Goal: Transaction & Acquisition: Subscribe to service/newsletter

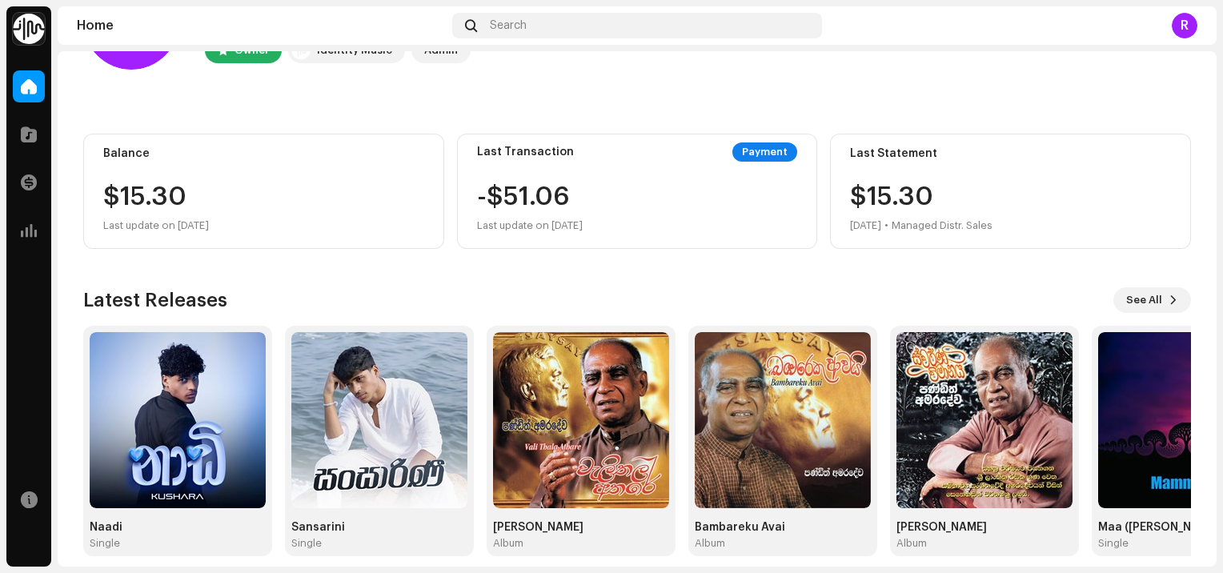
scroll to position [119, 0]
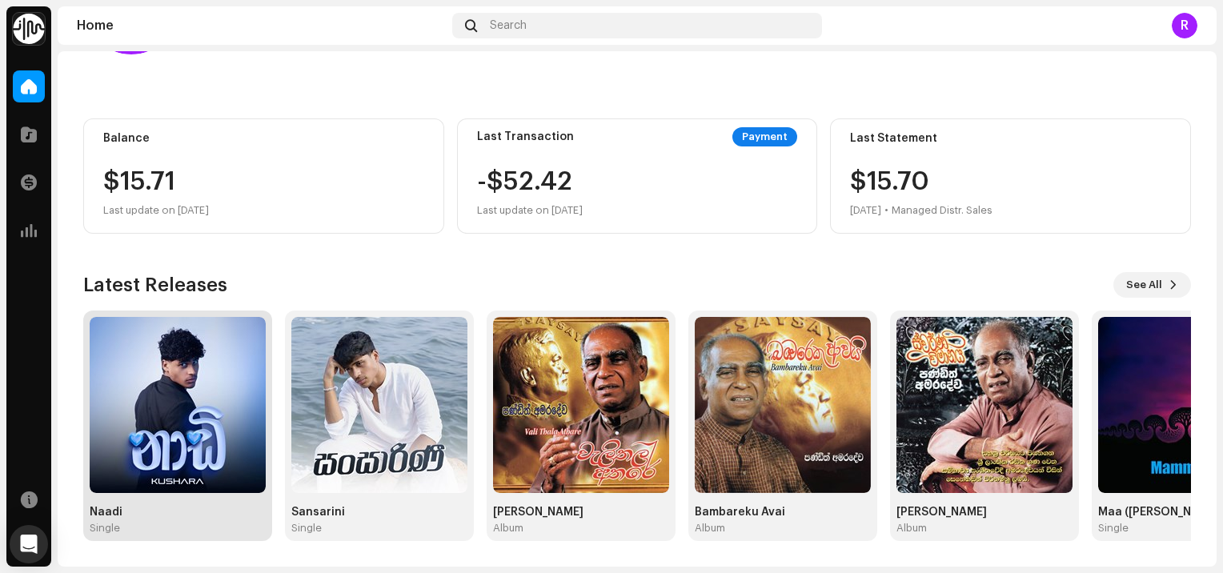
click at [174, 420] on img at bounding box center [178, 405] width 176 height 176
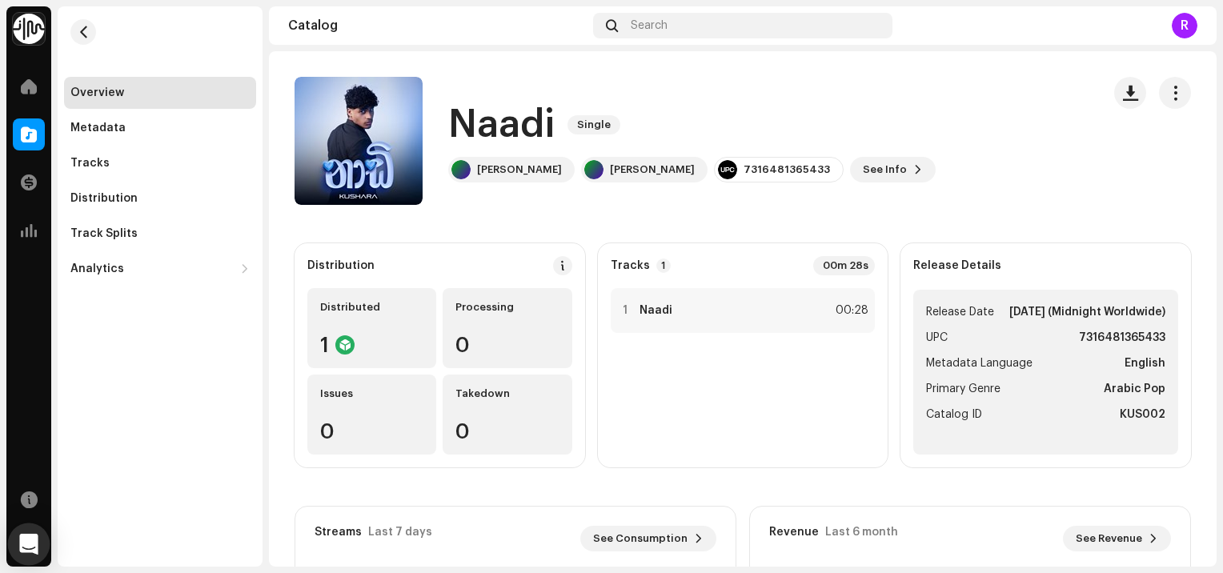
click at [24, 544] on icon "Open Intercom Messenger" at bounding box center [28, 544] width 18 height 21
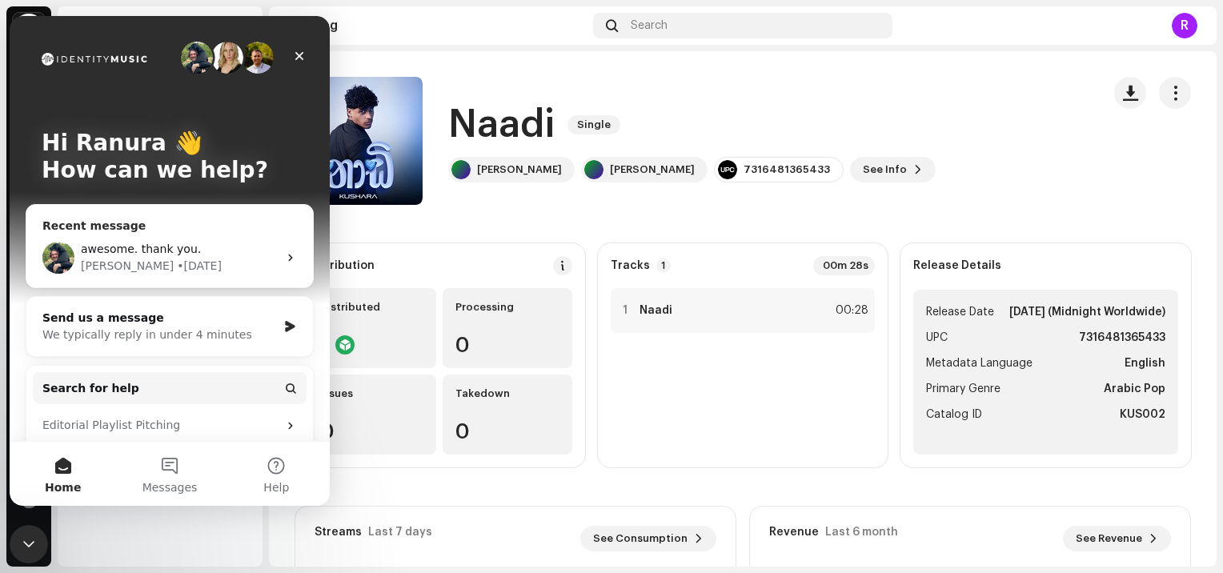
click at [163, 259] on div "[PERSON_NAME] • [DATE]" at bounding box center [179, 266] width 197 height 17
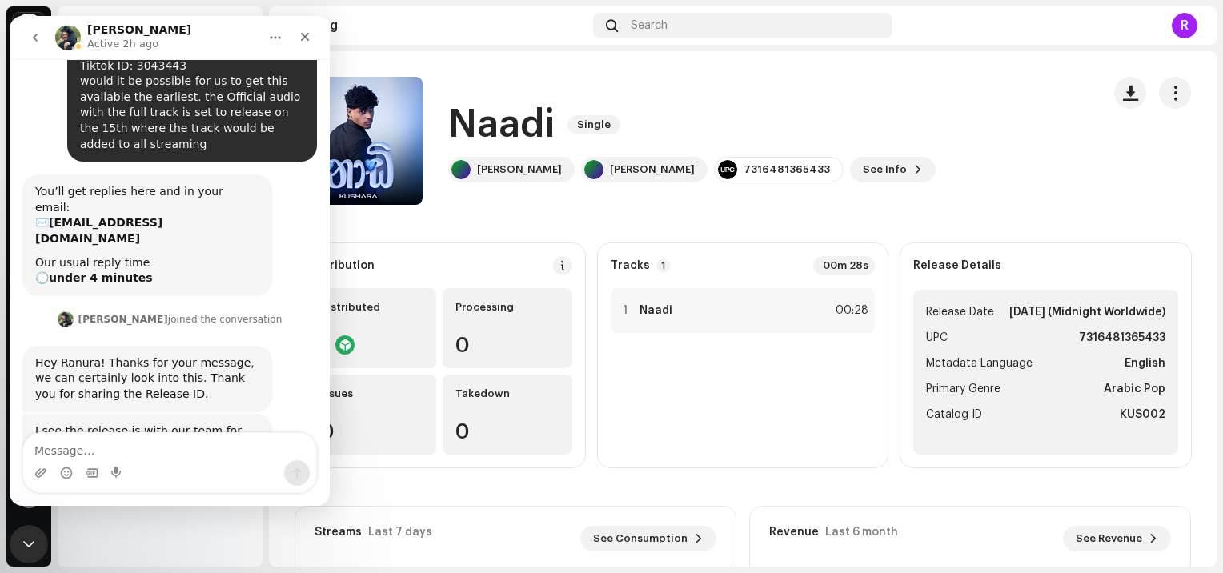
scroll to position [171, 0]
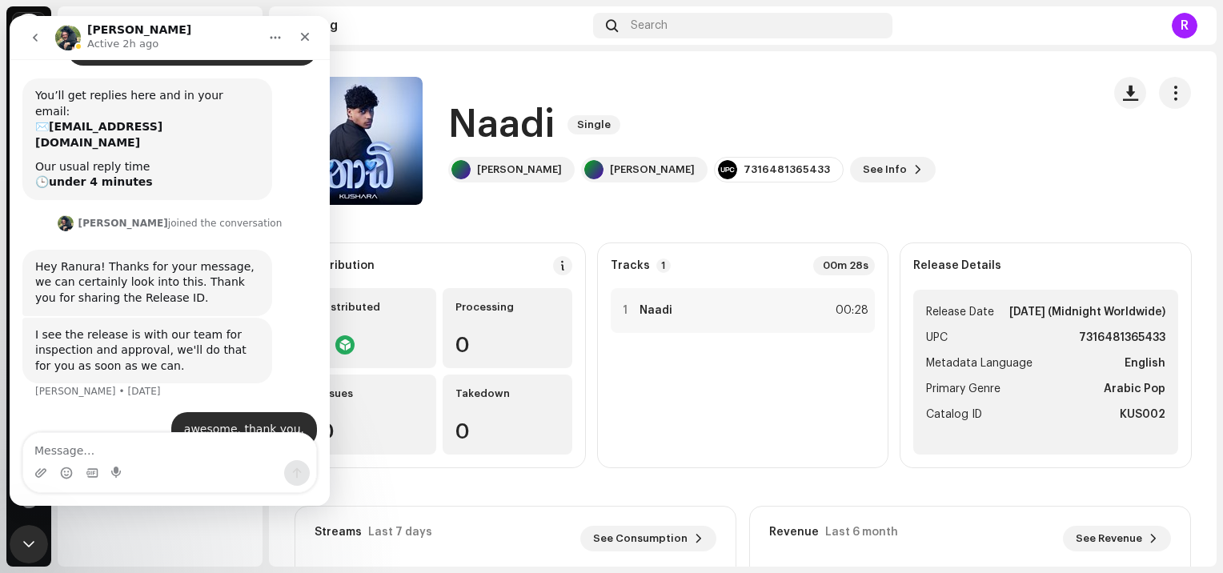
click at [35, 38] on icon "go back" at bounding box center [35, 37] width 13 height 13
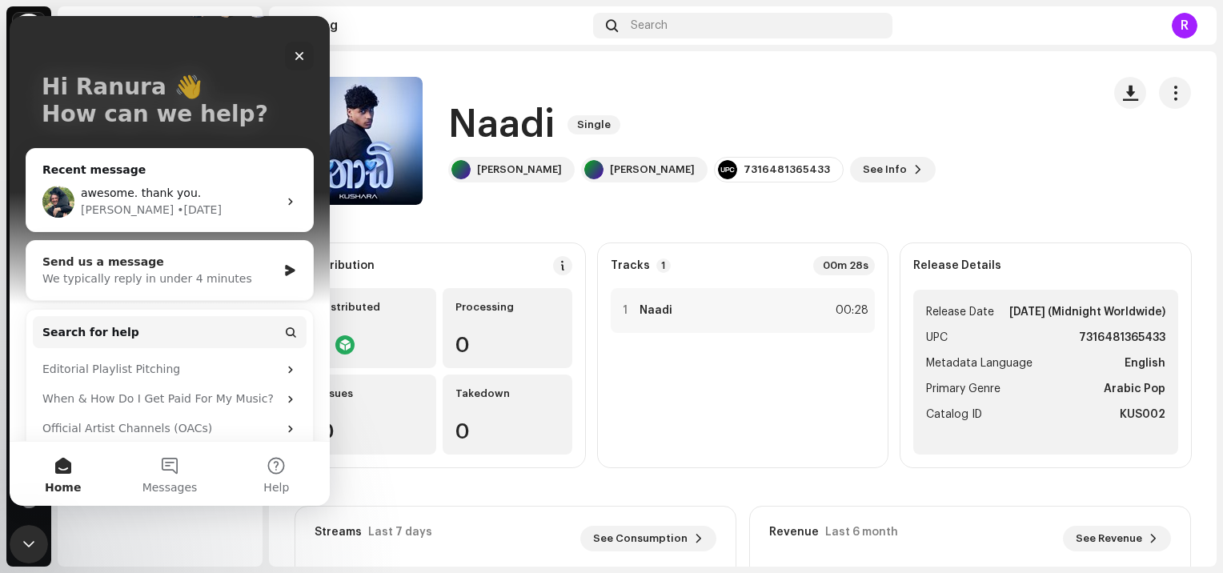
scroll to position [60, 0]
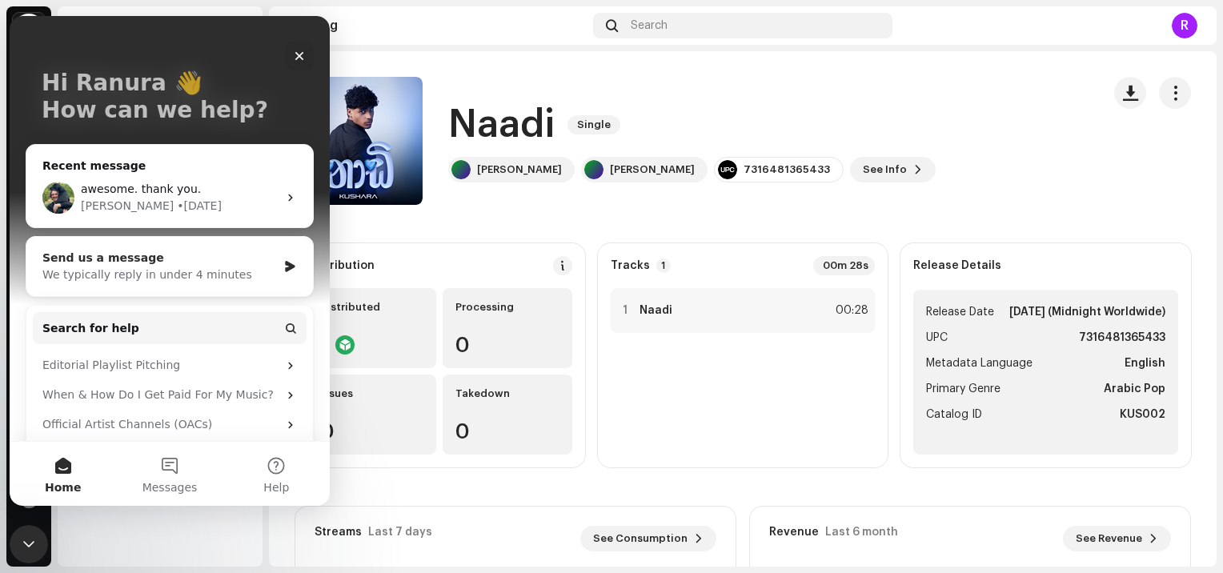
click at [213, 268] on div "We typically reply in under 4 minutes" at bounding box center [159, 275] width 235 height 17
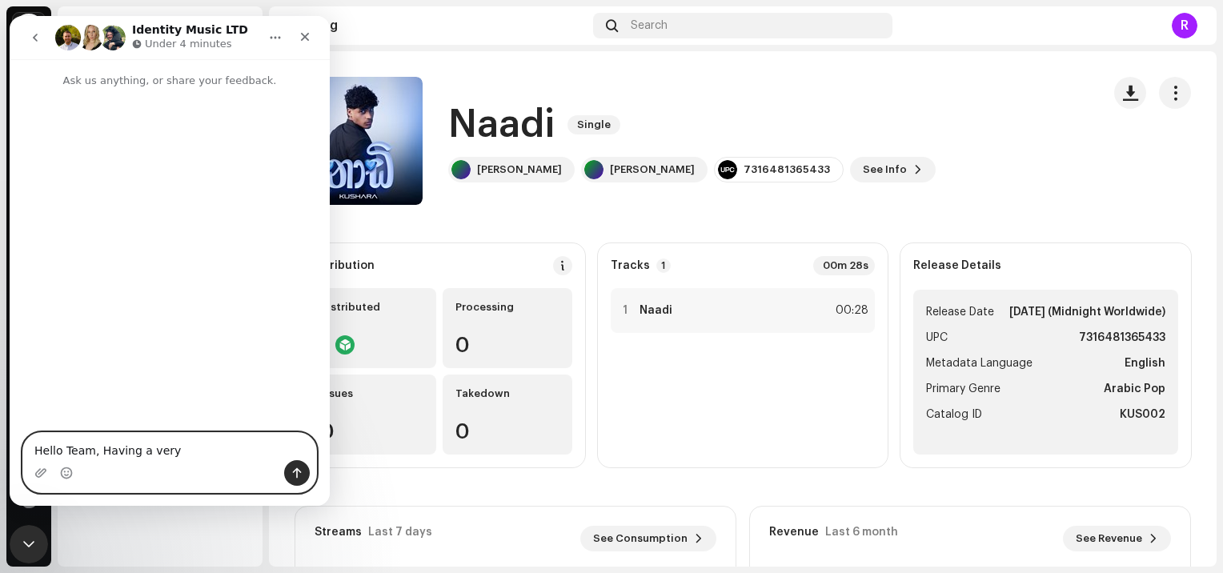
click at [152, 452] on textarea "Hello Team, Having a very" at bounding box center [169, 446] width 293 height 27
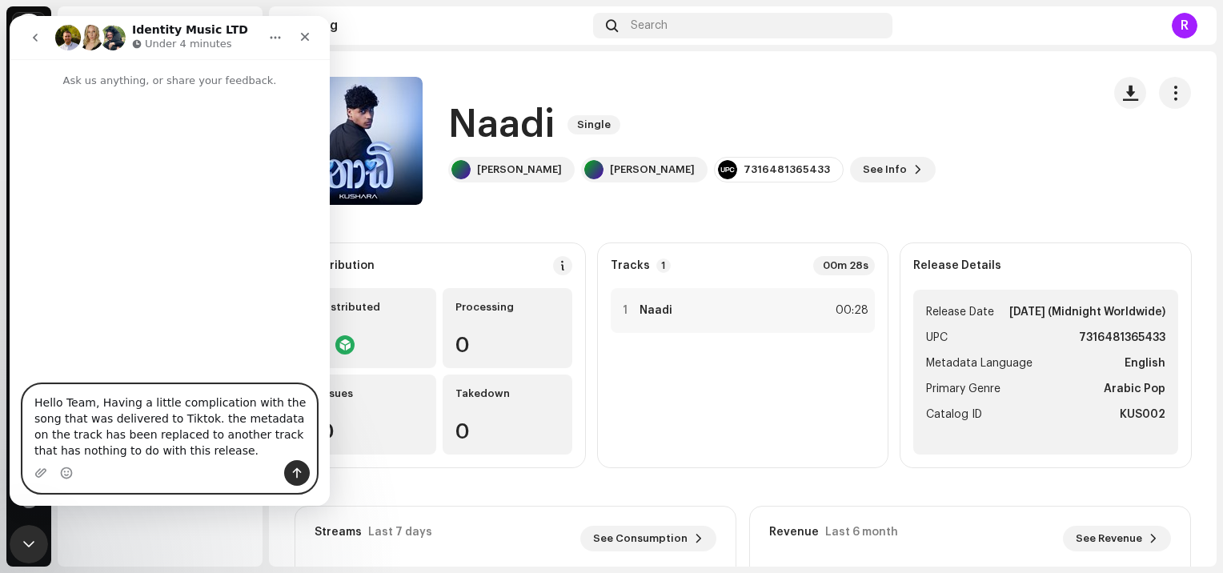
type textarea "Hello Team, Having a little complication with the song that was delivered to Ti…"
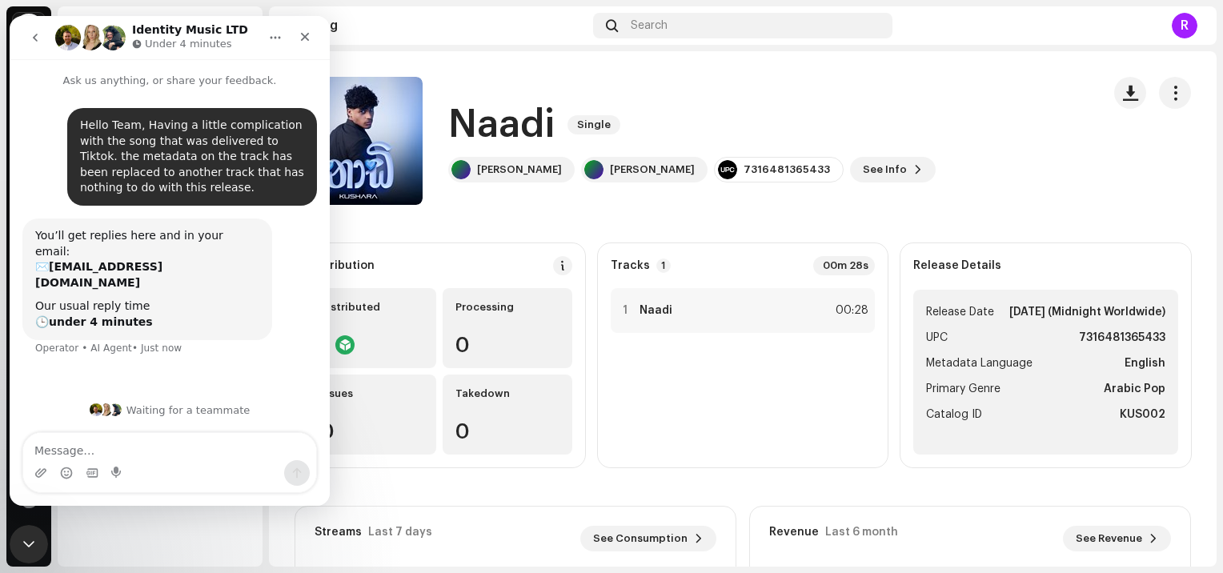
click at [692, 102] on div "Naadi Single" at bounding box center [692, 124] width 488 height 51
click at [880, 177] on span "See Info" at bounding box center [885, 170] width 44 height 32
click at [964, 191] on div "Naadi 3043443 Metadata Distribution Metadata Language English Release Title Naa…" at bounding box center [611, 286] width 1223 height 573
click at [199, 362] on div "Hello Team, Having a little complication with the song that was delivered to Ti…" at bounding box center [170, 239] width 320 height 301
click at [261, 317] on div "You’ll get replies here and in your email: ✉️ [EMAIL_ADDRESS][DOMAIN_NAME] Our …" at bounding box center [169, 297] width 295 height 157
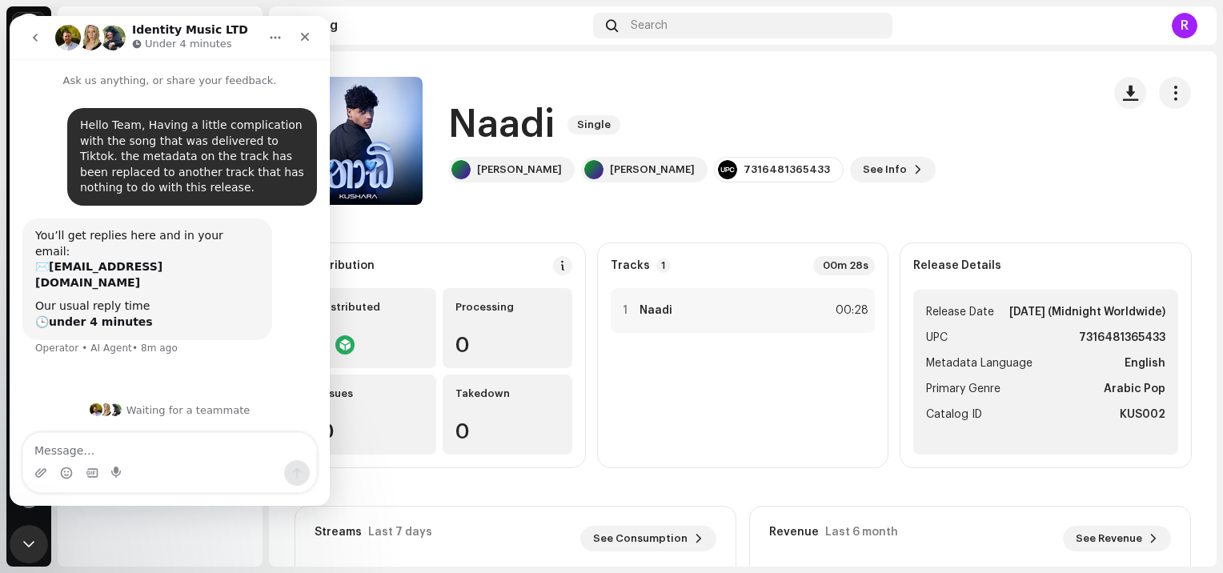
click at [274, 296] on div "You’ll get replies here and in your email: ✉️ [EMAIL_ADDRESS][DOMAIN_NAME] Our …" at bounding box center [169, 297] width 295 height 157
click at [564, 263] on span at bounding box center [562, 265] width 11 height 13
click at [963, 51] on div "DSP Guidelines for Delivery Lead Time We usually deliver your releases within h…" at bounding box center [611, 286] width 1223 height 573
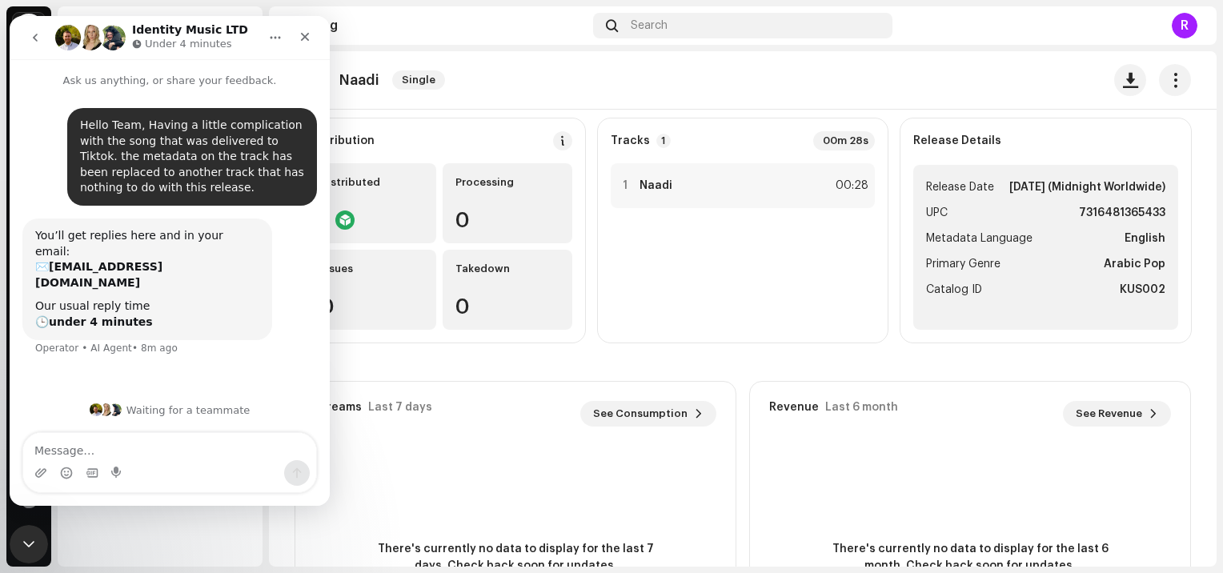
scroll to position [0, 0]
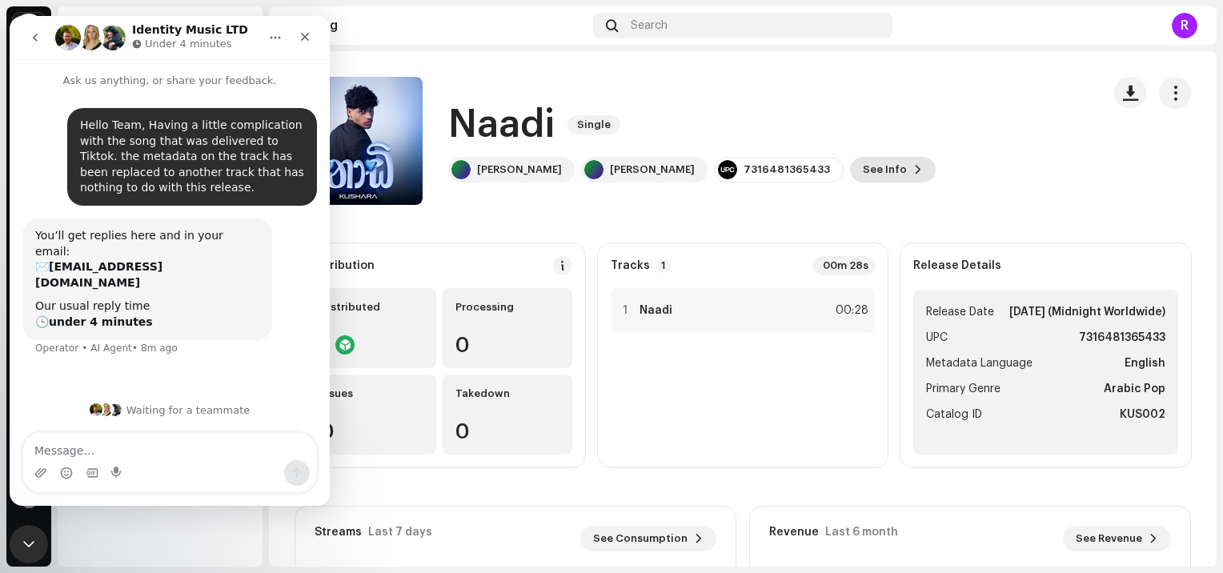
click at [888, 167] on span "See Info" at bounding box center [885, 170] width 44 height 32
click at [988, 93] on div "Naadi 3043443 Metadata Distribution Metadata Language English Release Title Naa…" at bounding box center [611, 286] width 1223 height 573
click at [1092, 348] on strong "7316481365433" at bounding box center [1122, 337] width 86 height 19
copy strong "7316481365433"
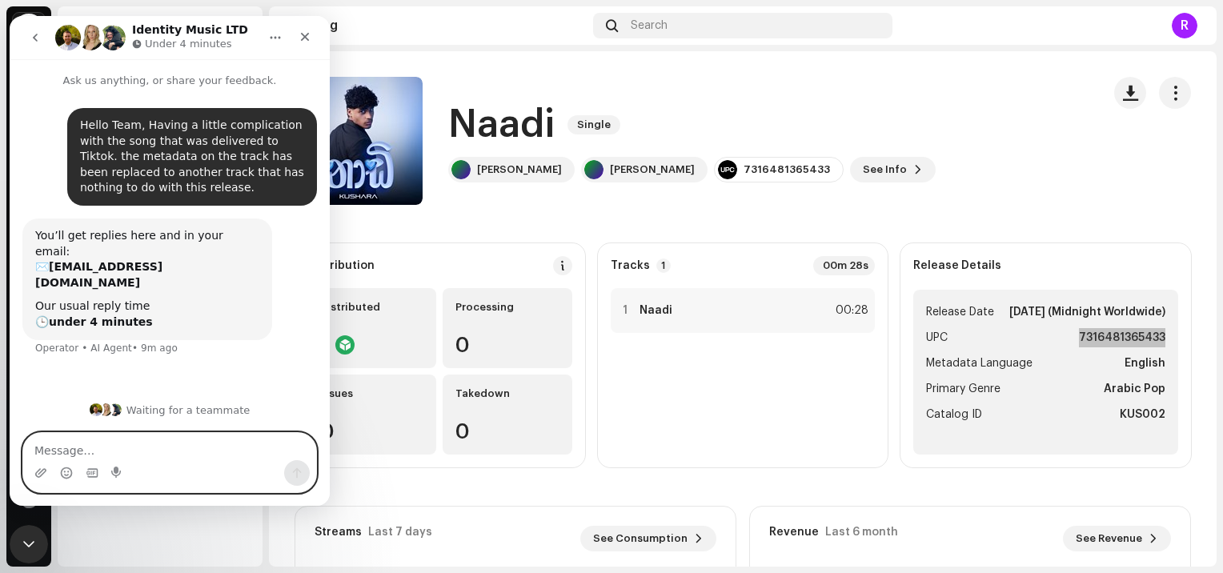
click at [237, 448] on textarea "Message…" at bounding box center [169, 446] width 293 height 27
paste textarea "7316481365433"
type textarea "UPC: 7316481365433"
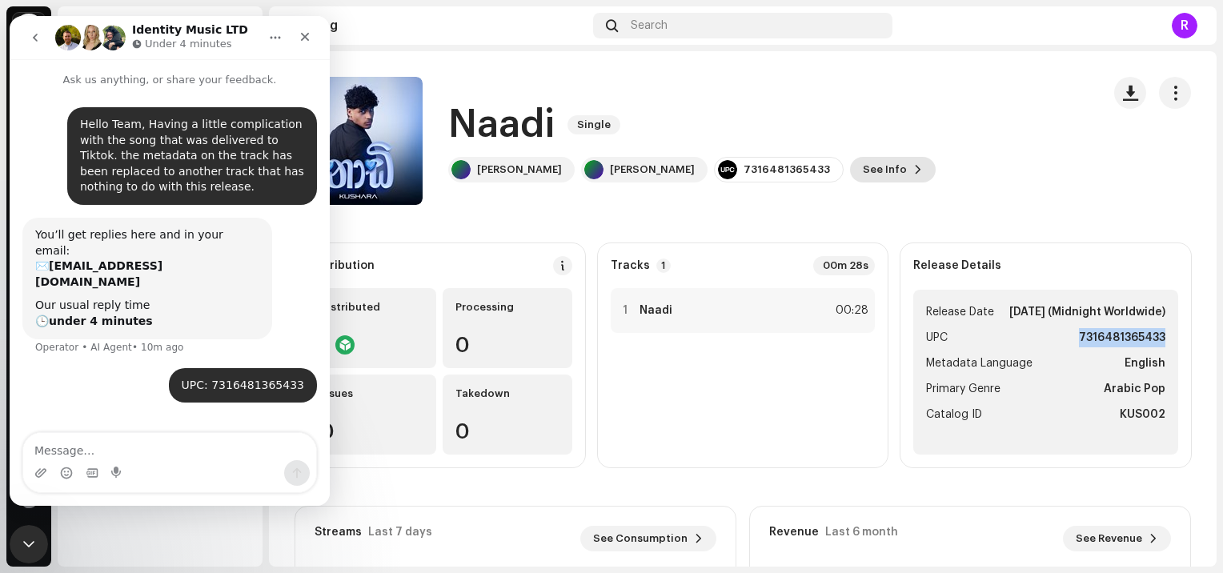
click at [863, 170] on span "See Info" at bounding box center [885, 170] width 44 height 32
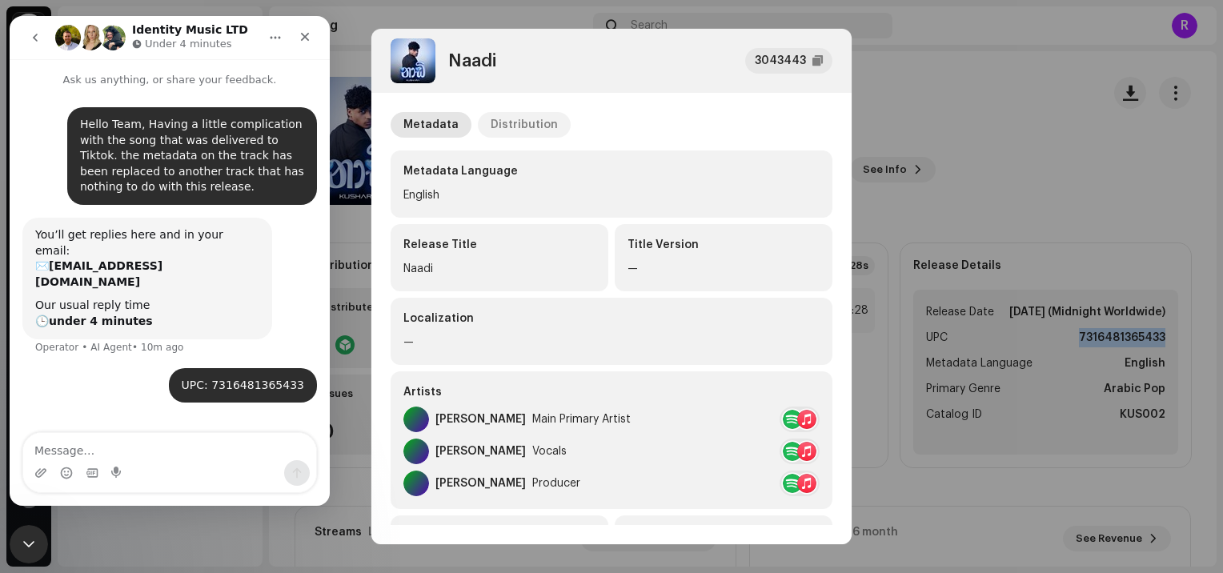
click at [532, 127] on div "Distribution" at bounding box center [524, 125] width 67 height 26
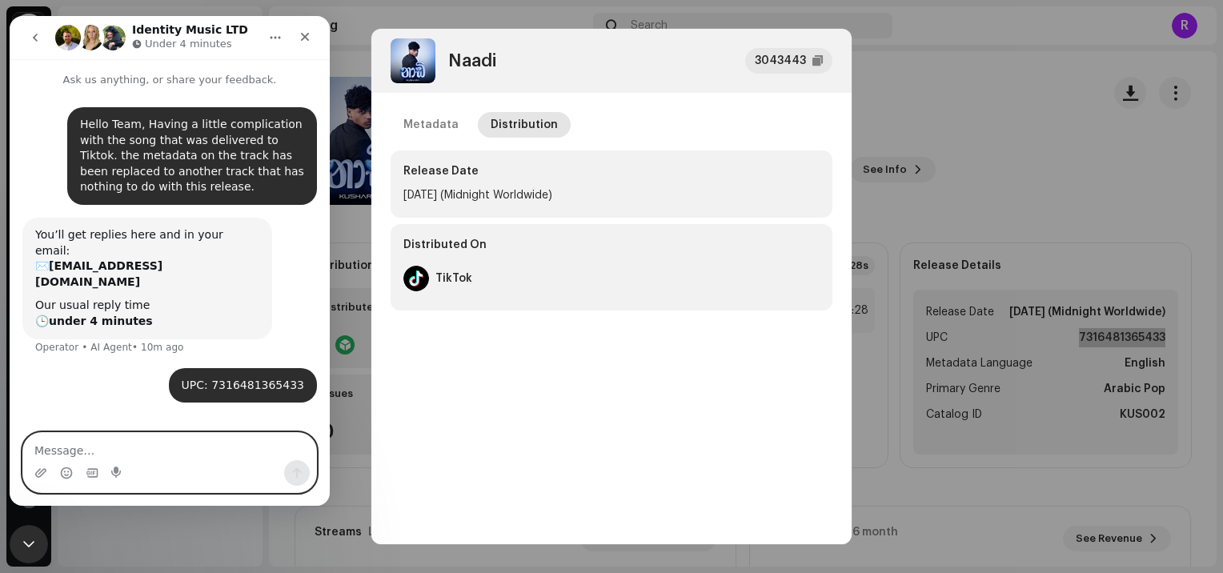
click at [186, 450] on textarea "Message…" at bounding box center [169, 446] width 293 height 27
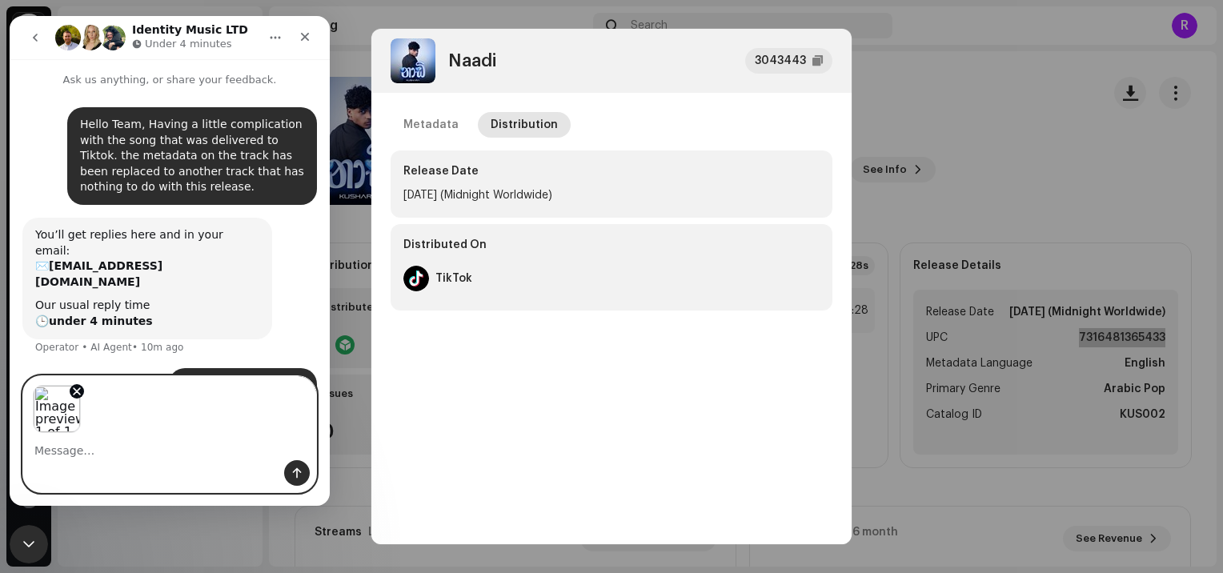
scroll to position [58, 0]
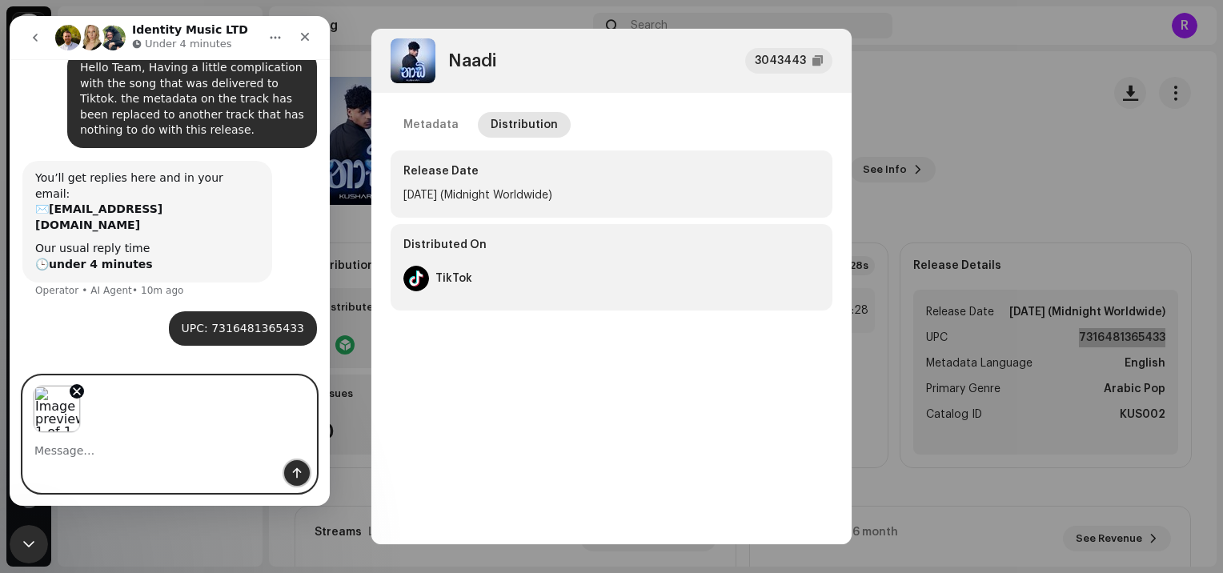
click at [295, 474] on icon "Send a message…" at bounding box center [297, 473] width 13 height 13
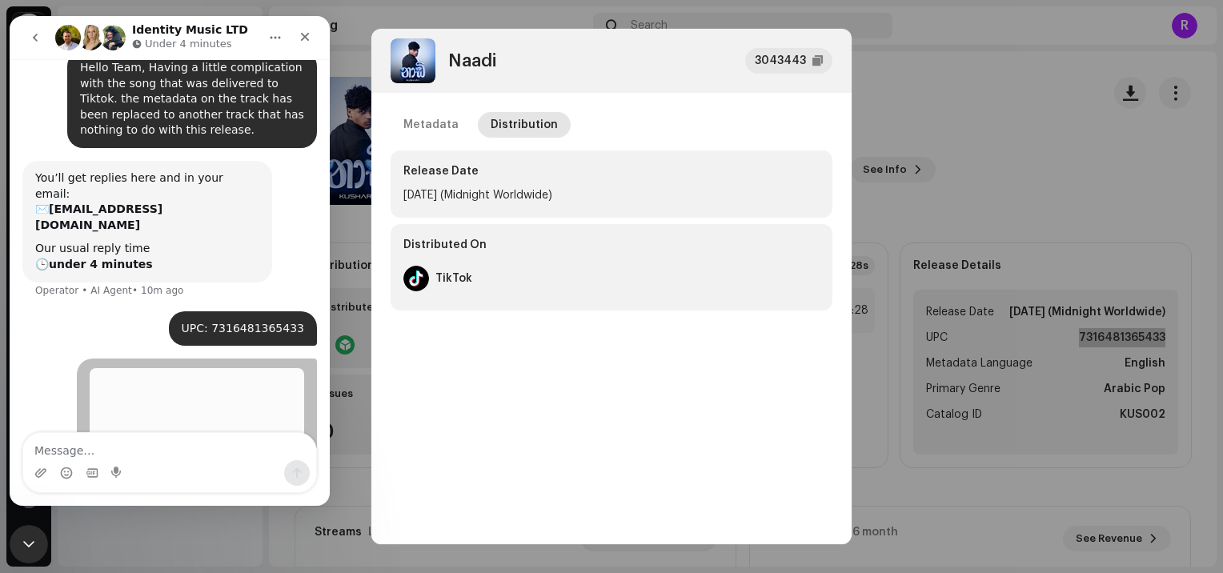
scroll to position [147, 0]
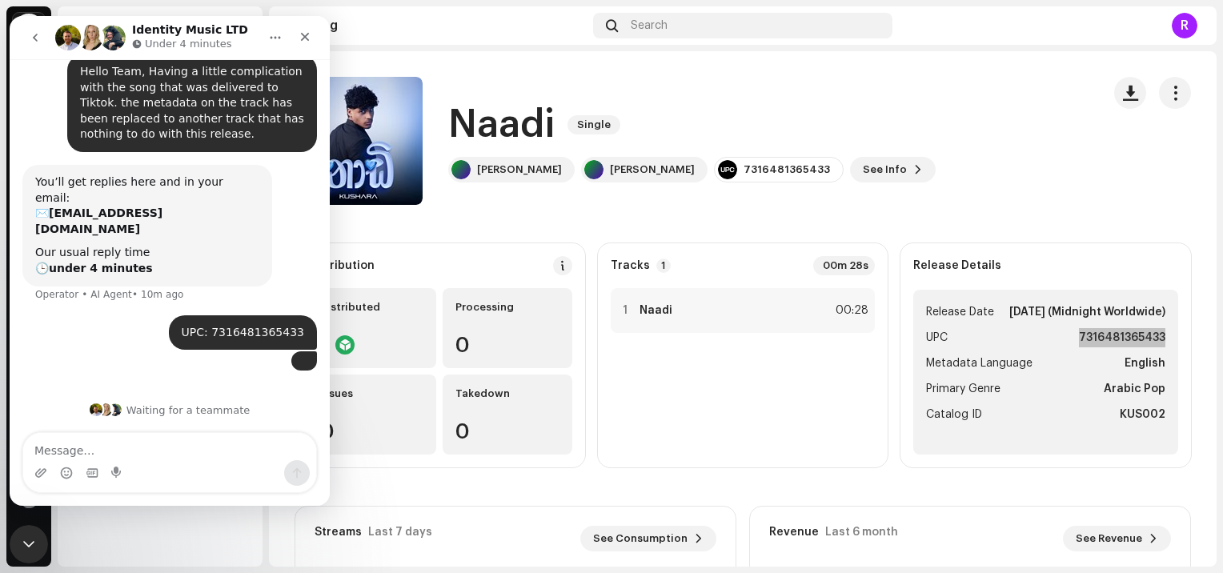
click at [905, 105] on div "Naadi 3043443 Metadata Distribution Release Date [DATE] (Midnight Worldwide) Di…" at bounding box center [611, 286] width 1223 height 573
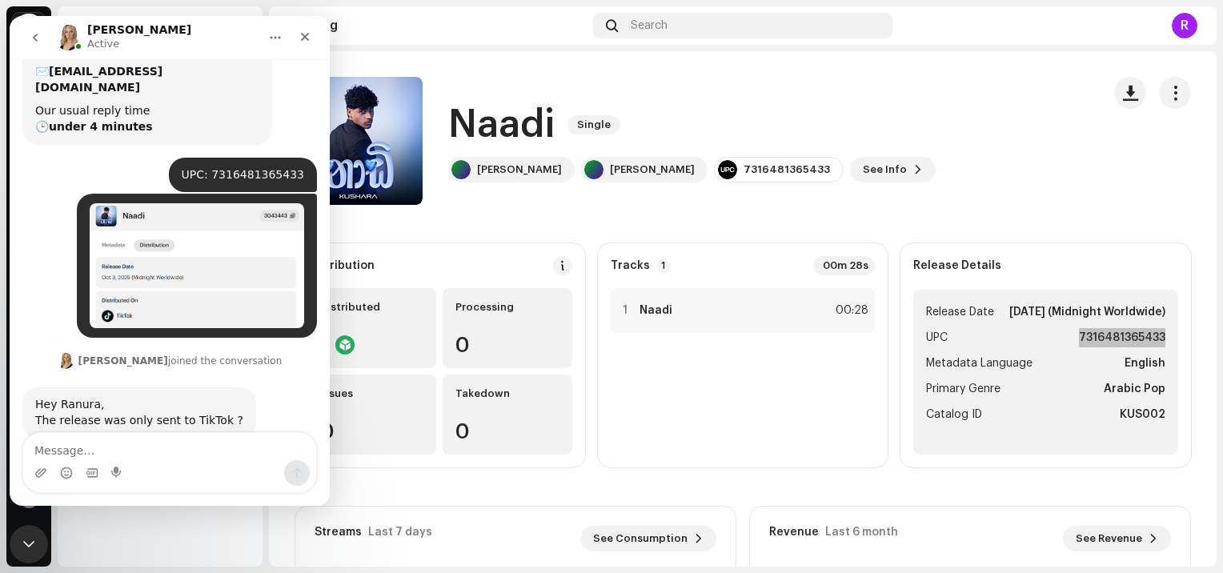
scroll to position [202, 0]
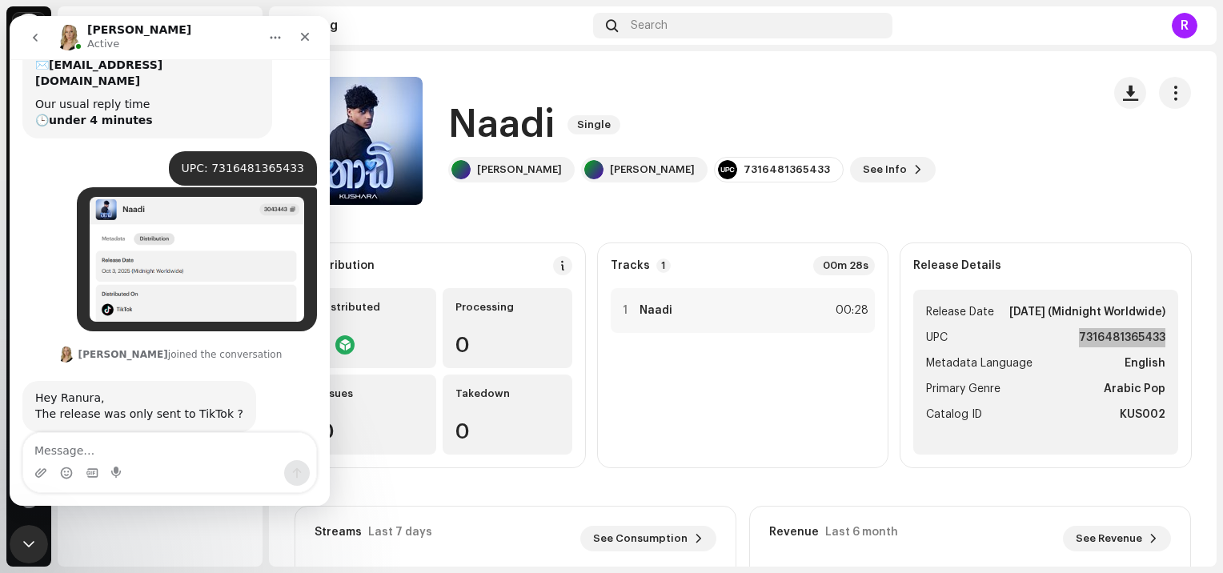
click at [142, 447] on textarea "Message…" at bounding box center [169, 446] width 293 height 27
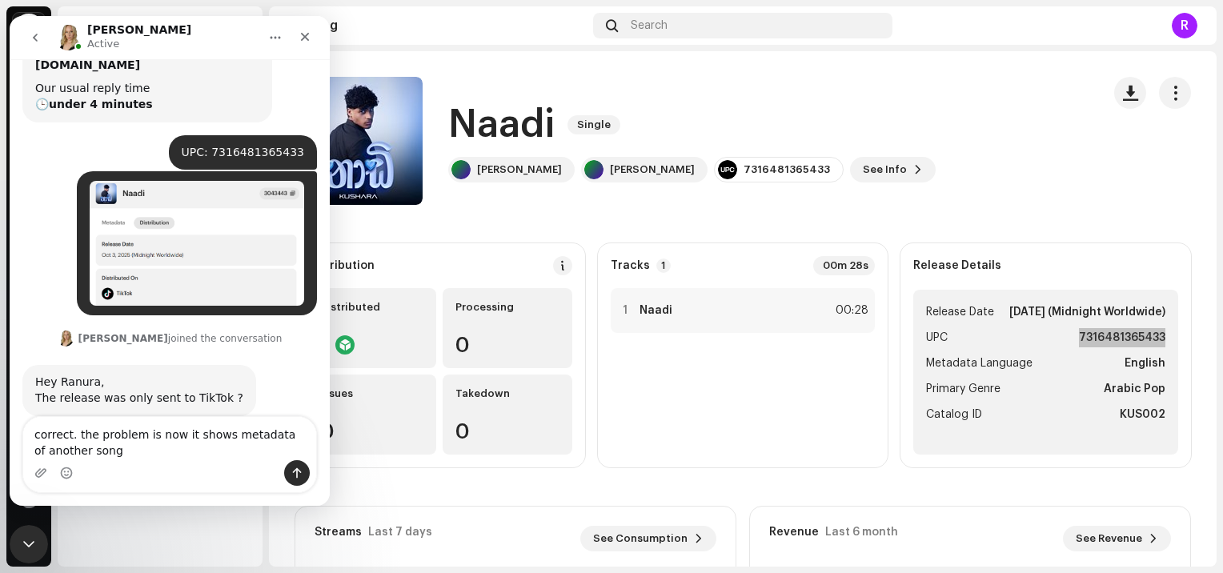
type textarea "correct. the problem is now it shows metadata of another song"
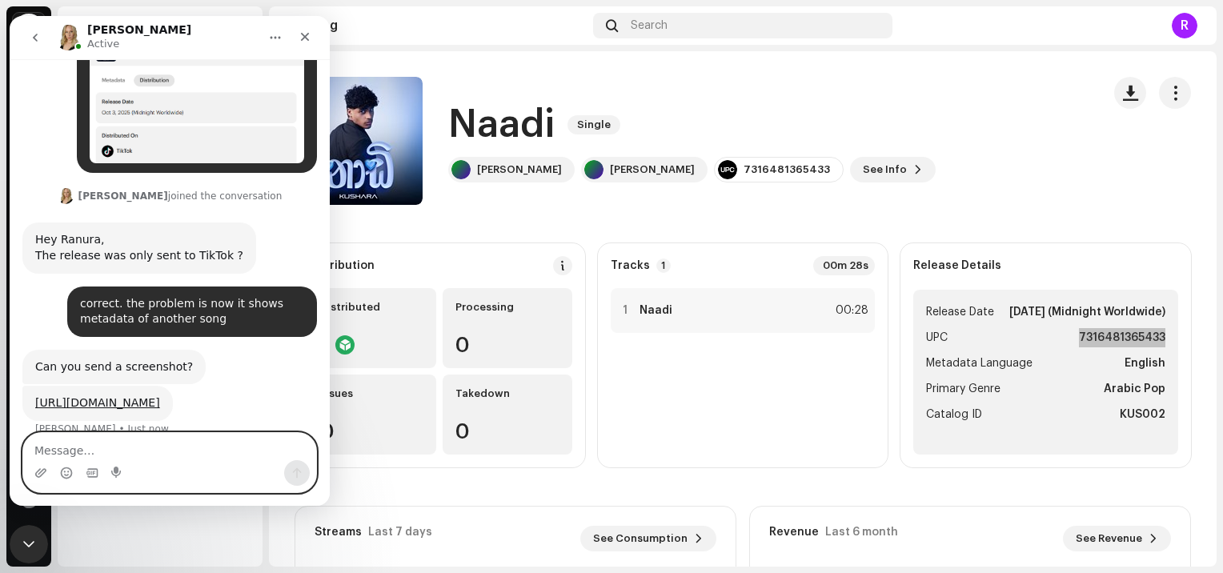
scroll to position [365, 0]
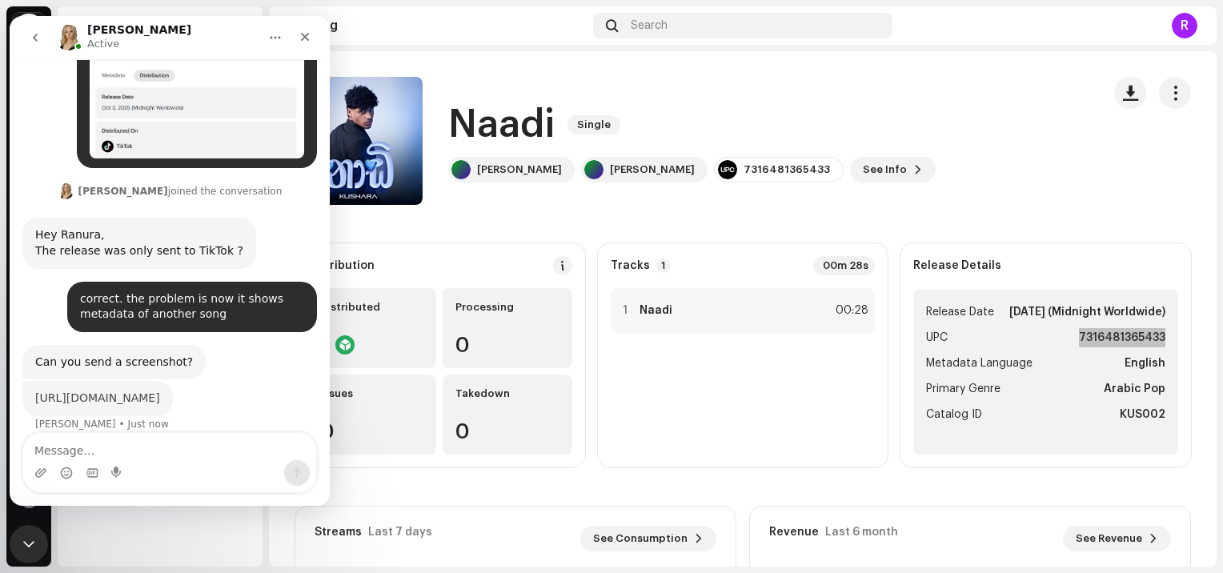
click at [138, 392] on link "[URL][DOMAIN_NAME]" at bounding box center [97, 398] width 125 height 13
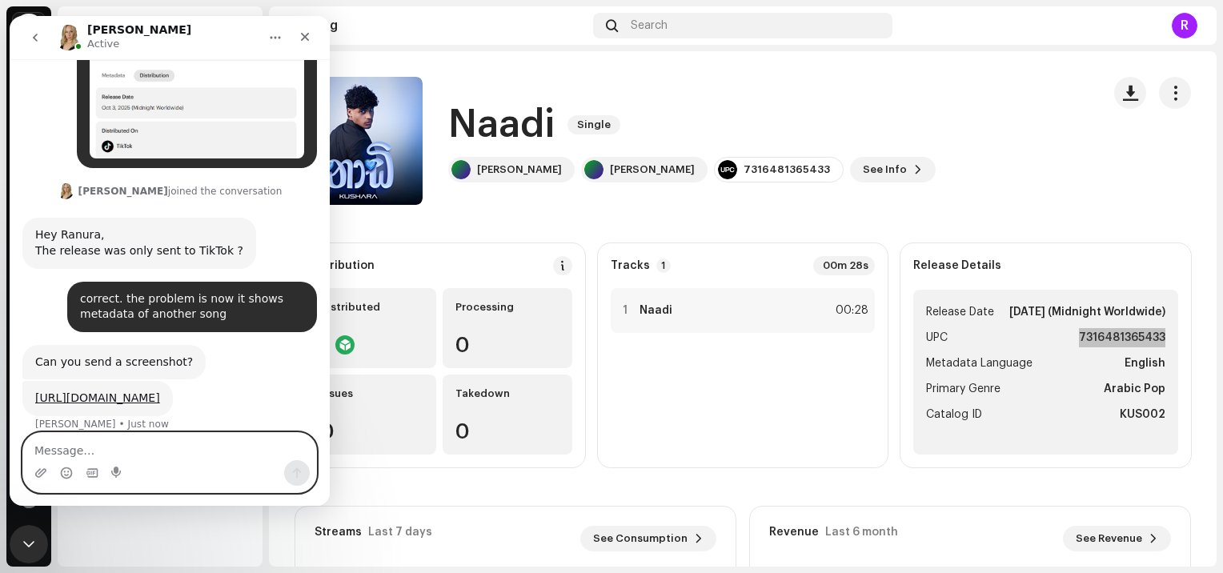
click at [140, 447] on textarea "Message…" at bounding box center [169, 446] width 293 height 27
type textarea "yes this is the one."
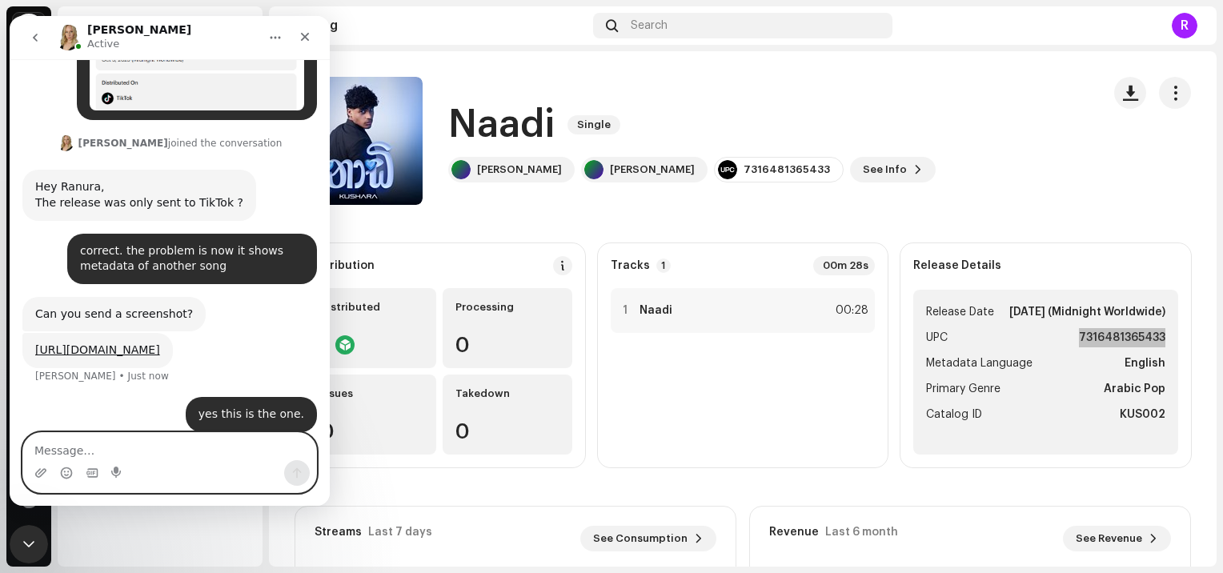
scroll to position [475, 0]
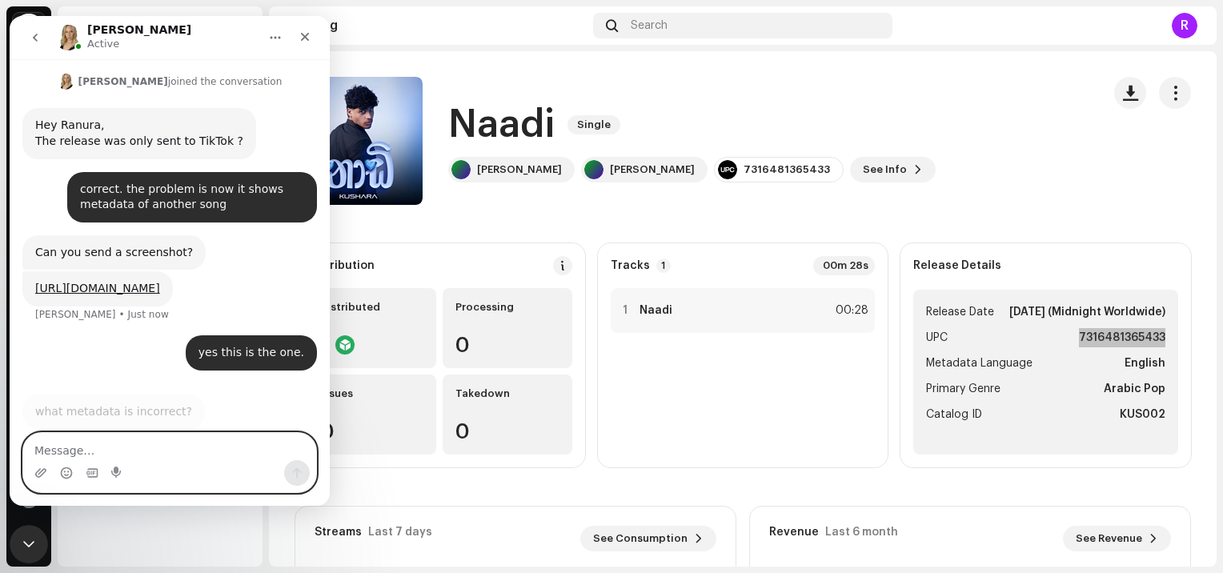
paste textarea "[URL][DOMAIN_NAME]"
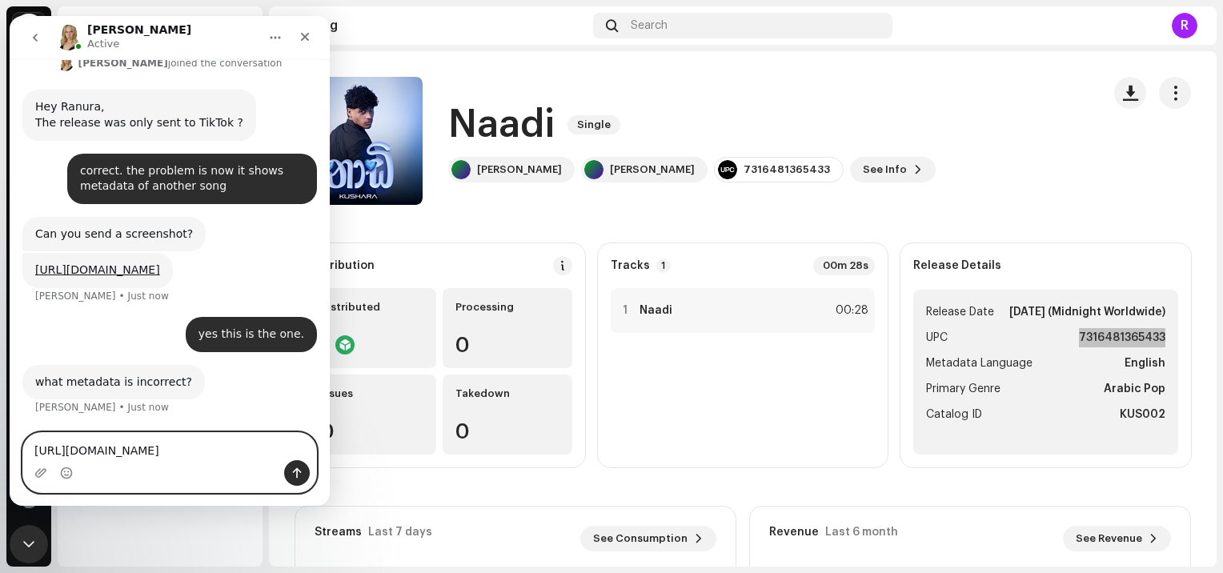
type textarea "[URL][DOMAIN_NAME]"
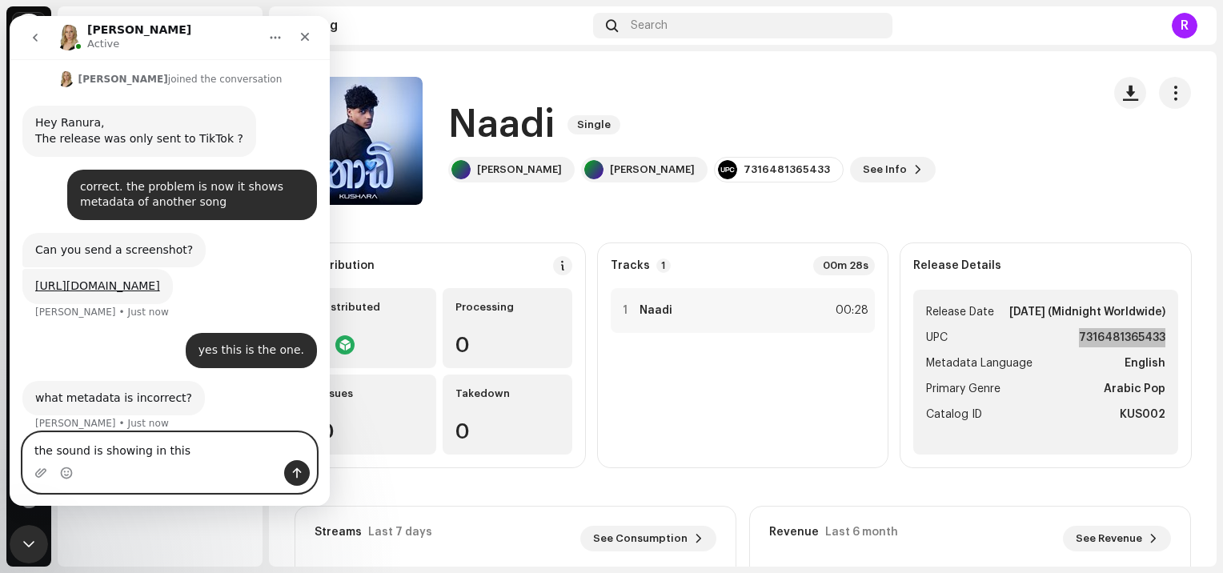
type textarea "the sound is showing in this"
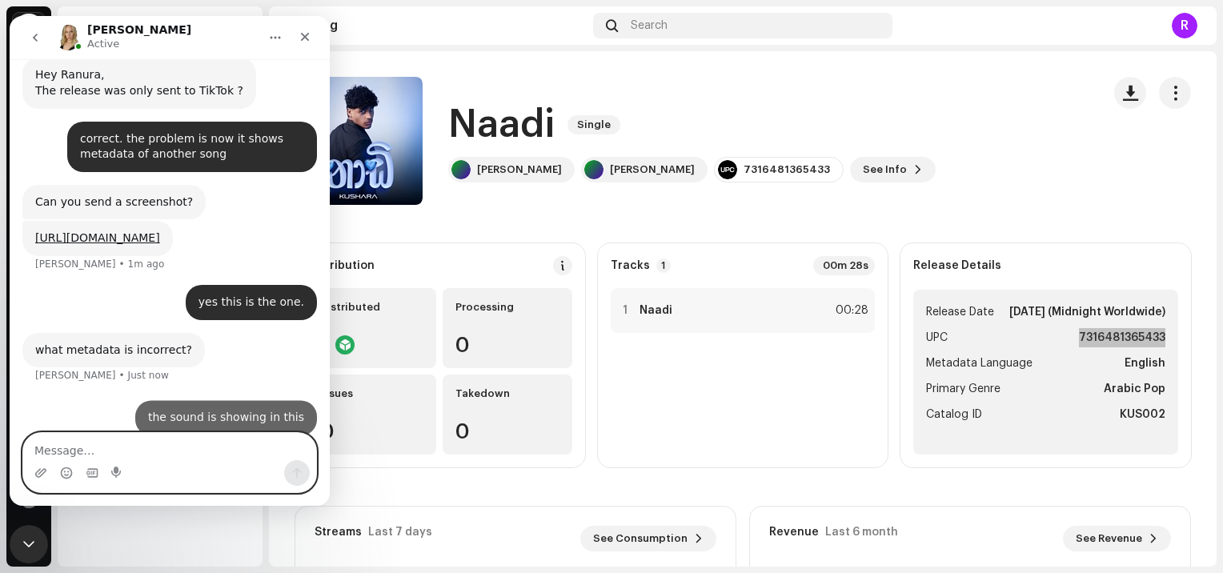
paste textarea "[URL][DOMAIN_NAME]"
type textarea "[URL][DOMAIN_NAME]"
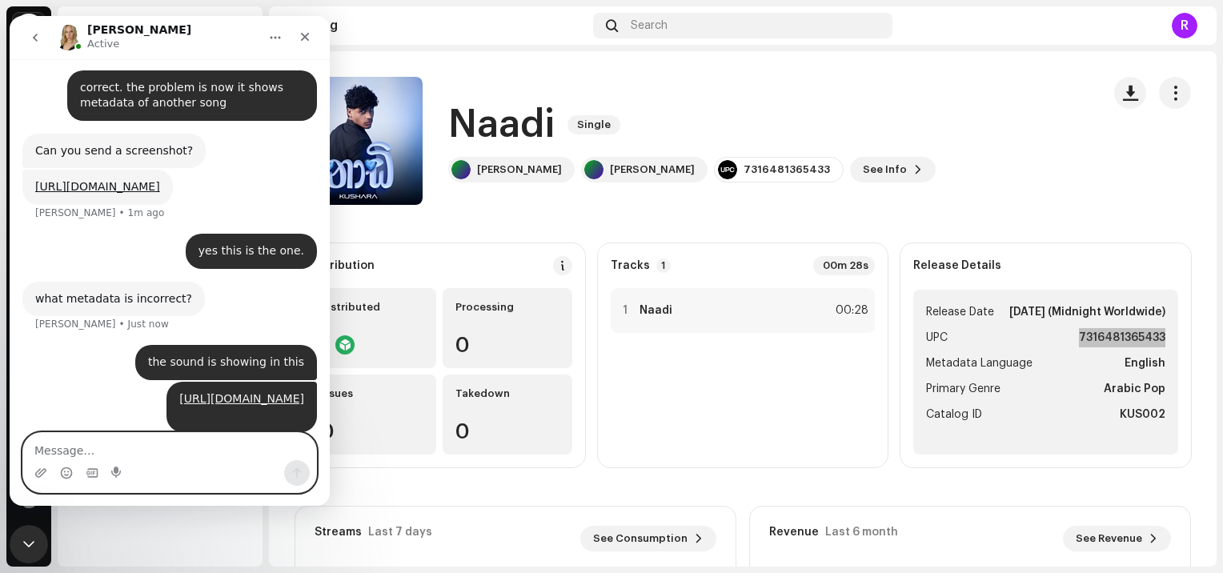
scroll to position [593, 0]
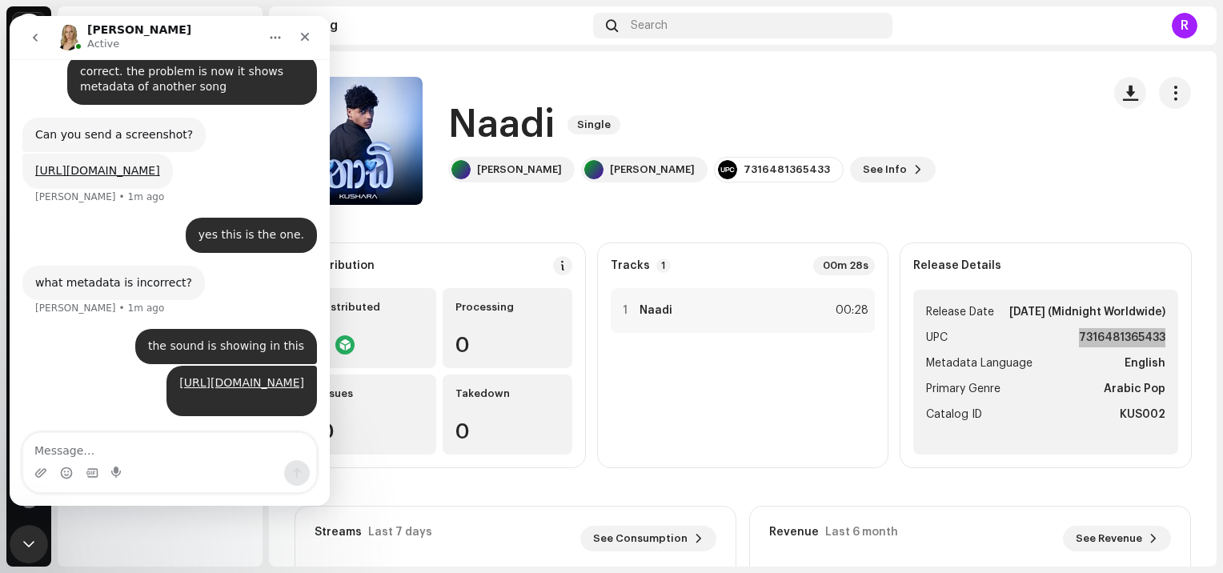
click at [68, 225] on div "yes this is the one. Ranura • 1m ago" at bounding box center [169, 242] width 295 height 48
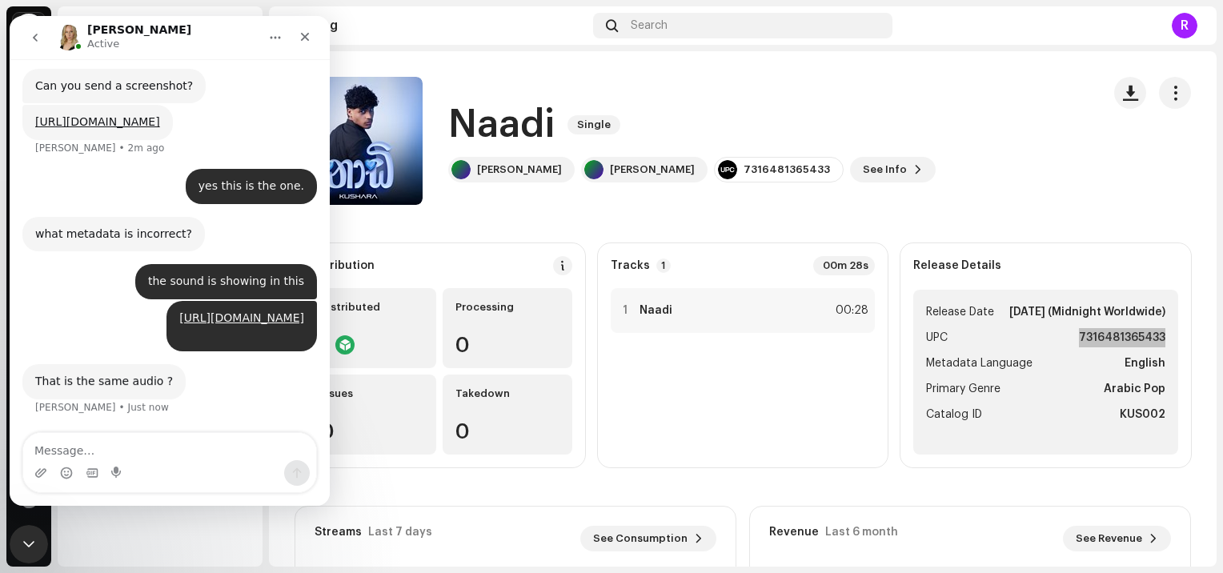
scroll to position [641, 0]
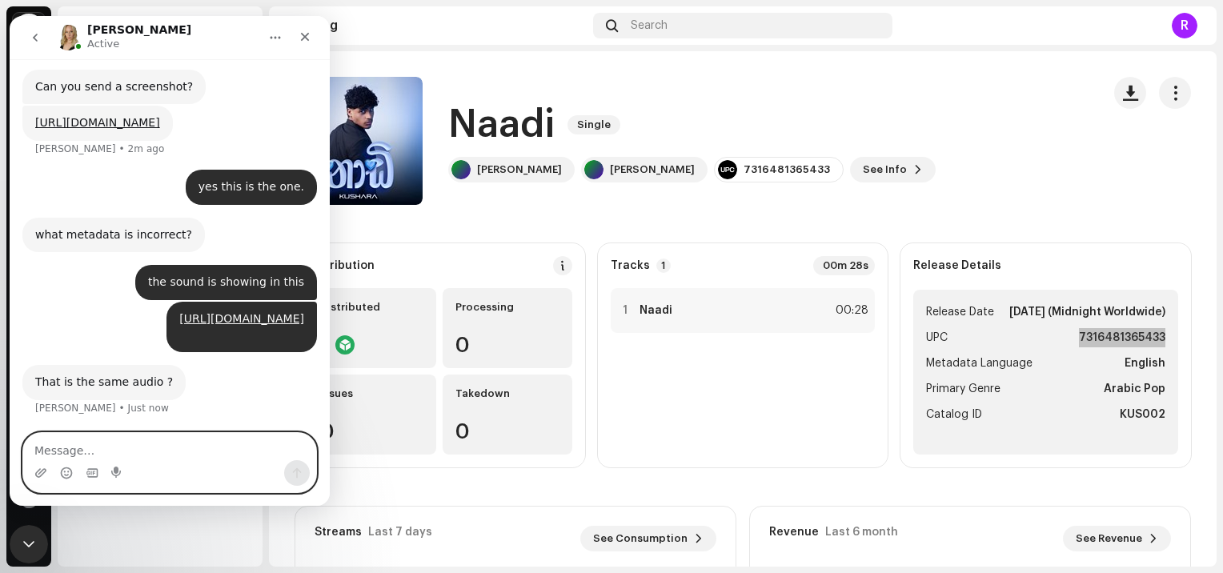
click at [128, 447] on textarea "Message…" at bounding box center [169, 446] width 293 height 27
type textarea "correct. can these be merged?"
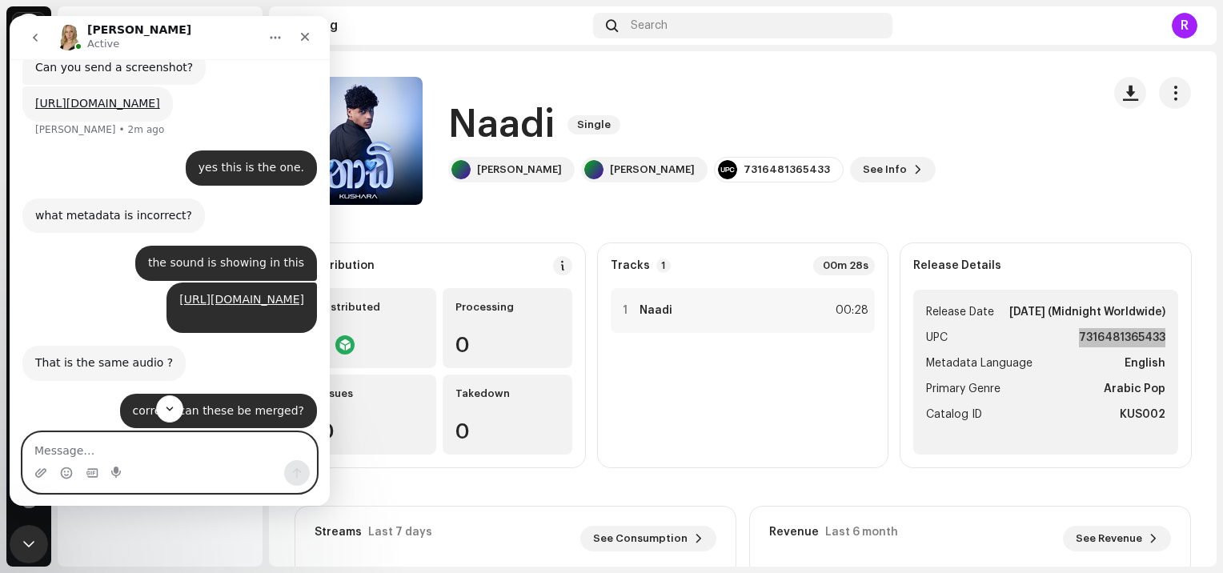
scroll to position [736, 0]
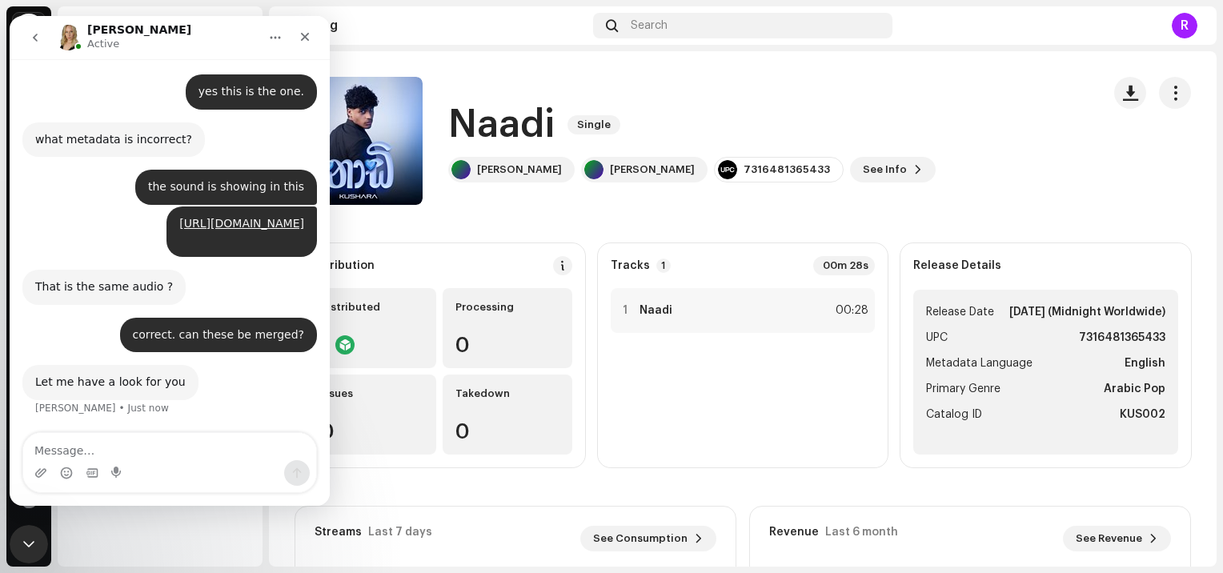
click at [1095, 121] on div "Naadi Single Kushara Yasmith Kushara Yasmith 7316481365433 See Info" at bounding box center [743, 141] width 897 height 128
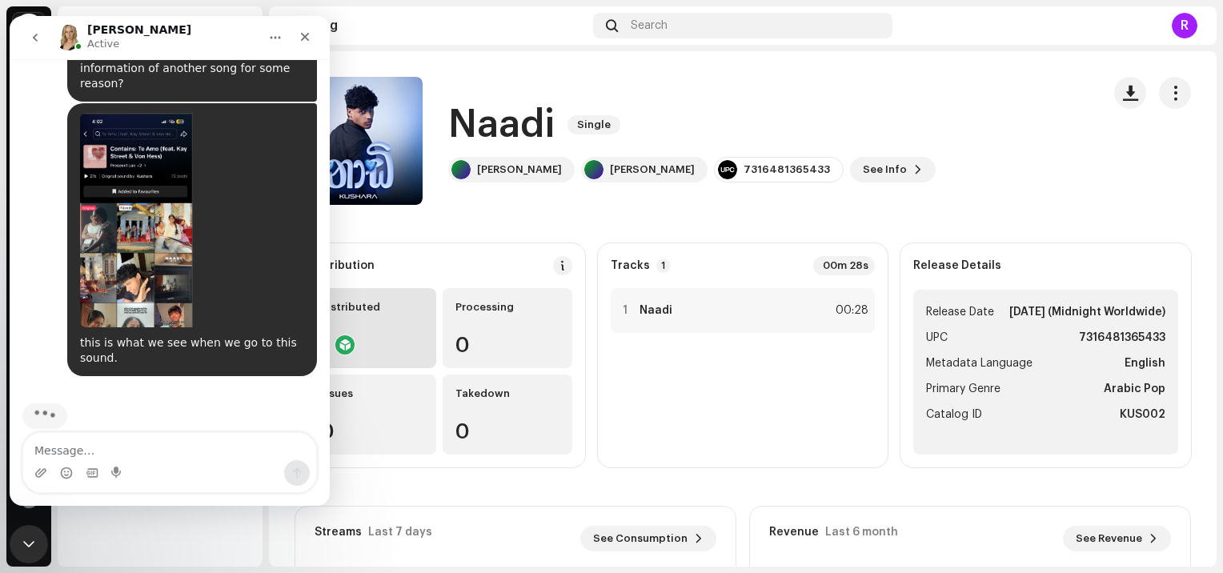
scroll to position [1188, 0]
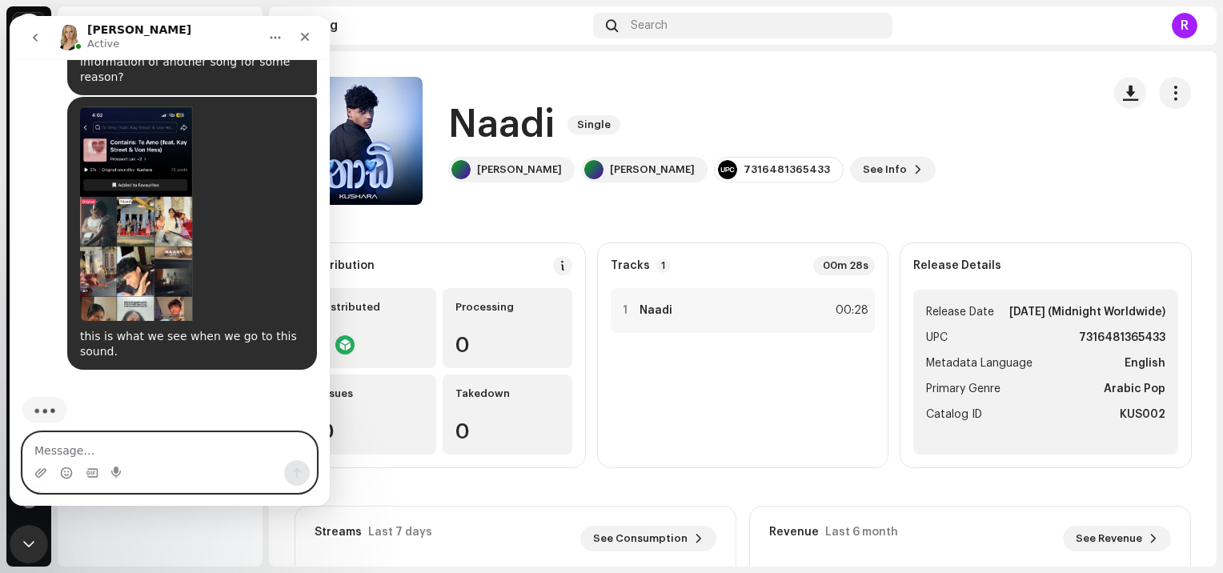
click at [144, 452] on textarea "Message…" at bounding box center [169, 446] width 293 height 27
paste textarea "[URL][DOMAIN_NAME]"
type textarea "[URL][DOMAIN_NAME]"
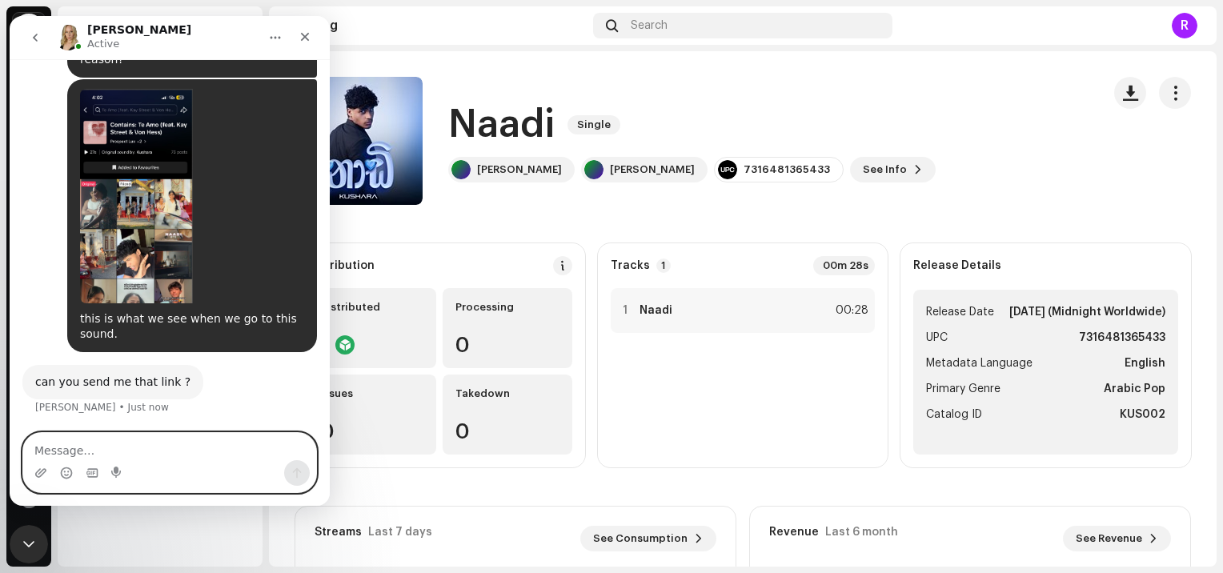
scroll to position [1237, 0]
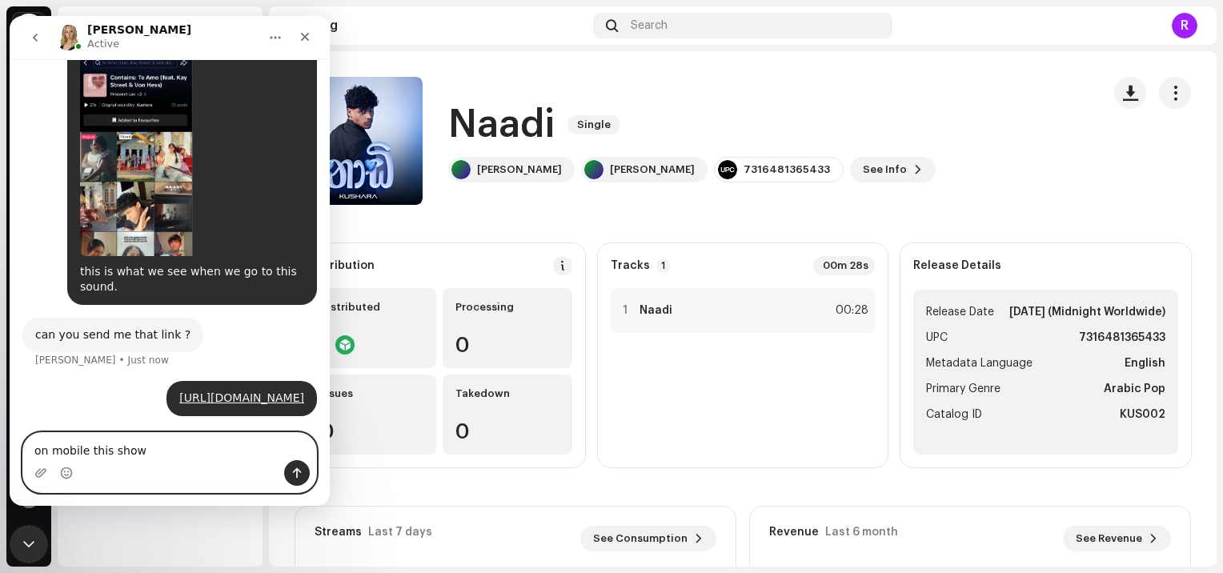
type textarea "on mobile this shows"
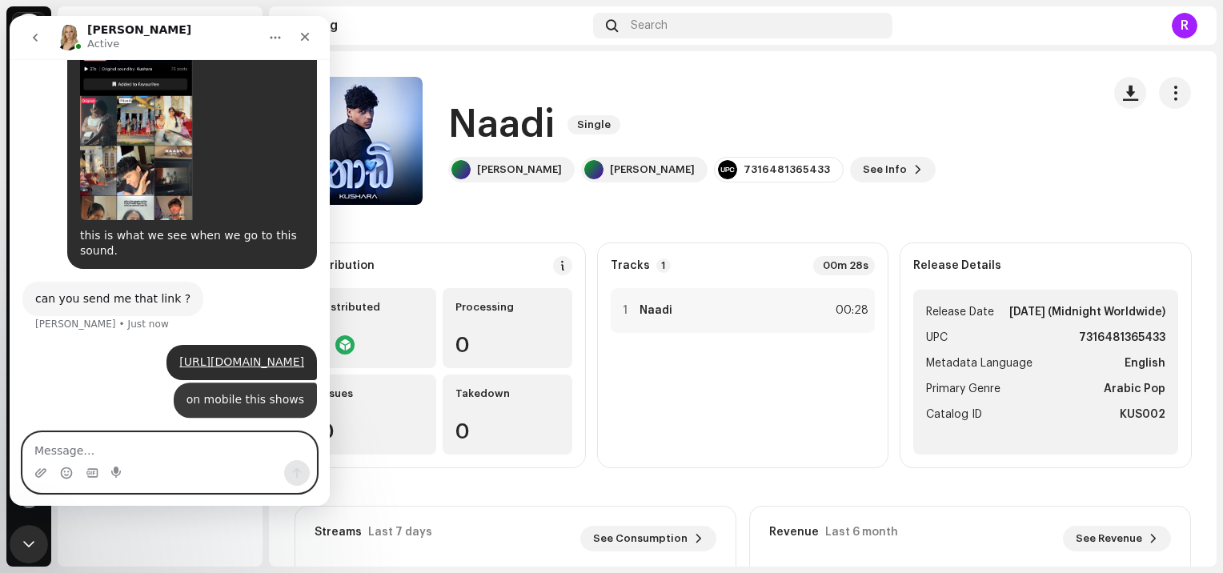
scroll to position [1274, 0]
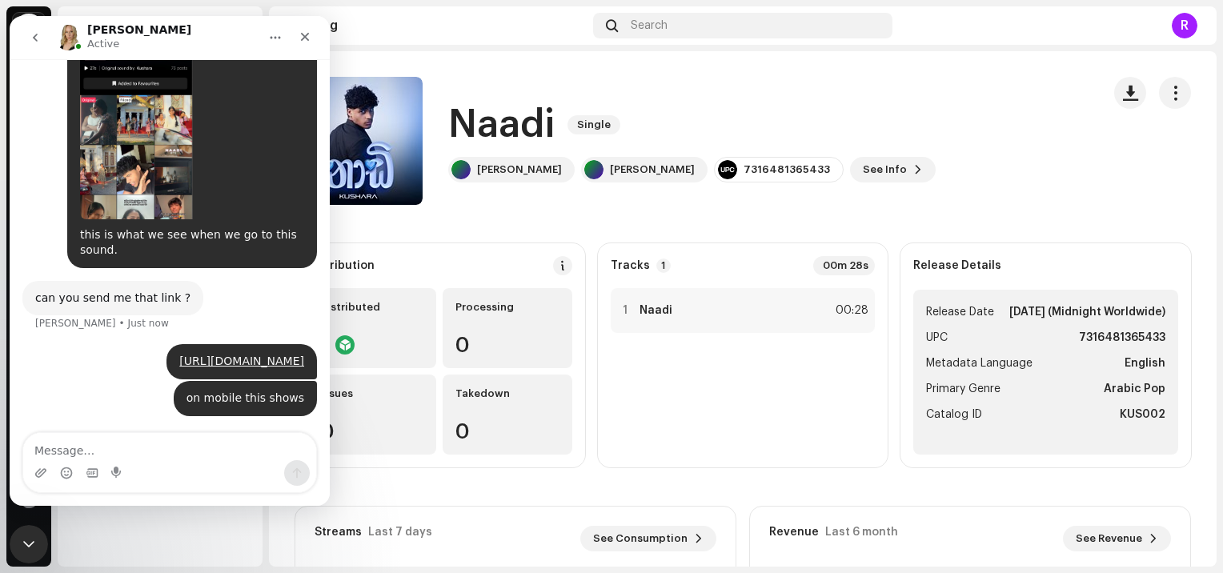
click at [926, 211] on catalog-releases-details-overview "Naadi Single Naadi Single [PERSON_NAME] Kushara Yasmith 7316481365433 See Info …" at bounding box center [743, 451] width 948 height 801
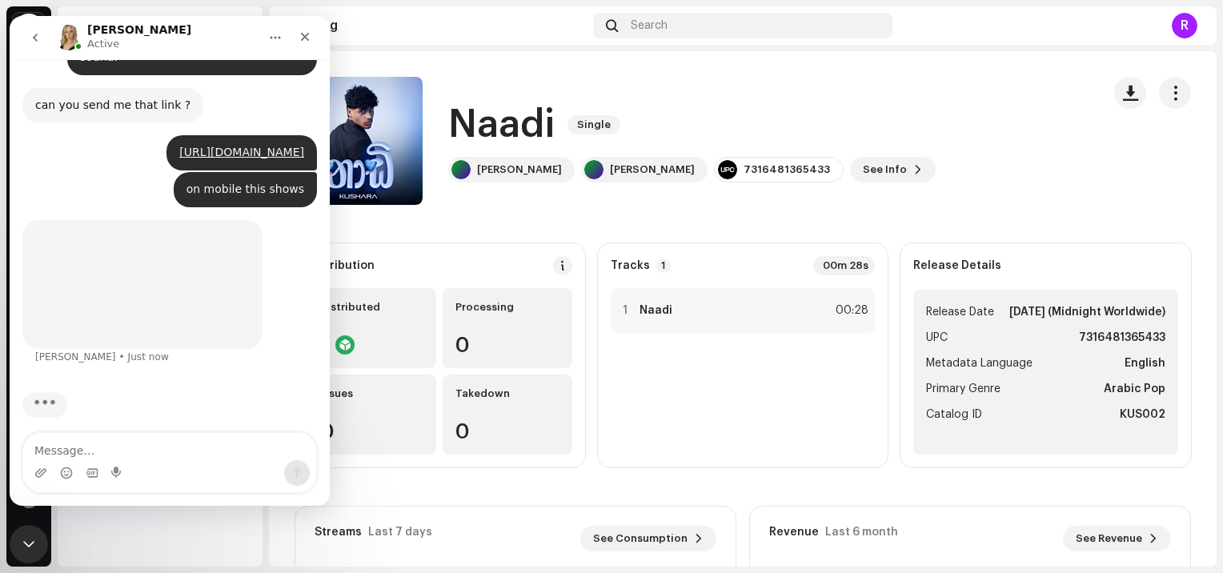
scroll to position [1478, 0]
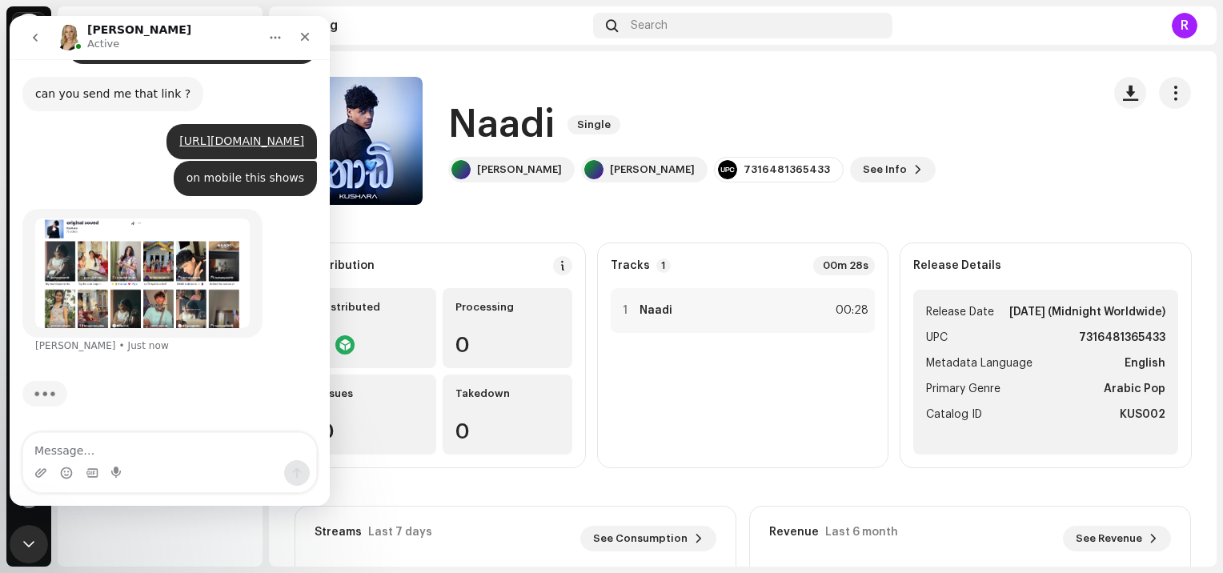
click at [114, 297] on img "Jessica says…" at bounding box center [142, 274] width 215 height 110
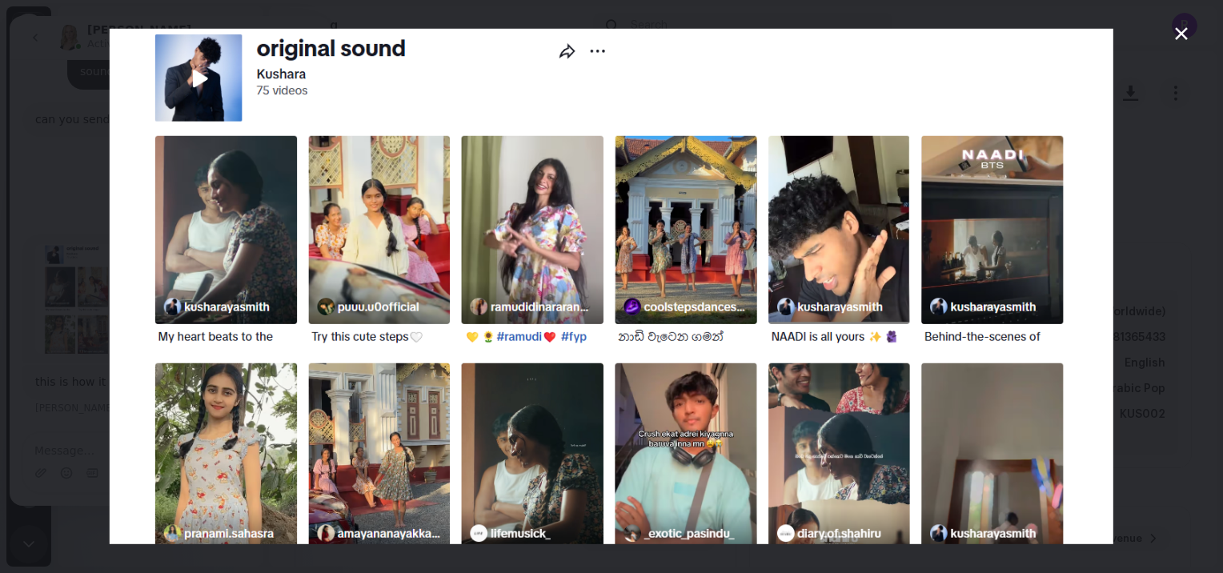
scroll to position [1452, 0]
click at [1179, 31] on icon "Close" at bounding box center [1181, 33] width 13 height 13
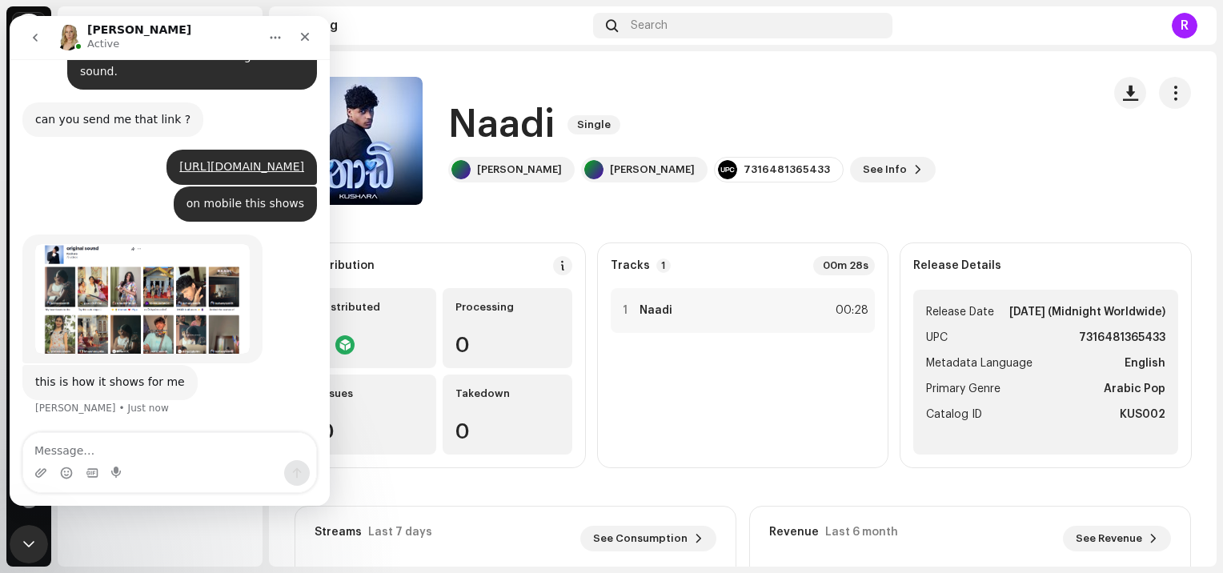
click at [695, 211] on catalog-releases-details-overview "Naadi Single Naadi Single [PERSON_NAME] Kushara Yasmith 7316481365433 See Info …" at bounding box center [743, 451] width 948 height 801
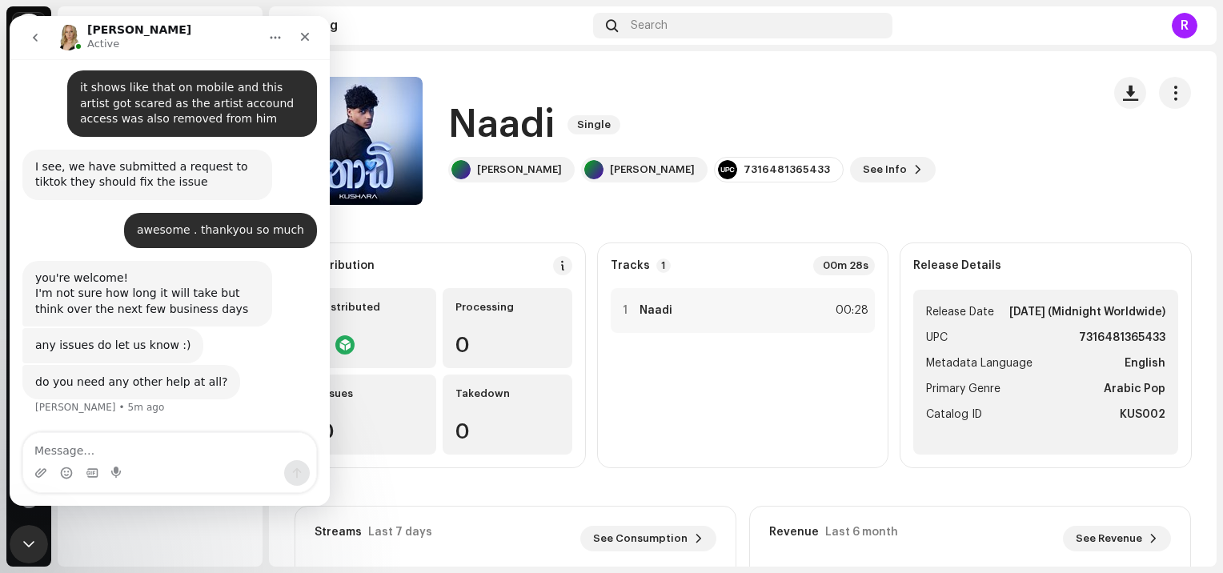
scroll to position [1794, 0]
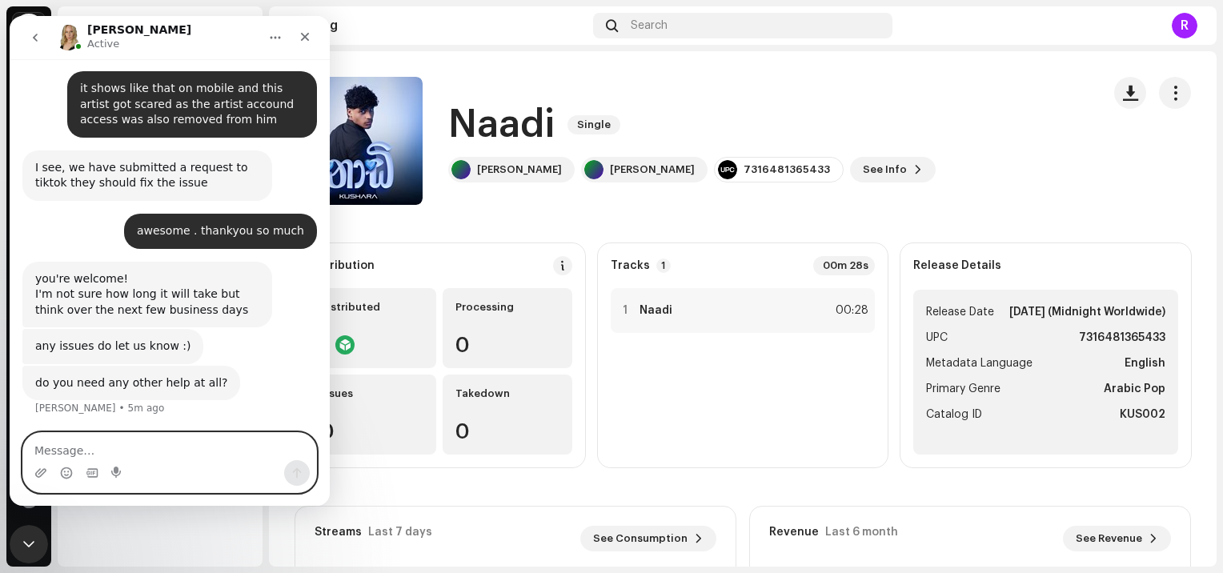
click at [137, 448] on textarea "Message…" at bounding box center [169, 446] width 293 height 27
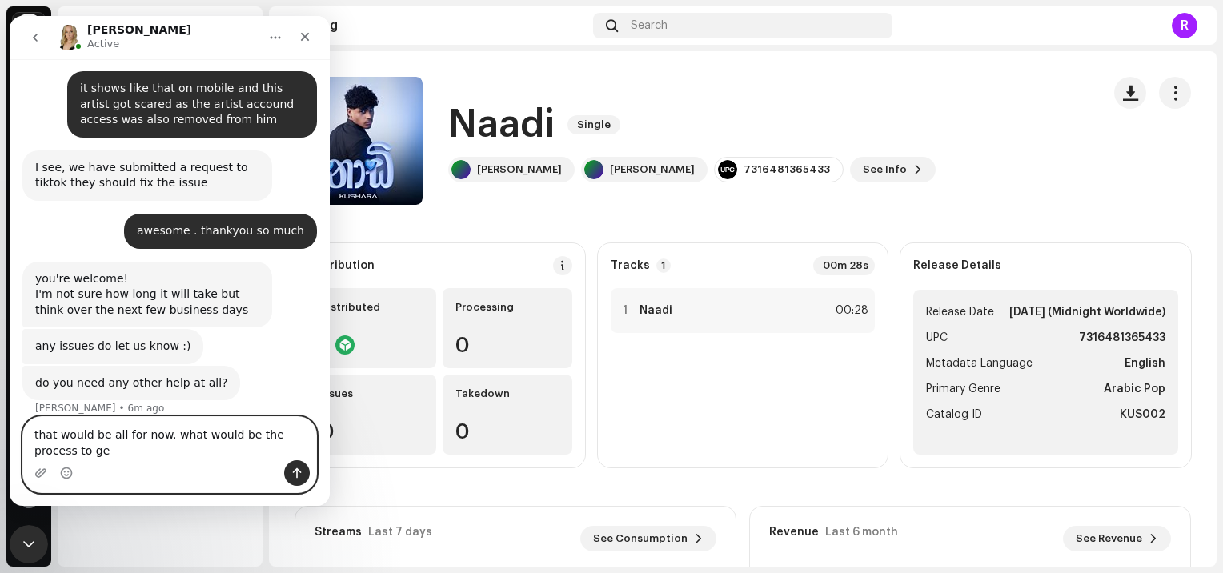
scroll to position [1811, 0]
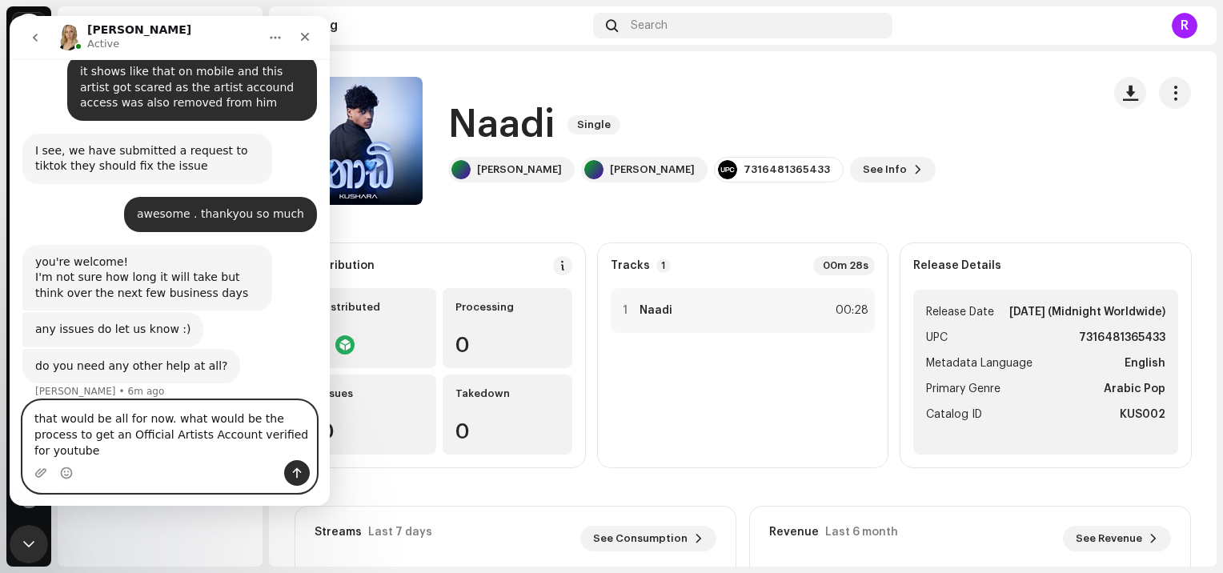
type textarea "that would be all for now. what would be the process to get an Official Artists…"
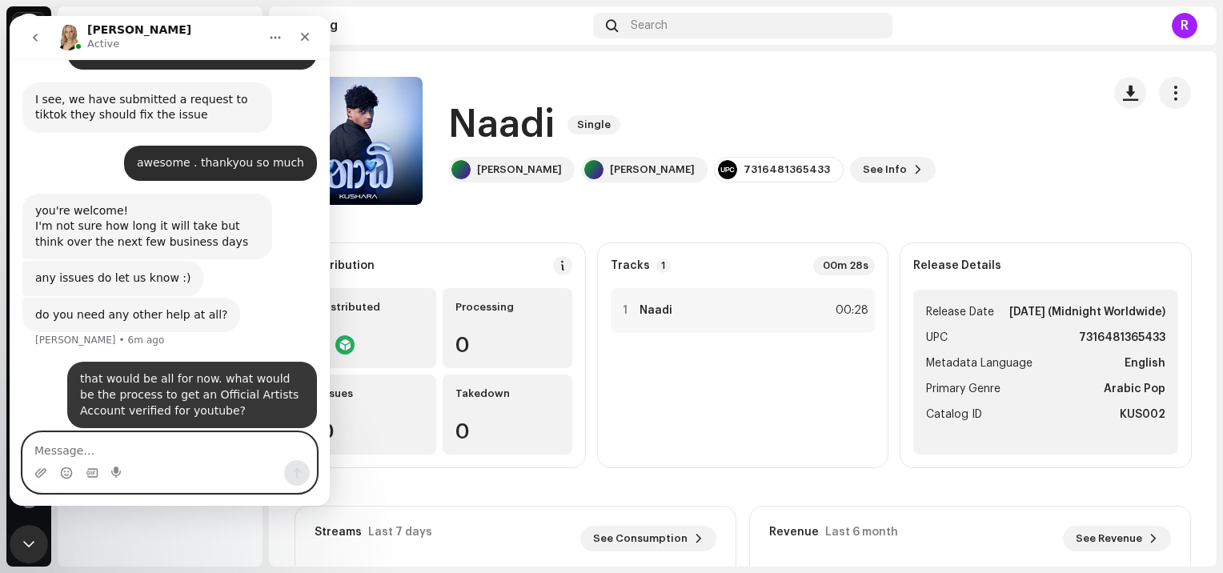
scroll to position [1874, 0]
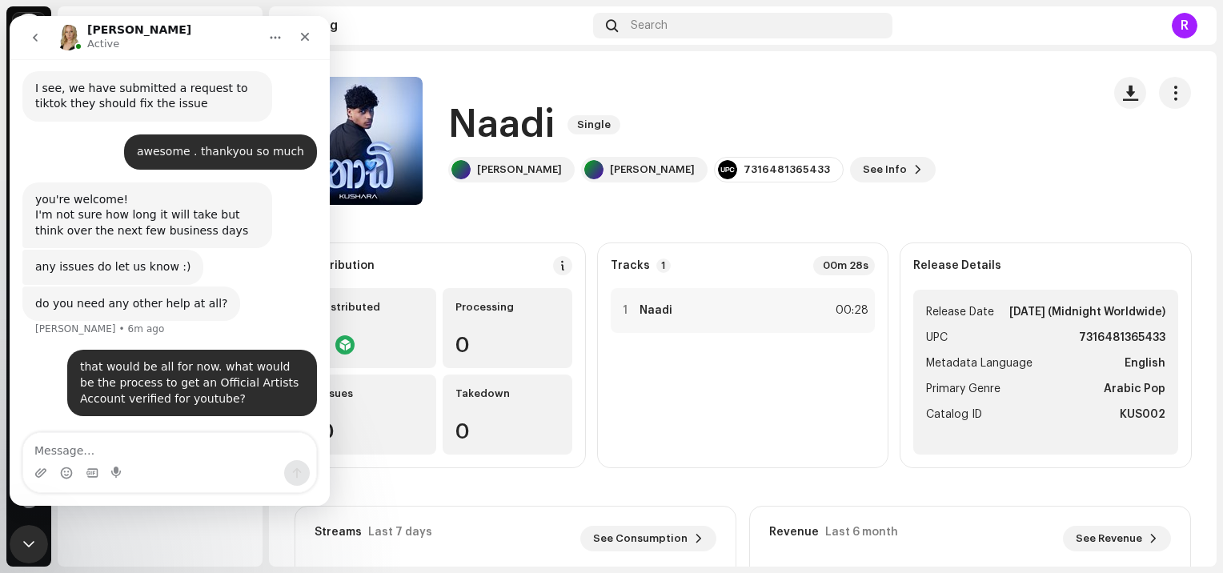
click at [593, 235] on catalog-releases-details-overview "Naadi Single Naadi Single [PERSON_NAME] Kushara Yasmith 7316481365433 See Info …" at bounding box center [743, 451] width 948 height 801
click at [711, 209] on catalog-releases-details-overview "Naadi Single Naadi Single [PERSON_NAME] Kushara Yasmith 7316481365433 See Info …" at bounding box center [743, 451] width 948 height 801
click at [304, 35] on icon "Close" at bounding box center [305, 36] width 13 height 13
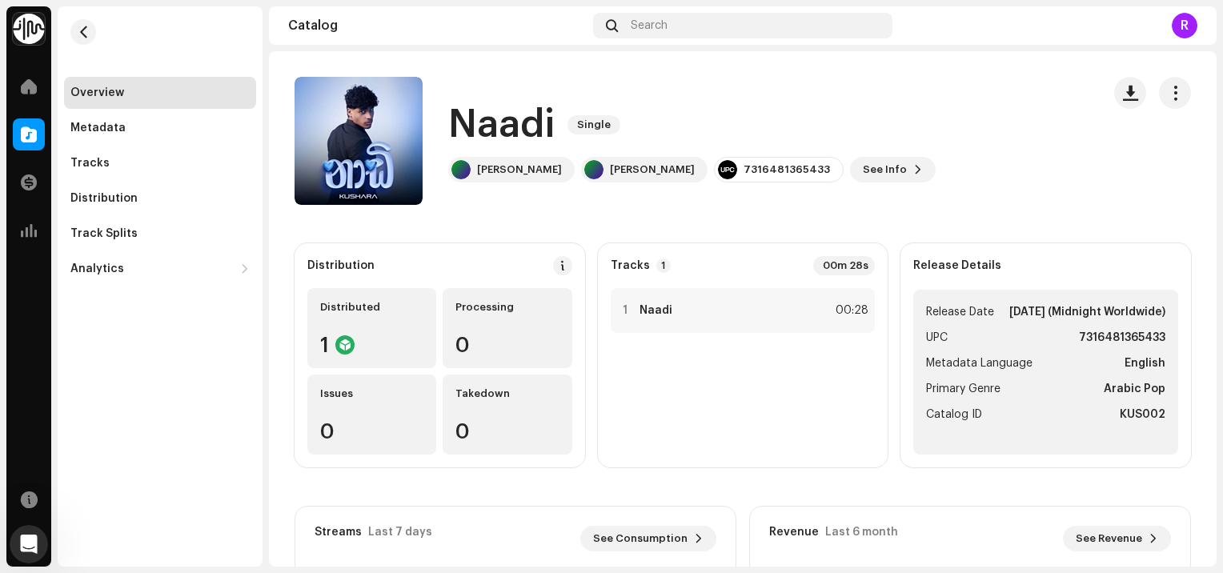
scroll to position [1858, 0]
click at [870, 172] on span "See Info" at bounding box center [885, 170] width 44 height 32
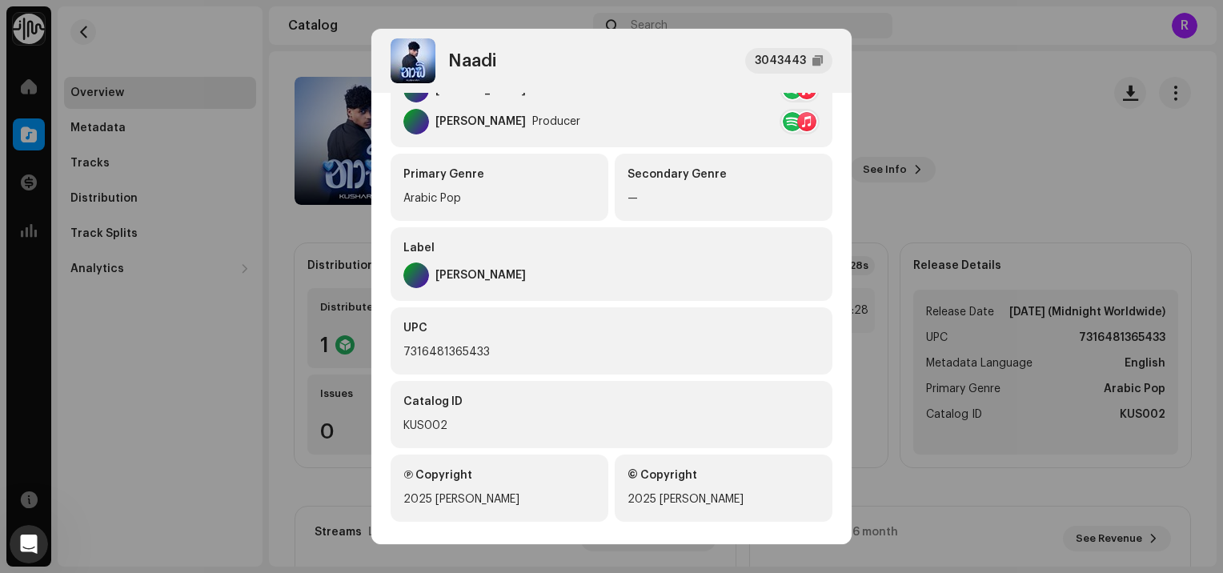
scroll to position [377, 0]
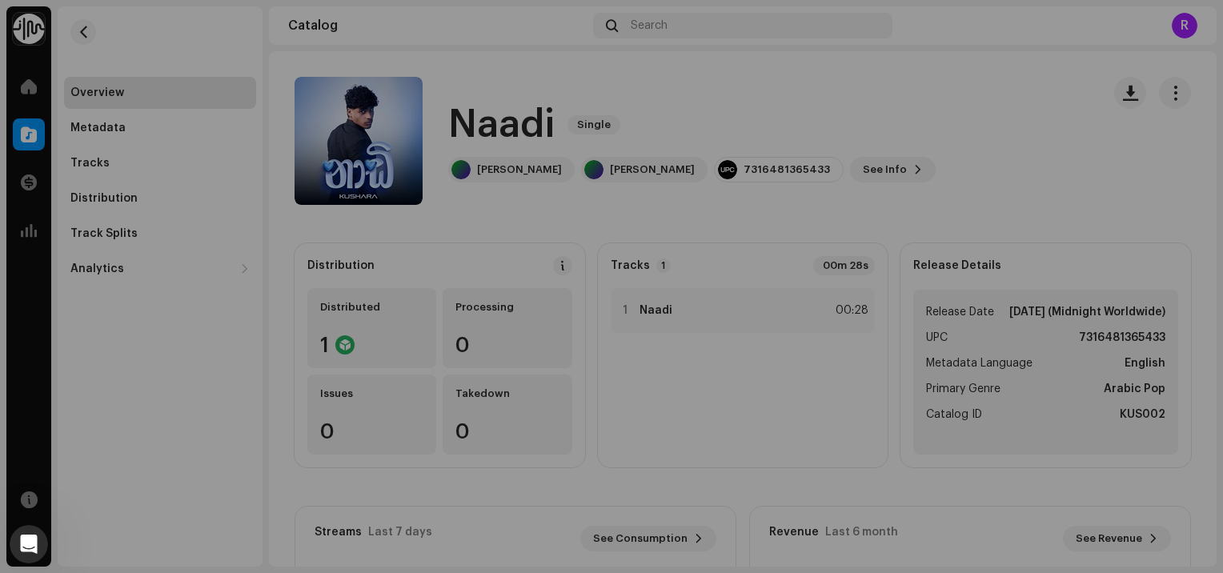
click at [964, 209] on div "Naadi 3043443 Metadata Distribution Metadata Language English Release Title Naa…" at bounding box center [611, 286] width 1223 height 573
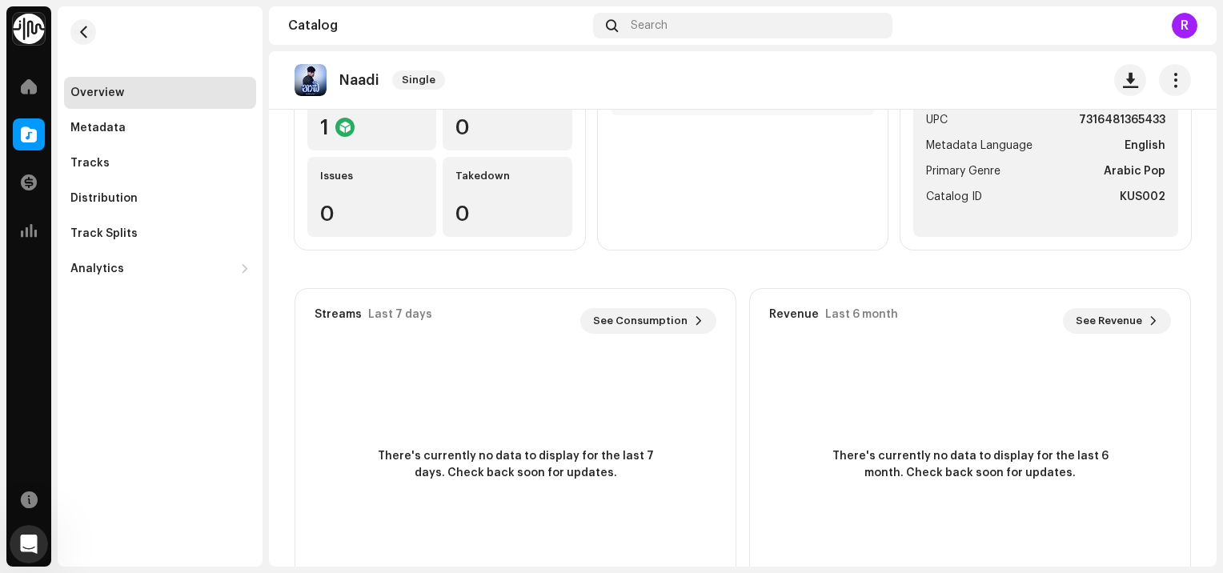
scroll to position [285, 0]
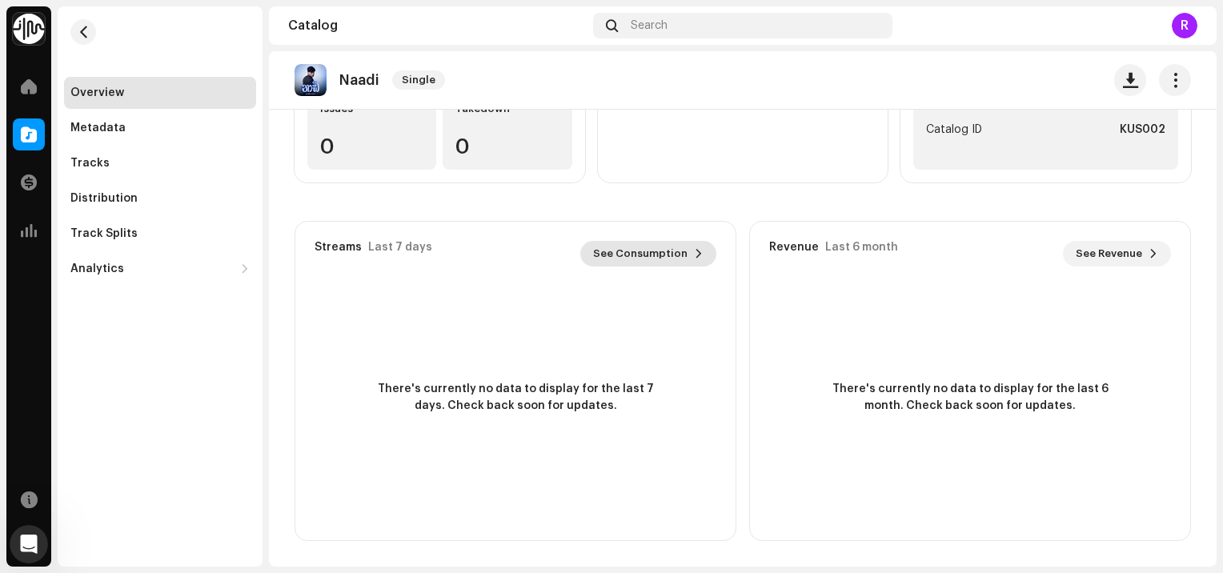
click at [645, 258] on span "See Consumption" at bounding box center [640, 254] width 94 height 32
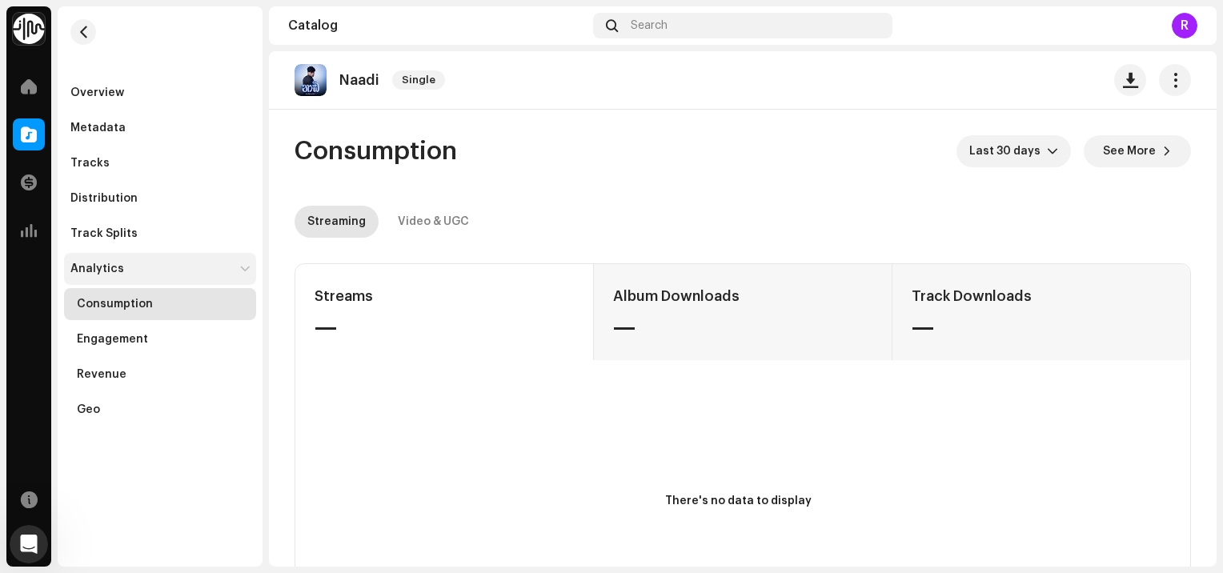
click at [140, 267] on div "Analytics" at bounding box center [151, 269] width 163 height 13
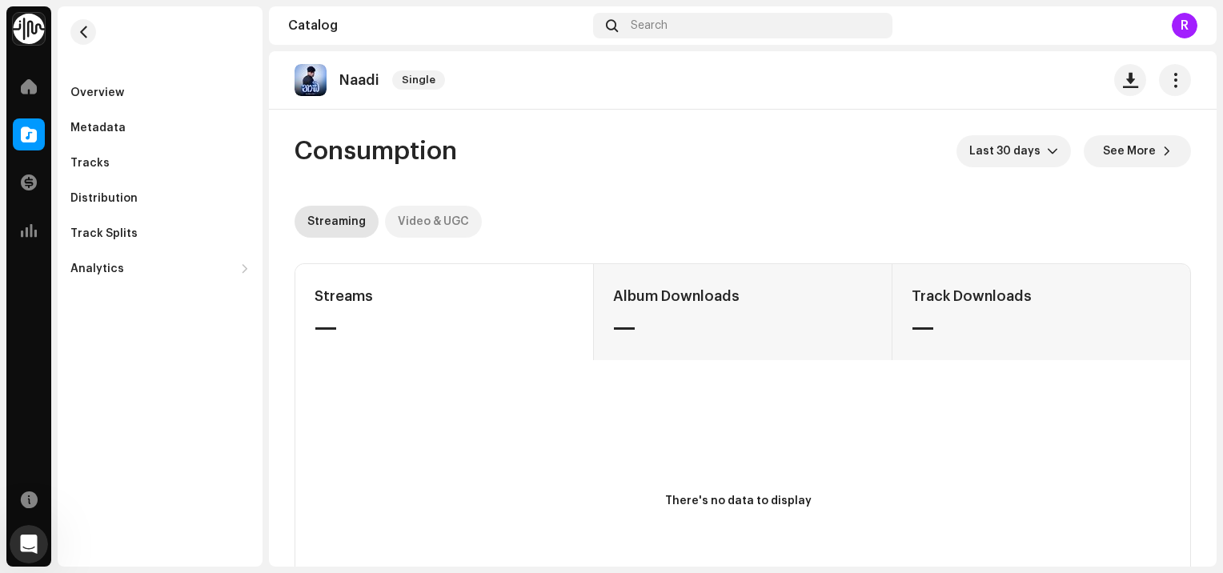
click at [432, 222] on div "Video & UGC" at bounding box center [433, 222] width 71 height 32
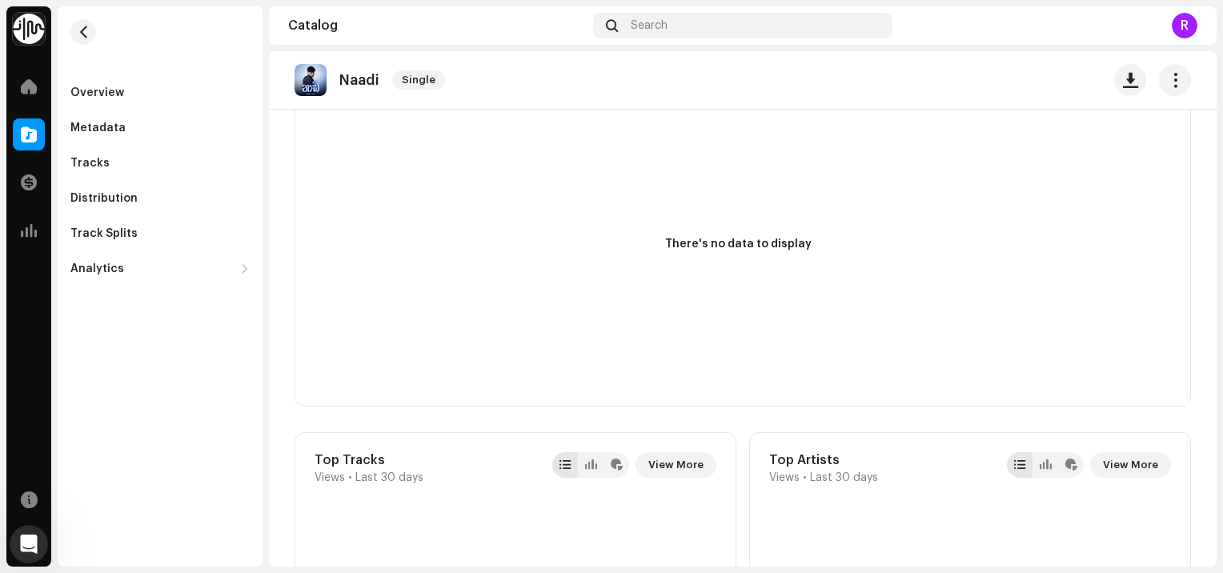
scroll to position [255, 0]
click at [589, 473] on div at bounding box center [591, 468] width 26 height 26
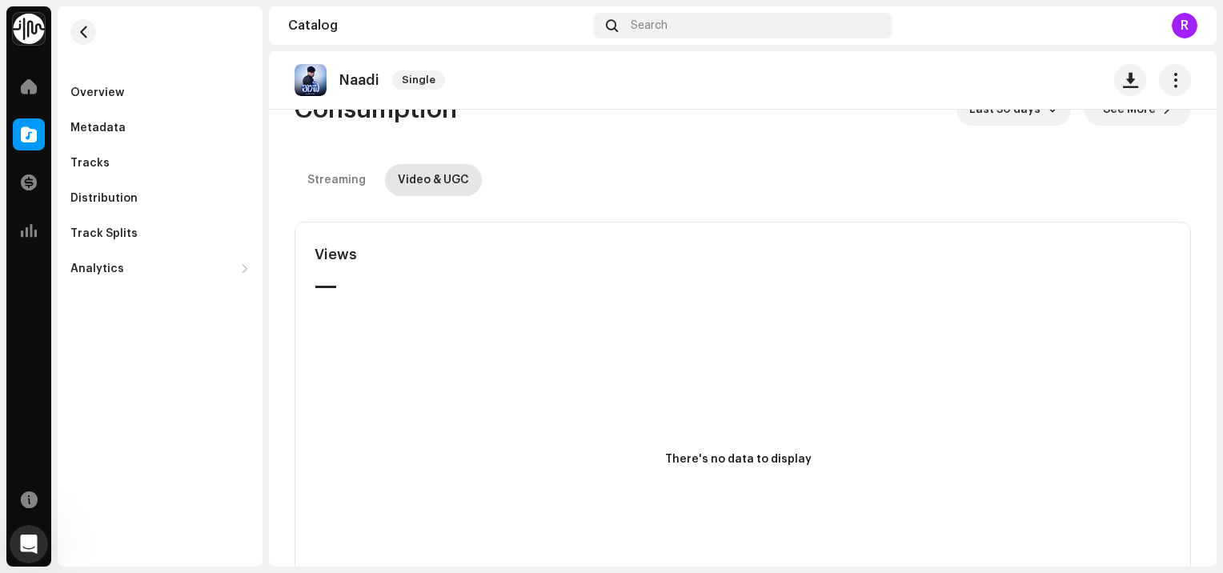
scroll to position [0, 0]
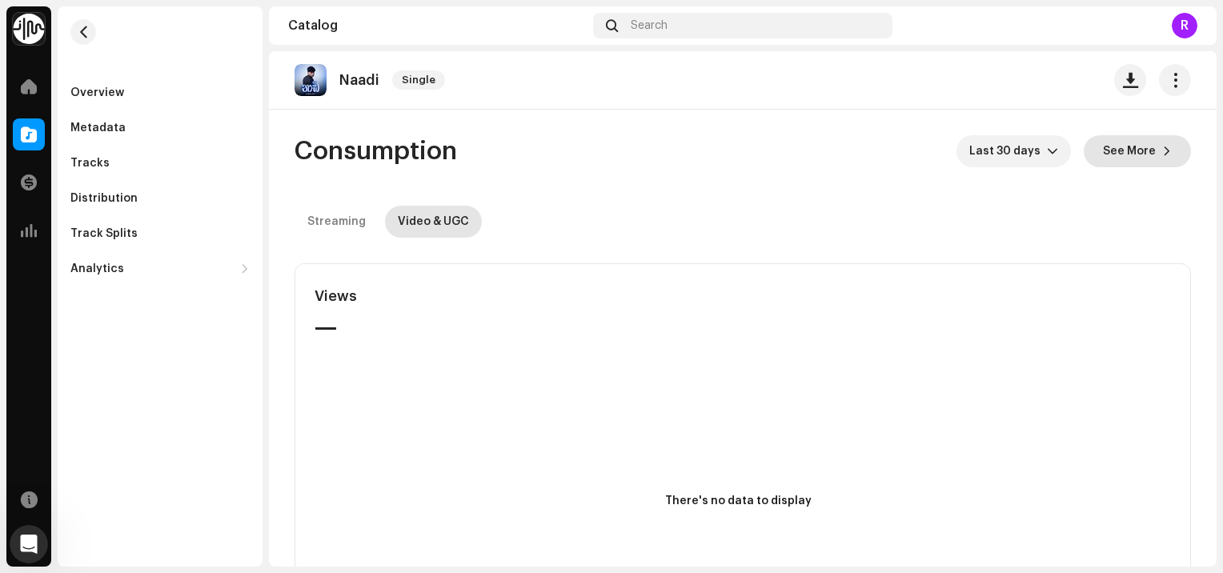
click at [1159, 140] on button "See More" at bounding box center [1137, 151] width 107 height 32
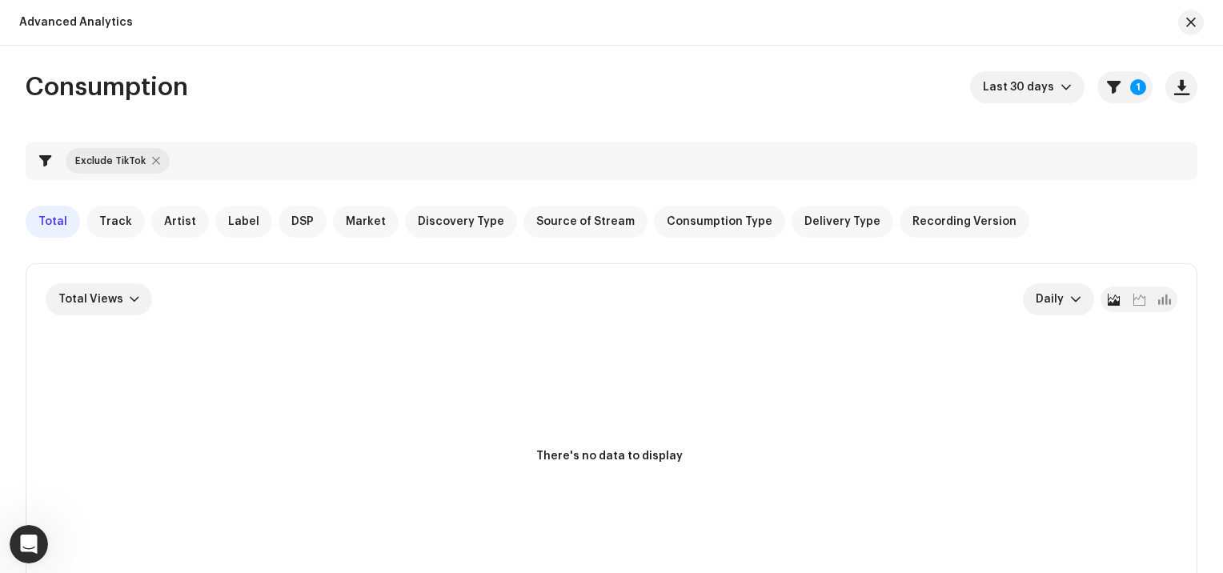
click at [152, 160] on div at bounding box center [156, 161] width 8 height 13
checkbox input "false"
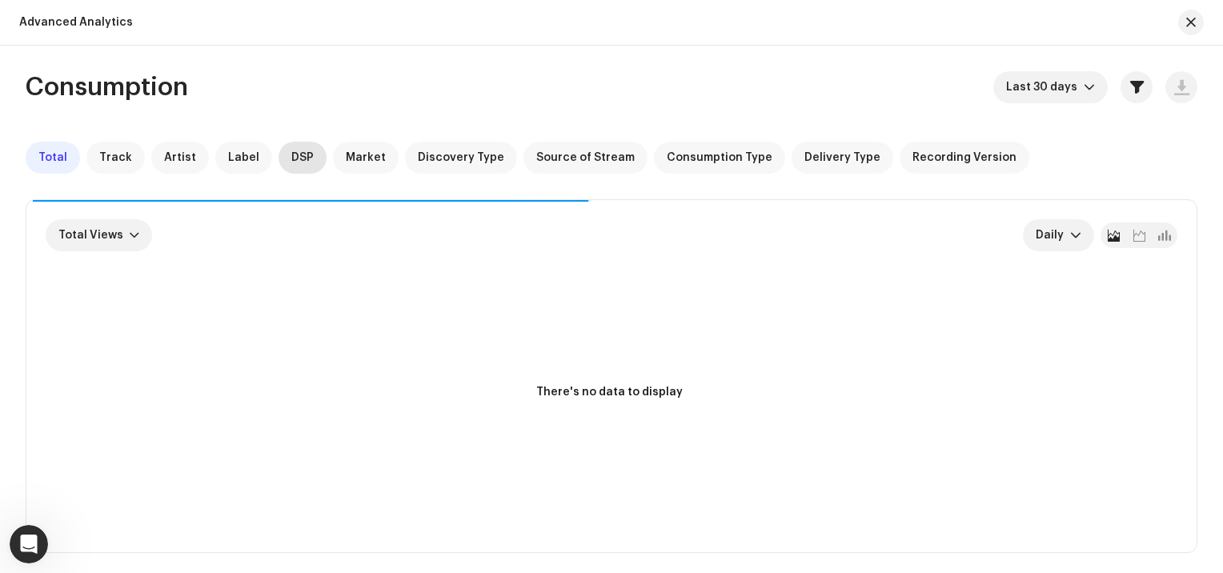
click at [291, 155] on span "DSP" at bounding box center [302, 157] width 22 height 13
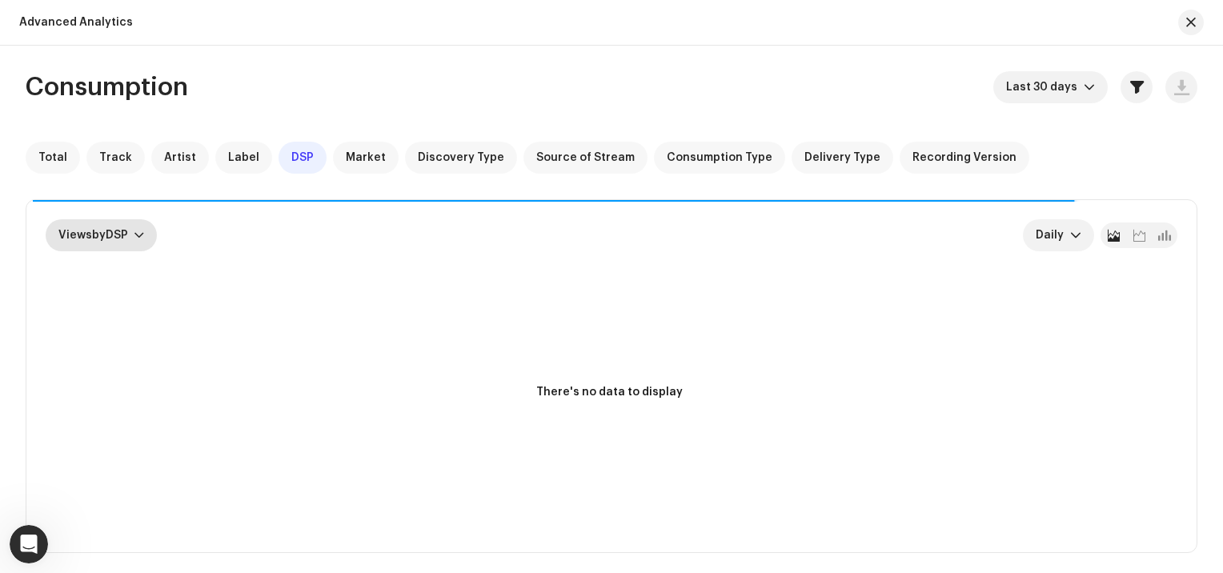
click at [125, 236] on span "Views by DSP" at bounding box center [93, 235] width 70 height 11
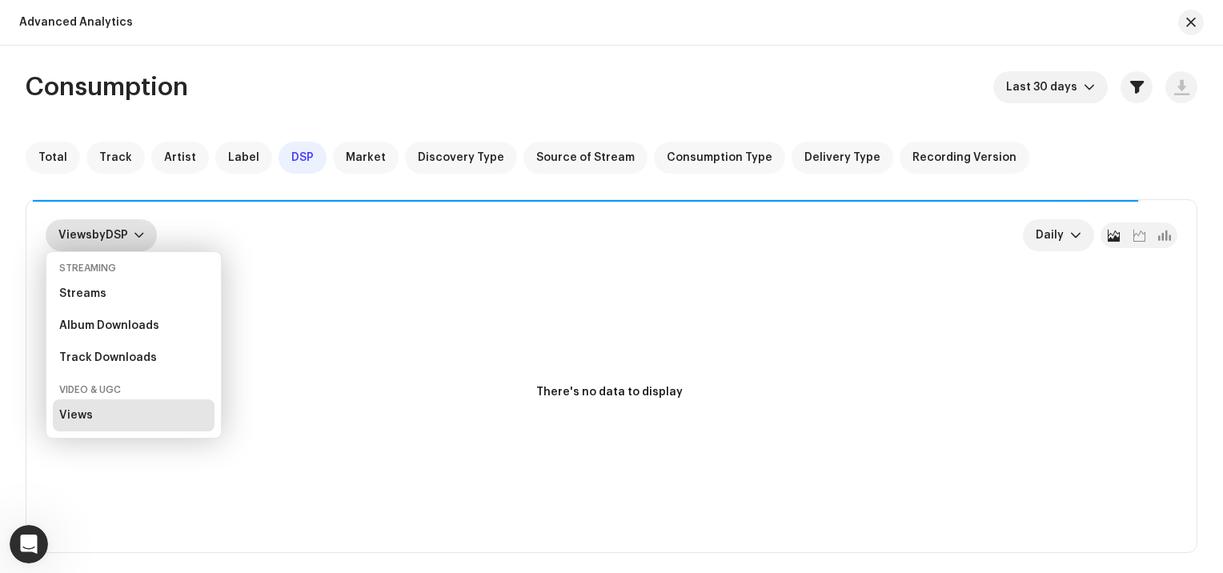
click at [112, 381] on div "Video & UGC" at bounding box center [134, 389] width 162 height 19
click at [115, 356] on div "Track Downloads" at bounding box center [108, 358] width 98 height 13
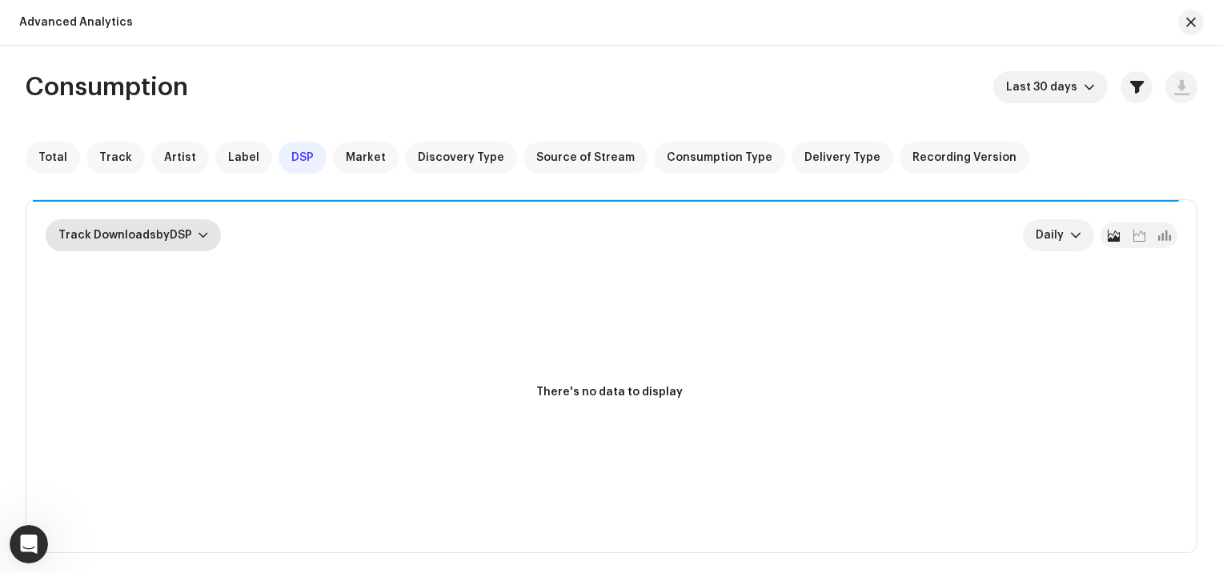
click at [177, 239] on span "Track Downloads by DSP" at bounding box center [125, 235] width 134 height 11
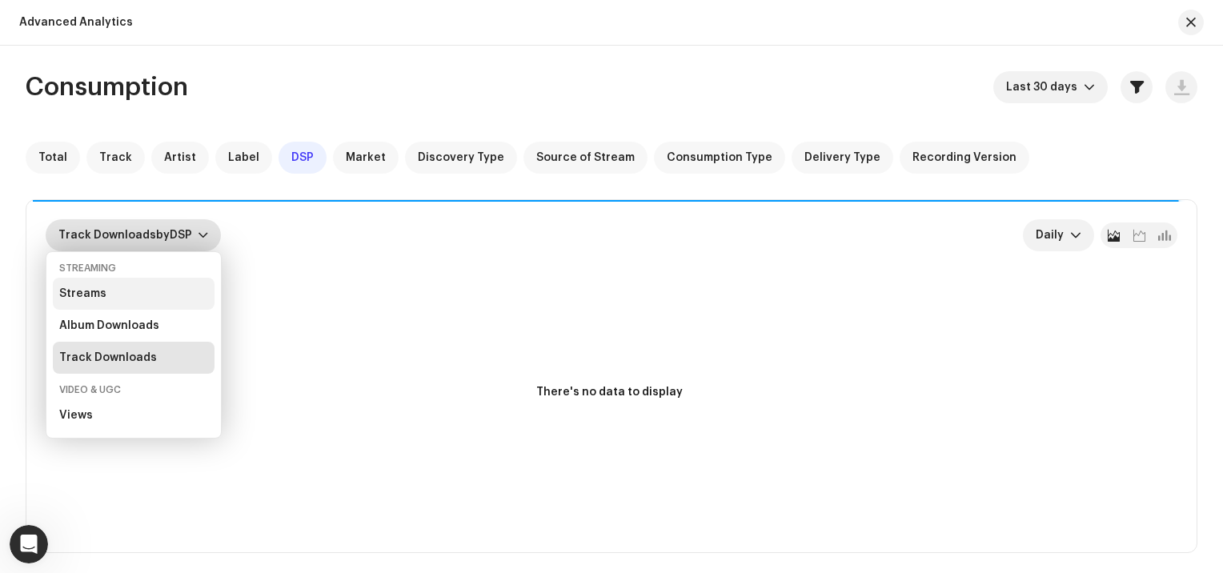
scroll to position [1899, 0]
click at [106, 295] on div "Streams" at bounding box center [134, 294] width 162 height 32
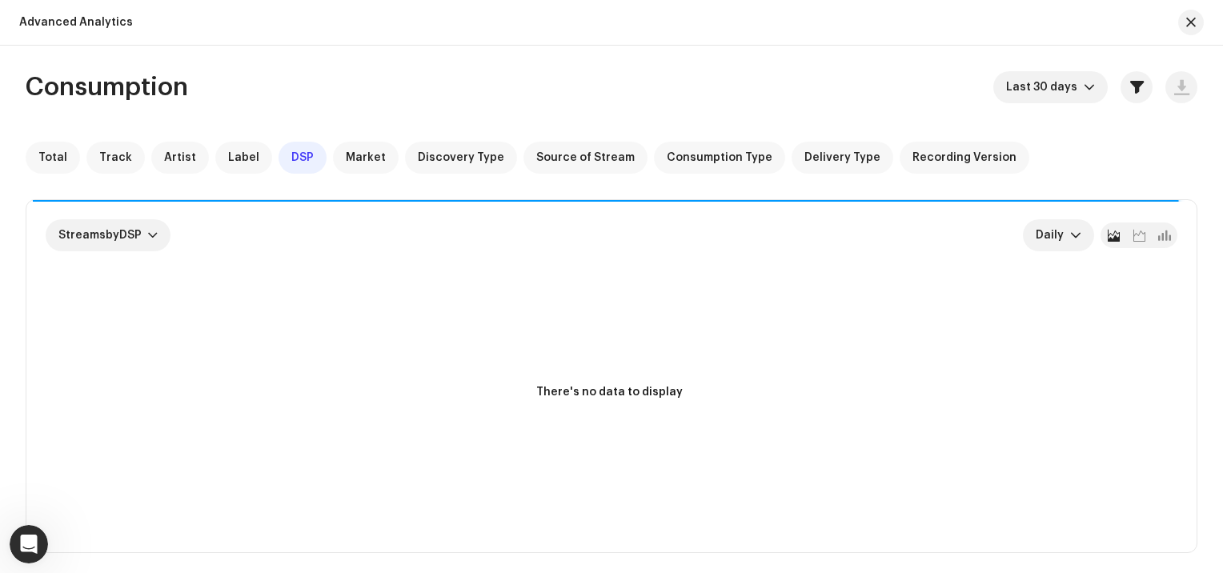
click at [1171, 26] on div at bounding box center [1185, 23] width 38 height 26
click at [1189, 23] on span "button" at bounding box center [1192, 22] width 10 height 13
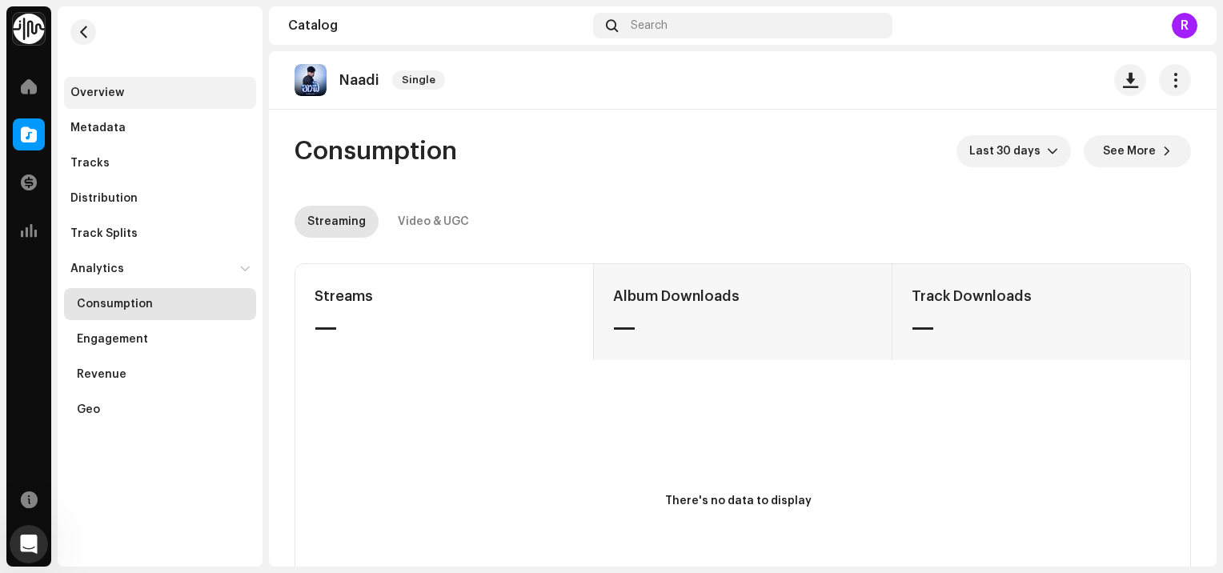
click at [183, 105] on div "Overview" at bounding box center [160, 93] width 192 height 32
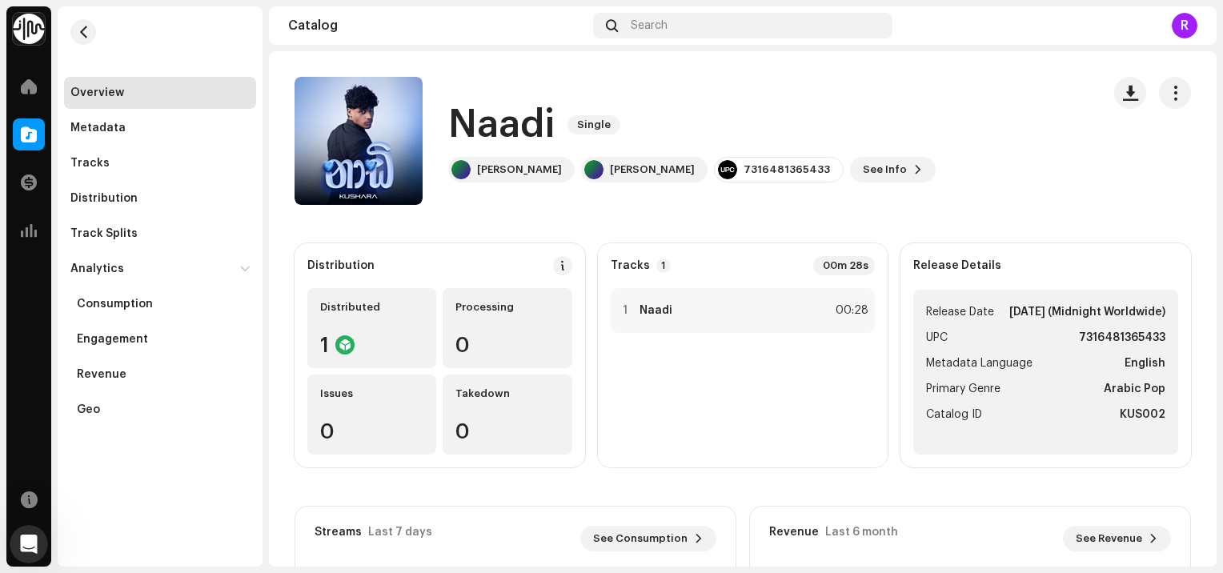
scroll to position [1858, 0]
click at [147, 123] on div "Metadata" at bounding box center [159, 128] width 179 height 13
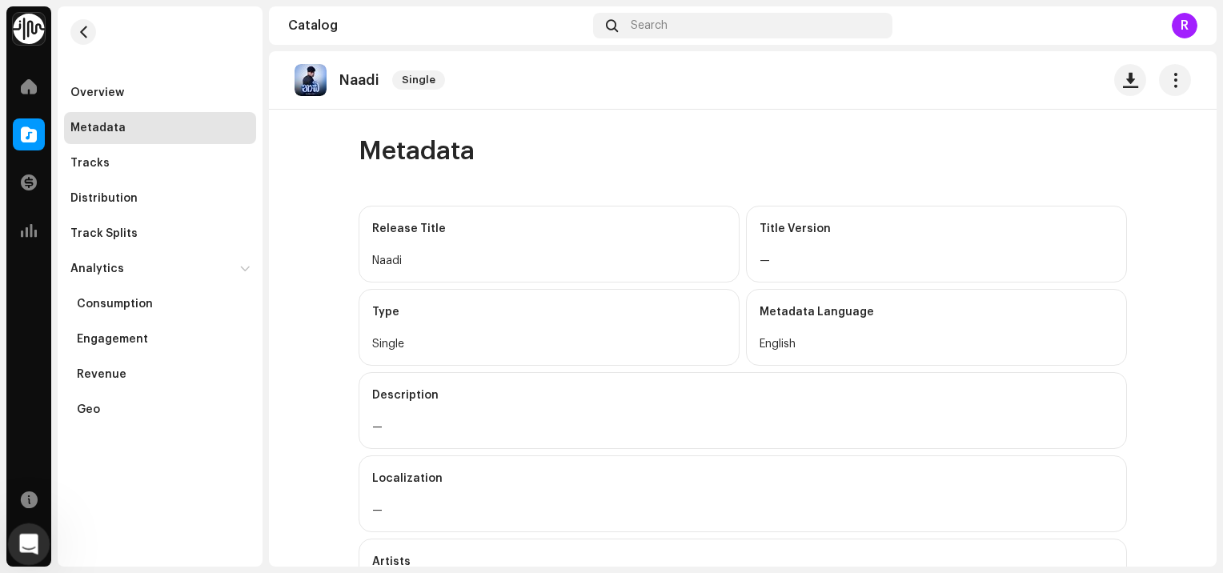
click at [29, 547] on icon "Open Intercom Messenger" at bounding box center [27, 542] width 26 height 26
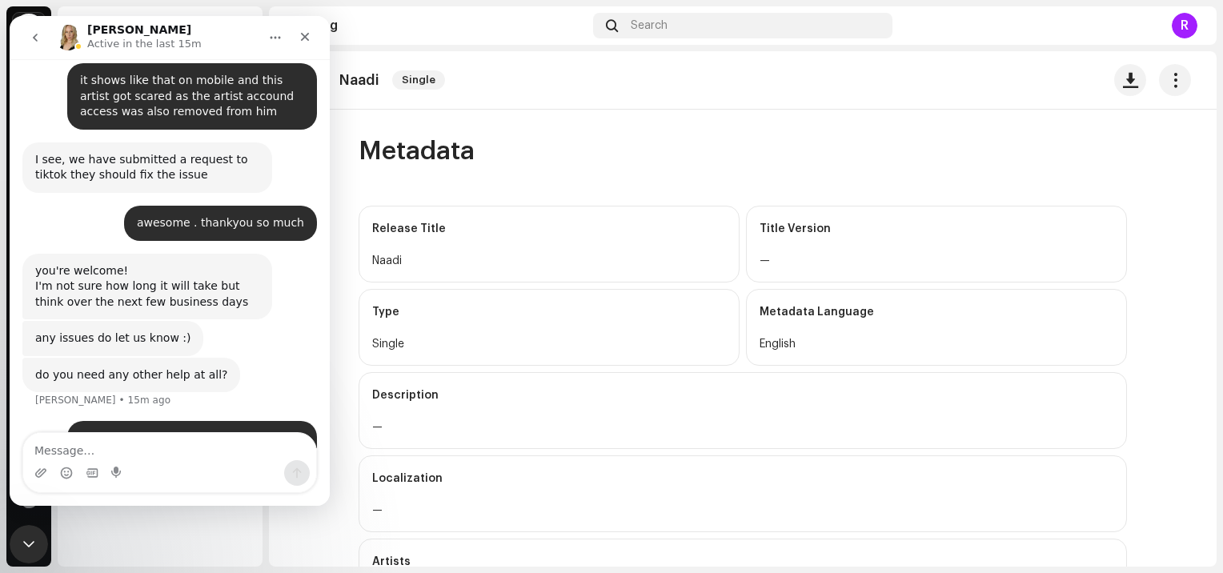
scroll to position [1858, 0]
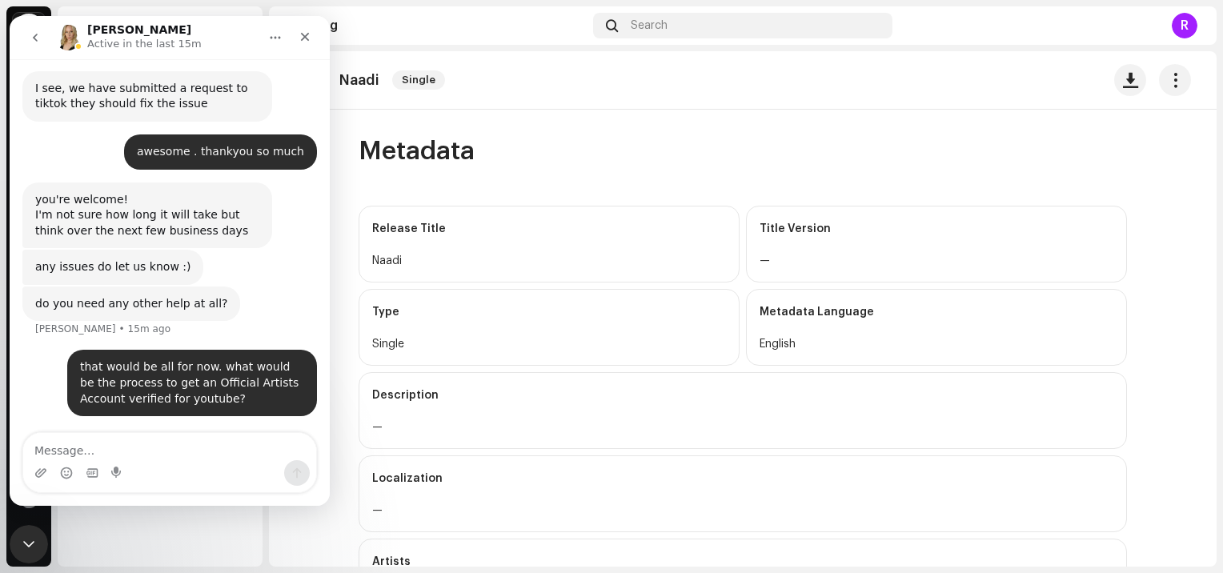
click at [153, 455] on textarea "Message…" at bounding box center [169, 446] width 293 height 27
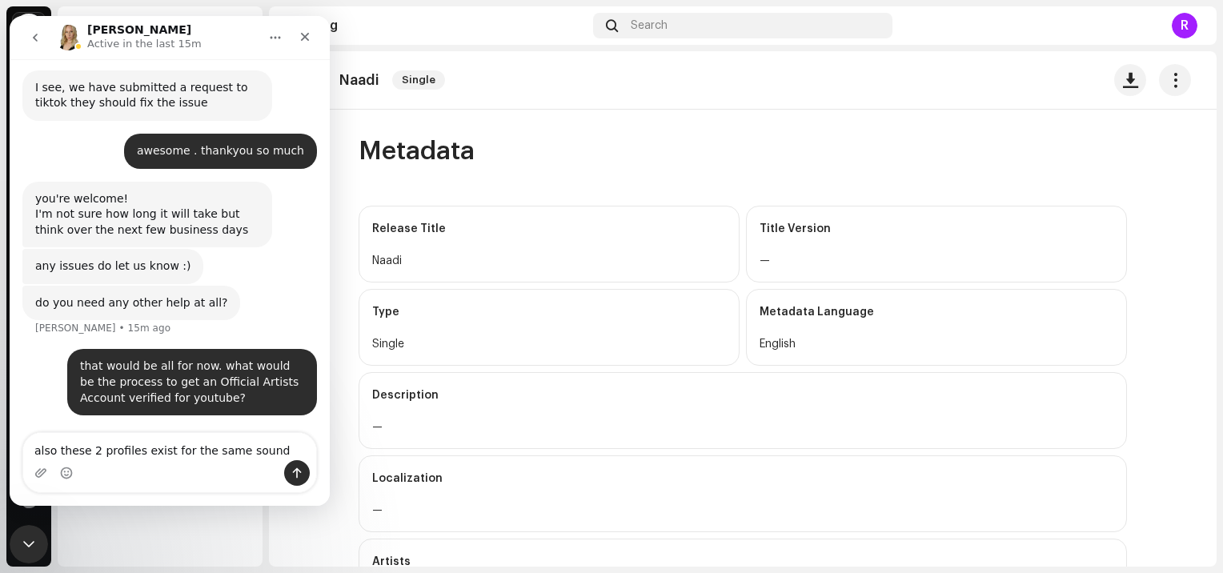
type textarea "also these 2 profiles exist for the same sound [URL][DOMAIN_NAME]"
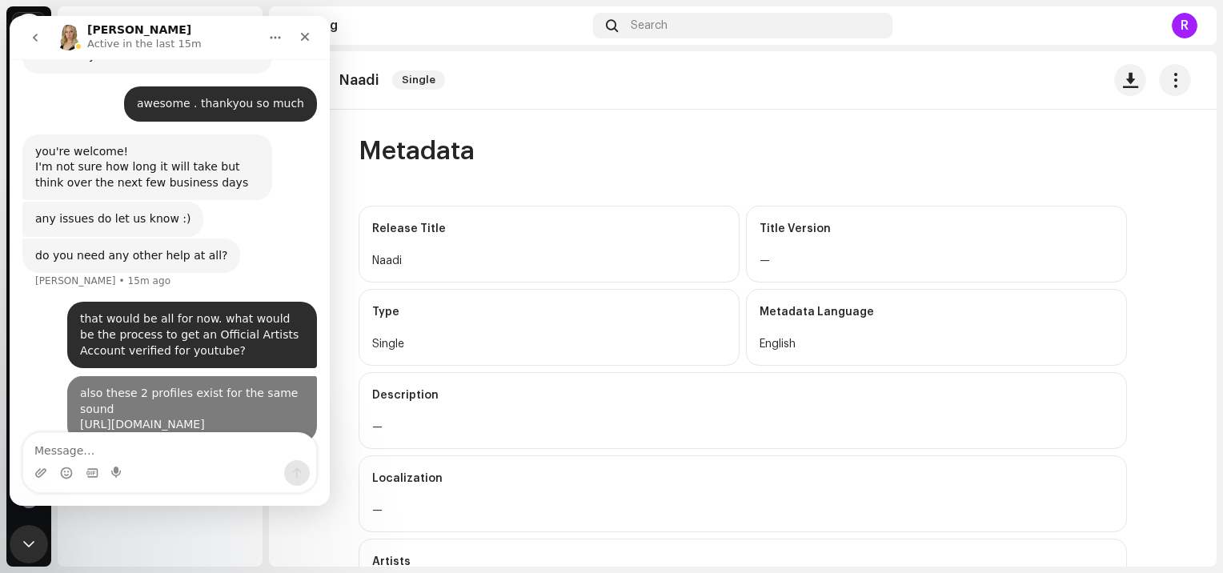
scroll to position [1942, 0]
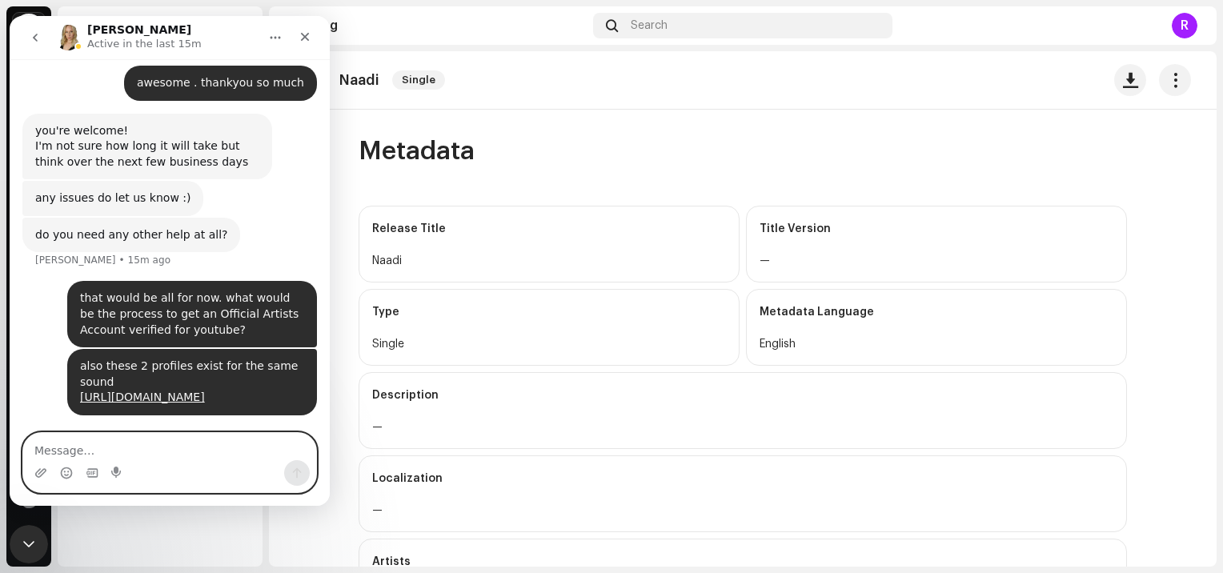
paste textarea "[URL][DOMAIN_NAME]"
type textarea "[URL][DOMAIN_NAME]"
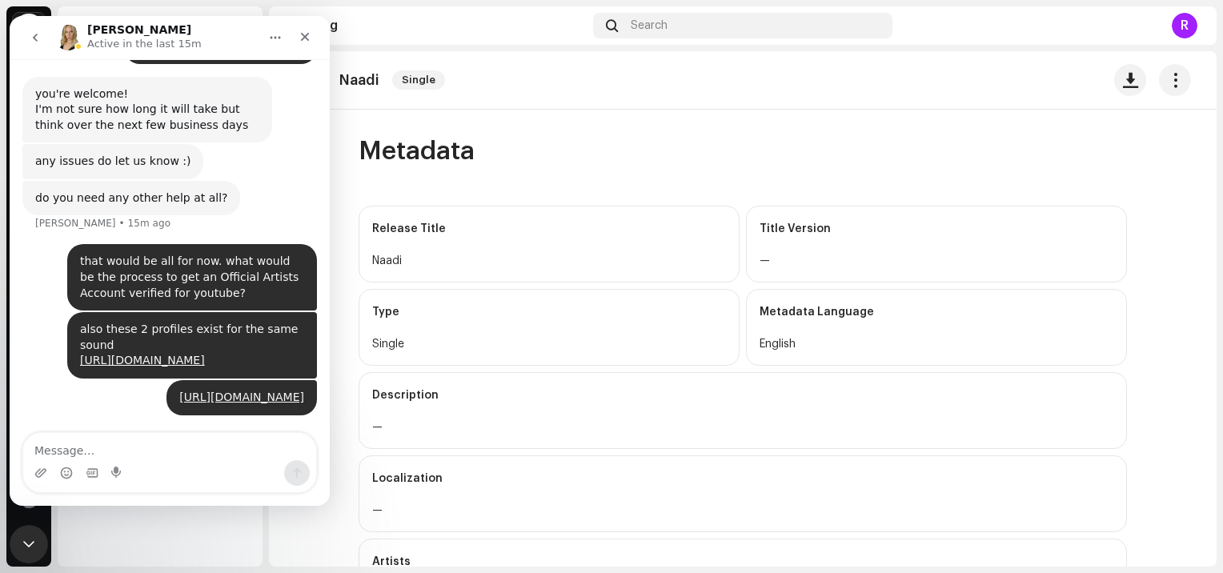
click at [677, 151] on div "Metadata" at bounding box center [743, 151] width 769 height 32
click at [38, 48] on button "go back" at bounding box center [35, 37] width 30 height 30
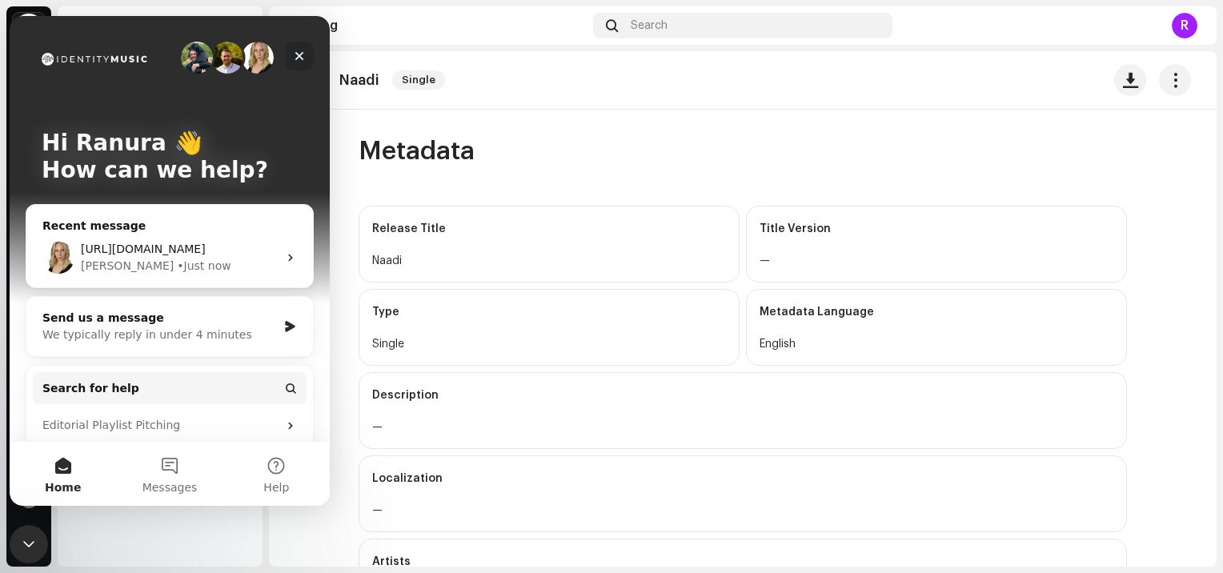
click at [300, 52] on icon "Close" at bounding box center [299, 56] width 13 height 13
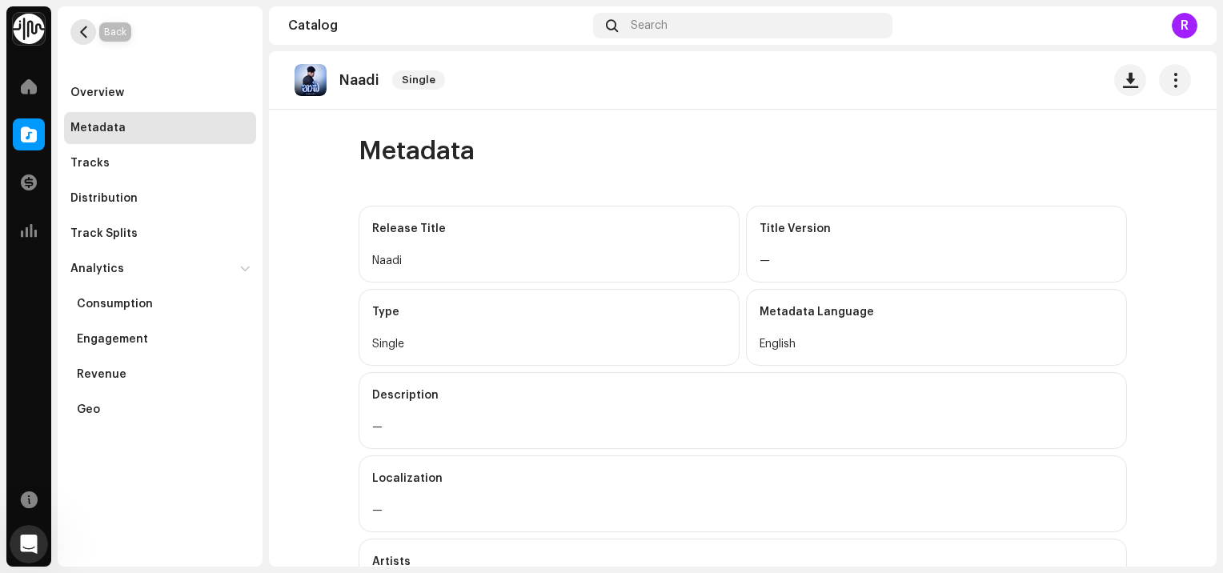
click at [83, 43] on button "button" at bounding box center [83, 32] width 26 height 26
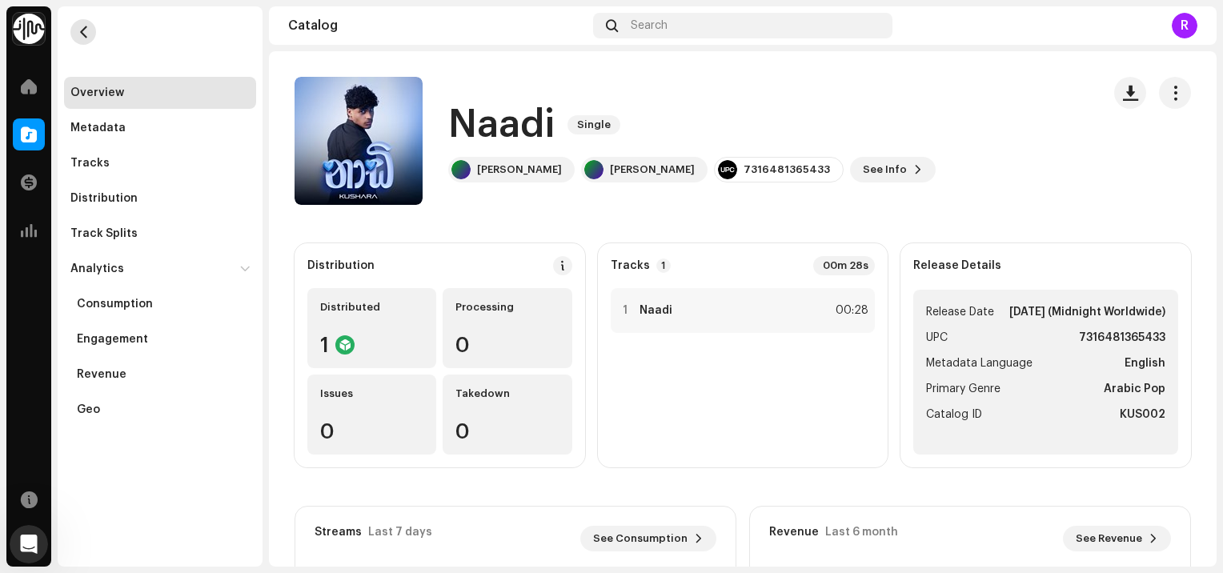
click at [83, 43] on button "button" at bounding box center [83, 32] width 26 height 26
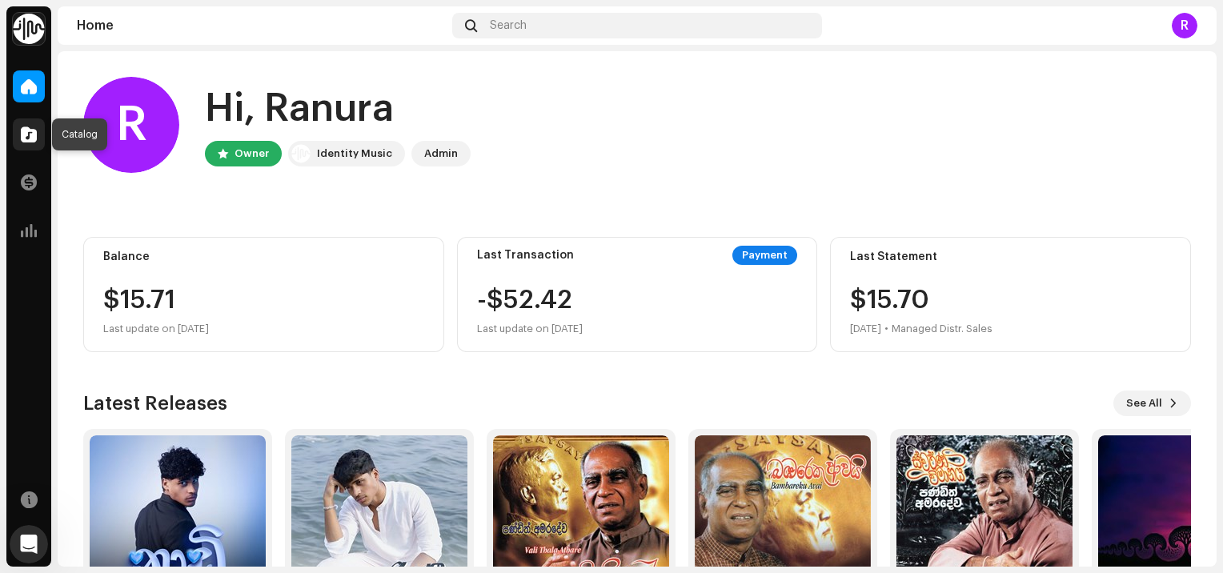
click at [31, 128] on span at bounding box center [29, 134] width 16 height 13
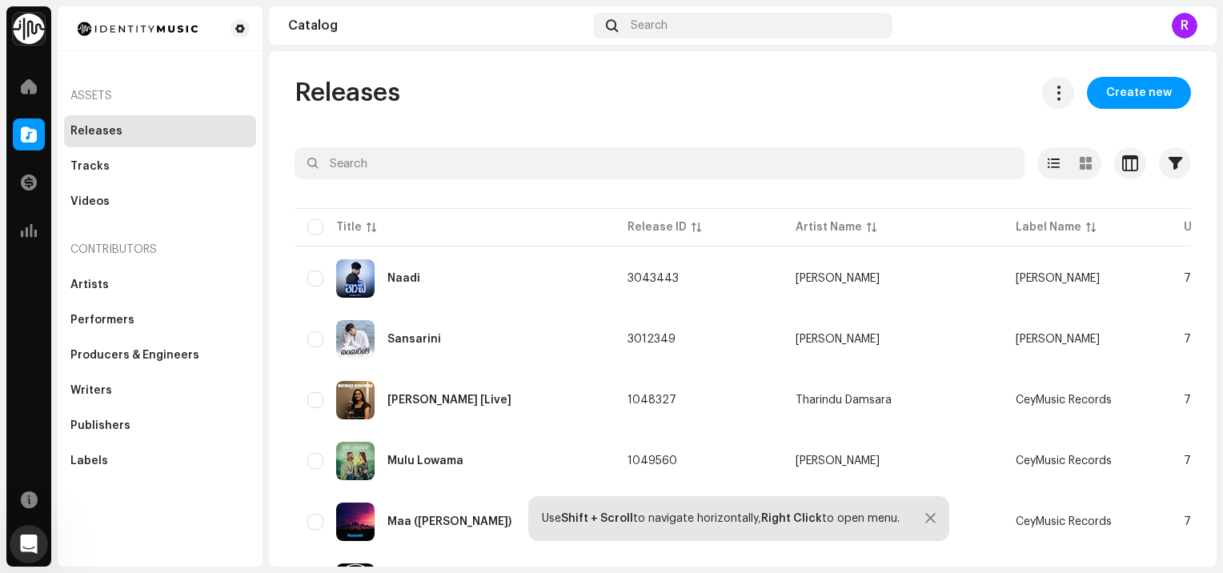
click at [659, 98] on div "Releases Create new" at bounding box center [743, 93] width 897 height 32
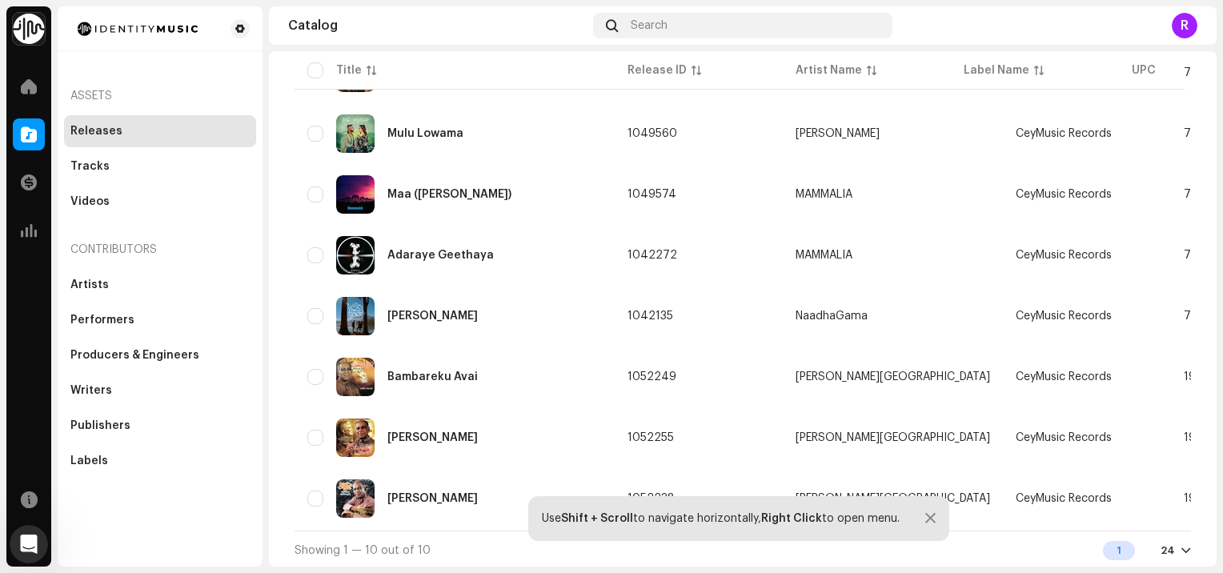
scroll to position [339, 0]
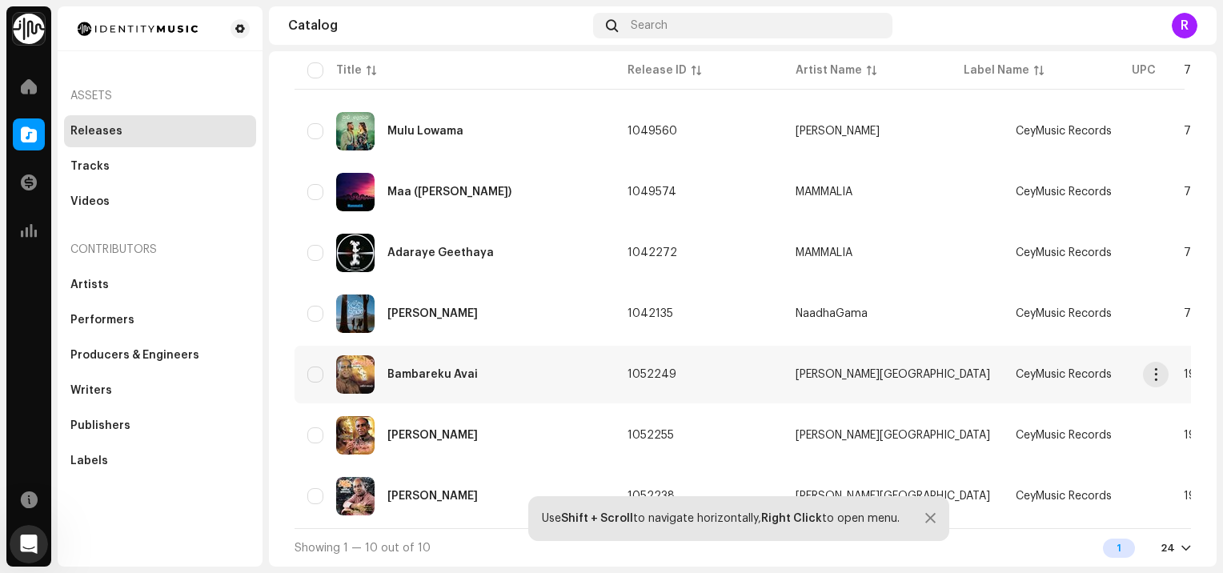
click at [458, 369] on div "Bambareku Avai" at bounding box center [433, 374] width 90 height 11
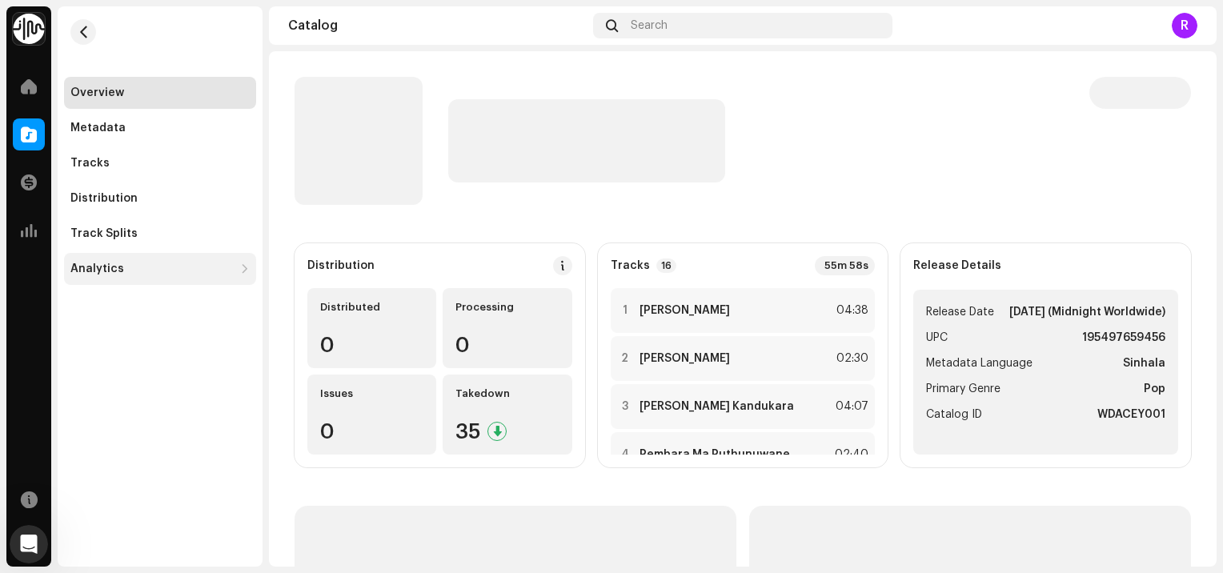
click at [86, 275] on div "Analytics" at bounding box center [160, 269] width 192 height 32
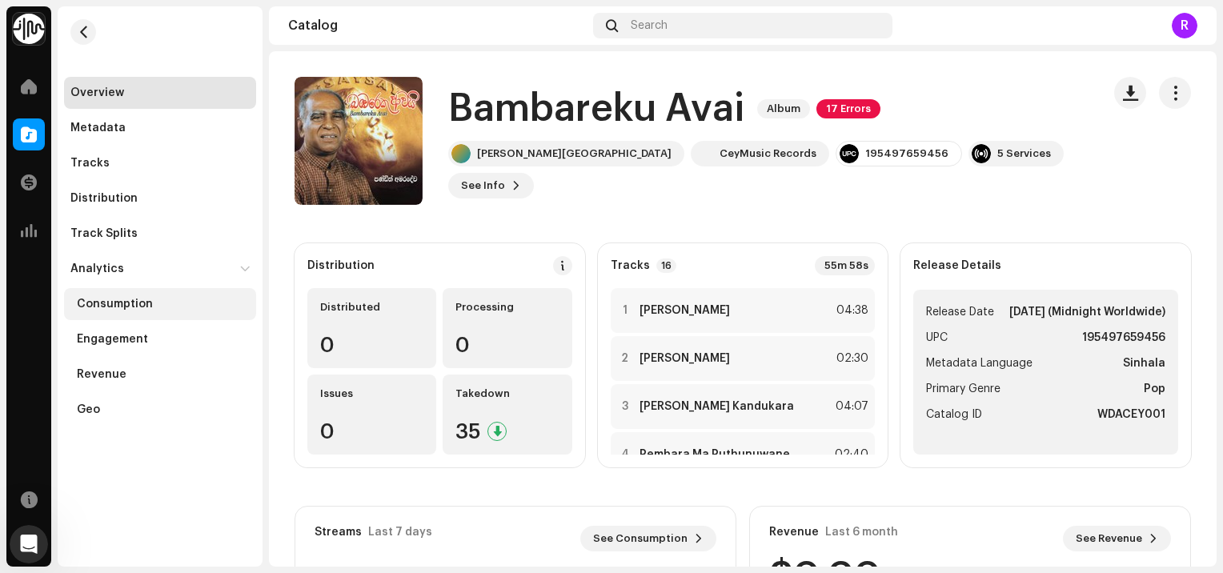
click at [158, 305] on div "Consumption" at bounding box center [163, 304] width 173 height 13
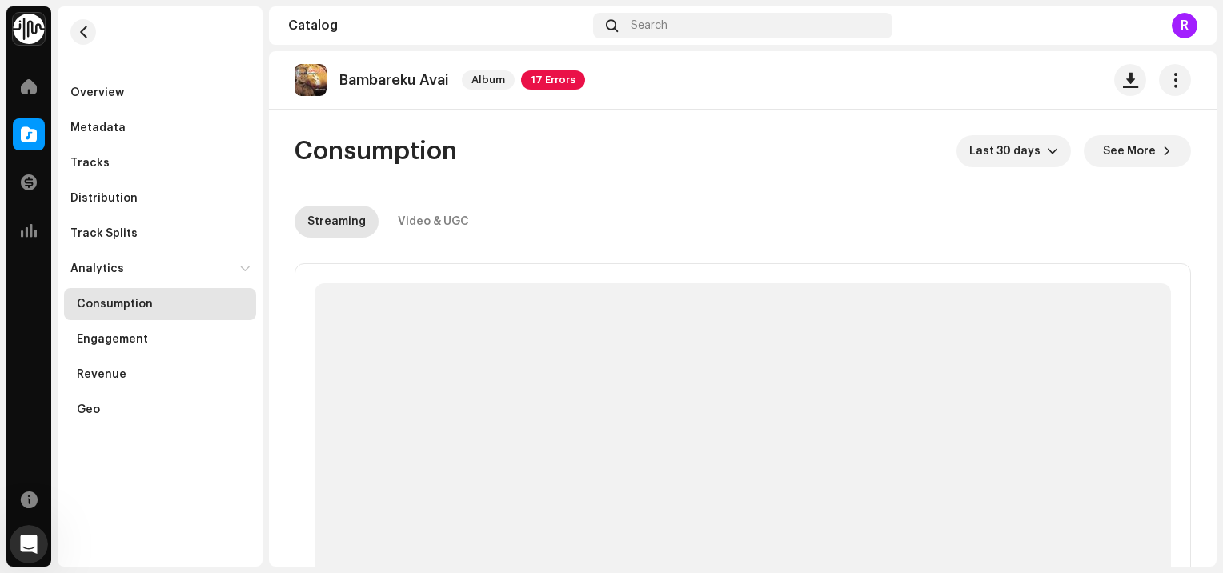
click at [961, 167] on re-o-consumption-dashboard-header "Consumption Last 30 days See More Streaming Video & UGC" at bounding box center [743, 180] width 897 height 141
click at [986, 156] on span "Last 30 days" at bounding box center [1009, 151] width 78 height 32
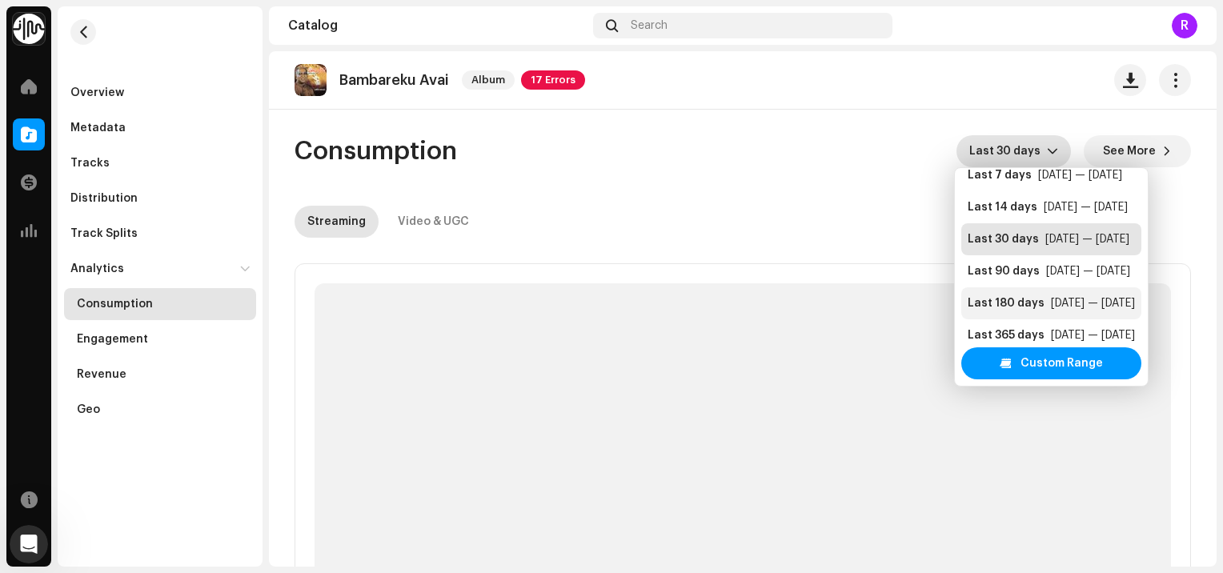
scroll to position [32, 0]
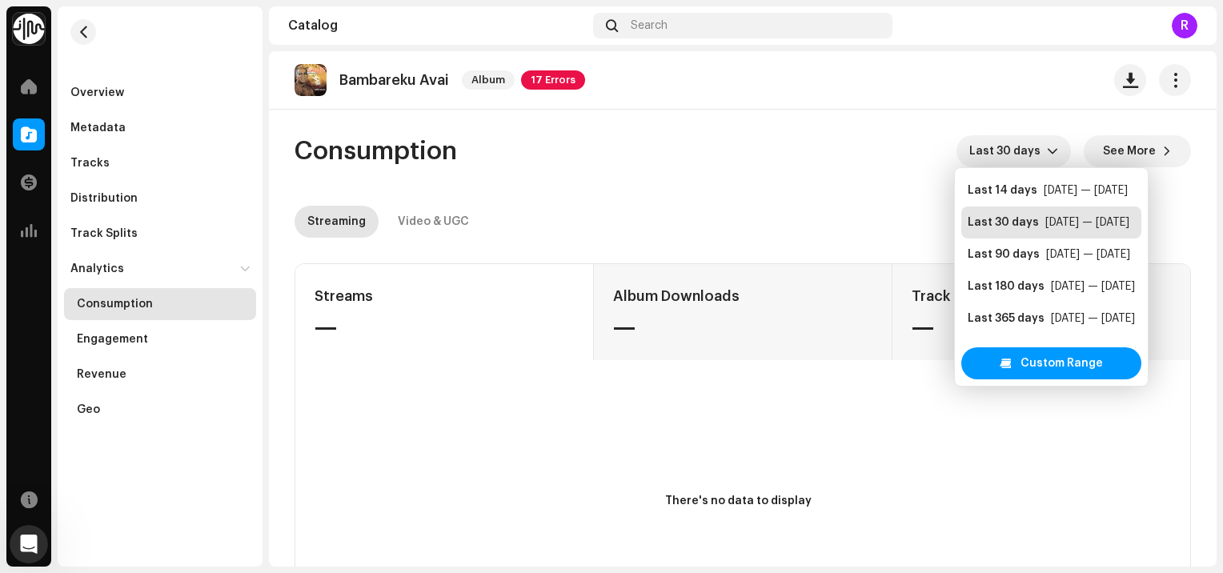
click at [872, 189] on re-o-consumption-dashboard-header "Consumption Last 30 days See More Streaming Video & UGC" at bounding box center [743, 180] width 897 height 141
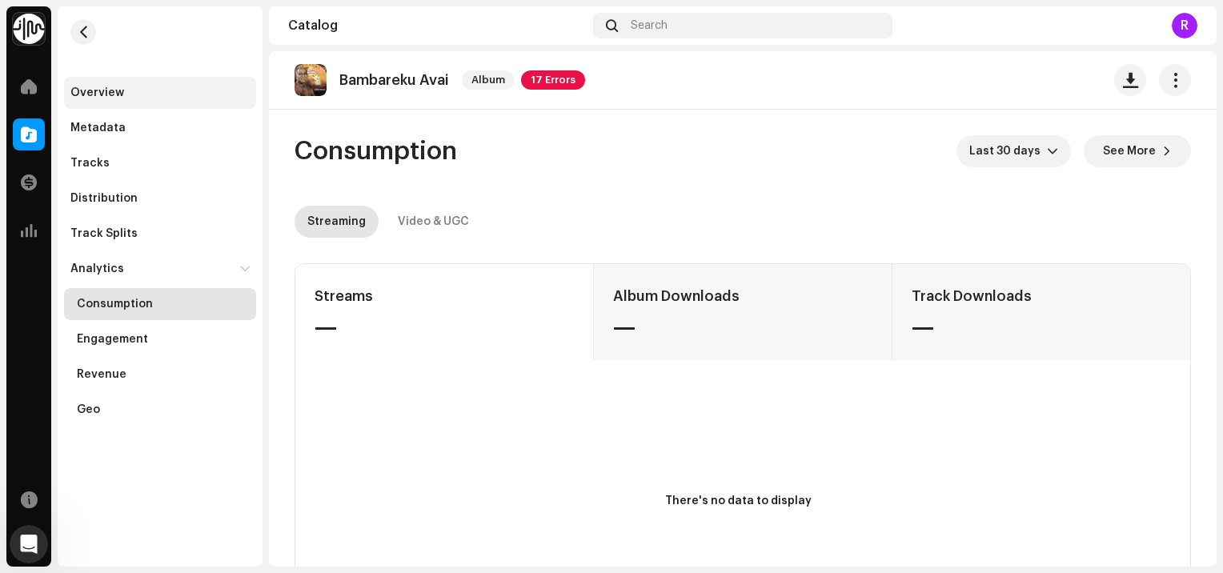
click at [80, 104] on div "Overview" at bounding box center [160, 93] width 192 height 32
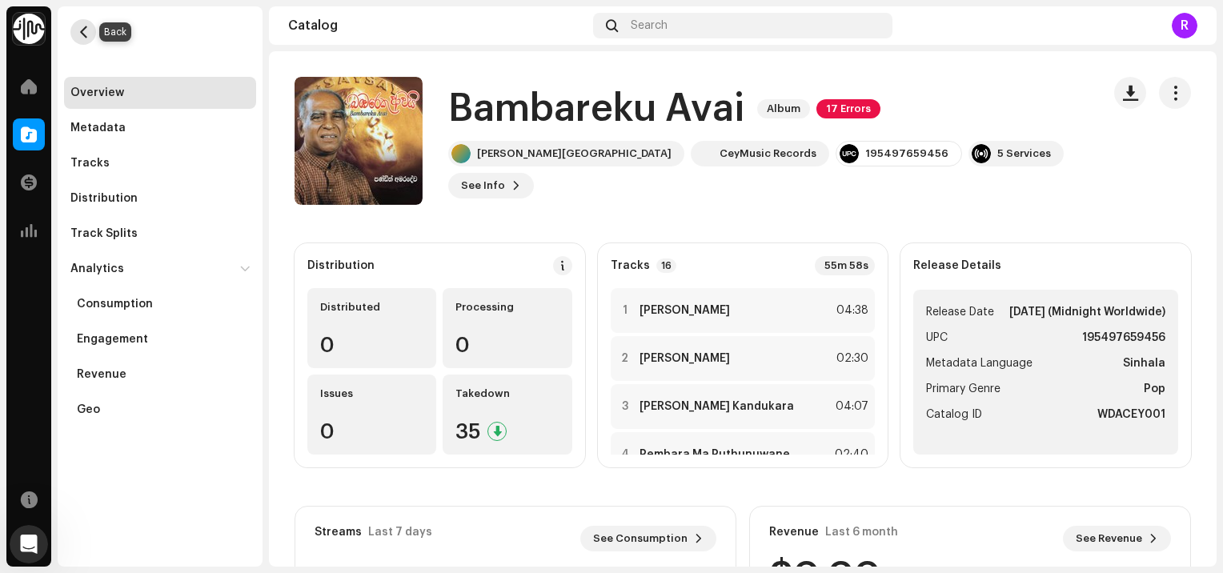
click at [75, 38] on button "button" at bounding box center [83, 32] width 26 height 26
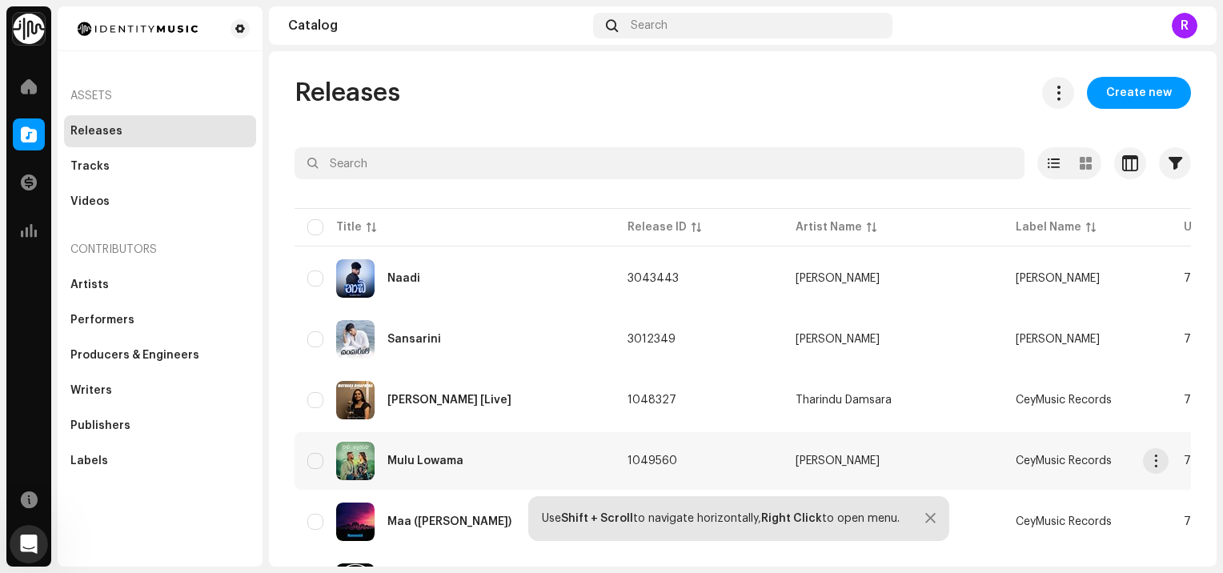
click at [448, 456] on div "Mulu Lowama" at bounding box center [426, 461] width 76 height 11
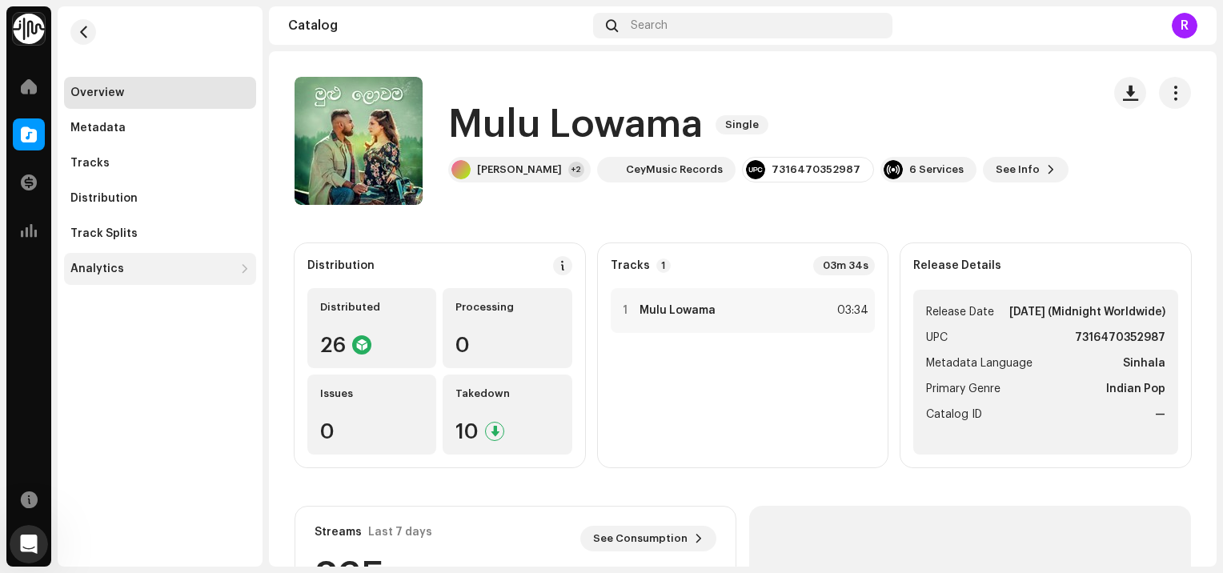
click at [175, 277] on div "Analytics" at bounding box center [160, 269] width 192 height 32
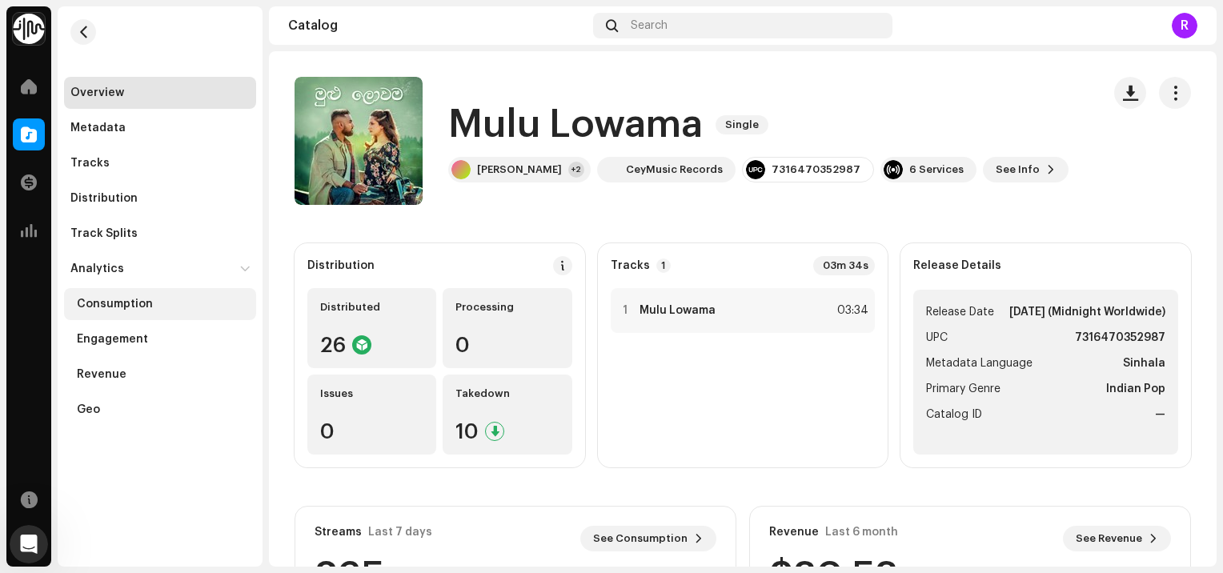
click at [163, 305] on div "Consumption" at bounding box center [163, 304] width 173 height 13
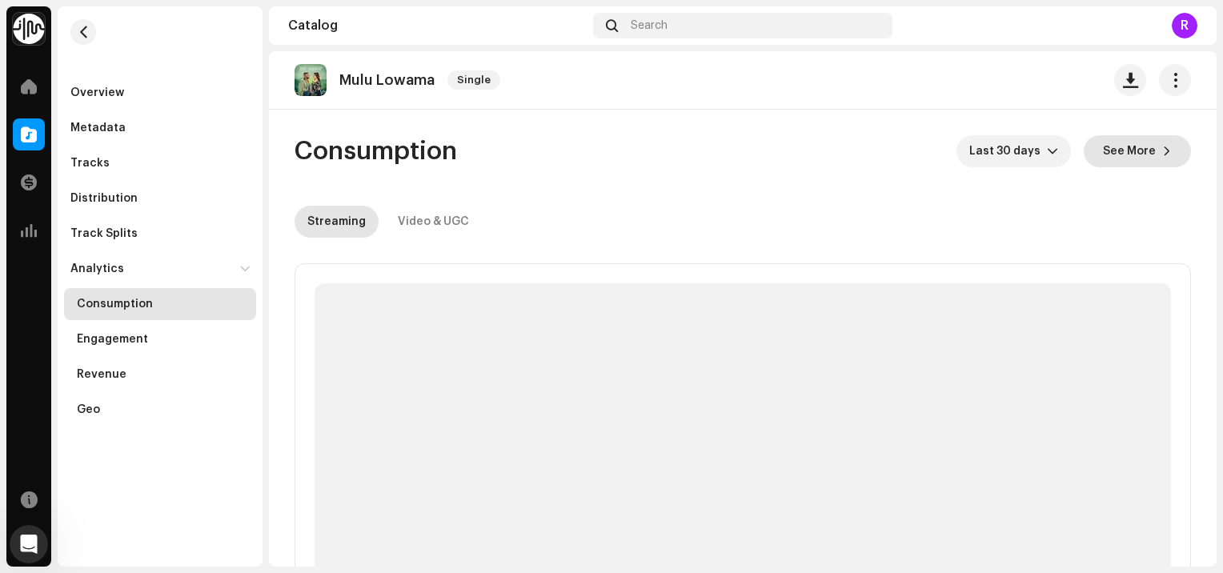
click at [1126, 151] on span "See More" at bounding box center [1129, 151] width 53 height 32
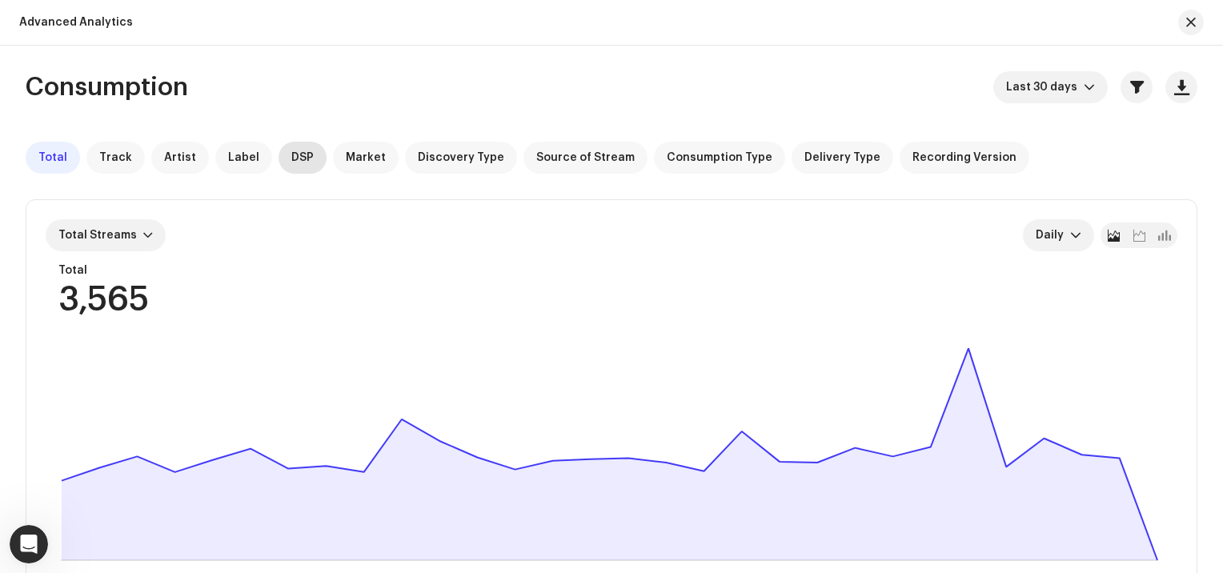
click at [305, 148] on div "DSP" at bounding box center [303, 158] width 48 height 32
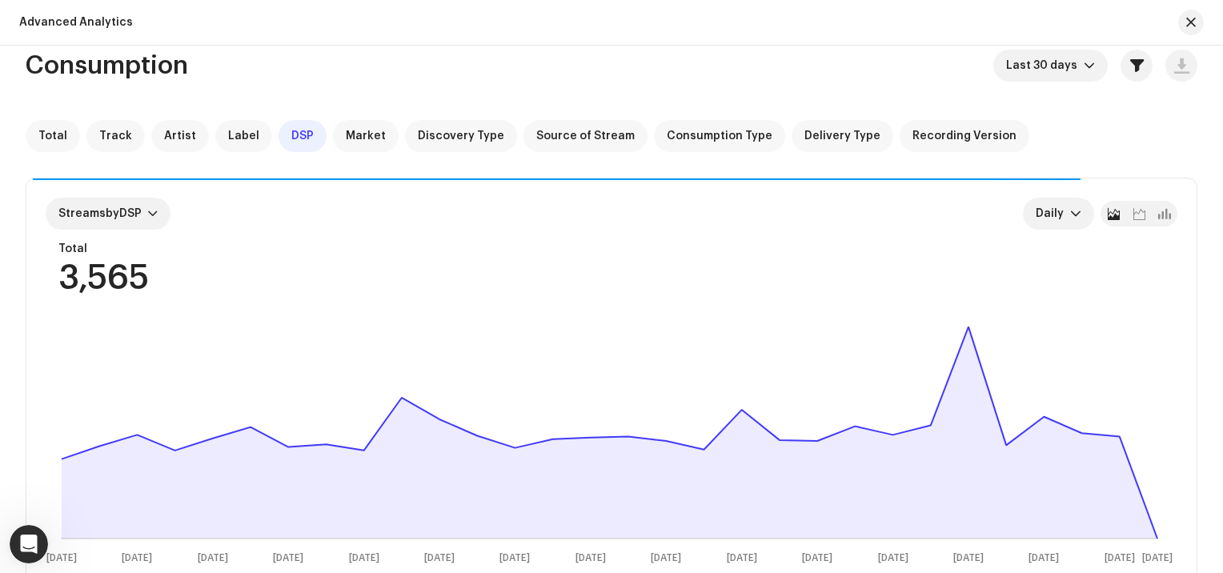
scroll to position [15, 0]
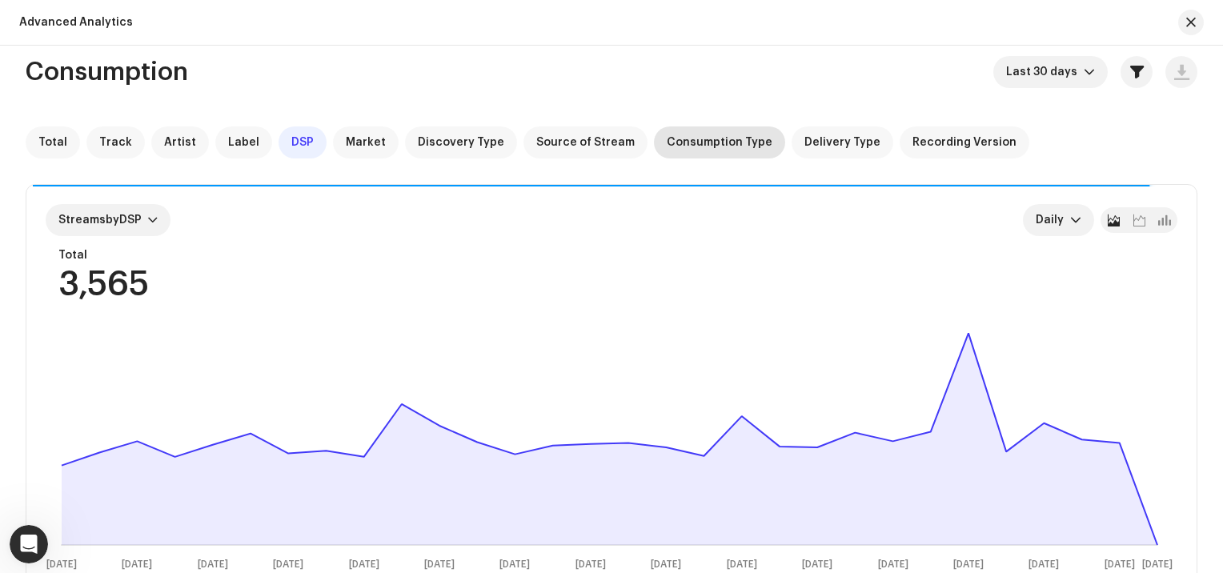
click at [705, 148] on span "Consumption Type" at bounding box center [720, 142] width 106 height 13
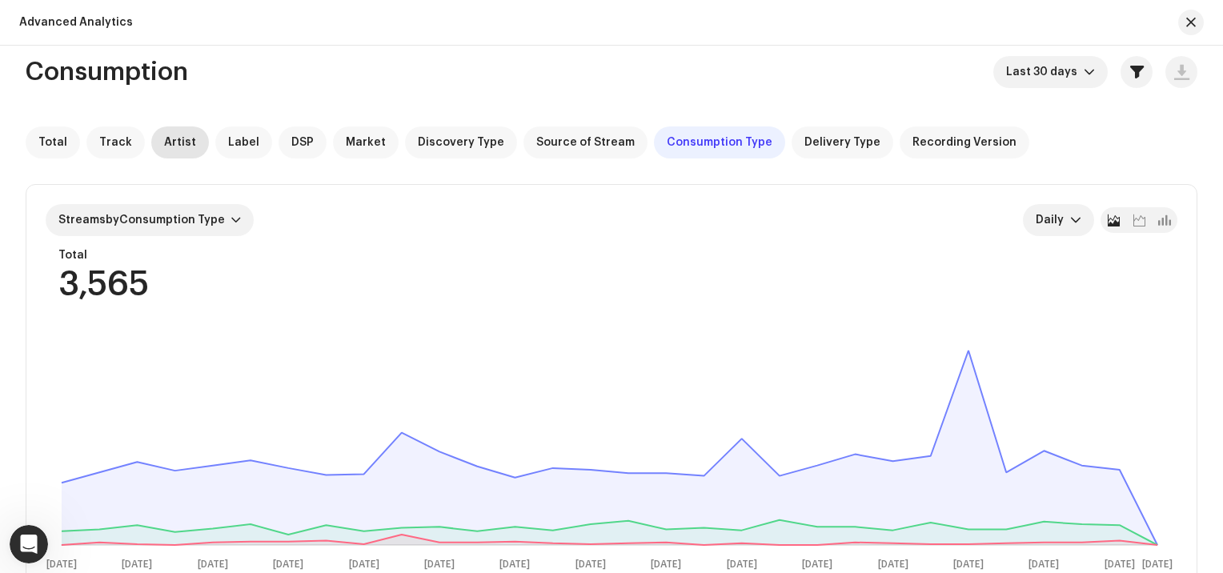
click at [164, 137] on span "Artist" at bounding box center [180, 142] width 32 height 13
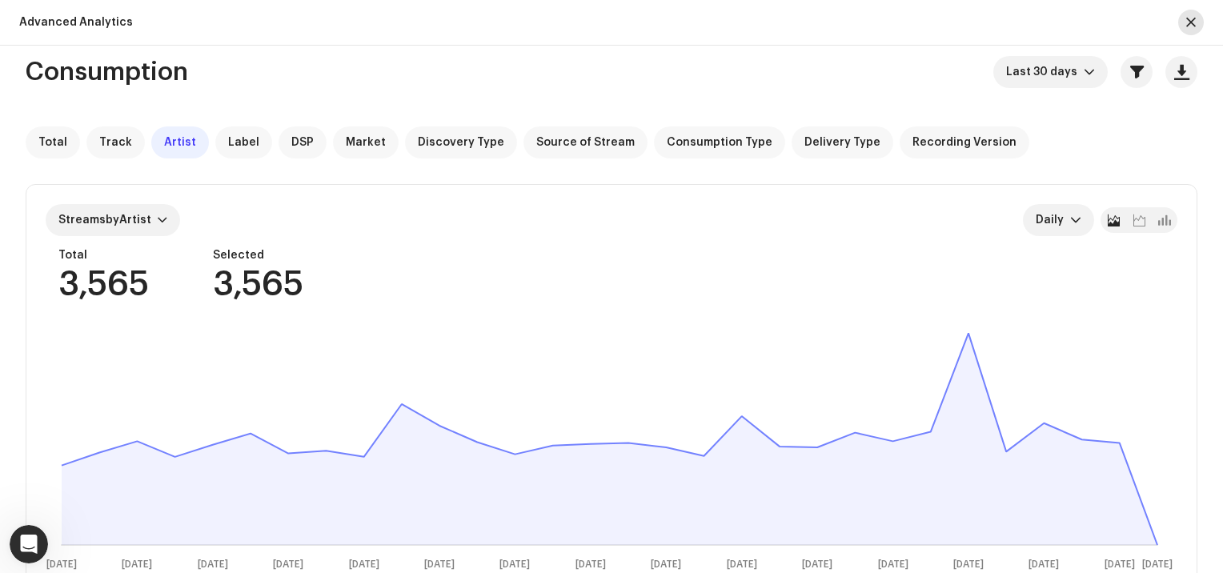
click at [1182, 26] on button "button" at bounding box center [1192, 23] width 26 height 26
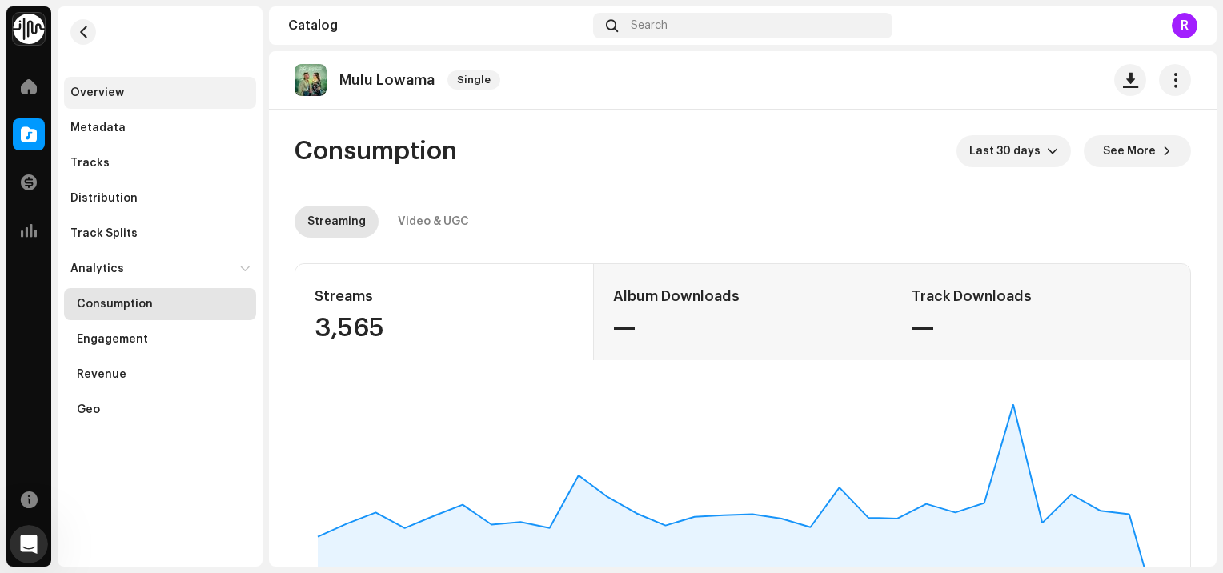
click at [109, 93] on div "Overview" at bounding box center [97, 92] width 54 height 13
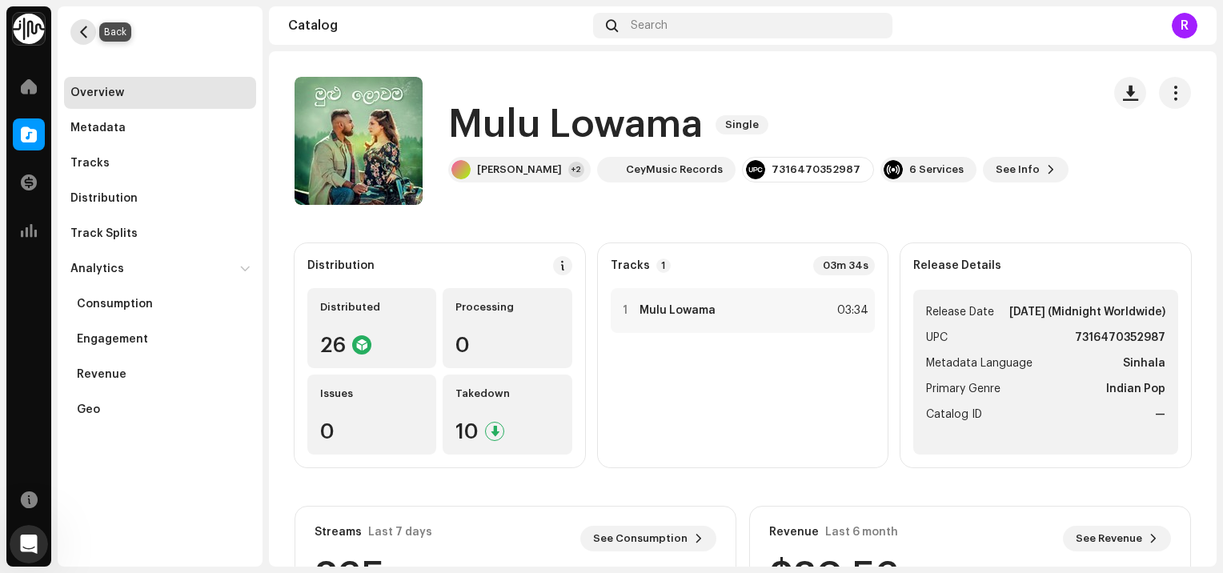
click at [87, 32] on span "button" at bounding box center [84, 32] width 12 height 13
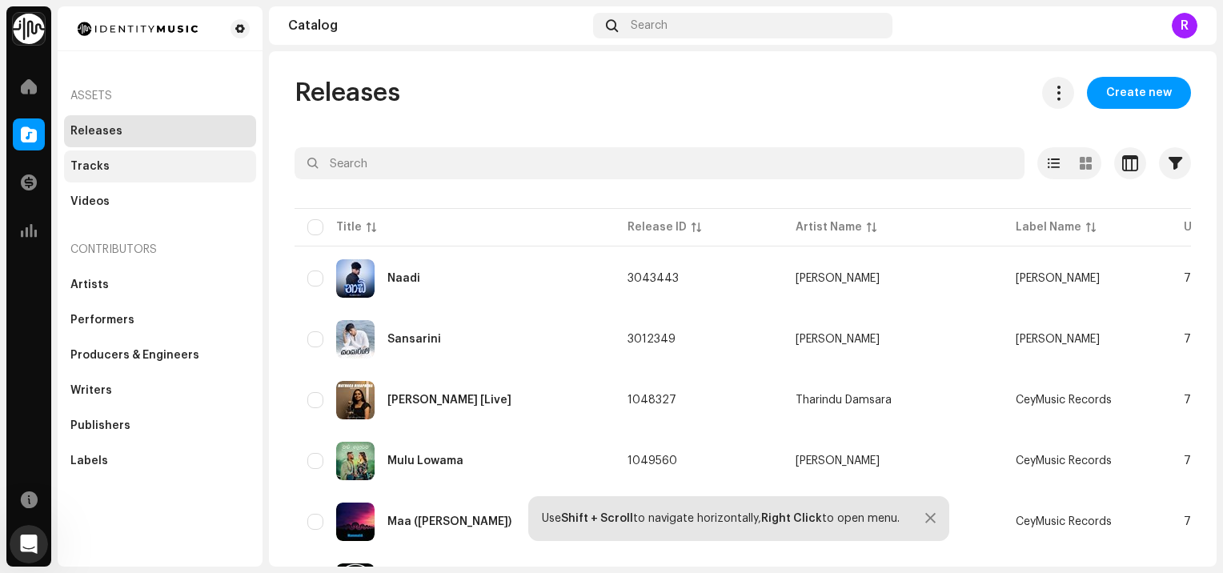
click at [183, 178] on div "Tracks" at bounding box center [160, 167] width 192 height 32
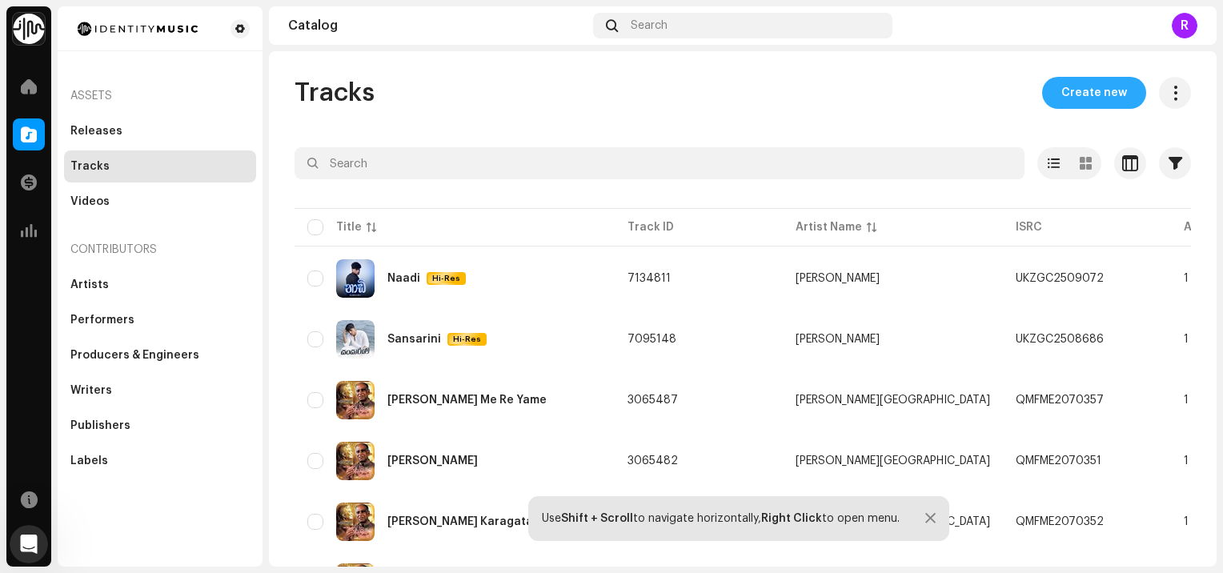
click at [1099, 94] on span "Create new" at bounding box center [1095, 93] width 66 height 32
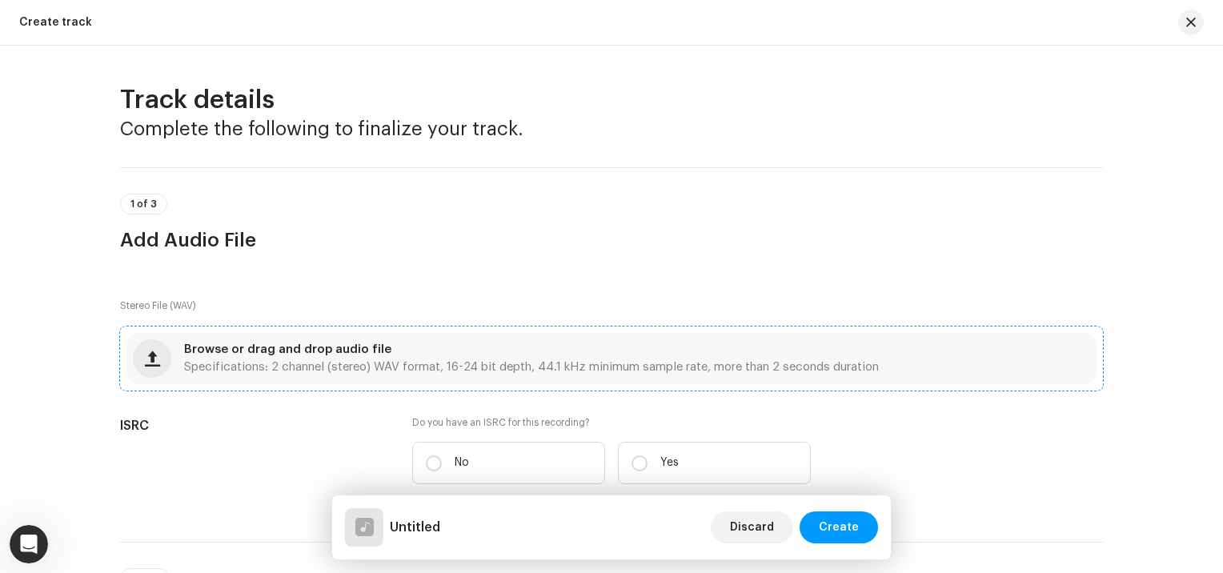
click at [311, 354] on span "Browse or drag and drop audio file" at bounding box center [287, 349] width 207 height 11
click at [394, 357] on div "Browse or drag and drop audio file Specifications: 2 channel (stereo) WAV forma…" at bounding box center [531, 358] width 695 height 29
click at [380, 348] on div "Browse or drag and drop audio file Specifications: 2 channel (stereo) WAV forma…" at bounding box center [531, 358] width 695 height 29
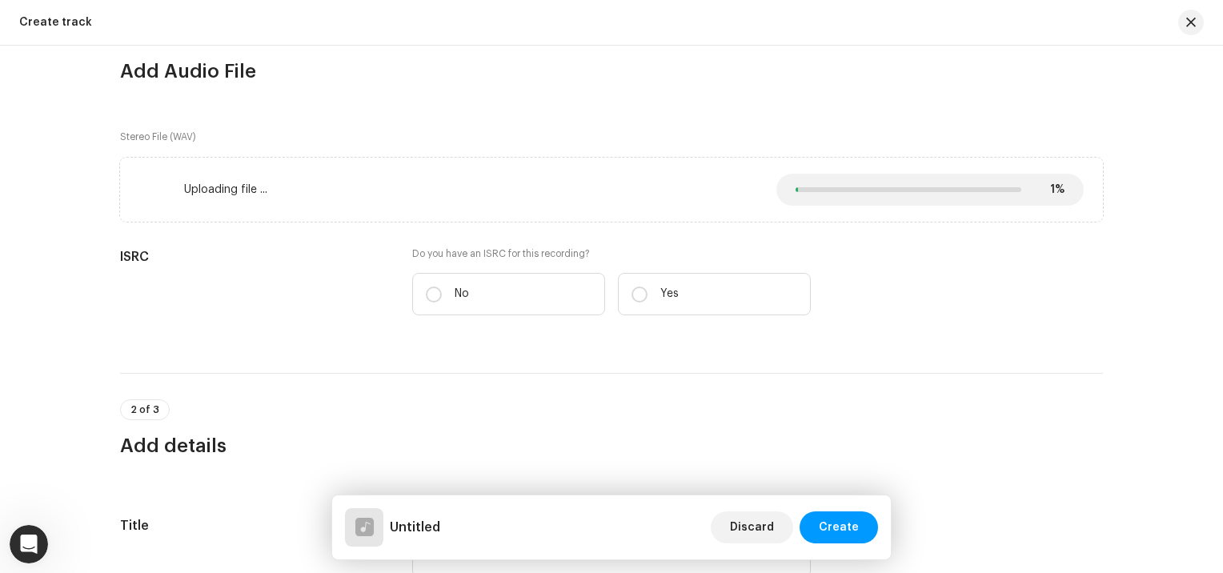
scroll to position [174, 0]
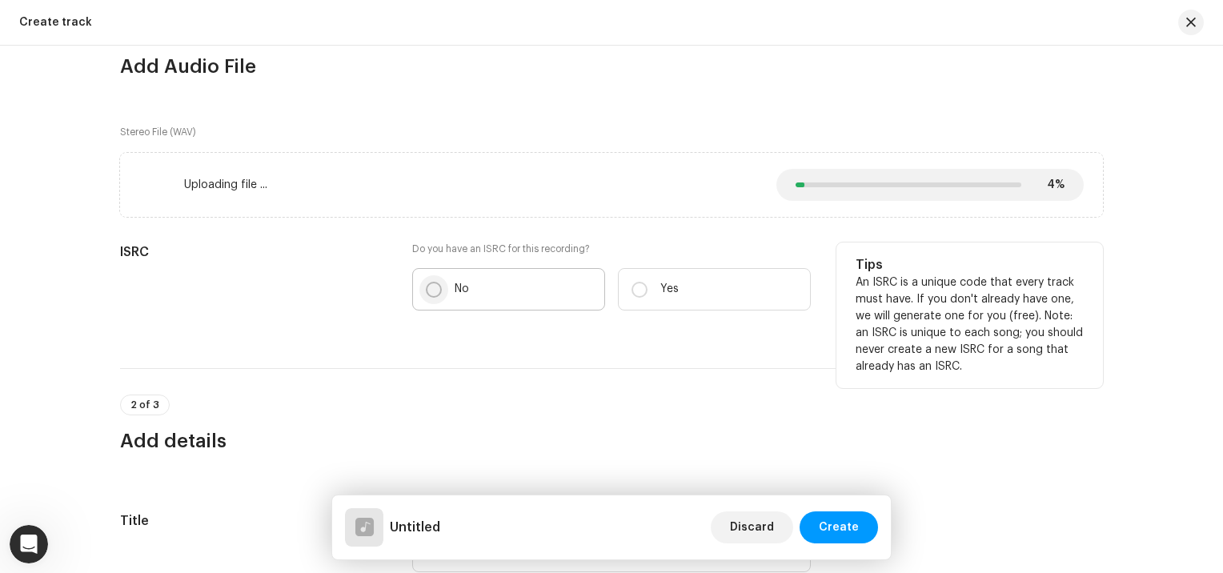
click at [426, 287] on input "No" at bounding box center [434, 290] width 16 height 16
radio input "true"
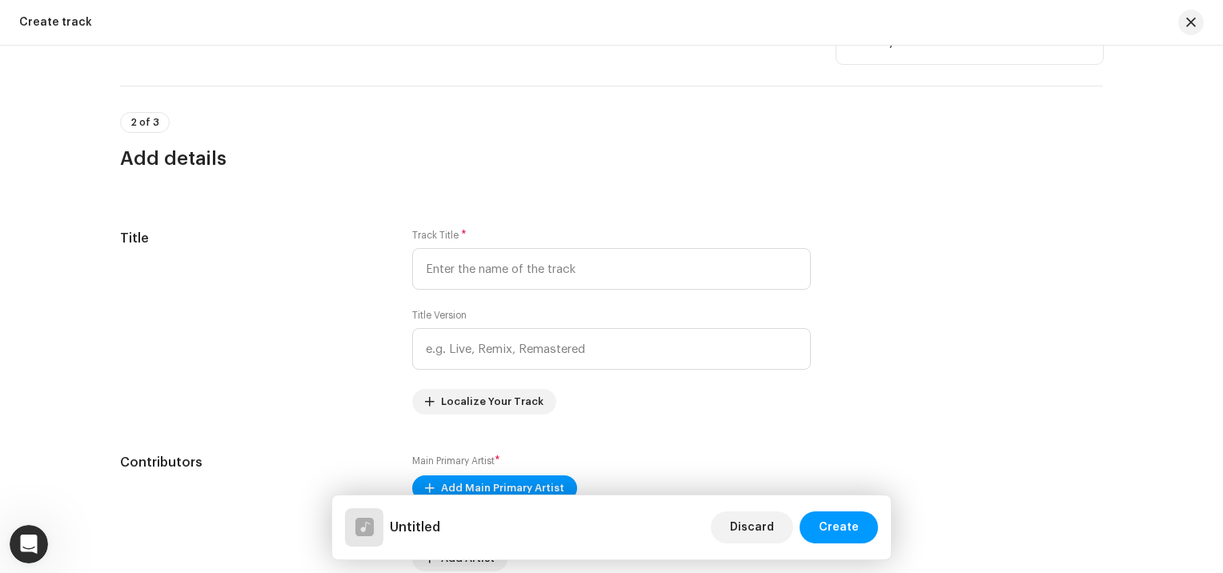
scroll to position [501, 0]
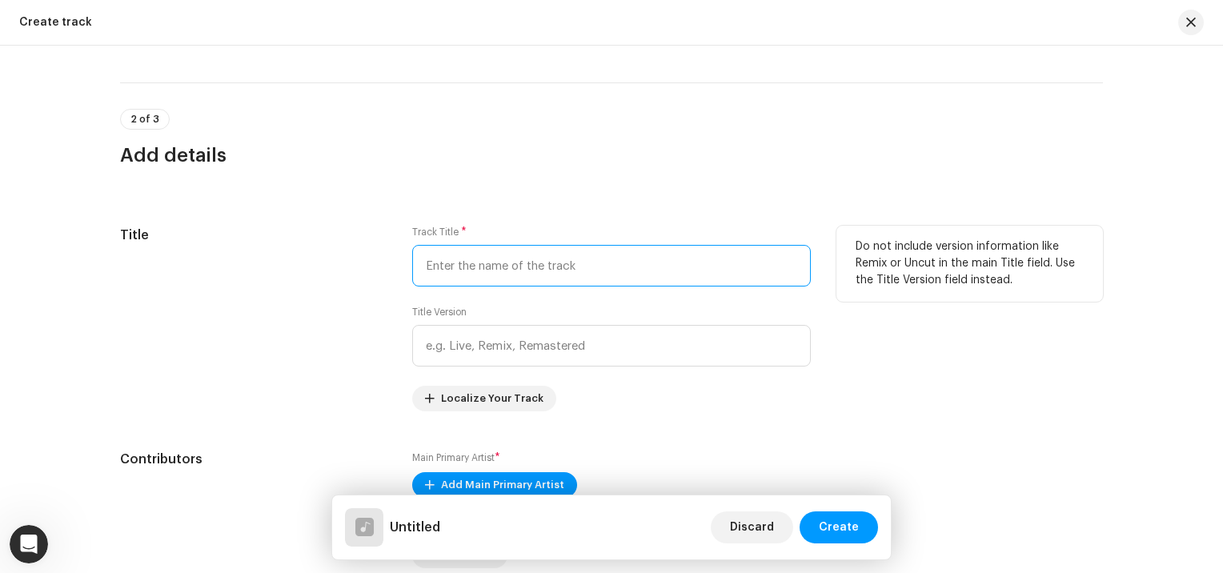
click at [460, 272] on input "text" at bounding box center [611, 266] width 399 height 42
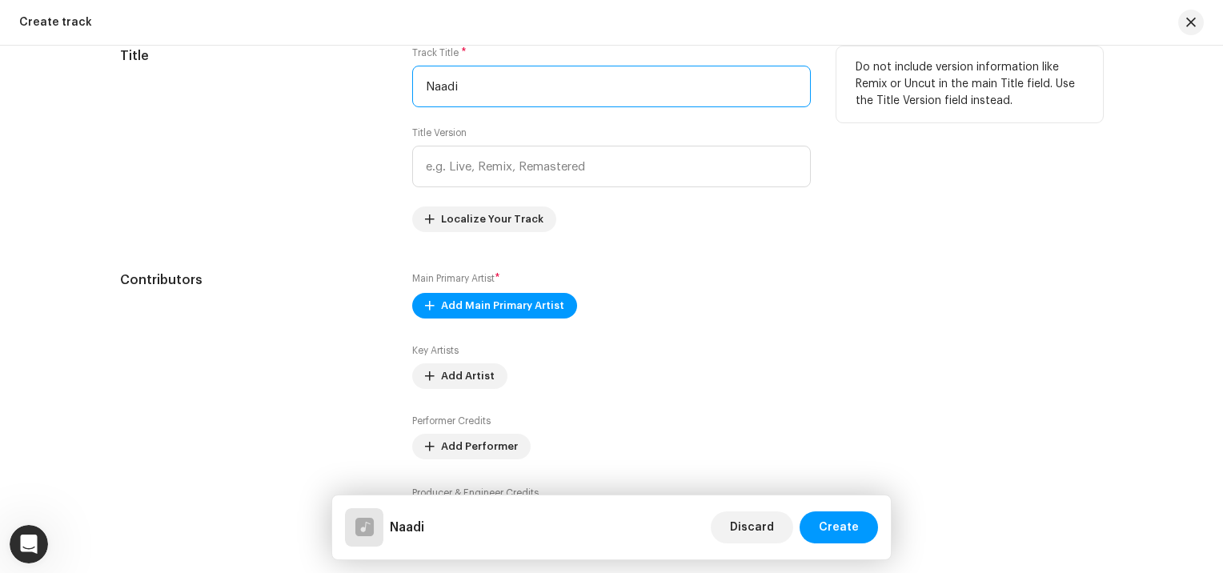
scroll to position [683, 0]
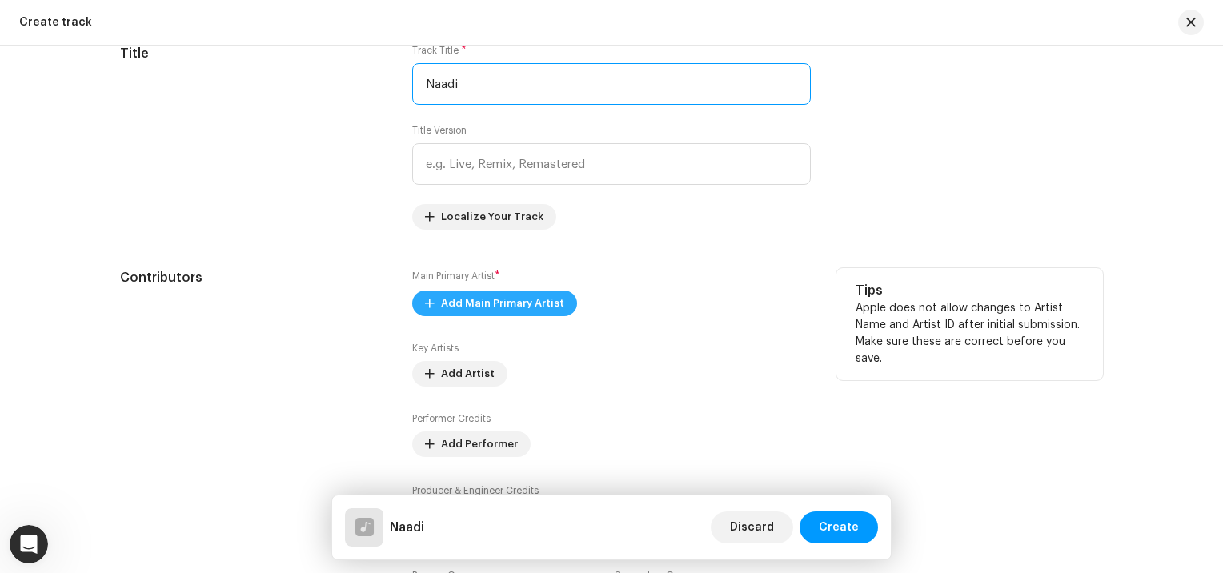
type input "Naadi"
click at [479, 295] on span "Add Main Primary Artist" at bounding box center [502, 303] width 123 height 32
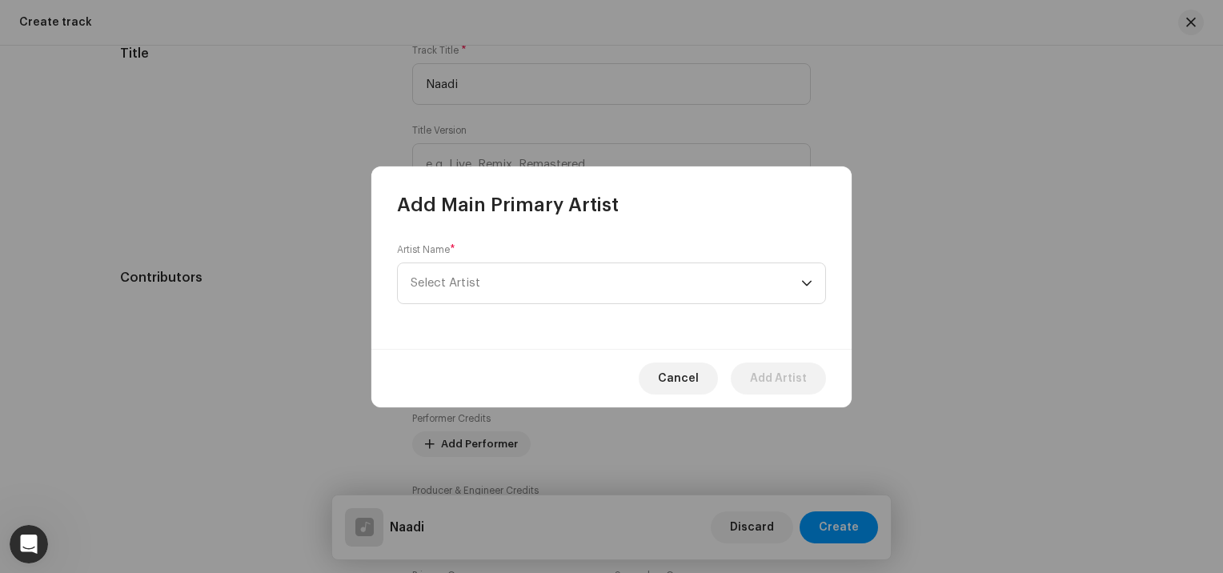
scroll to position [685, 0]
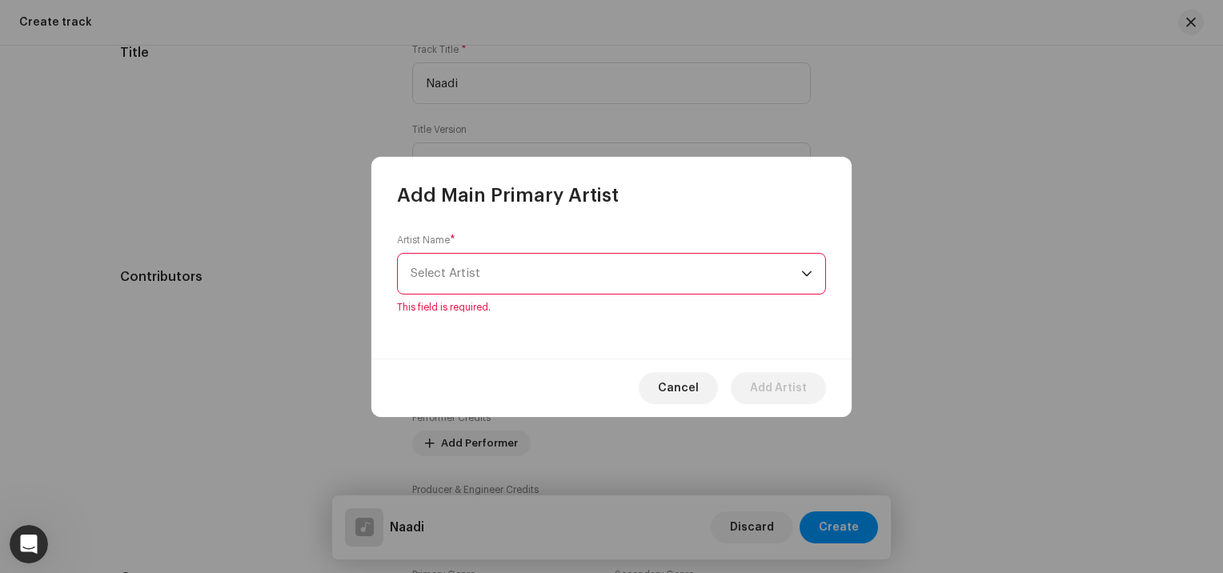
click at [513, 278] on span "Select Artist" at bounding box center [606, 274] width 391 height 40
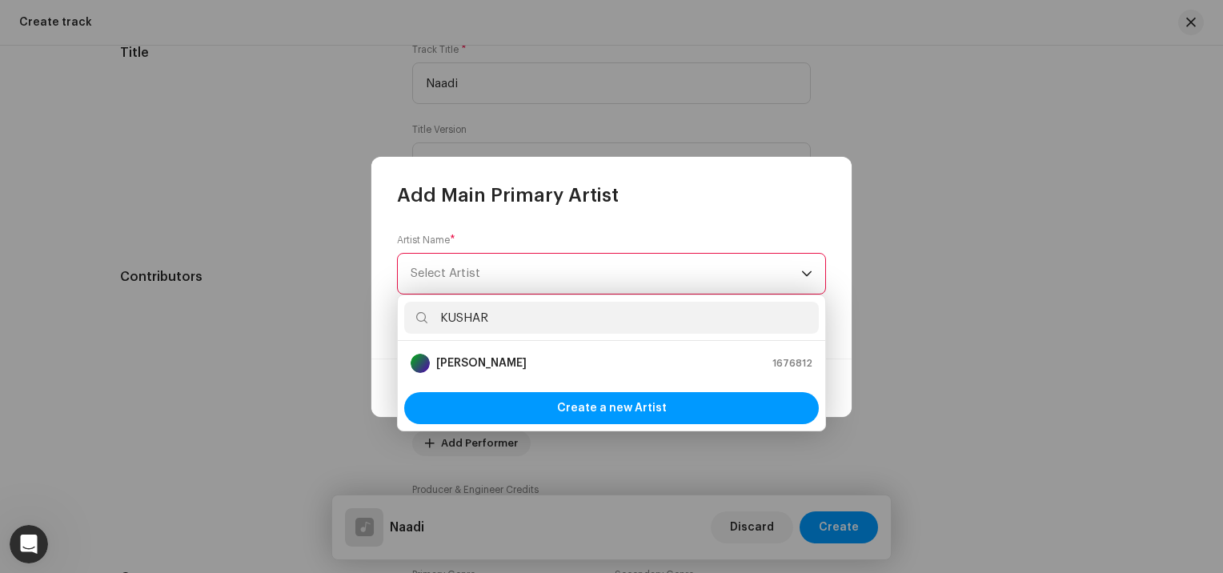
type input "KUSHARA"
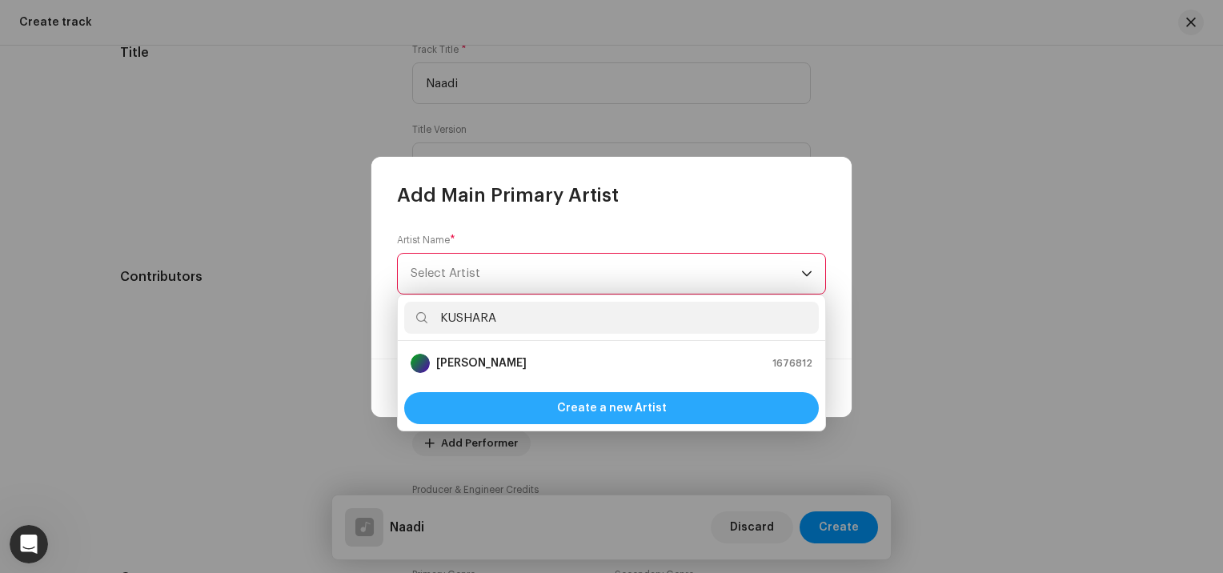
click at [564, 410] on span "Create a new Artist" at bounding box center [612, 408] width 110 height 32
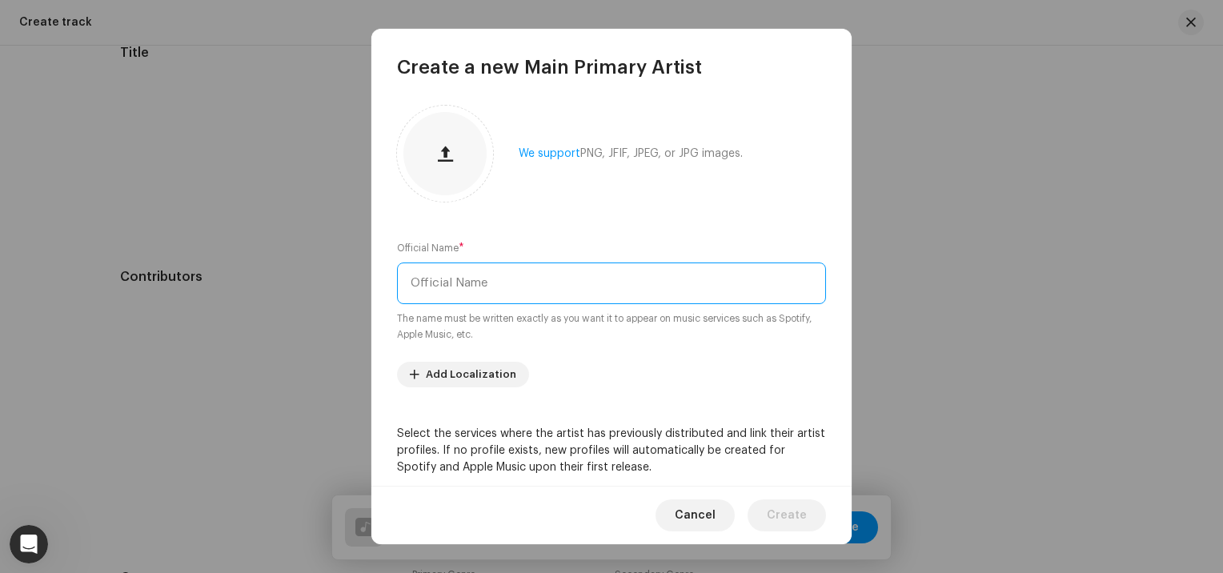
click at [485, 291] on input "text" at bounding box center [611, 284] width 429 height 42
type input "KUSHARA"
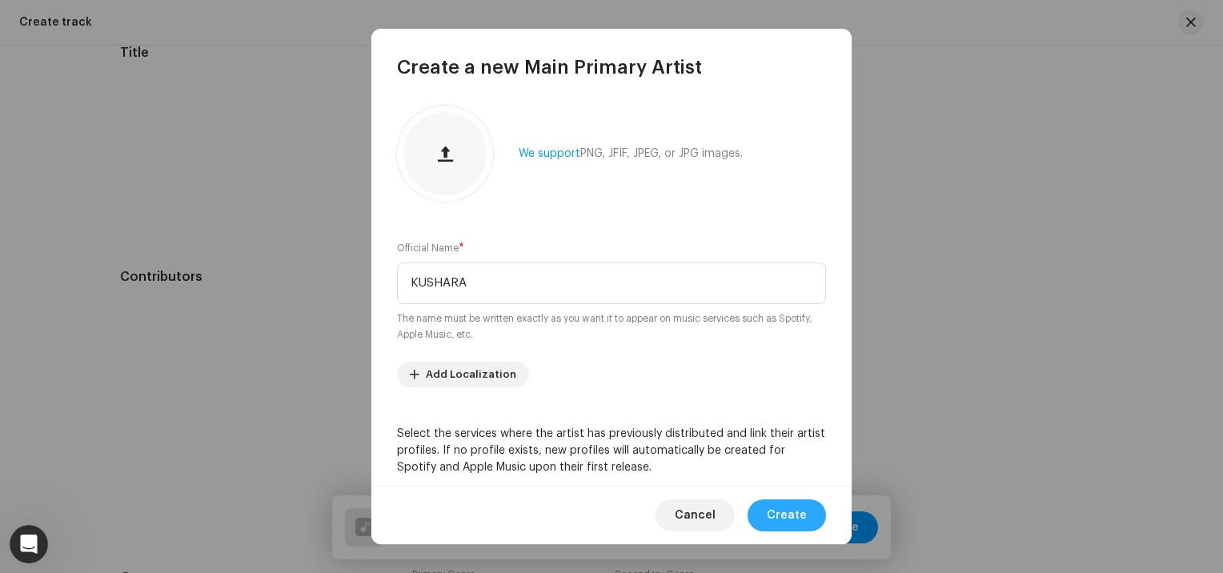
click at [781, 515] on span "Create" at bounding box center [787, 516] width 40 height 32
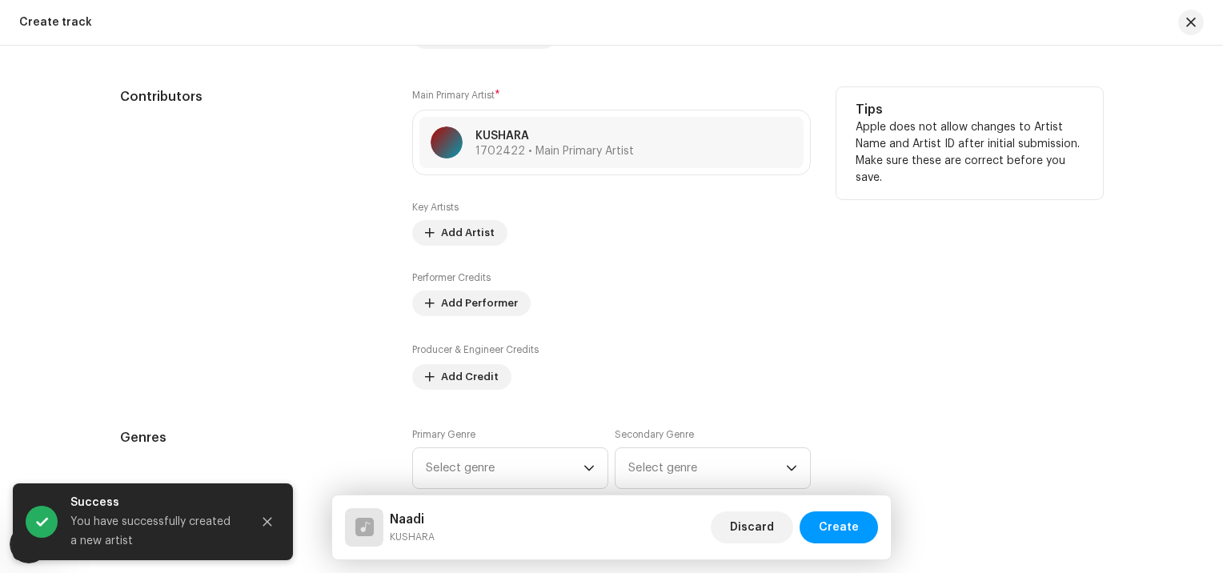
scroll to position [867, 0]
click at [487, 297] on span "Add Performer" at bounding box center [479, 302] width 77 height 32
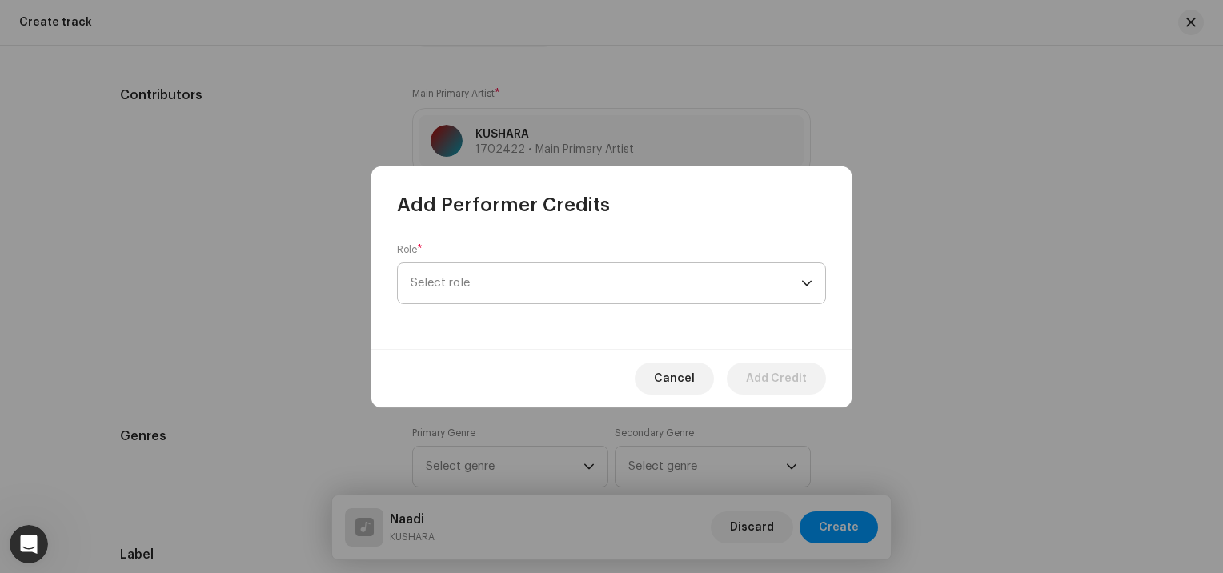
click at [514, 280] on span "Select role" at bounding box center [606, 283] width 391 height 40
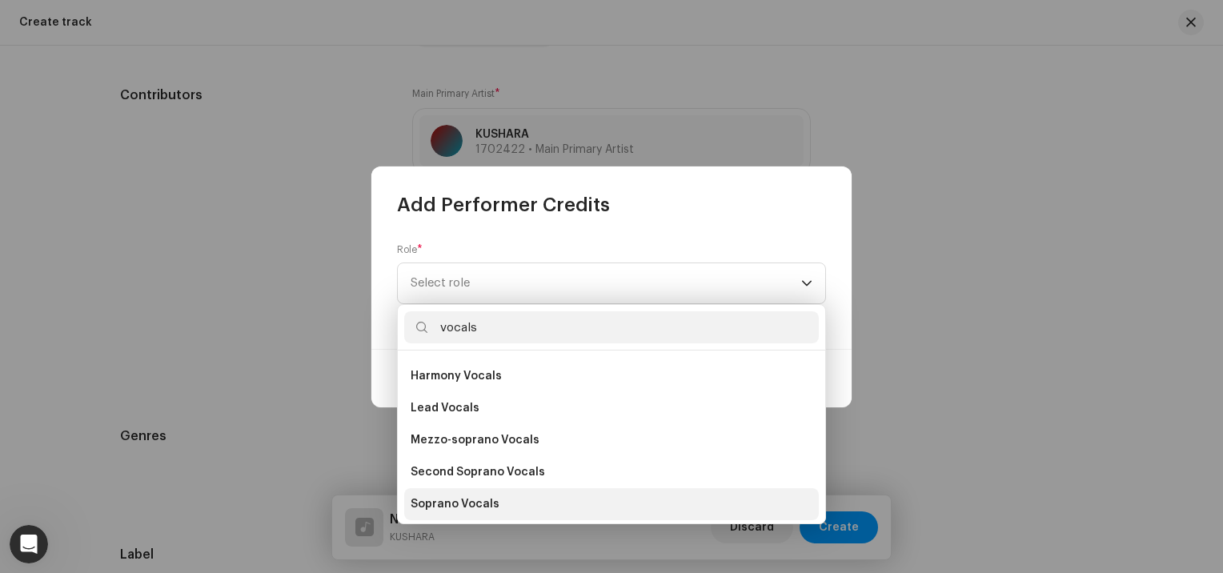
scroll to position [288, 0]
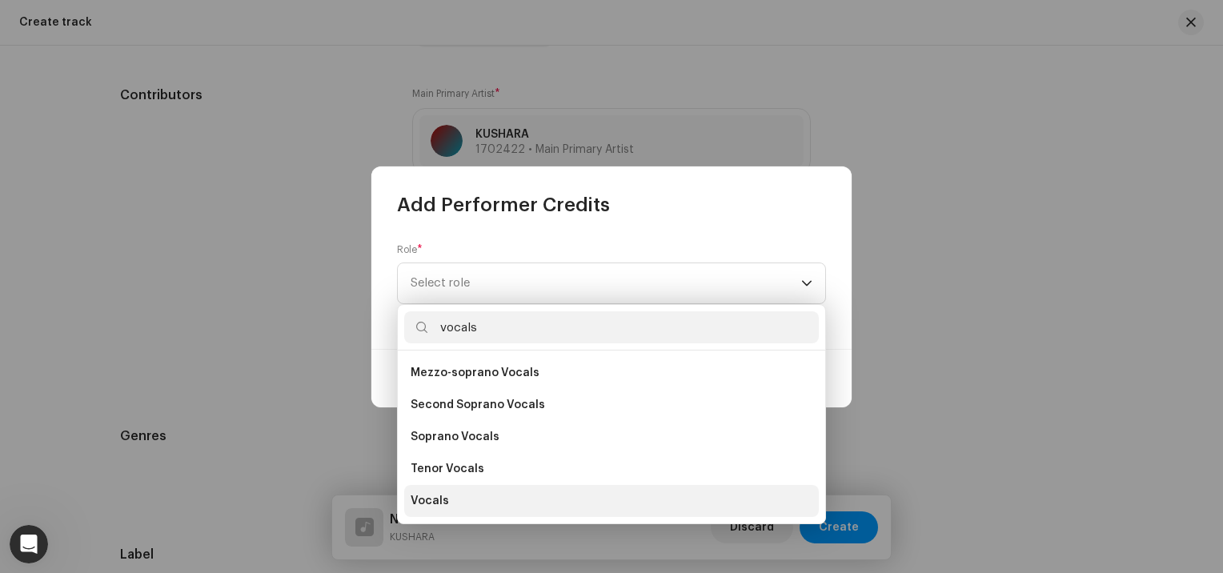
type input "vocals"
click at [440, 496] on span "Vocals" at bounding box center [430, 501] width 38 height 16
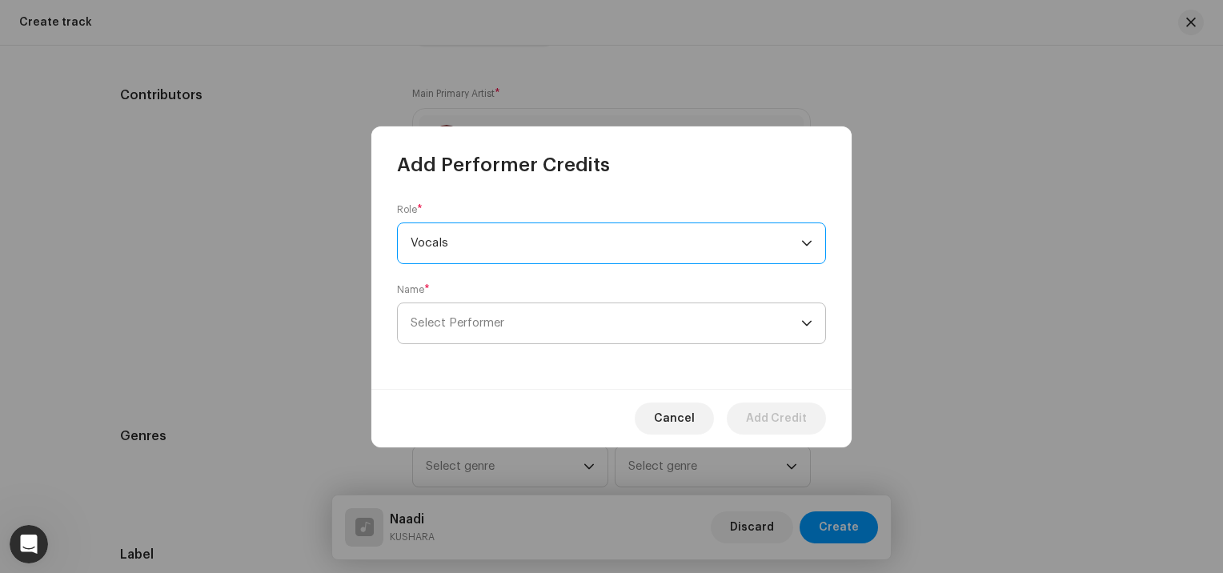
click at [474, 323] on span "Select Performer" at bounding box center [458, 323] width 94 height 12
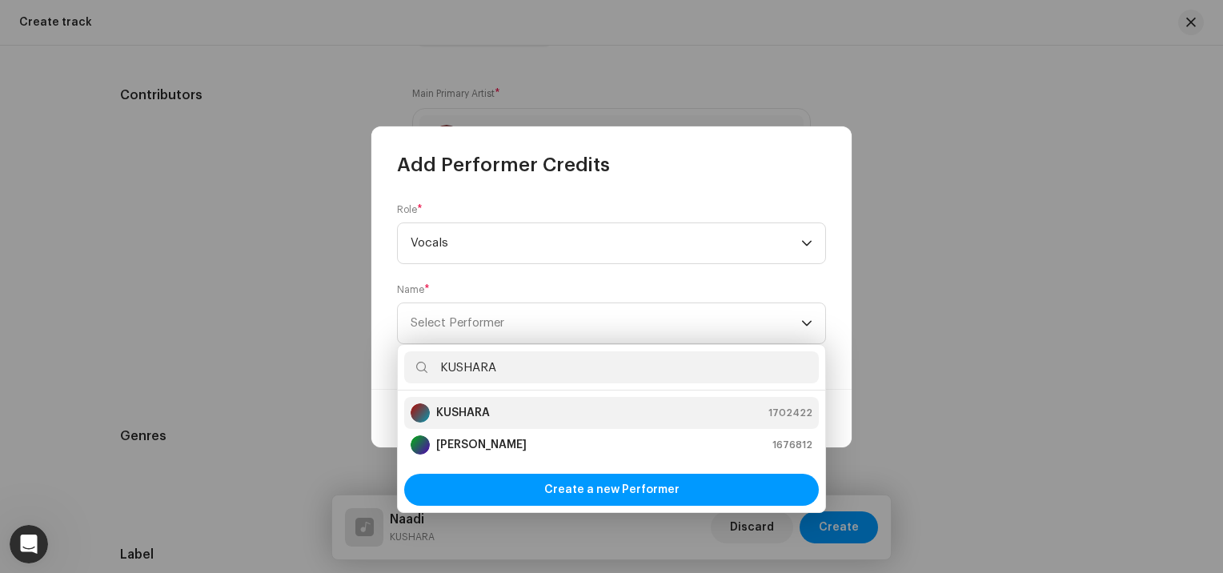
type input "KUSHARA"
click at [487, 413] on strong "KUSHARA" at bounding box center [463, 413] width 54 height 16
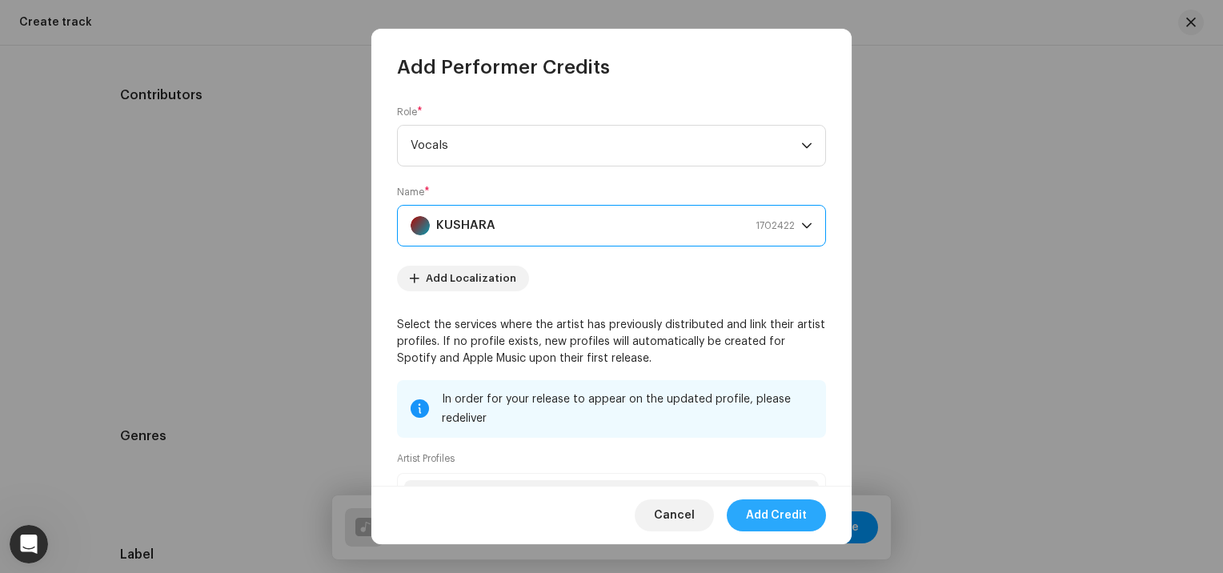
click at [772, 512] on span "Add Credit" at bounding box center [776, 516] width 61 height 32
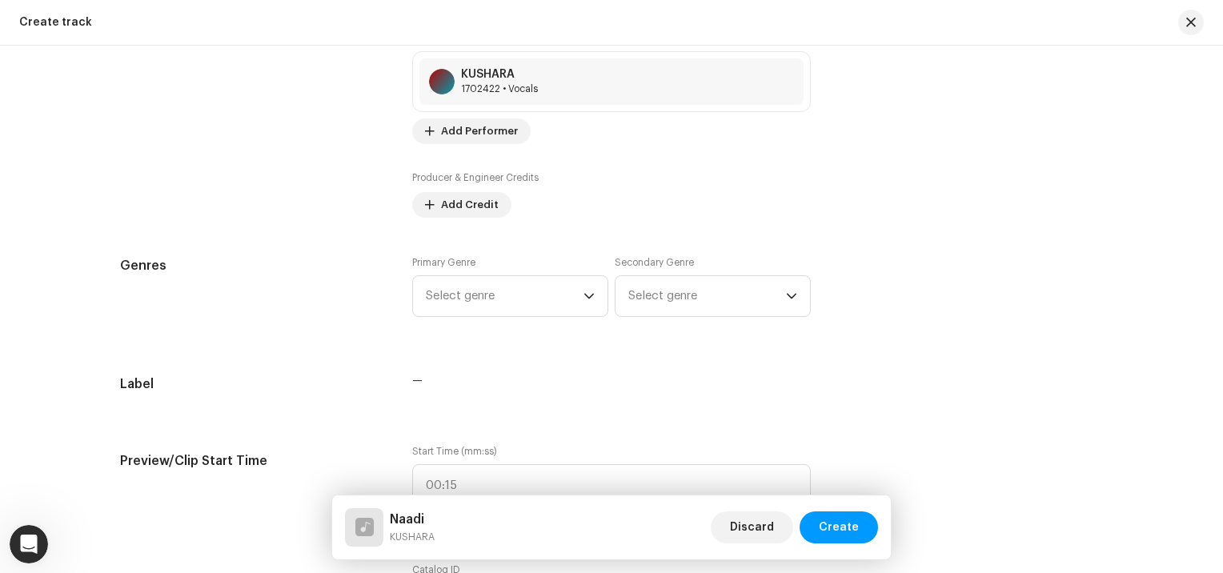
scroll to position [1111, 0]
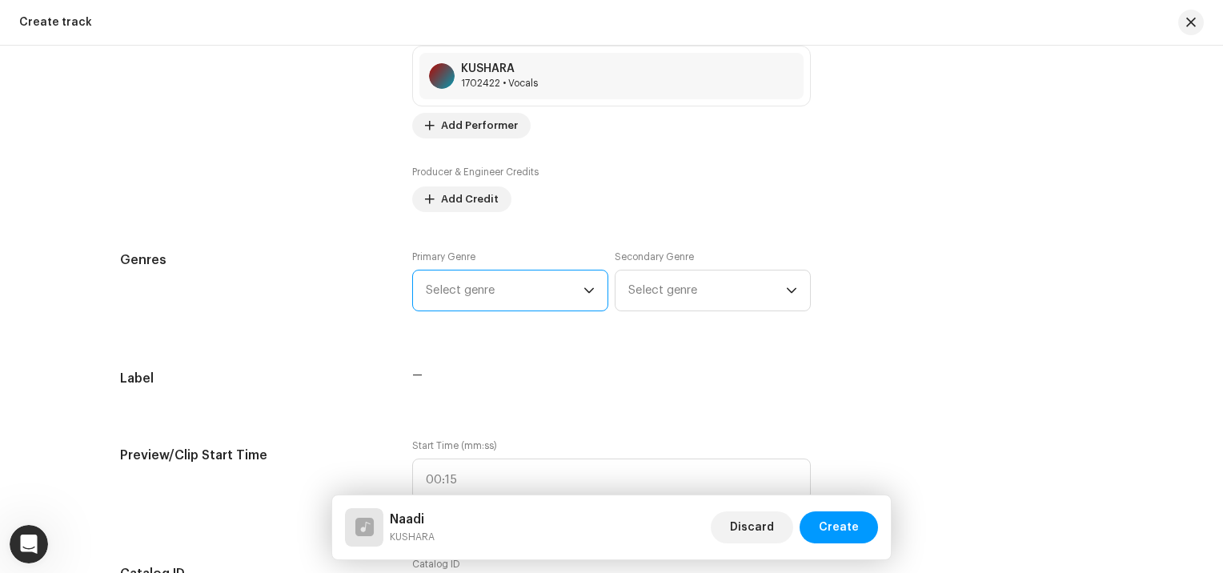
click at [538, 275] on span "Select genre" at bounding box center [505, 291] width 158 height 40
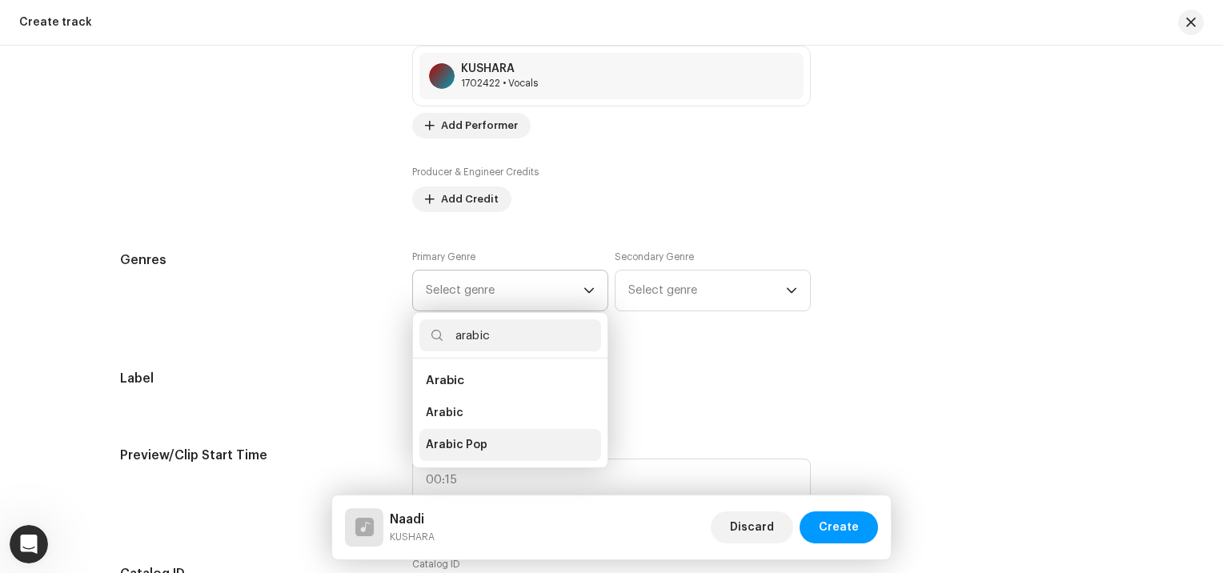
type input "arabic"
click at [496, 455] on li "Arabic Pop" at bounding box center [511, 445] width 182 height 32
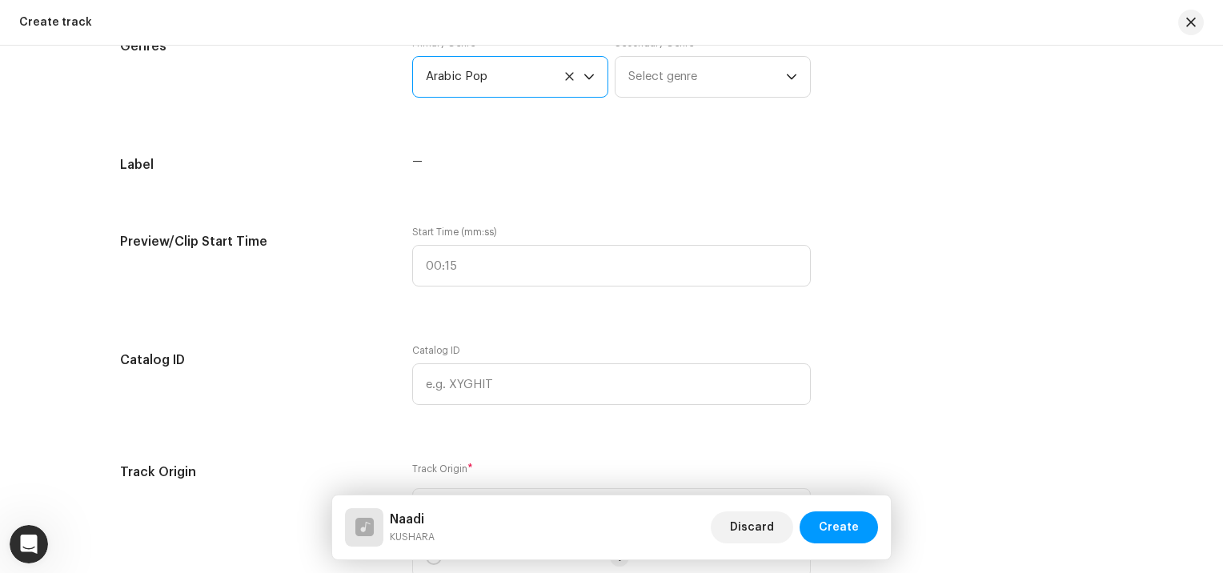
scroll to position [1336, 0]
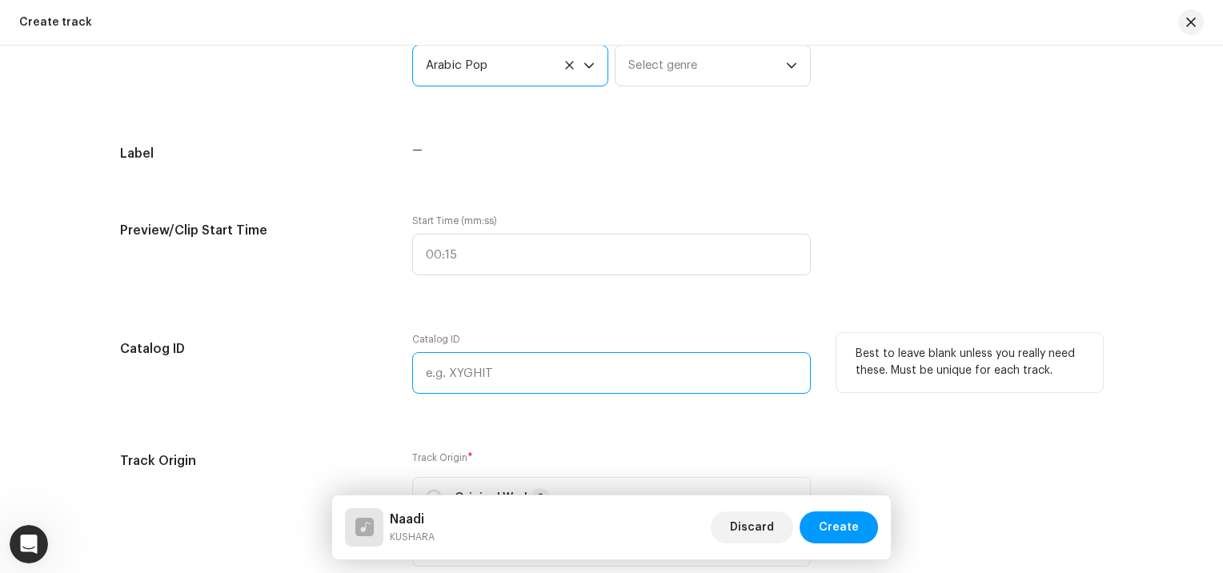
click at [479, 388] on input "text" at bounding box center [611, 373] width 399 height 42
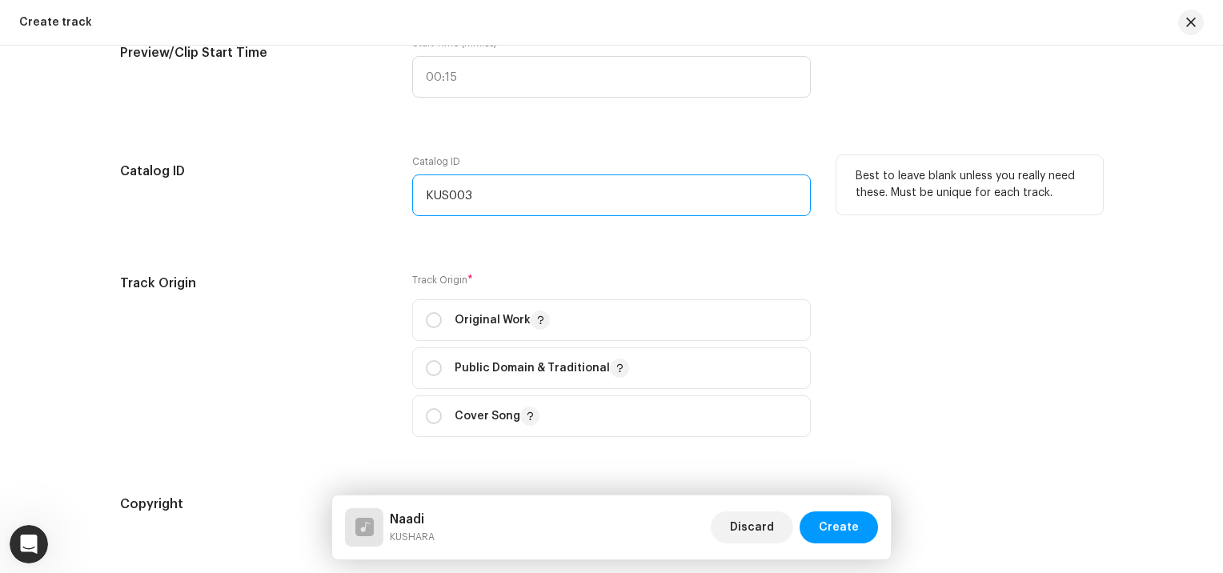
scroll to position [1537, 0]
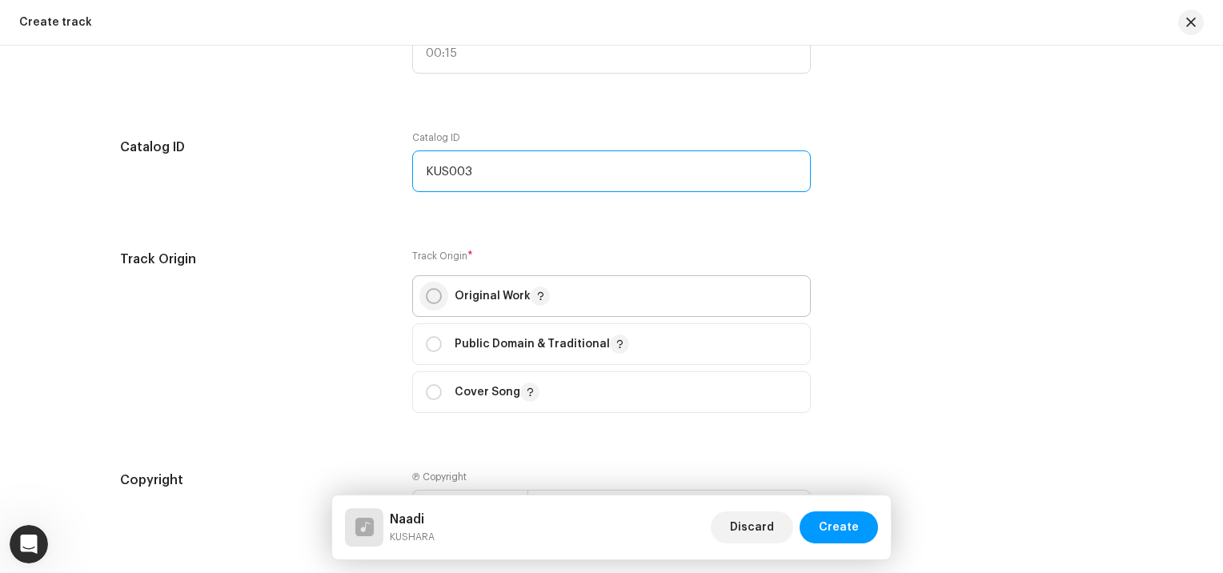
type input "KUS003"
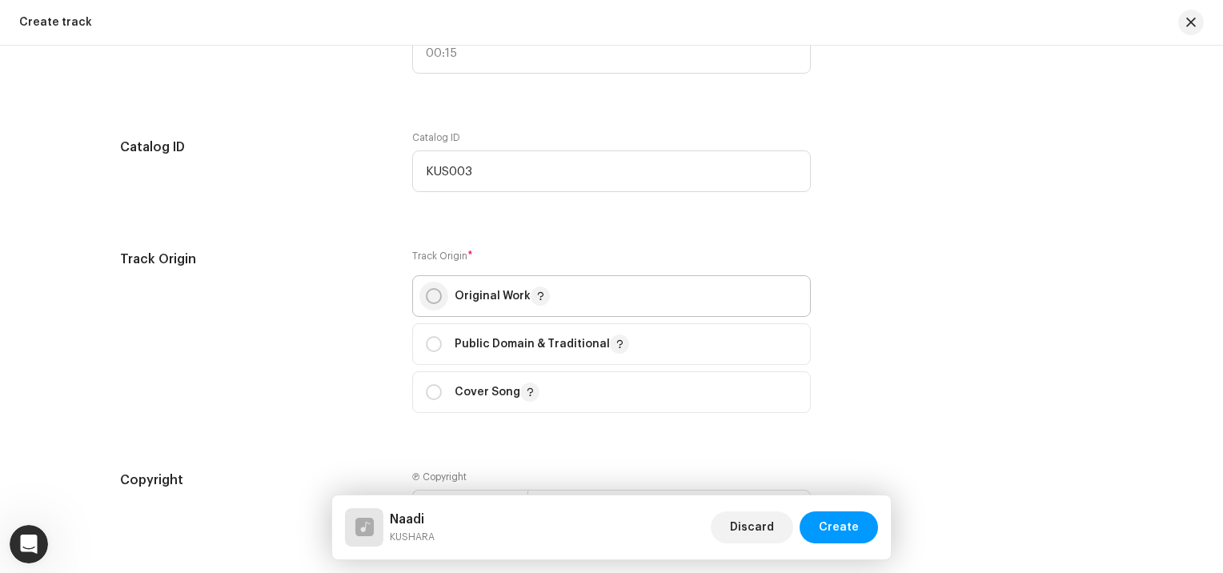
click at [434, 298] on input "radio" at bounding box center [434, 296] width 16 height 16
radio input "true"
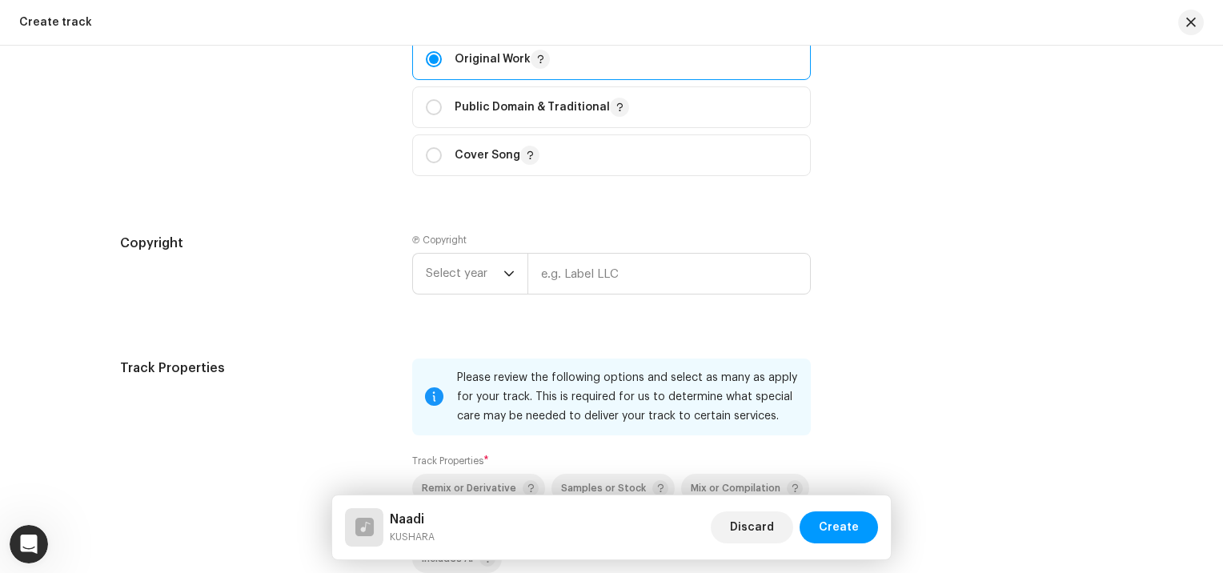
scroll to position [1789, 0]
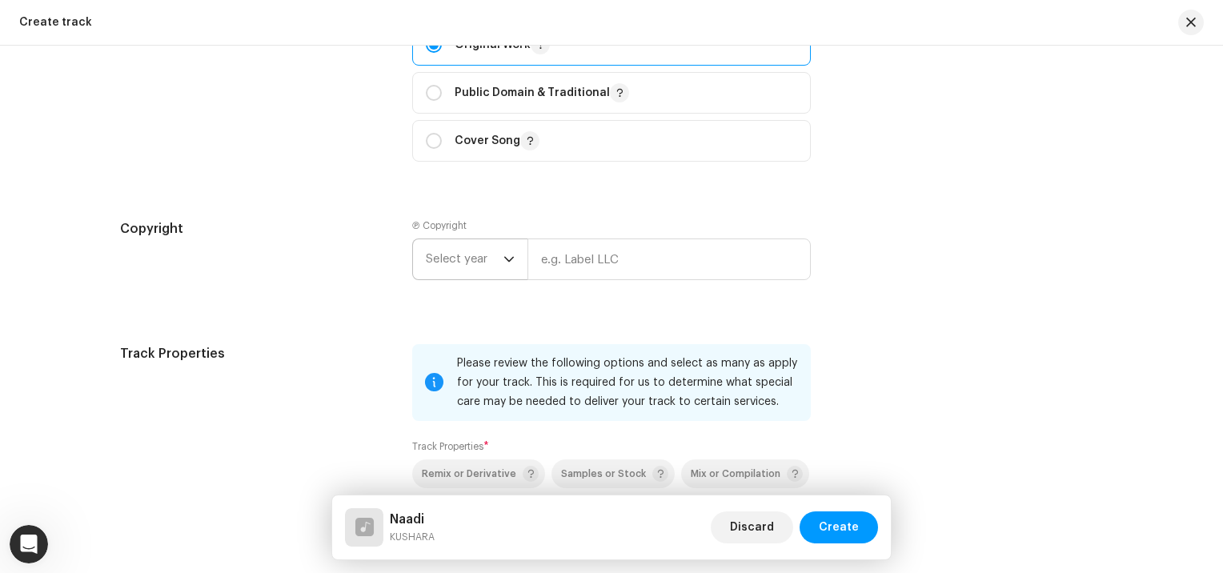
click at [477, 266] on span "Select year" at bounding box center [465, 259] width 78 height 40
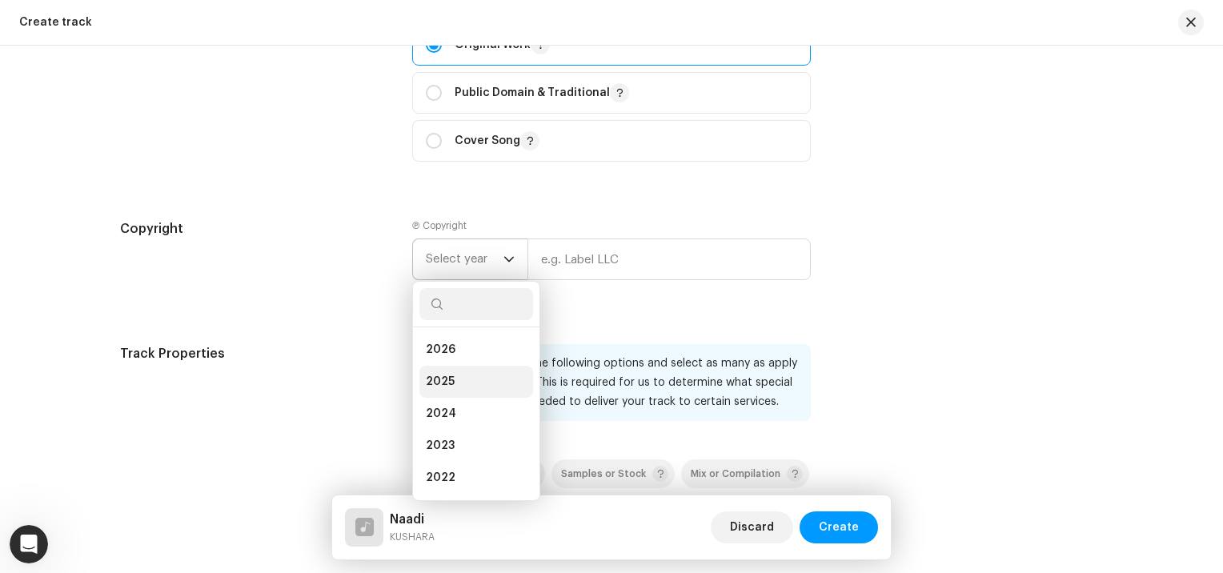
click at [444, 376] on span "2025" at bounding box center [440, 382] width 29 height 16
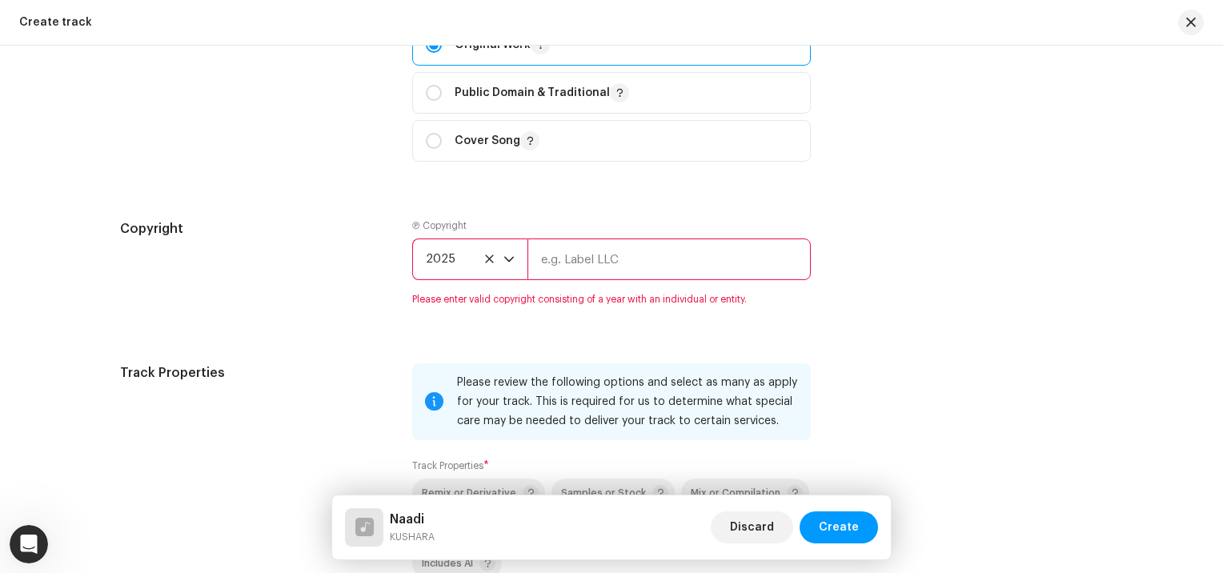
click at [564, 271] on input "text" at bounding box center [669, 260] width 283 height 42
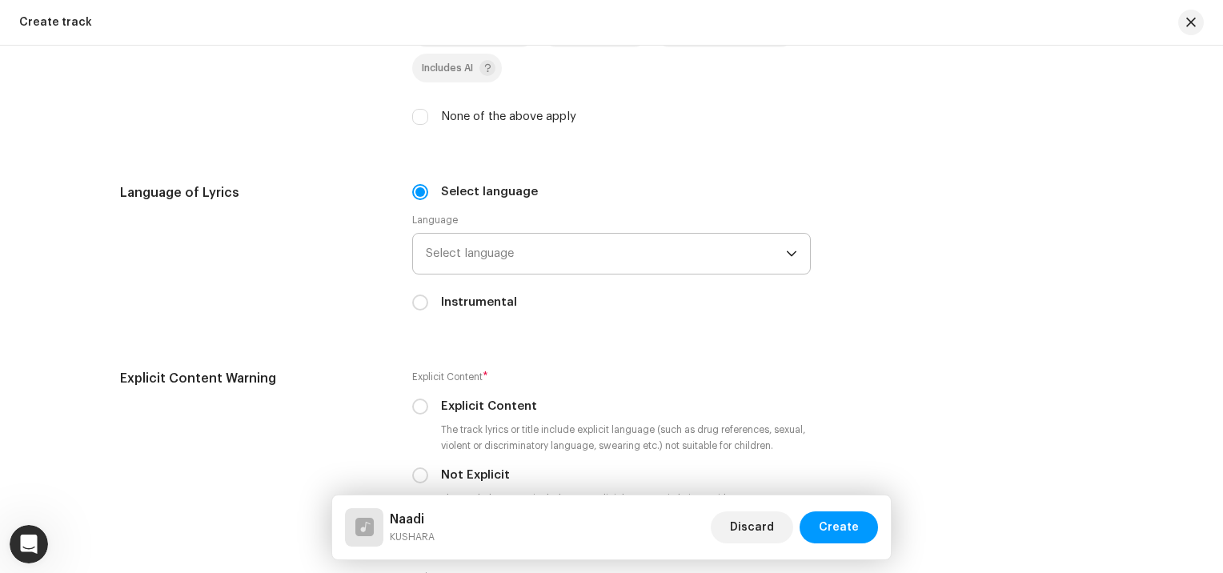
type input "KUSHARA"
click at [521, 274] on span "Select language" at bounding box center [606, 254] width 360 height 40
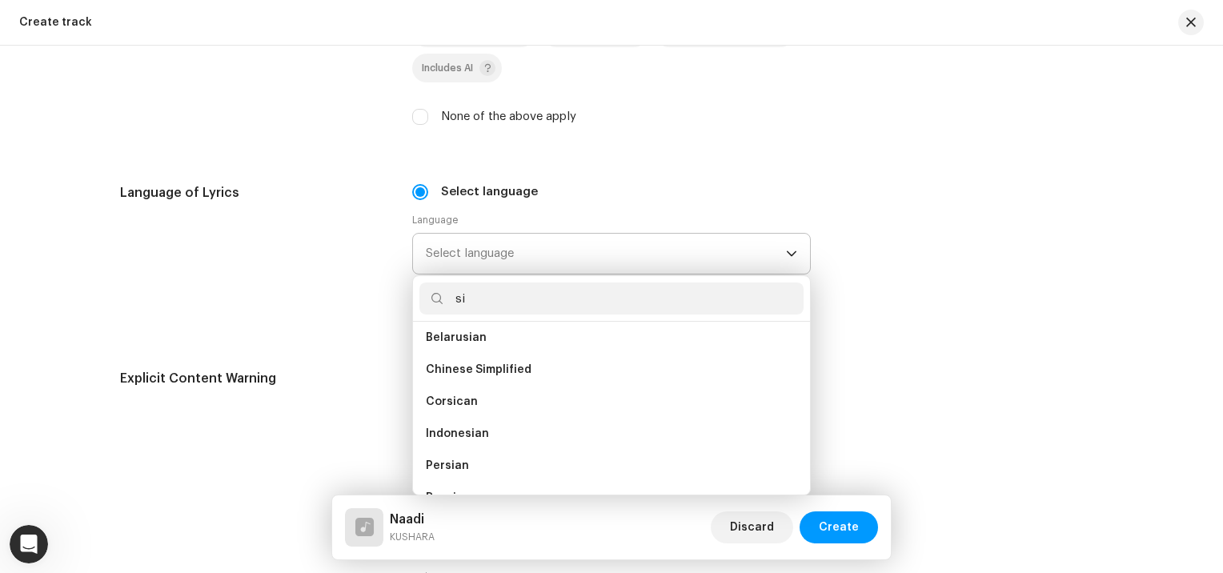
scroll to position [0, 0]
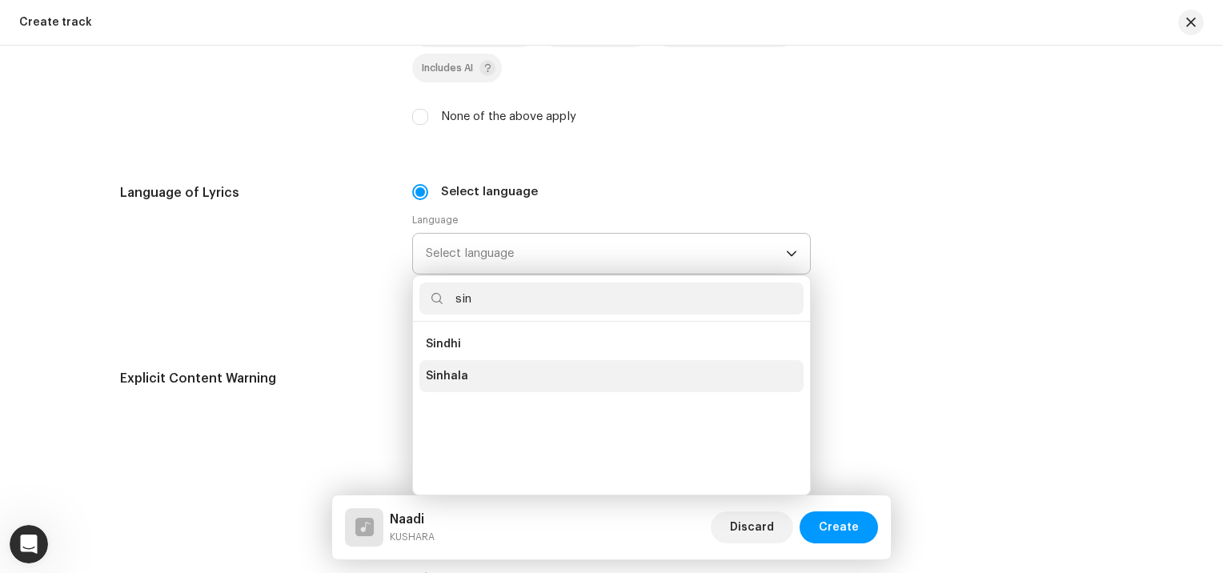
type input "sin"
click at [433, 376] on span "Sinhala" at bounding box center [447, 376] width 42 height 16
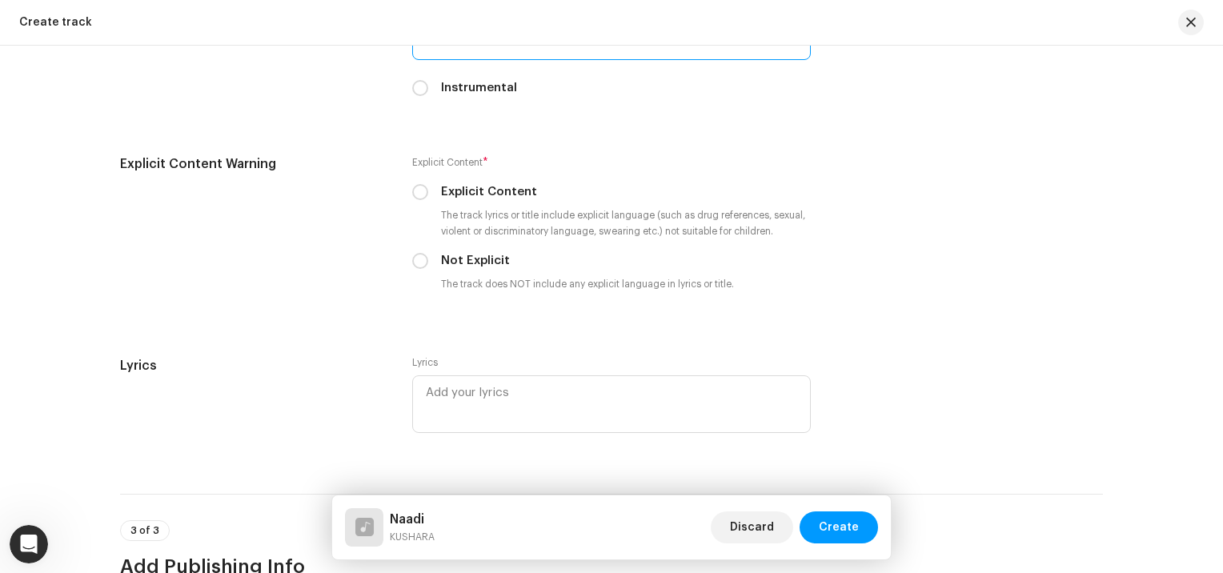
scroll to position [2483, 0]
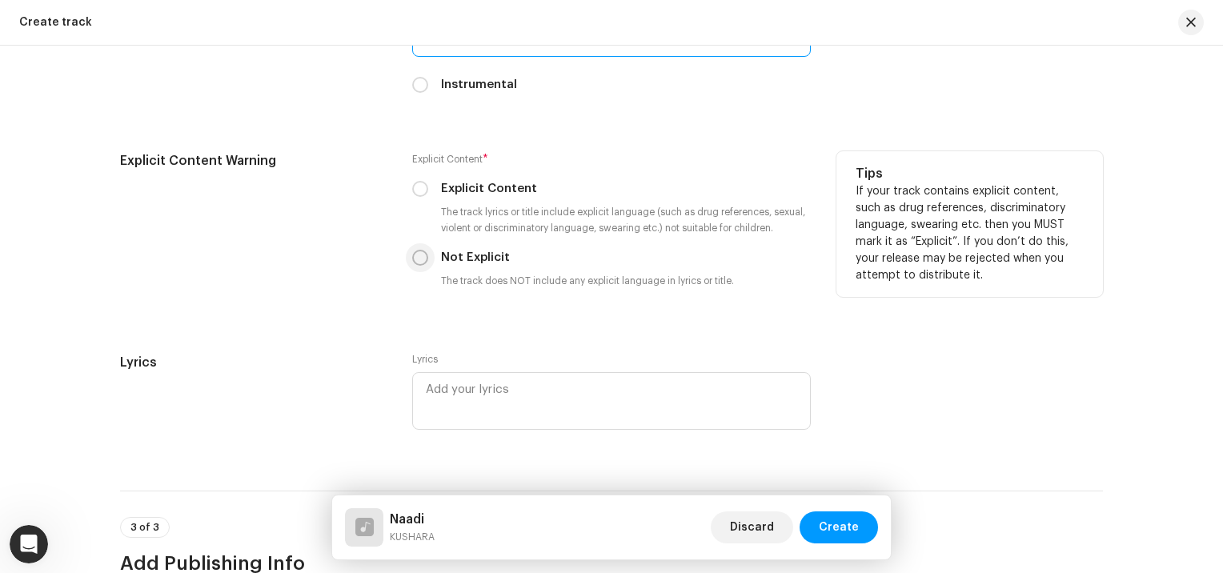
click at [414, 253] on input "Not Explicit" at bounding box center [420, 258] width 16 height 16
radio input "true"
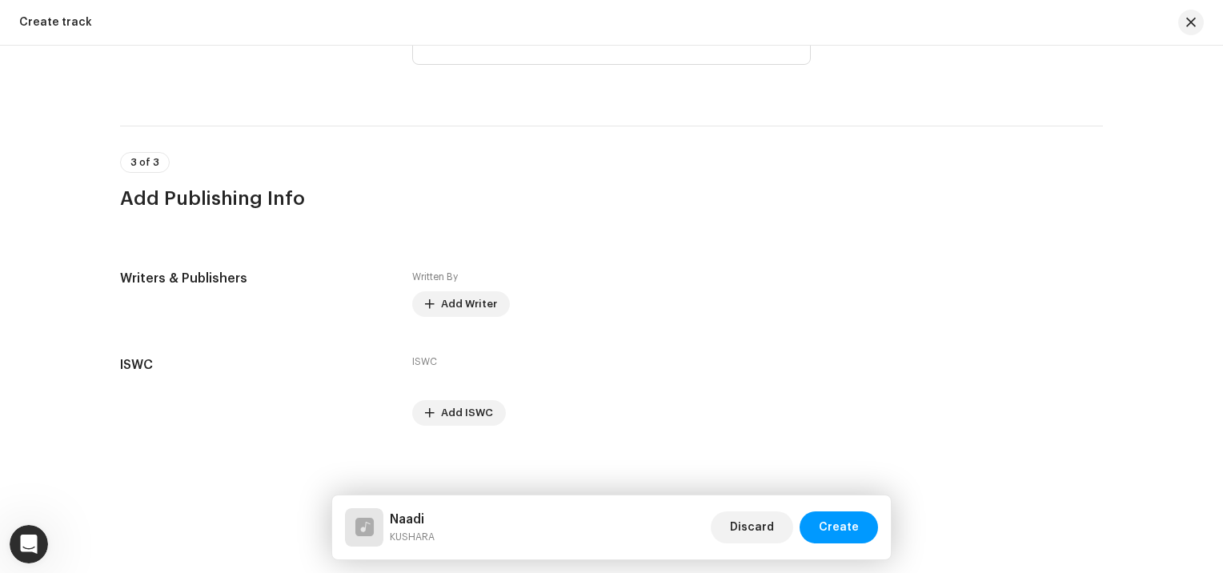
scroll to position [2858, 0]
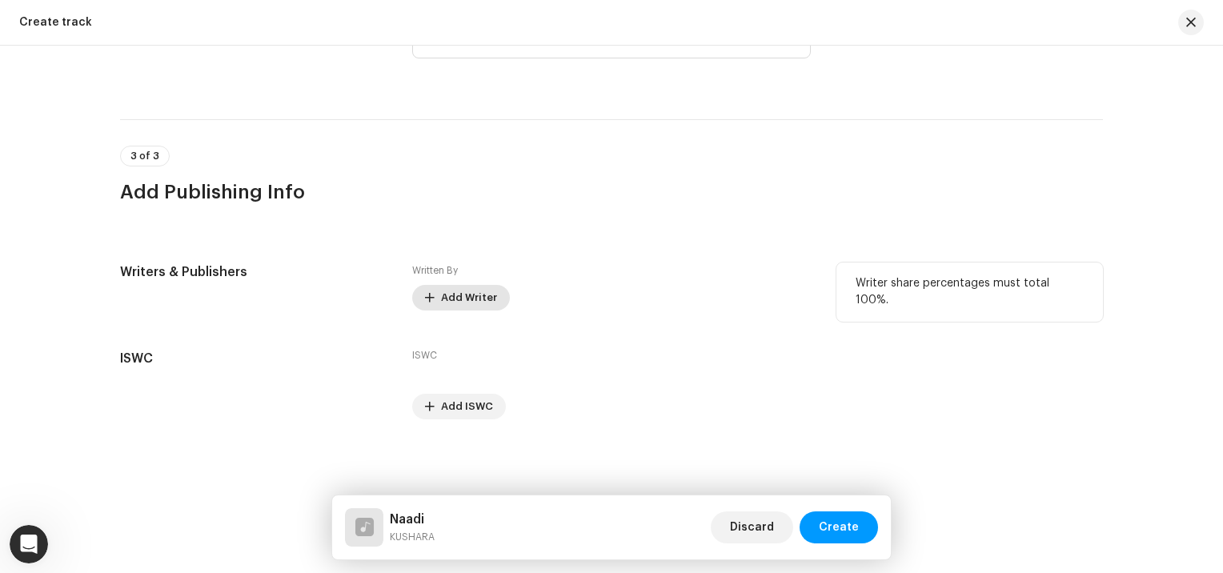
click at [436, 295] on button "Add Writer" at bounding box center [461, 298] width 98 height 26
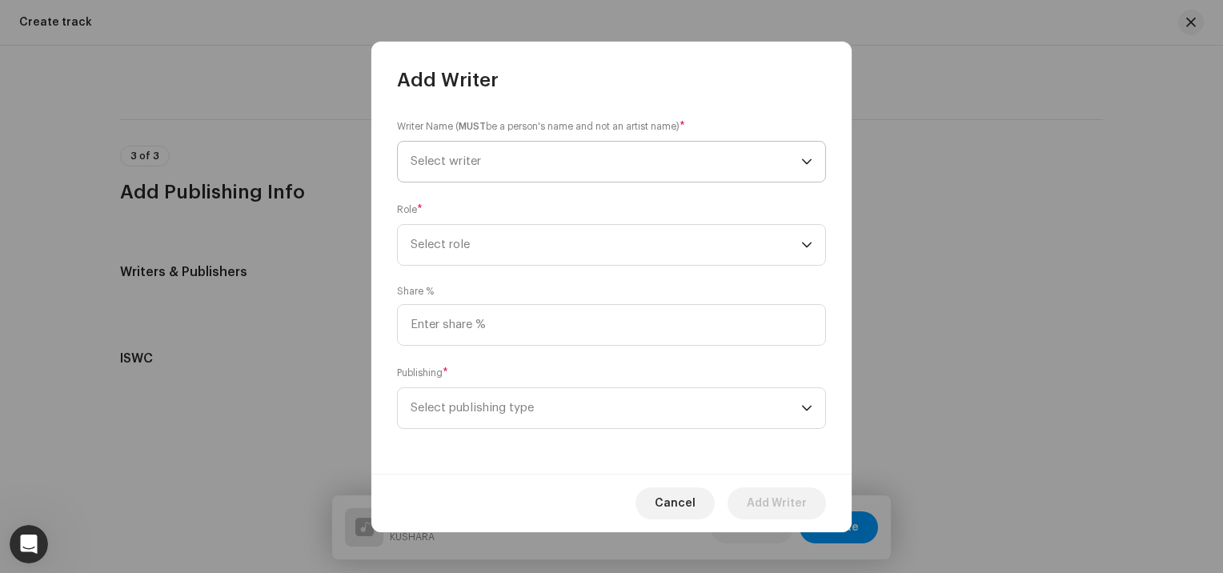
click at [491, 174] on span "Select writer" at bounding box center [606, 162] width 391 height 40
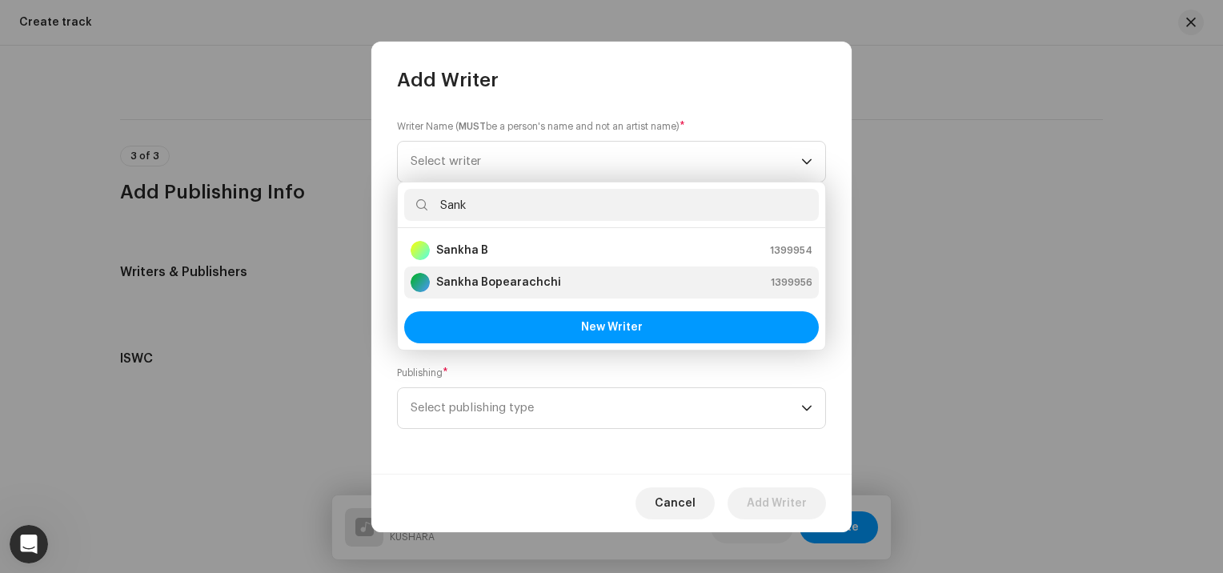
type input "Sank"
click at [486, 283] on strong "Sankha Bopearachchi" at bounding box center [498, 283] width 125 height 16
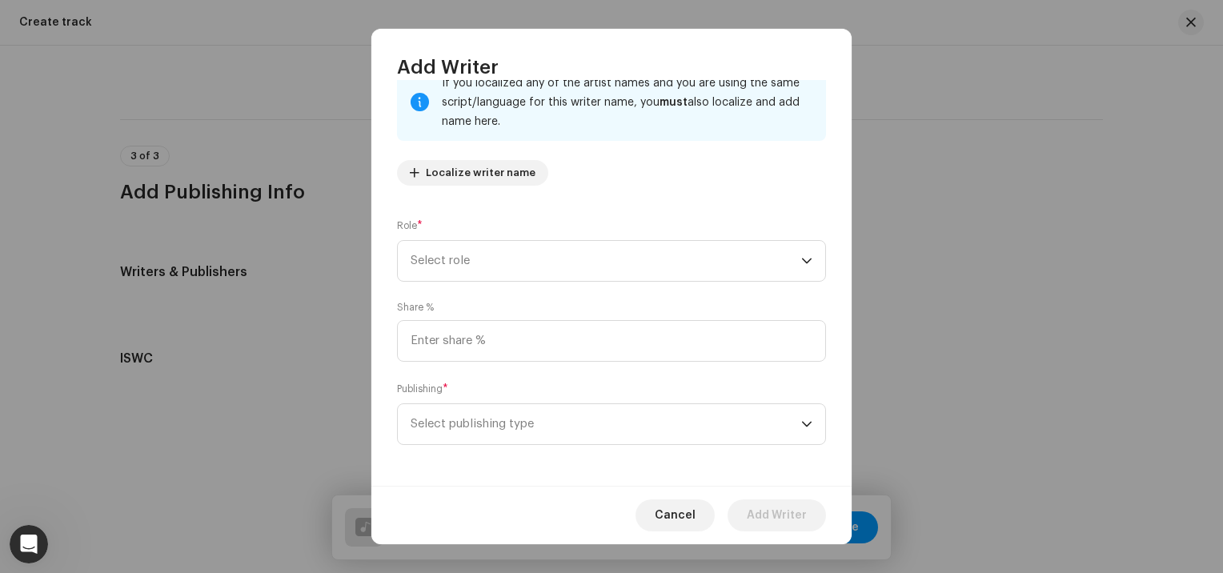
scroll to position [122, 0]
click at [484, 261] on span "Select role" at bounding box center [606, 258] width 391 height 40
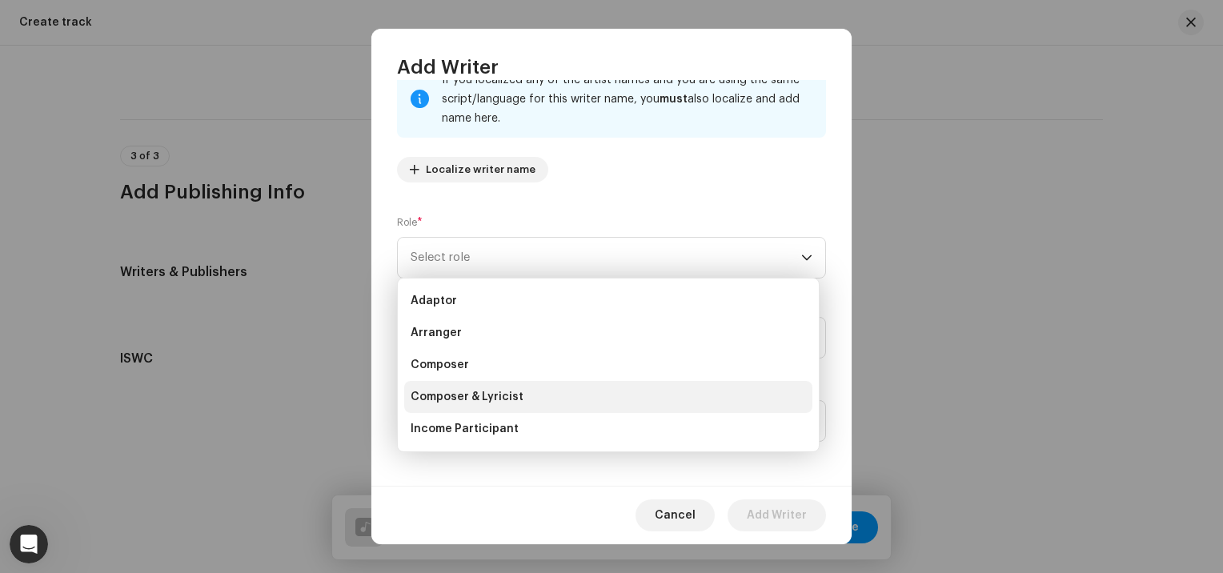
click at [476, 410] on li "Composer & Lyricist" at bounding box center [608, 397] width 408 height 32
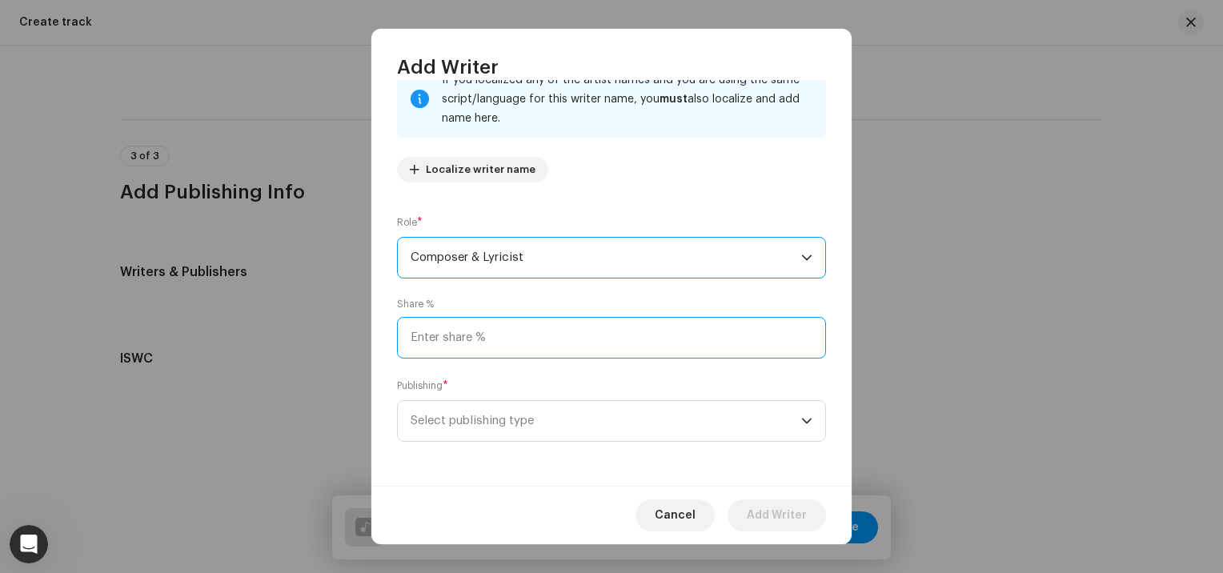
click at [464, 348] on input at bounding box center [611, 338] width 429 height 42
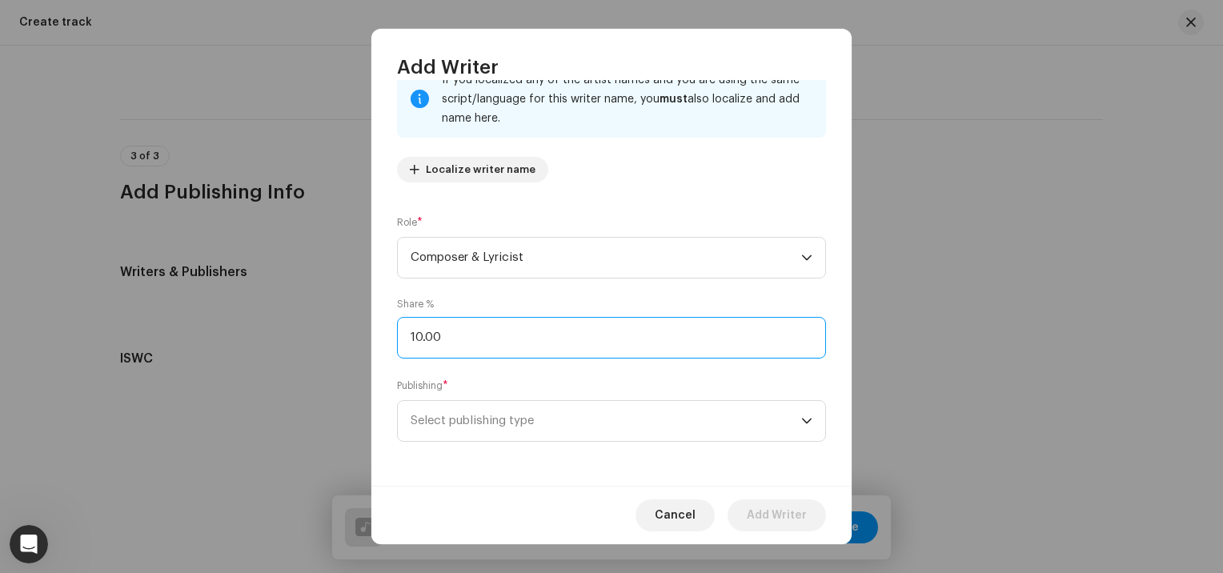
type input "100.00"
click at [488, 416] on span "Select publishing type" at bounding box center [606, 421] width 391 height 40
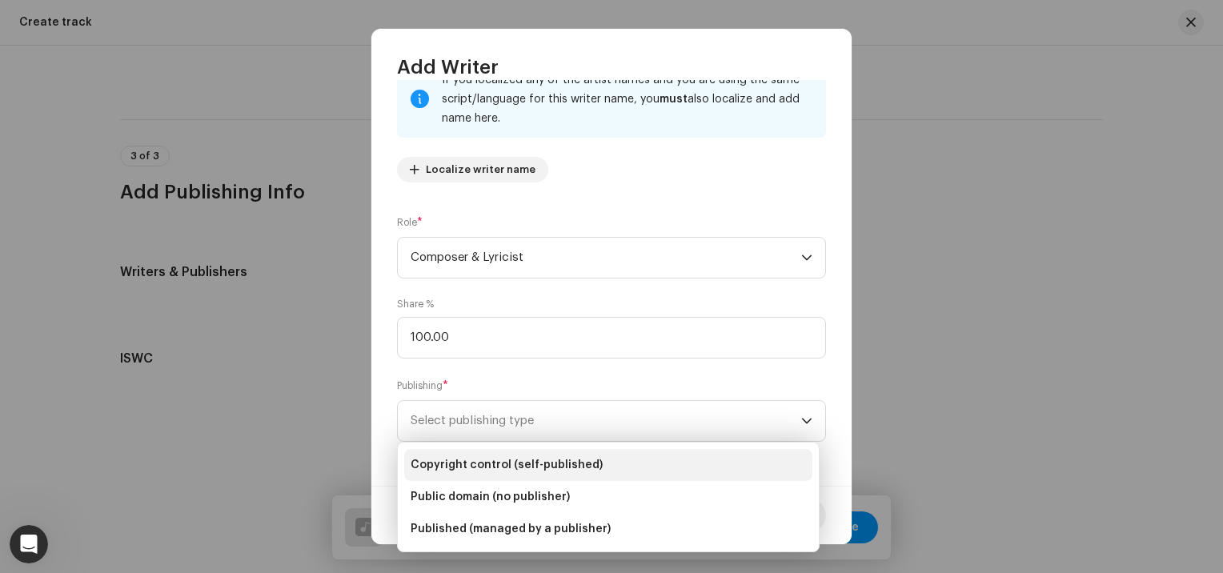
click at [496, 467] on span "Copyright control (self-published)" at bounding box center [507, 465] width 192 height 16
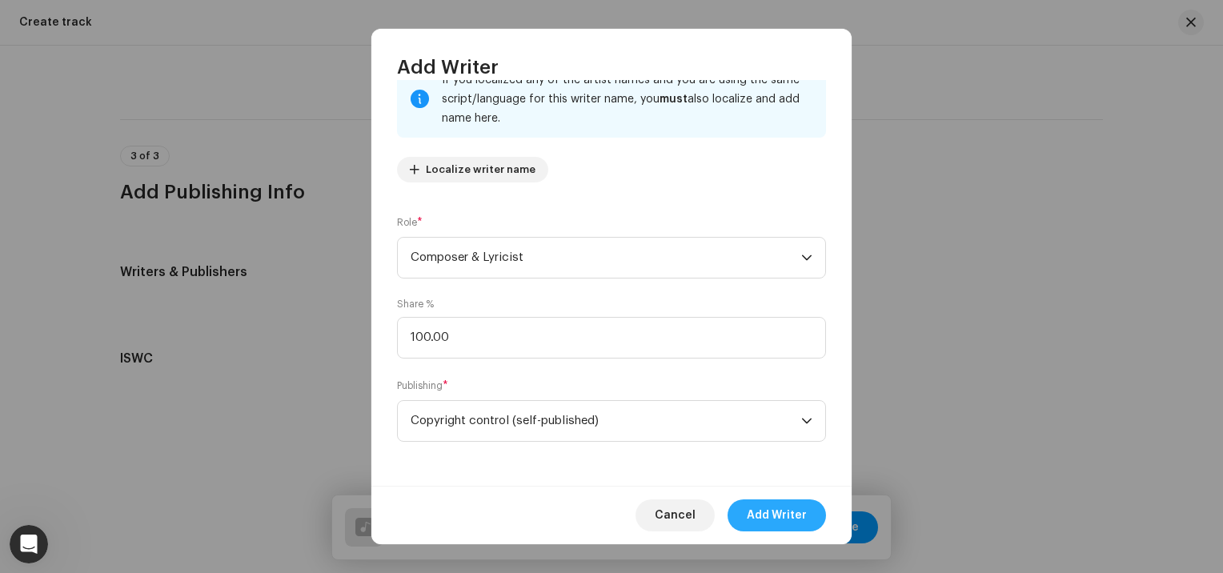
click at [745, 508] on button "Add Writer" at bounding box center [777, 516] width 98 height 32
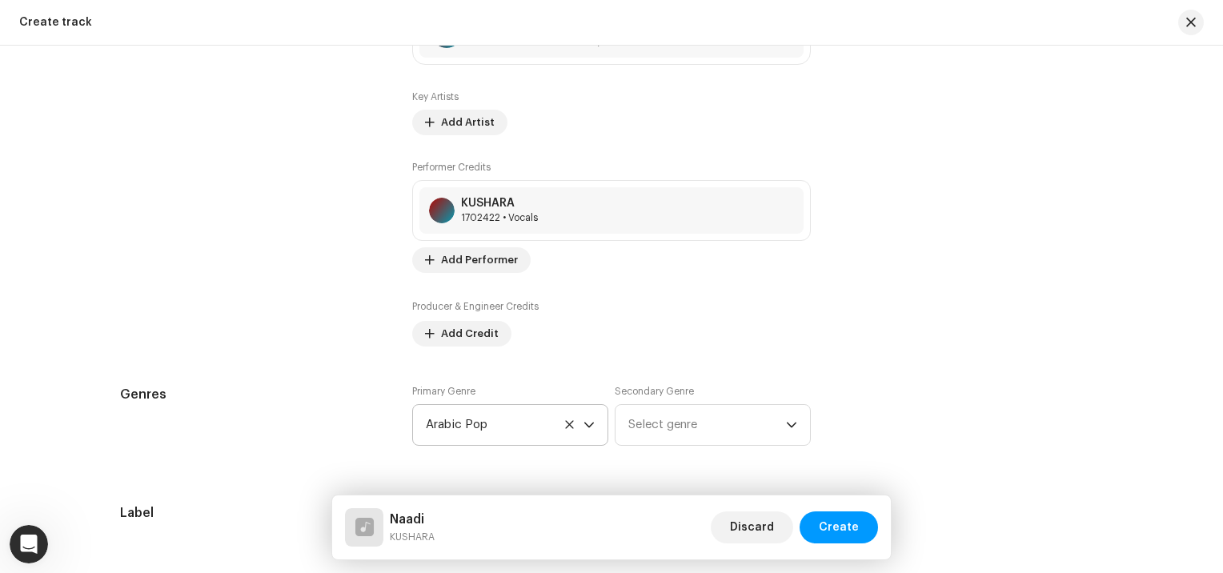
scroll to position [990, 0]
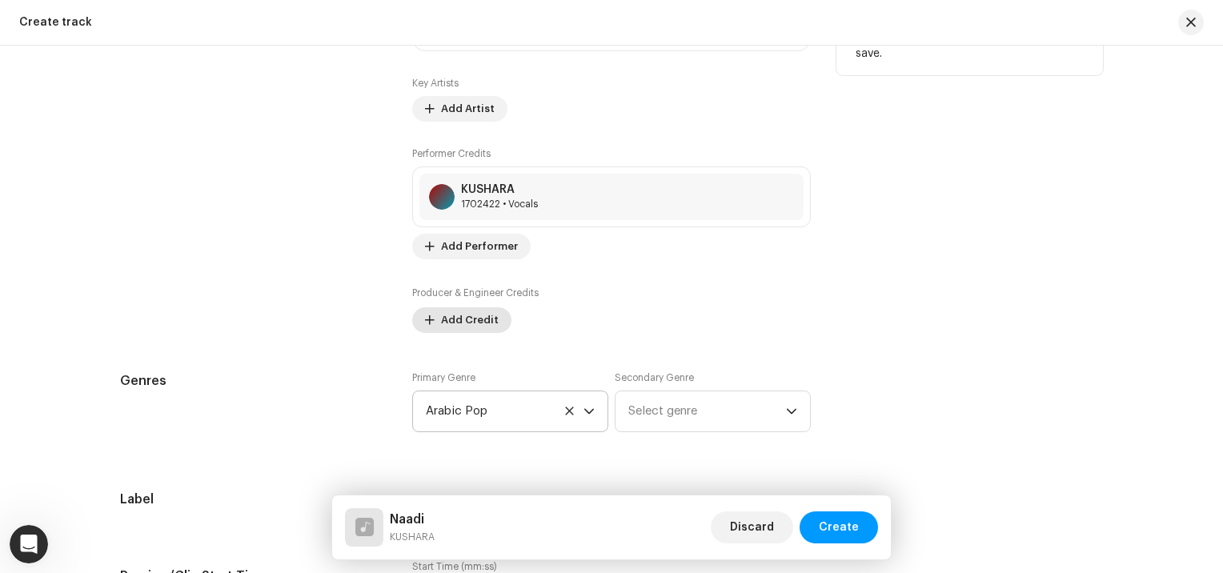
click at [460, 327] on span "Add Credit" at bounding box center [470, 320] width 58 height 32
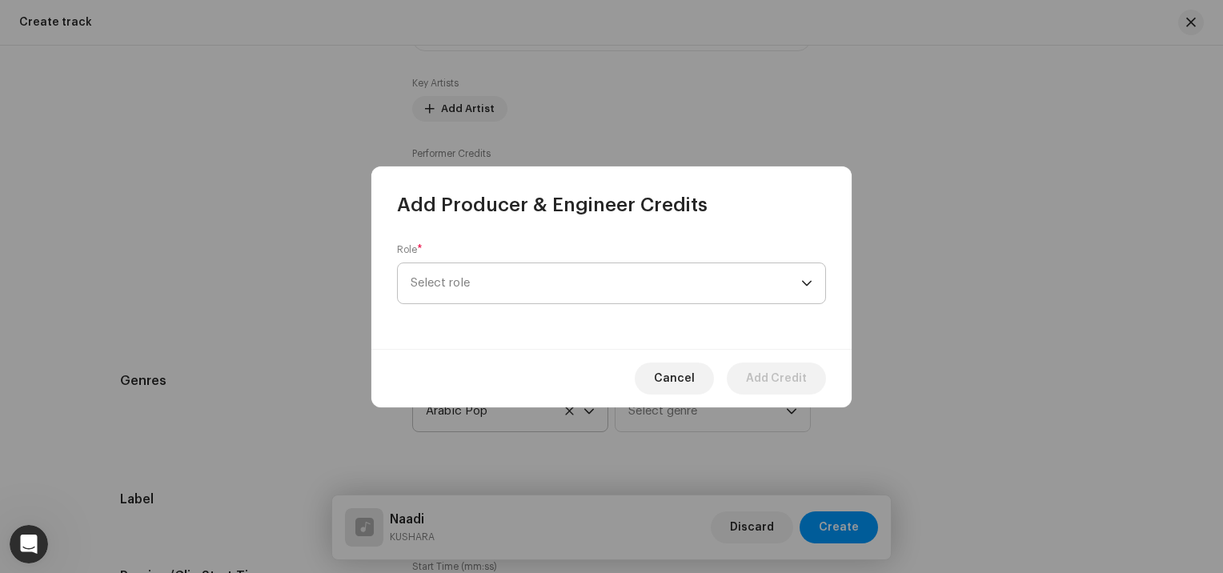
click at [484, 292] on span "Select role" at bounding box center [606, 283] width 391 height 40
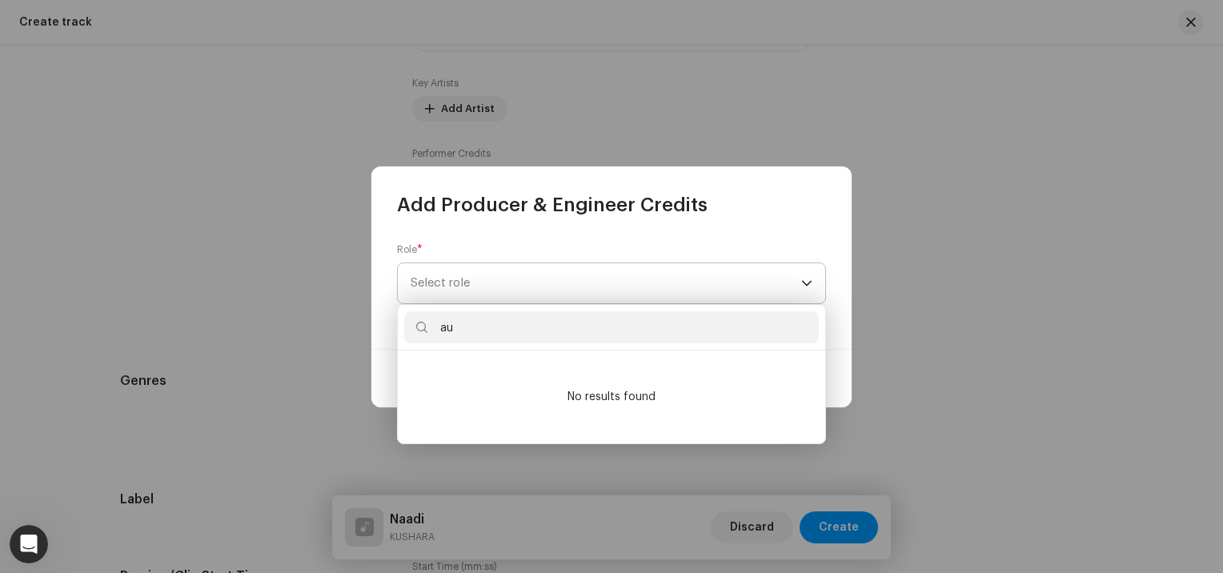
type input "a"
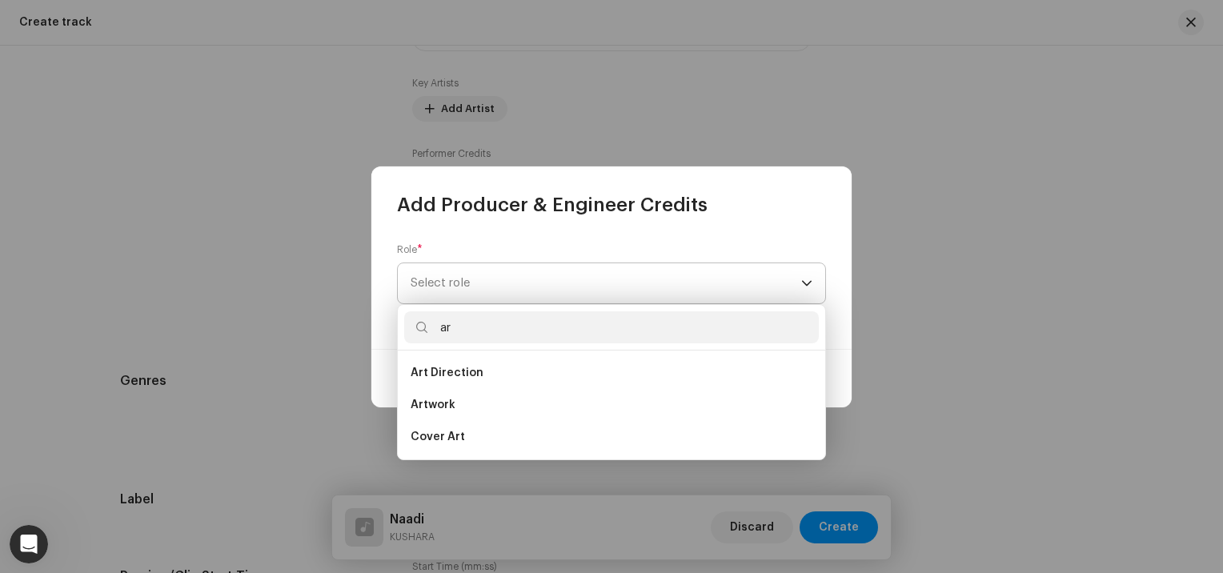
type input "a"
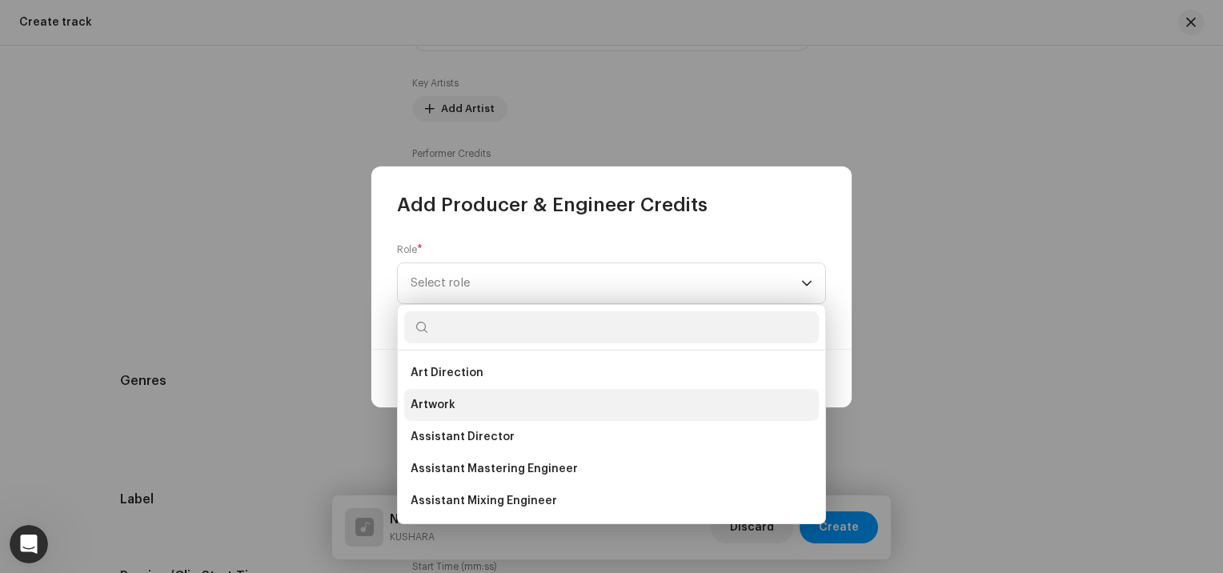
click at [464, 400] on li "Artwork" at bounding box center [611, 405] width 415 height 32
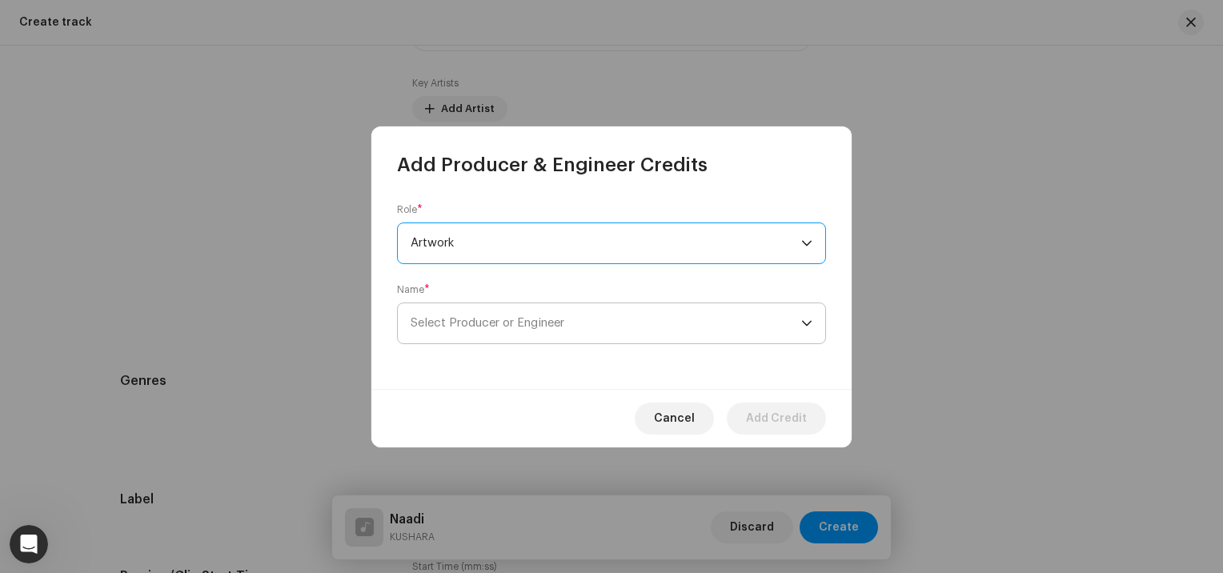
click at [457, 327] on span "Select Producer or Engineer" at bounding box center [488, 323] width 154 height 12
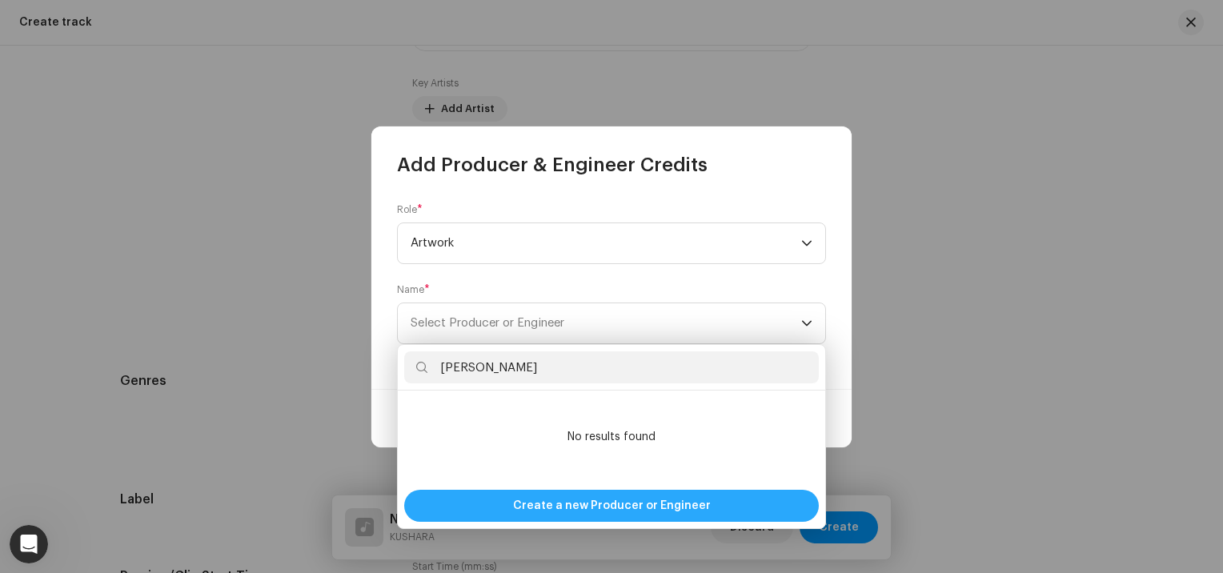
type input "[PERSON_NAME]"
click at [563, 500] on span "Create a new Producer or Engineer" at bounding box center [612, 506] width 198 height 32
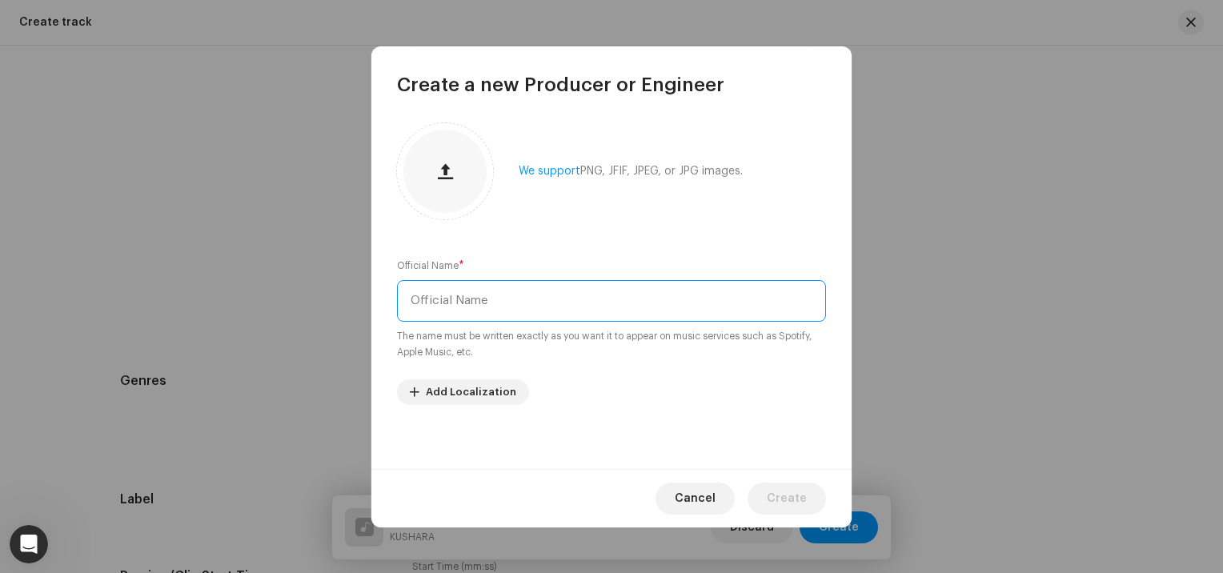
click at [472, 291] on input "text" at bounding box center [611, 301] width 429 height 42
type input "[PERSON_NAME]"
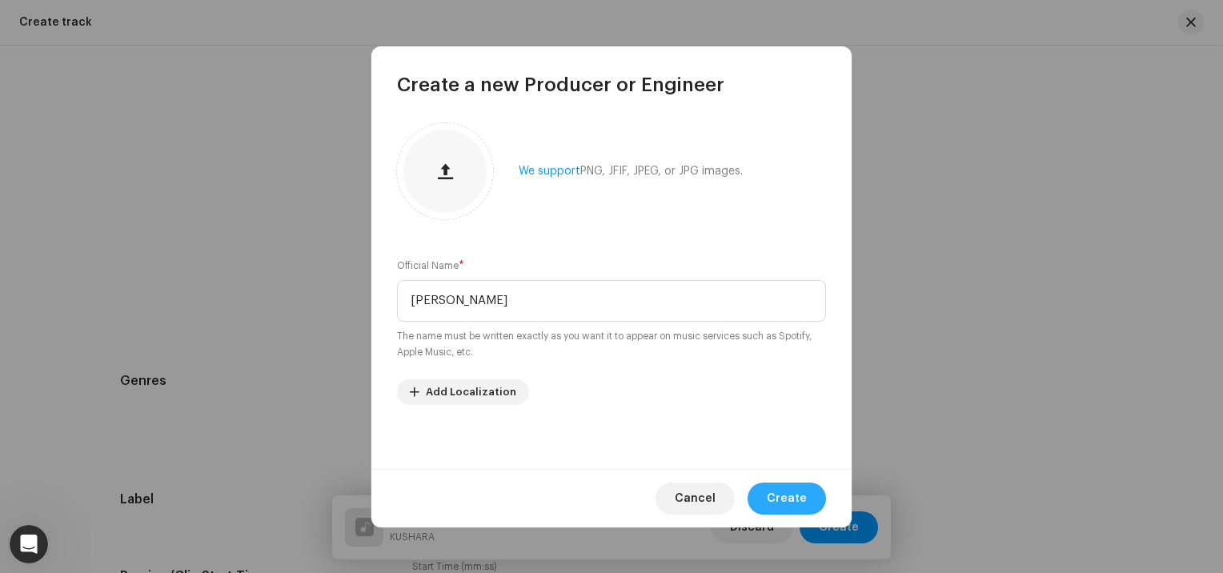
click at [804, 507] on span "Create" at bounding box center [787, 499] width 40 height 32
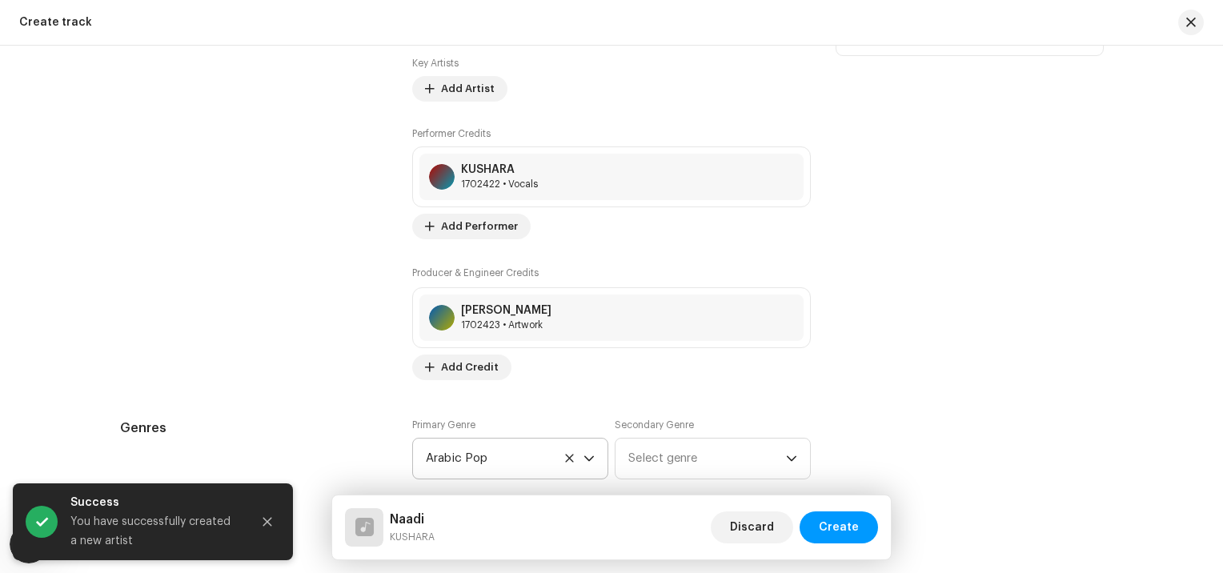
scroll to position [1024, 0]
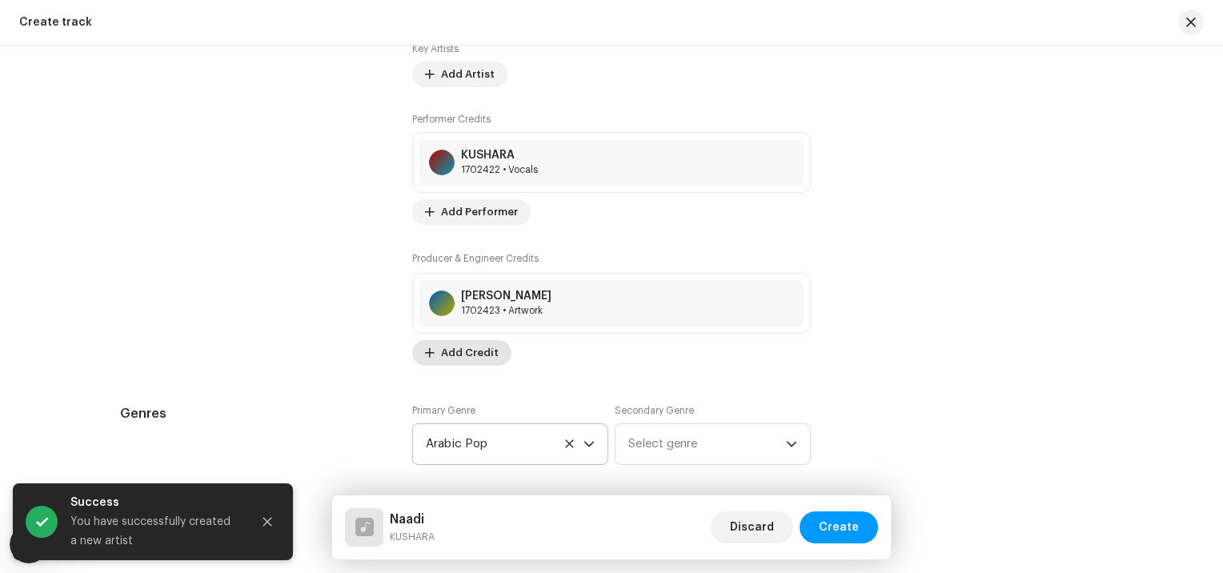
click at [452, 348] on span "Add Credit" at bounding box center [470, 353] width 58 height 32
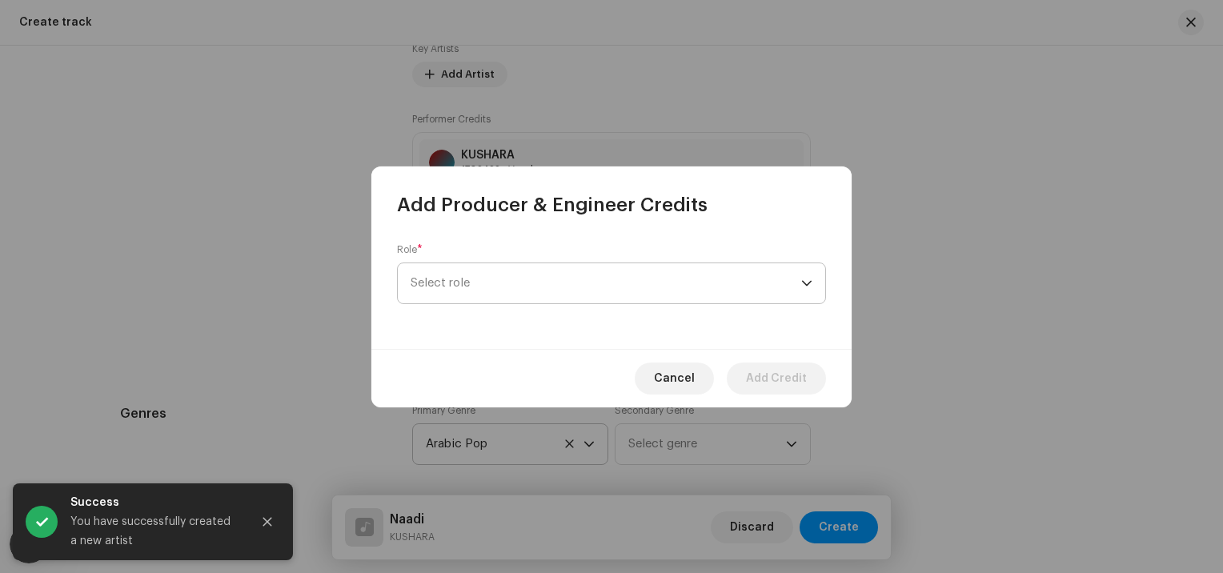
click at [460, 279] on span "Select role" at bounding box center [606, 283] width 391 height 40
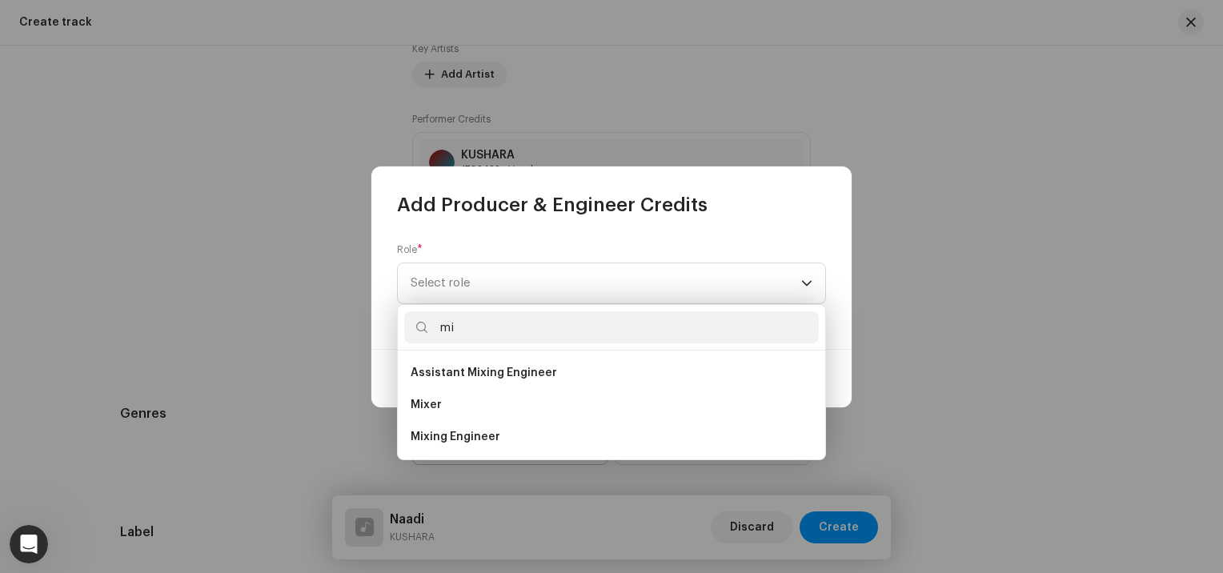
scroll to position [0, 0]
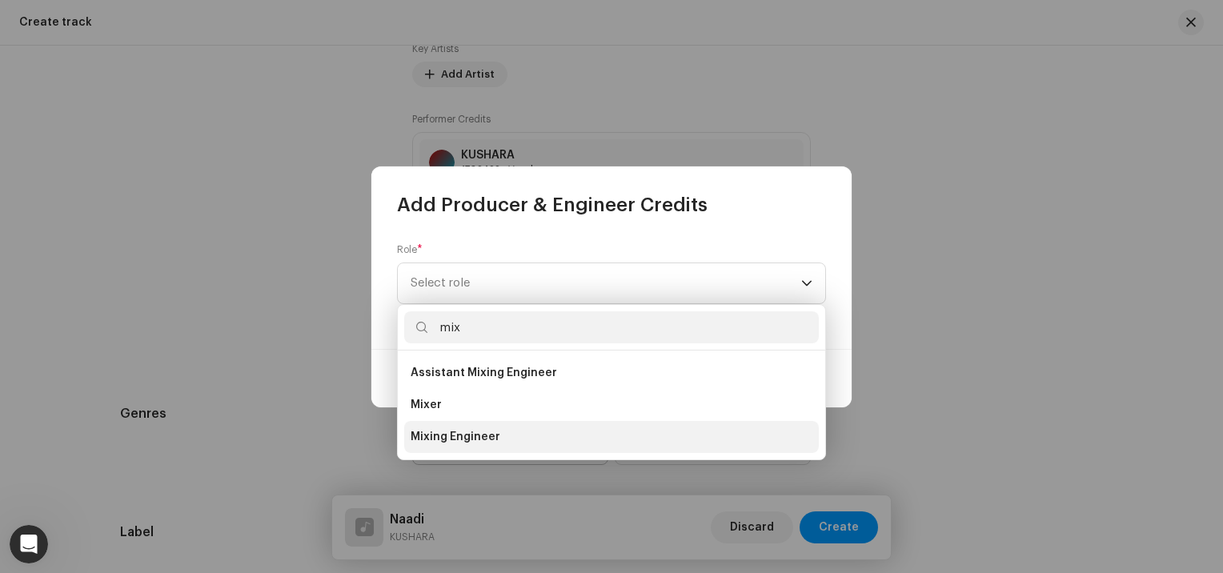
type input "mix"
click at [444, 436] on span "Mixing Engineer" at bounding box center [456, 437] width 90 height 16
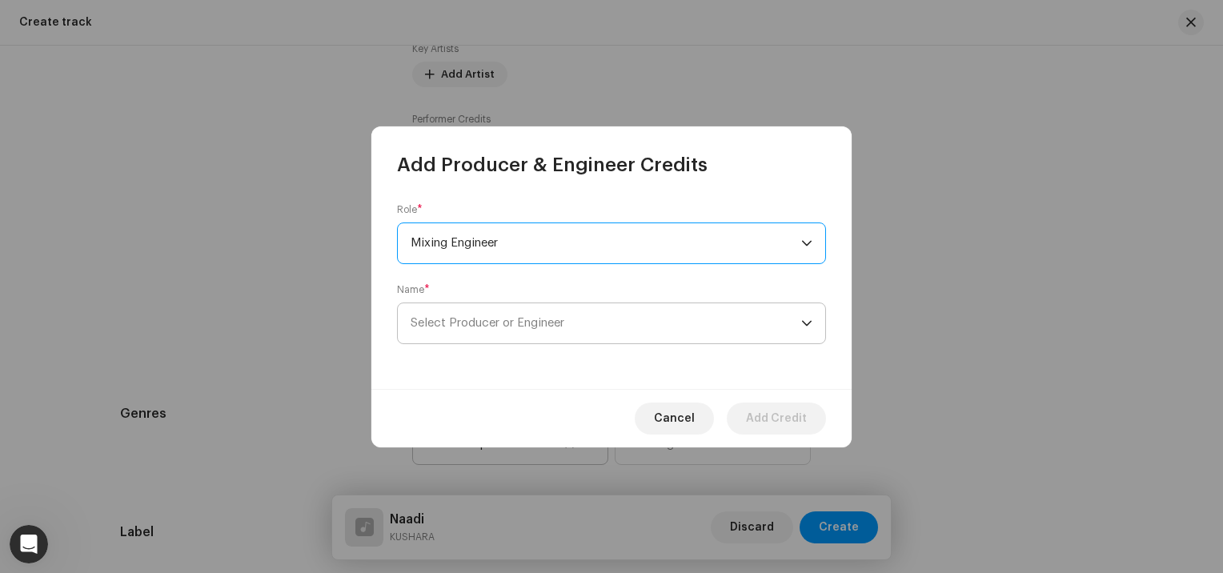
click at [456, 314] on span "Select Producer or Engineer" at bounding box center [606, 323] width 391 height 40
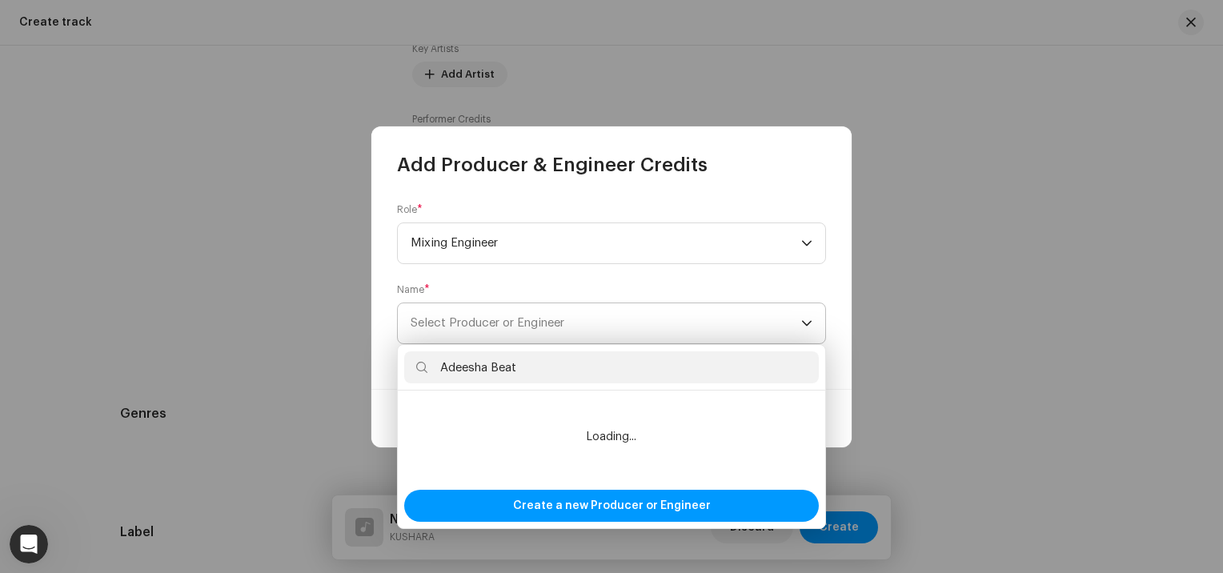
type input "Adeesha Beats"
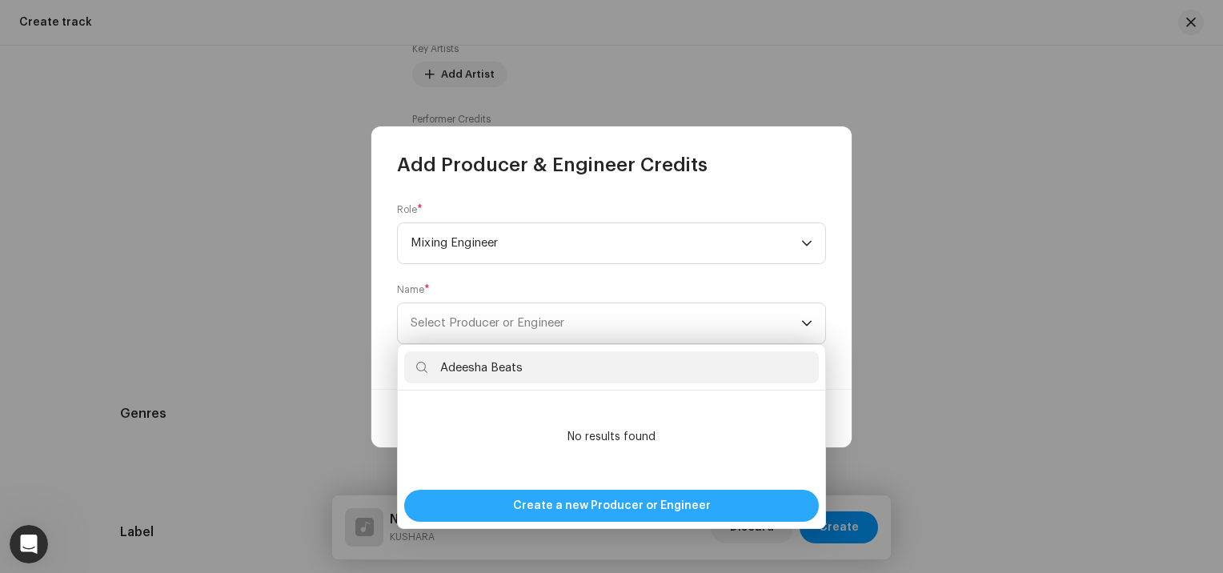
click at [514, 502] on div "Create a new Producer or Engineer" at bounding box center [611, 506] width 415 height 32
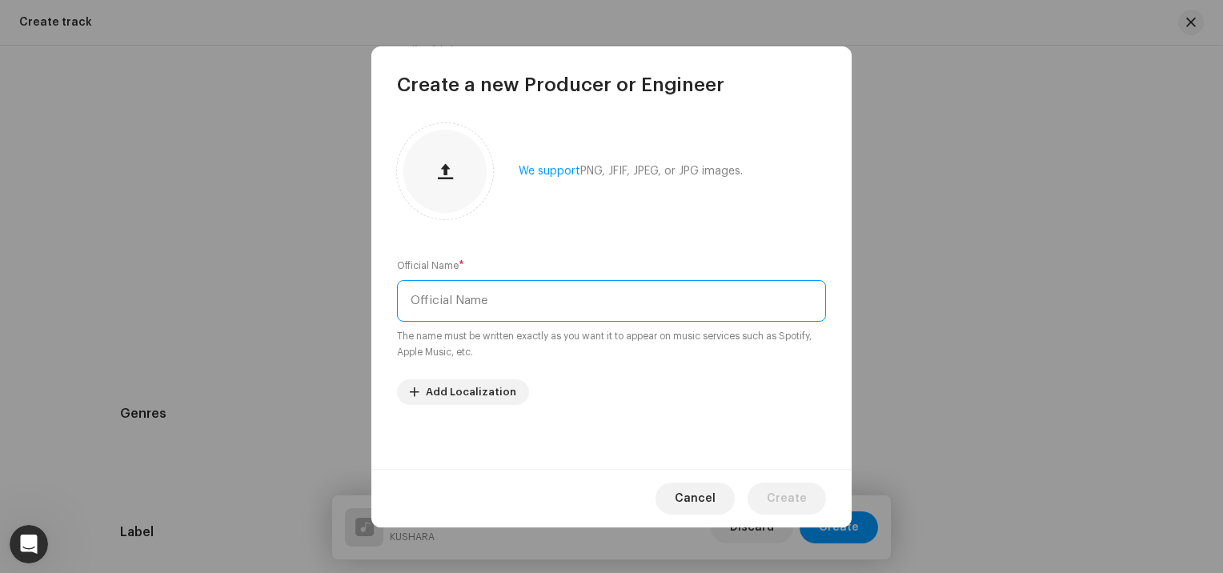
click at [512, 307] on input "text" at bounding box center [611, 301] width 429 height 42
type input "Adeesha Beats"
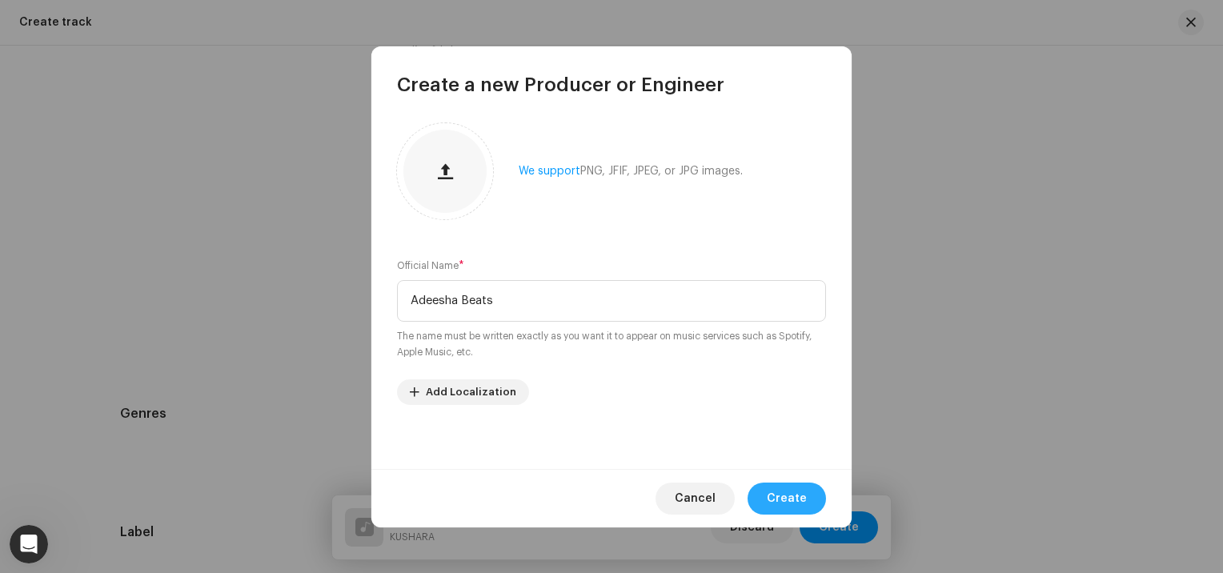
click at [775, 487] on span "Create" at bounding box center [787, 499] width 40 height 32
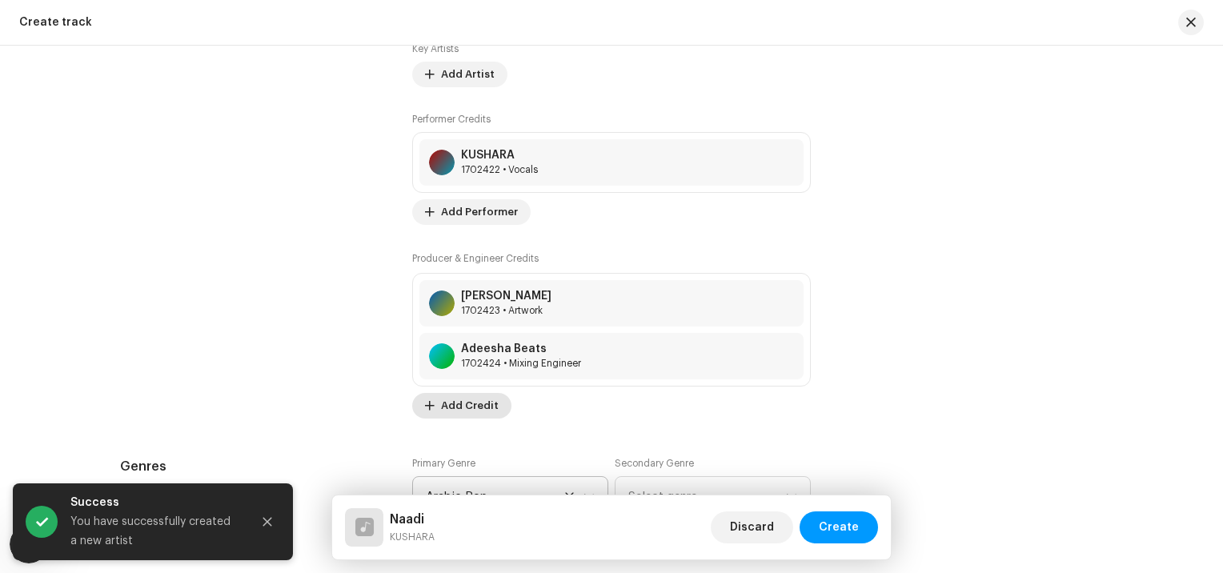
click at [466, 404] on span "Add Credit" at bounding box center [470, 406] width 58 height 32
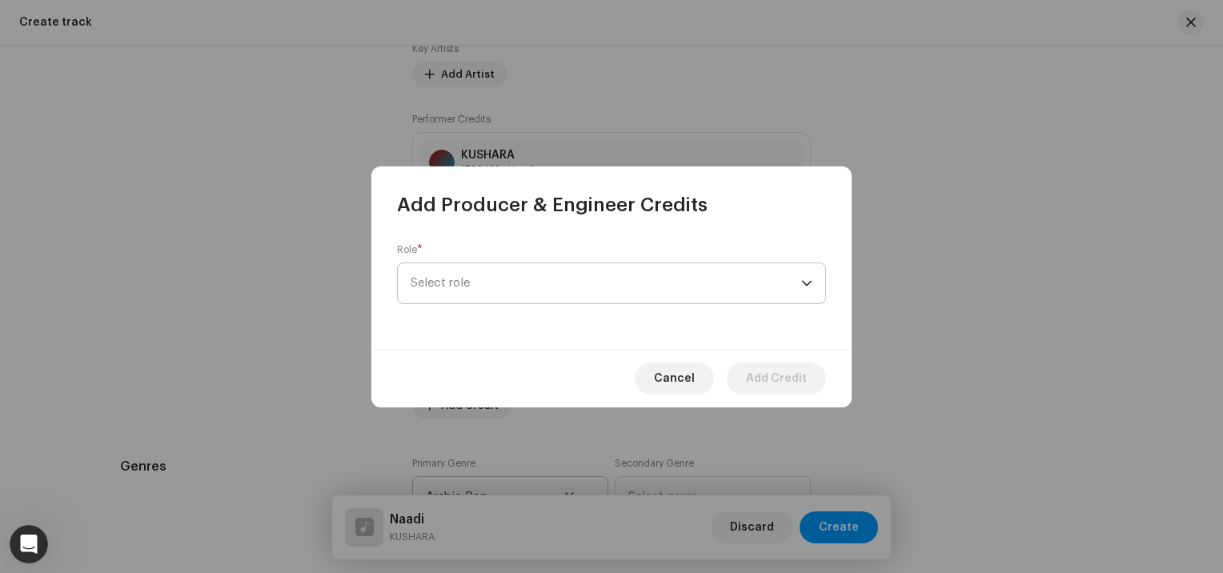
click at [460, 289] on span "Select role" at bounding box center [606, 283] width 391 height 40
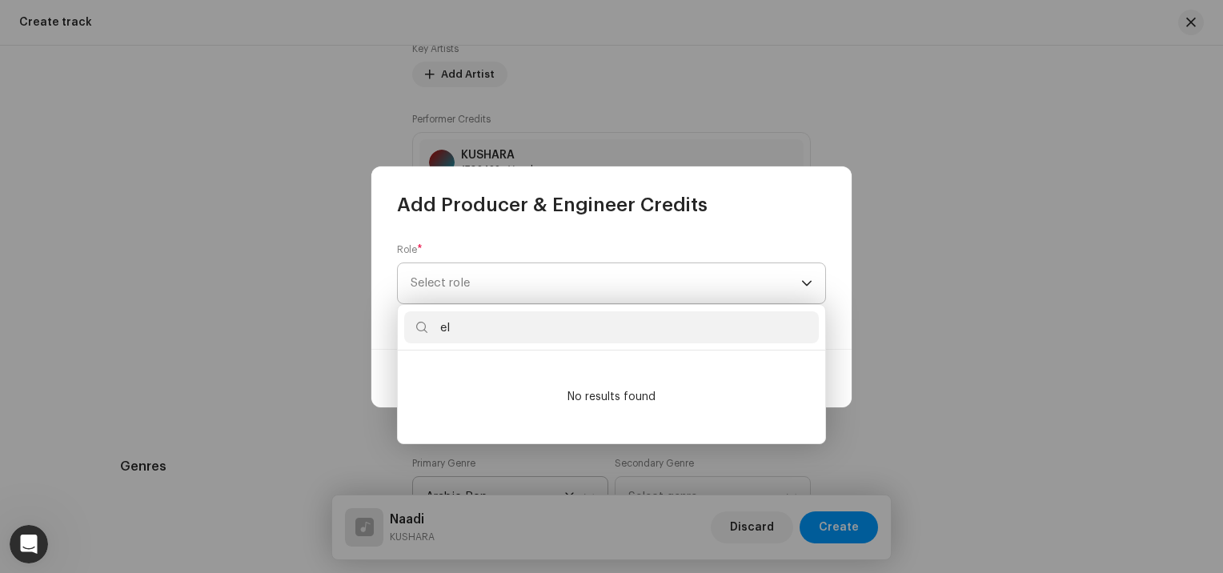
type input "e"
type input "g"
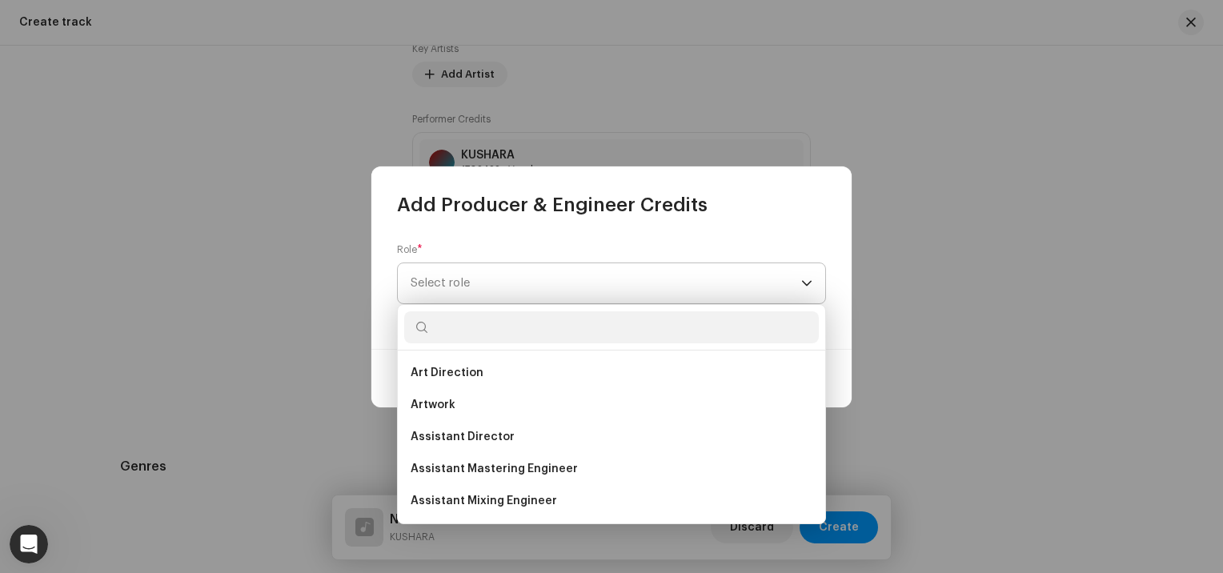
click at [466, 282] on span "Select role" at bounding box center [606, 283] width 391 height 40
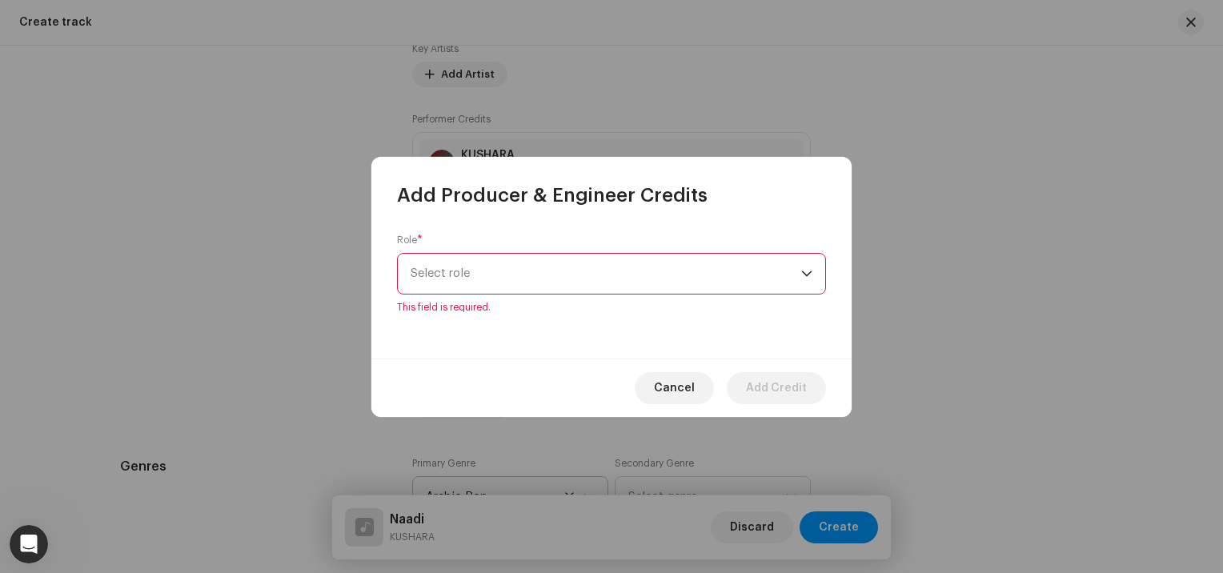
click at [466, 282] on span "Select role" at bounding box center [606, 274] width 391 height 40
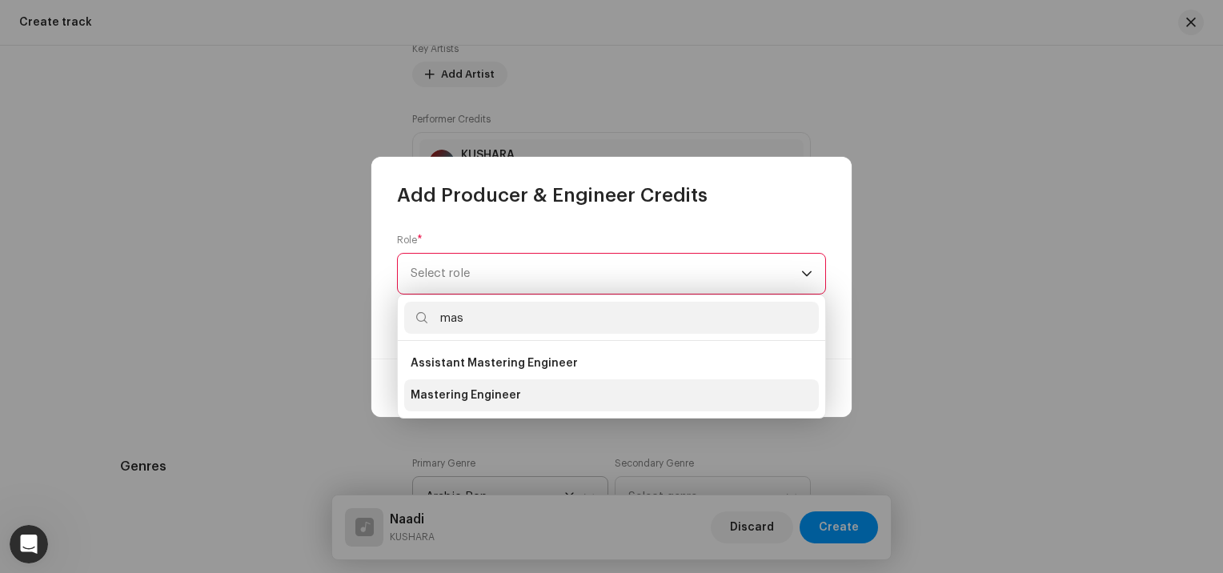
type input "mas"
click at [464, 392] on span "Mastering Engineer" at bounding box center [466, 396] width 110 height 16
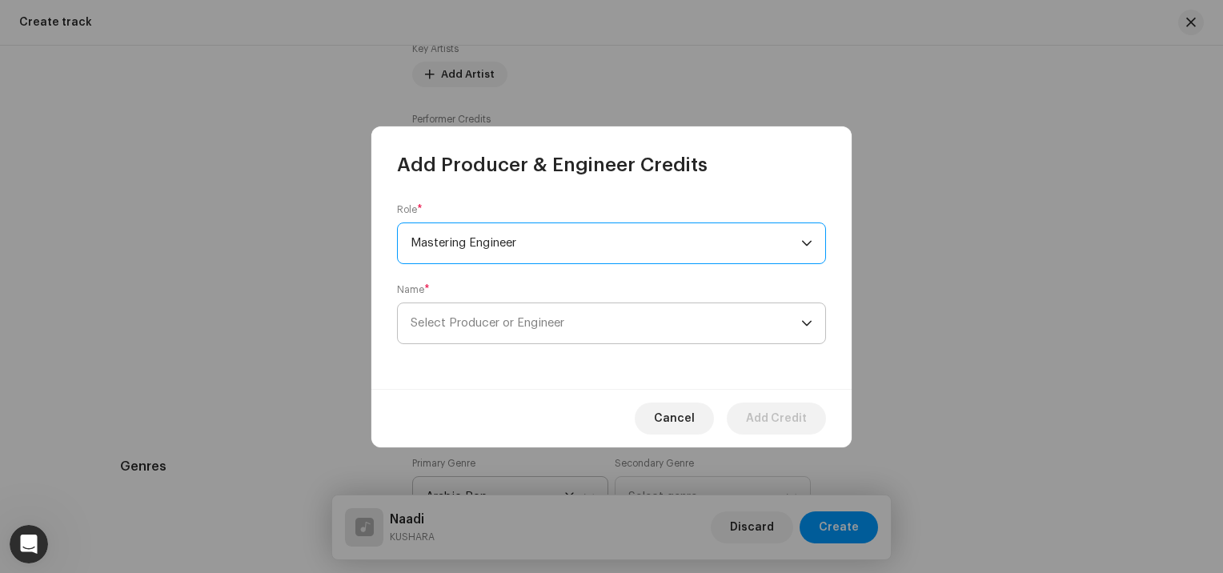
click at [485, 327] on span "Select Producer or Engineer" at bounding box center [488, 323] width 154 height 12
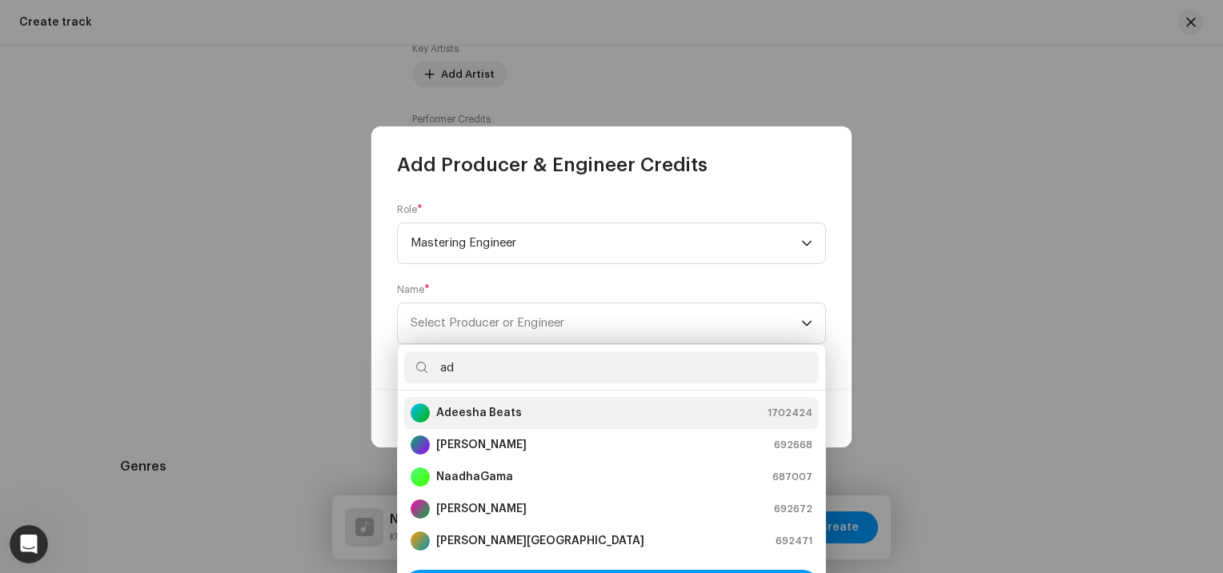
type input "ad"
click at [495, 405] on strong "Adeesha Beats" at bounding box center [479, 413] width 86 height 16
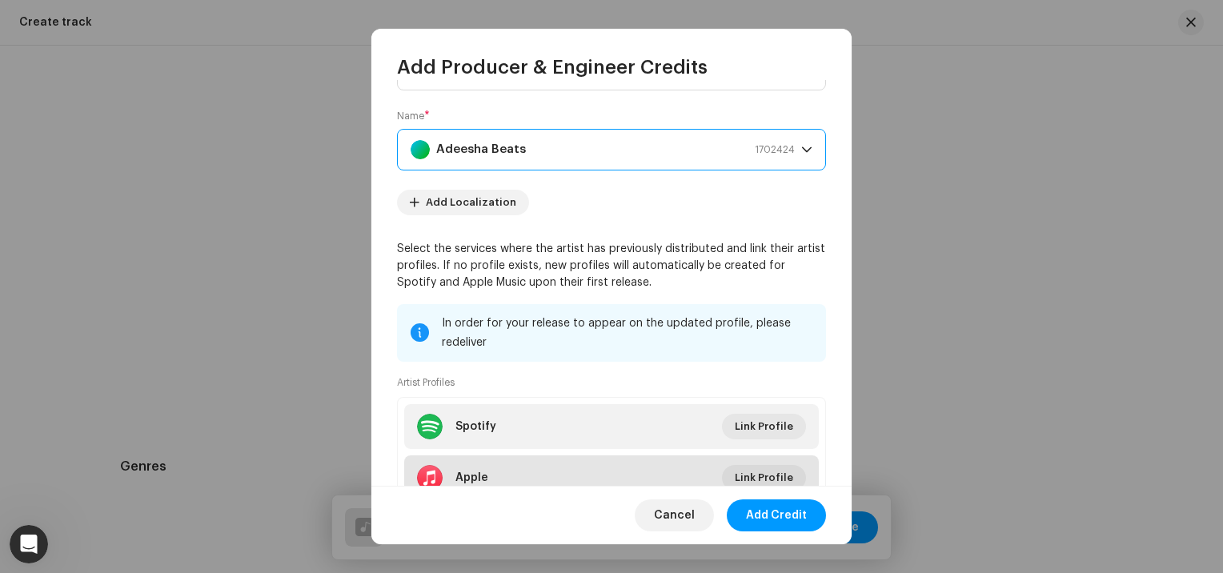
scroll to position [86, 0]
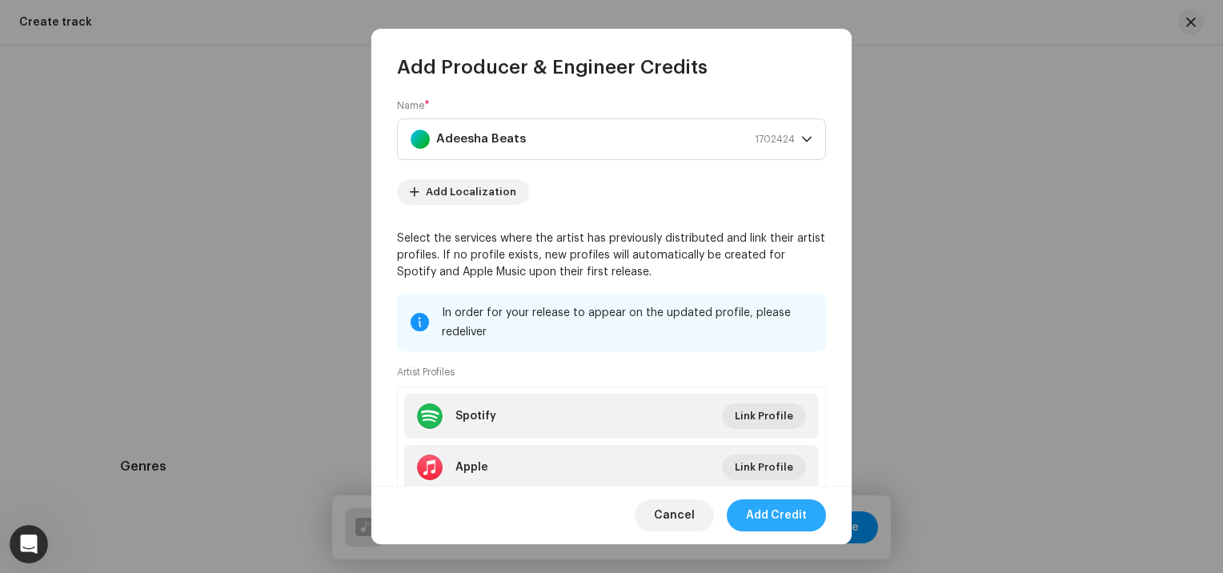
click at [766, 515] on span "Add Credit" at bounding box center [776, 516] width 61 height 32
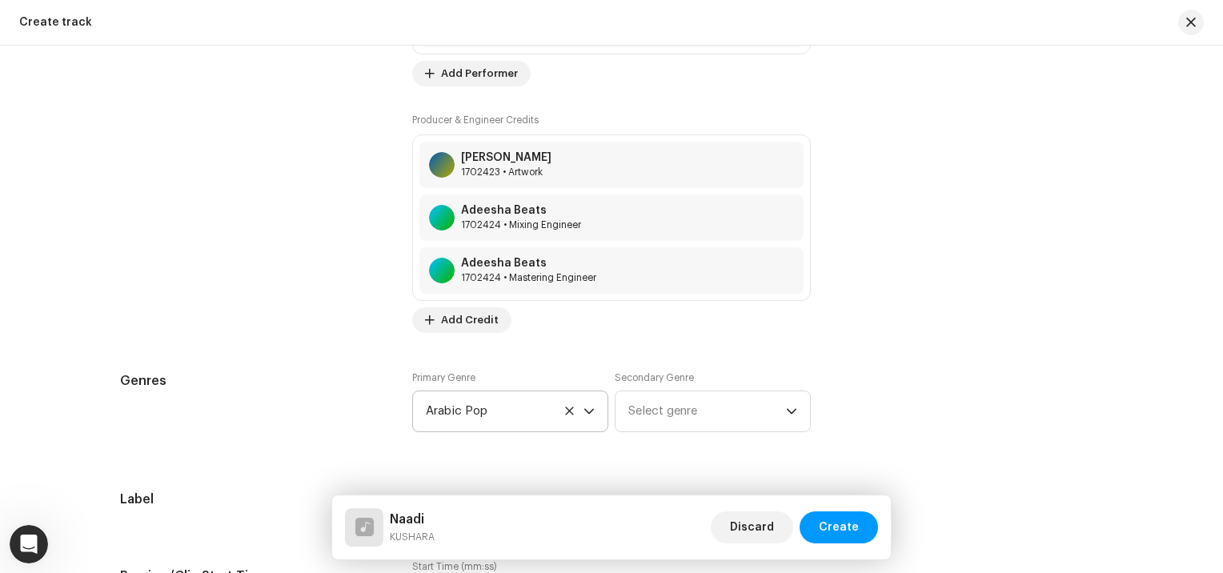
scroll to position [1169, 0]
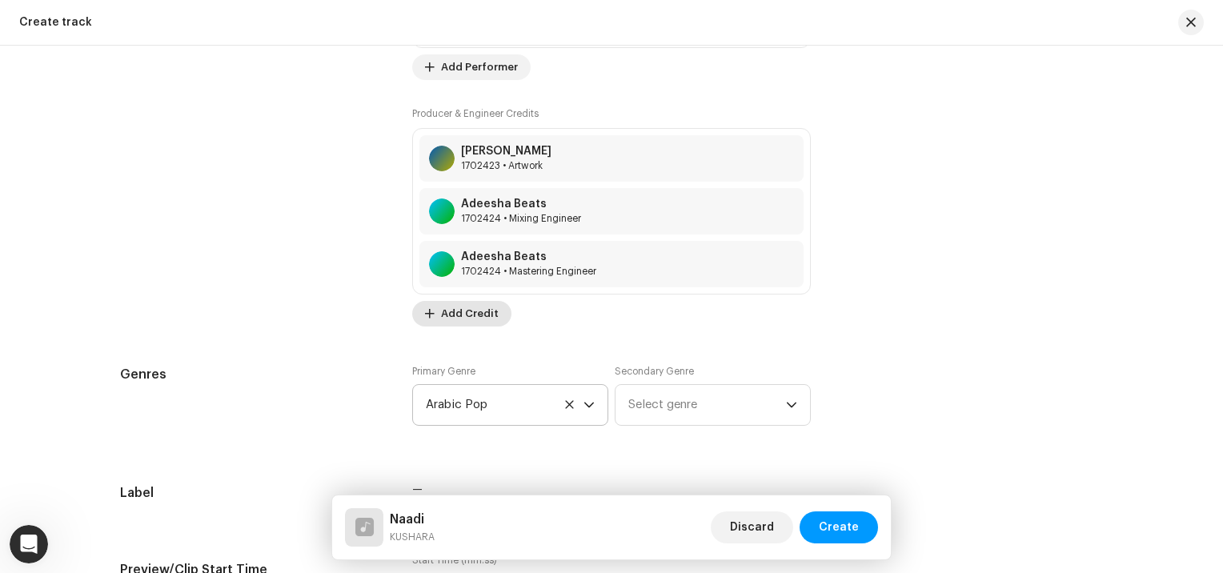
click at [463, 314] on span "Add Credit" at bounding box center [470, 314] width 58 height 32
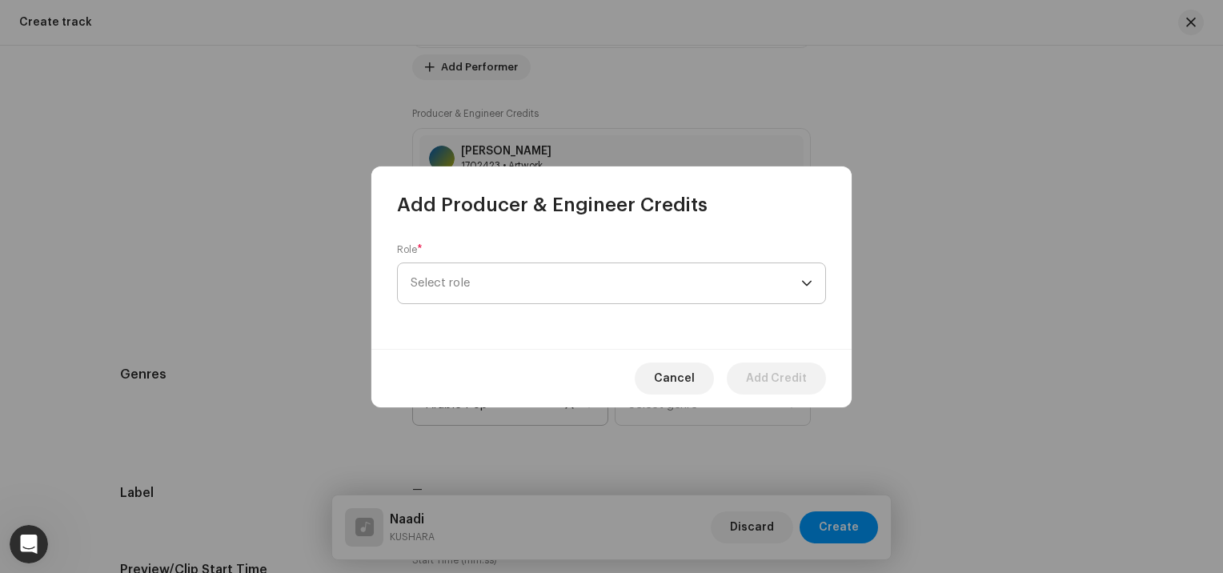
click at [464, 288] on span "Select role" at bounding box center [606, 283] width 391 height 40
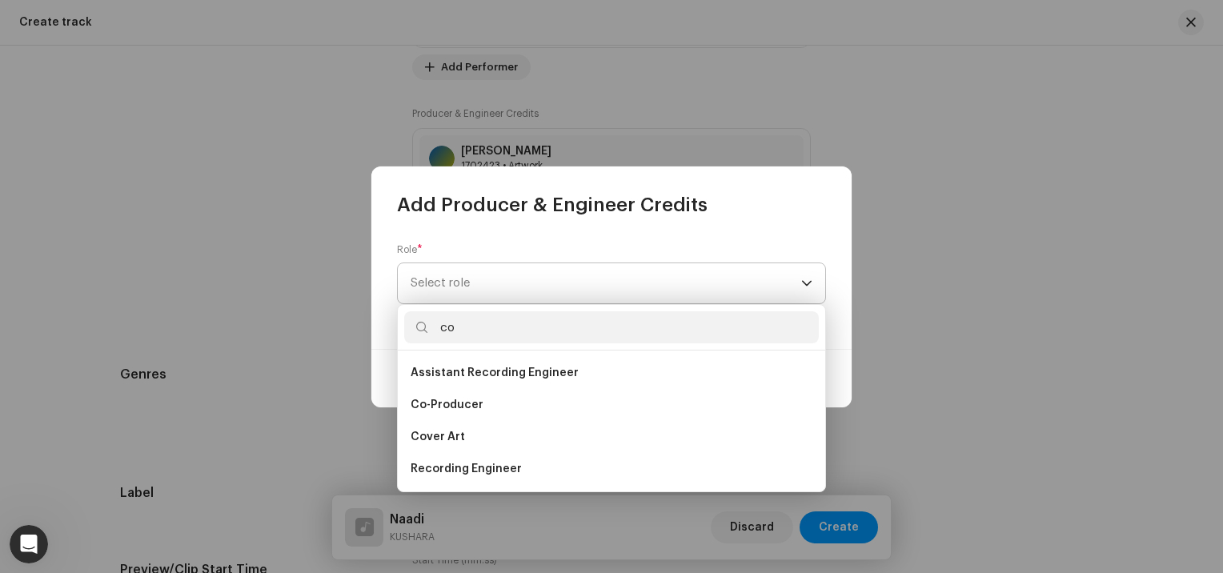
type input "c"
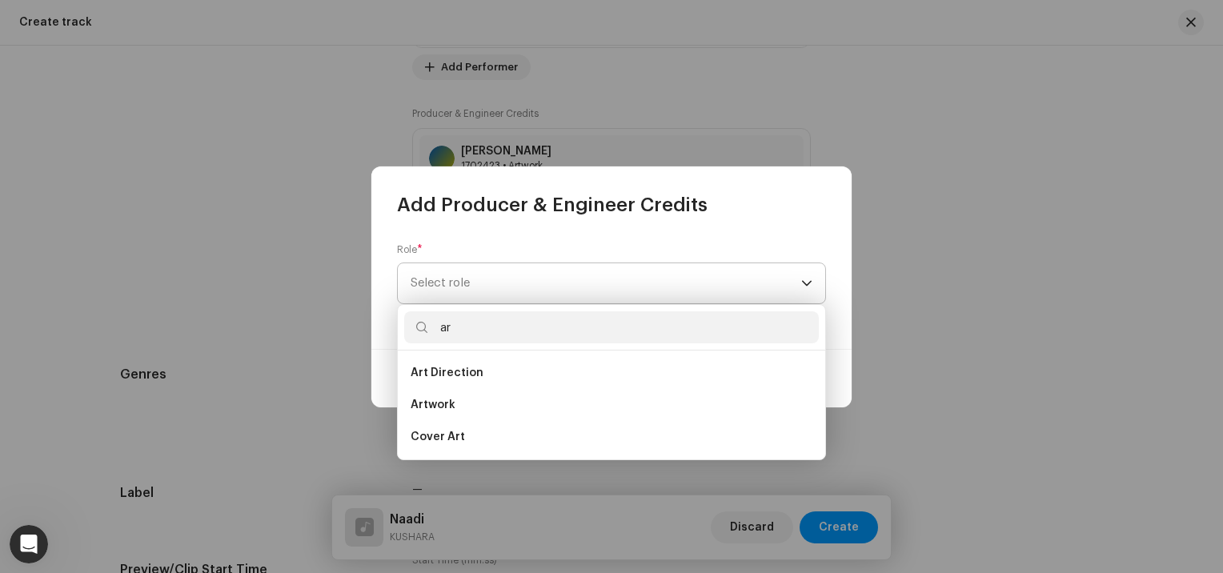
type input "a"
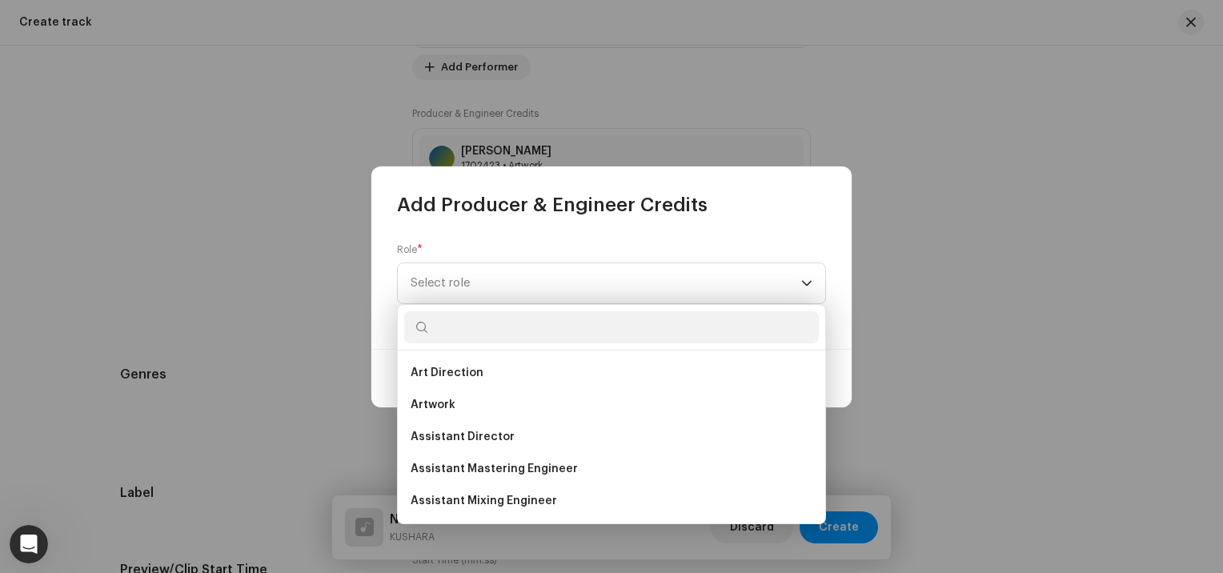
click at [888, 250] on div "Add Producer & Engineer Credits Role * Select role Cancel Add Credit" at bounding box center [611, 286] width 1223 height 573
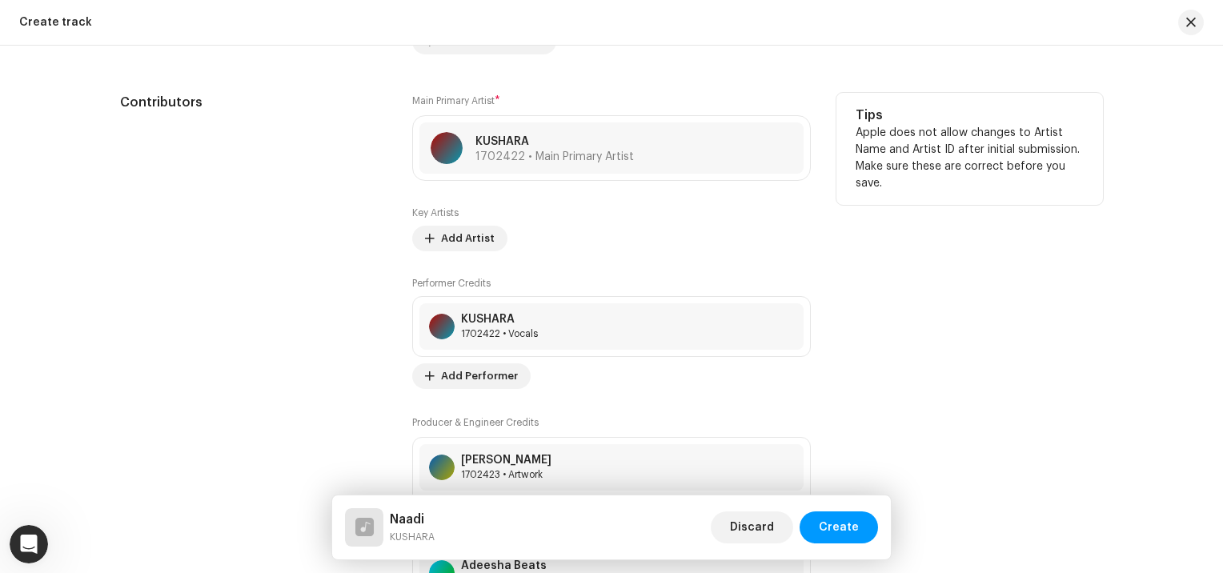
scroll to position [838, 0]
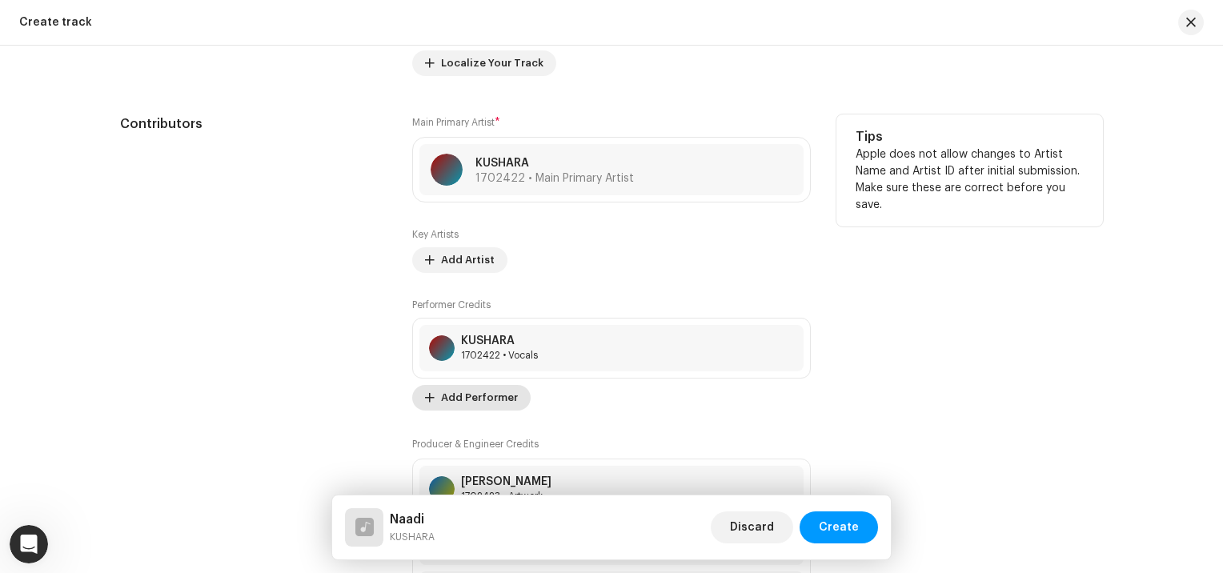
click at [484, 404] on span "Add Performer" at bounding box center [479, 398] width 77 height 32
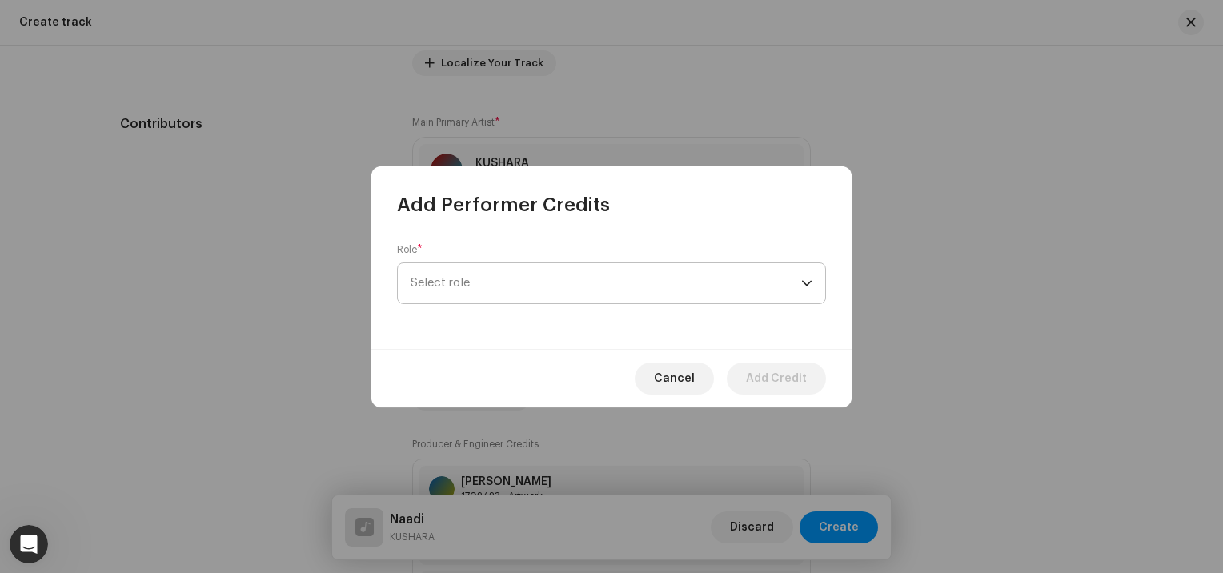
click at [467, 291] on span "Select role" at bounding box center [606, 283] width 391 height 40
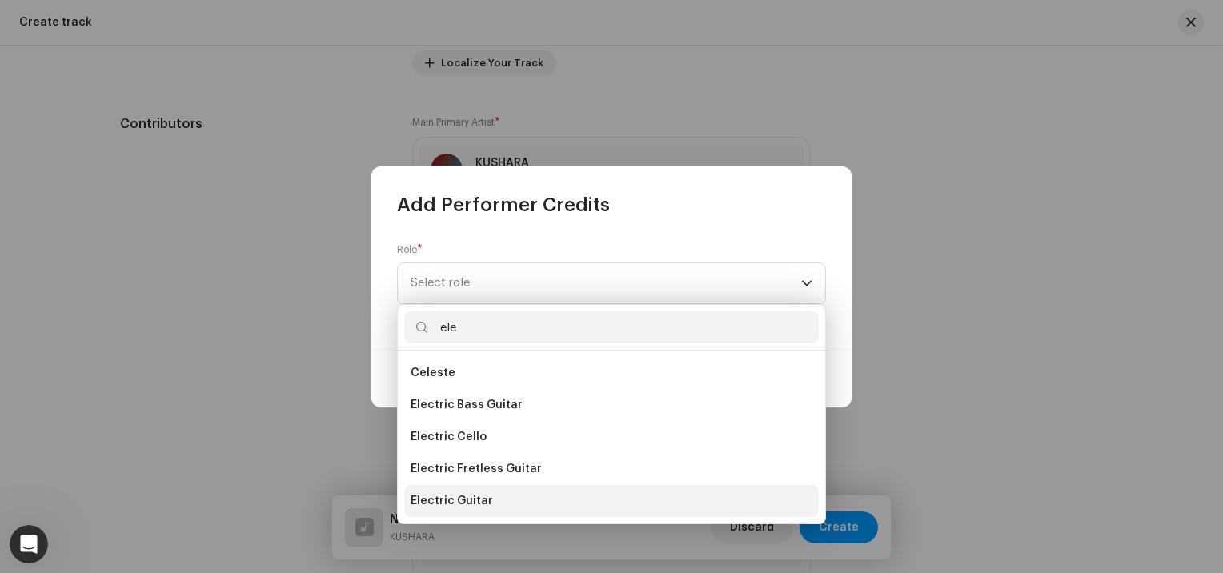
type input "ele"
drag, startPoint x: 472, startPoint y: 502, endPoint x: 441, endPoint y: 495, distance: 31.3
click at [441, 495] on span "Electric Guitar" at bounding box center [452, 501] width 82 height 16
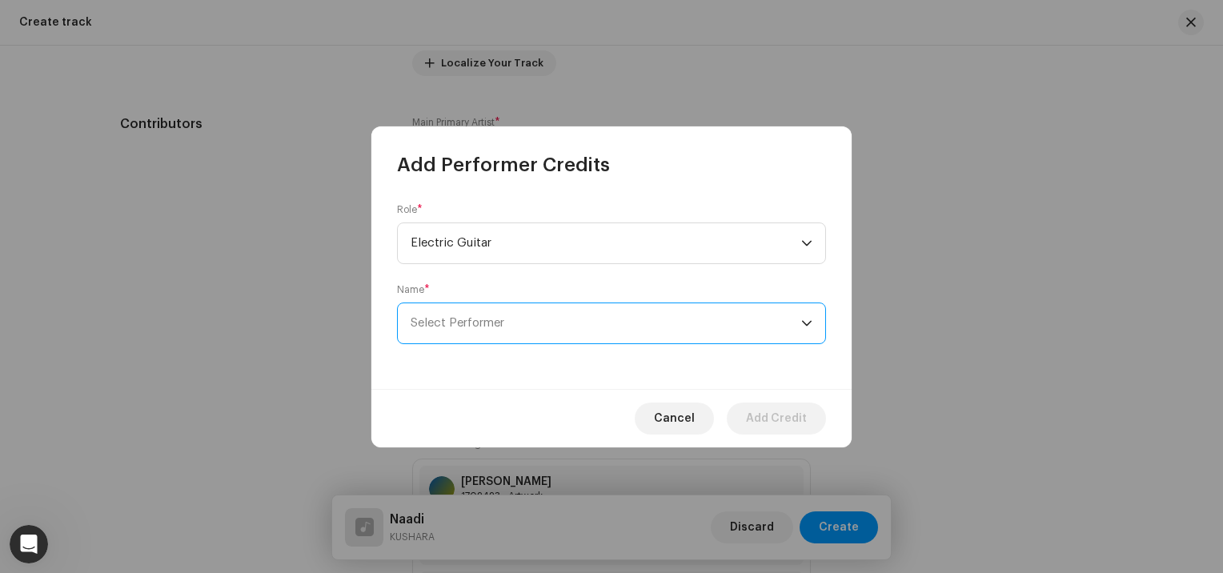
click at [452, 336] on span "Select Performer" at bounding box center [606, 323] width 391 height 40
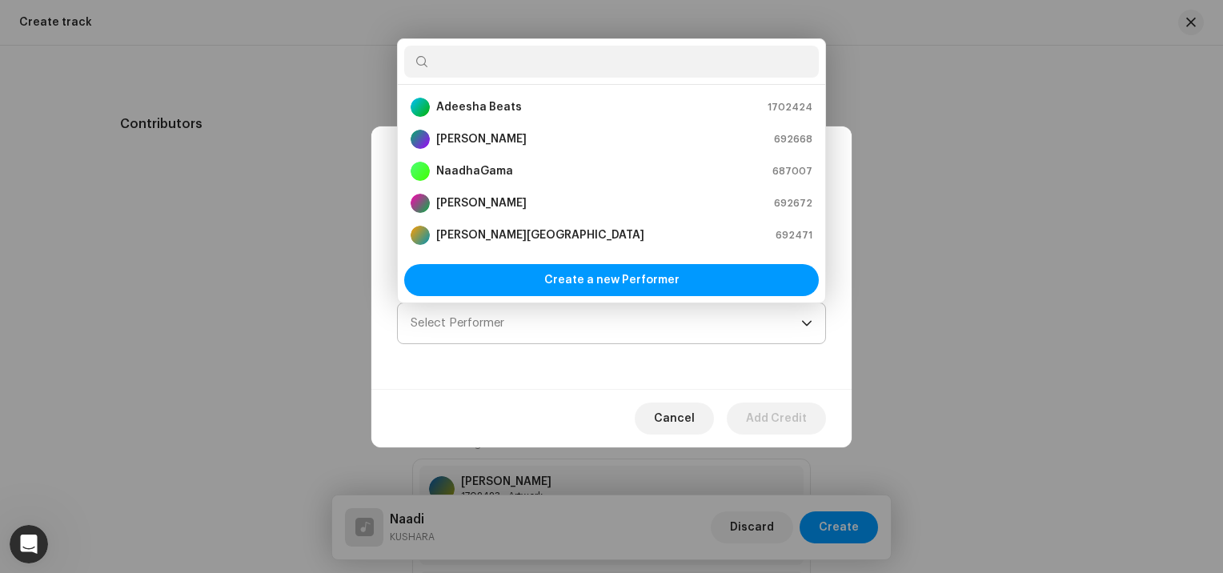
click at [493, 326] on span "Select Performer" at bounding box center [458, 323] width 94 height 12
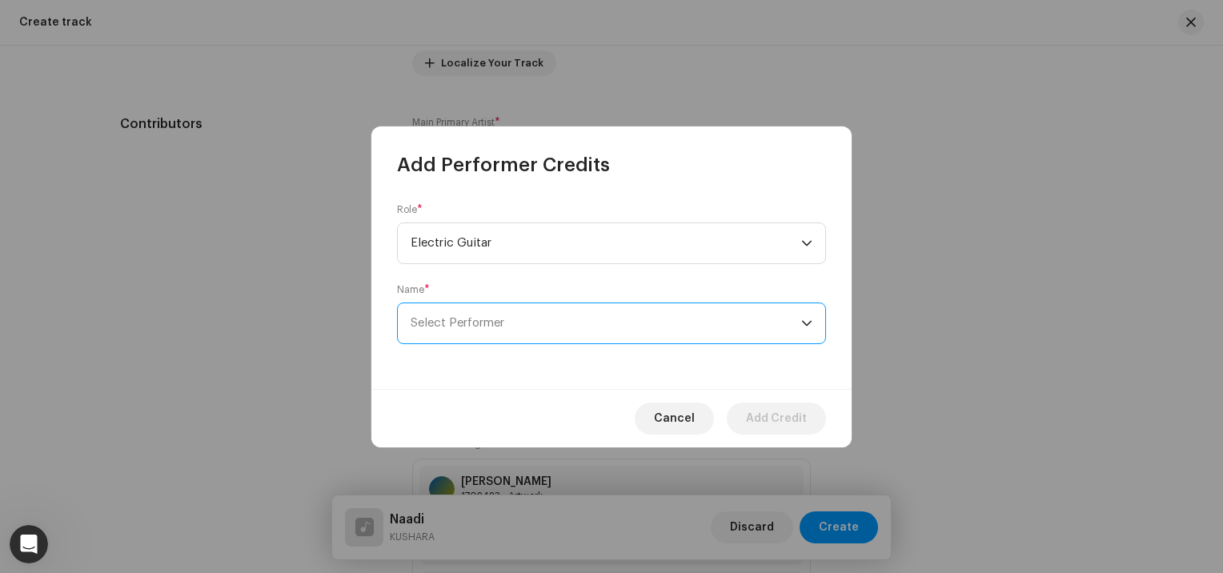
click at [522, 319] on span "Select Performer" at bounding box center [606, 323] width 391 height 40
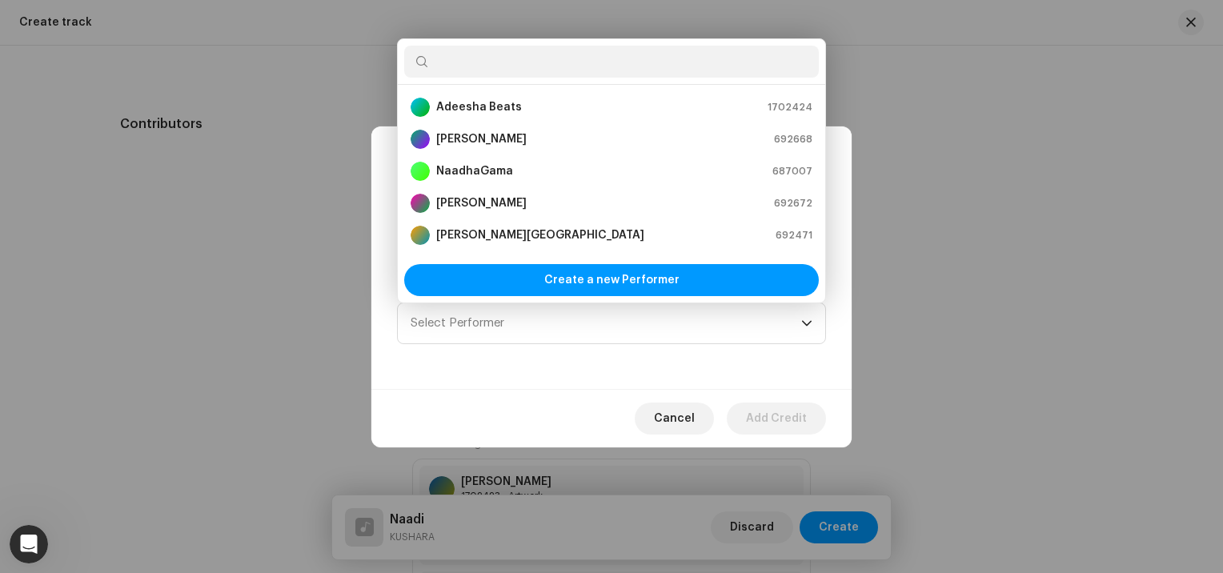
click at [601, 263] on div "Create a new Performer" at bounding box center [612, 280] width 428 height 45
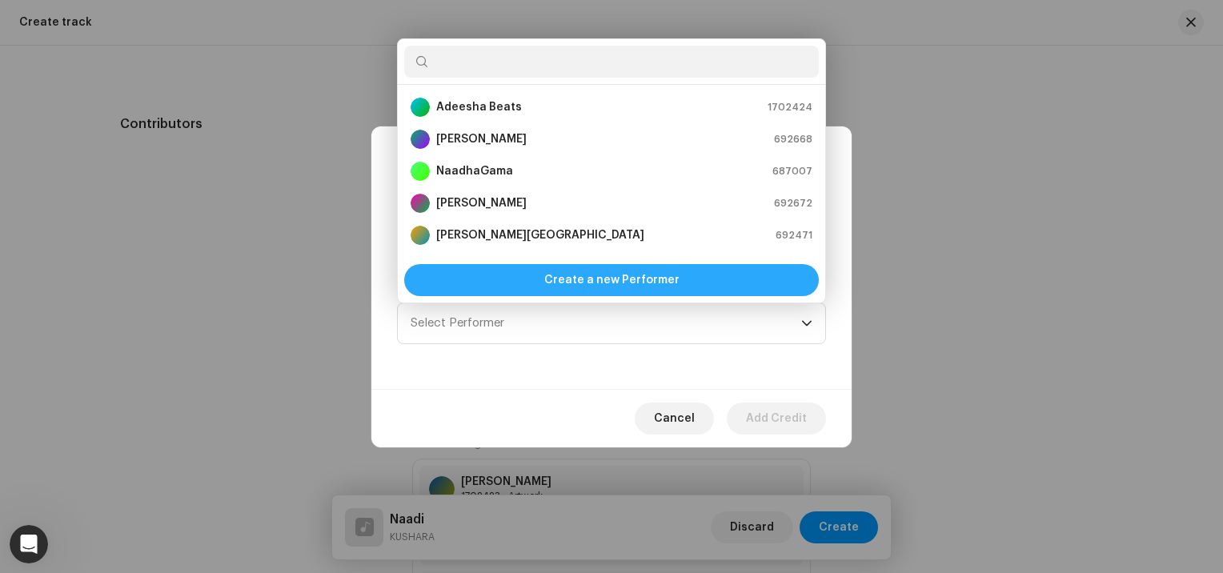
click at [584, 279] on span "Create a new Performer" at bounding box center [611, 280] width 135 height 32
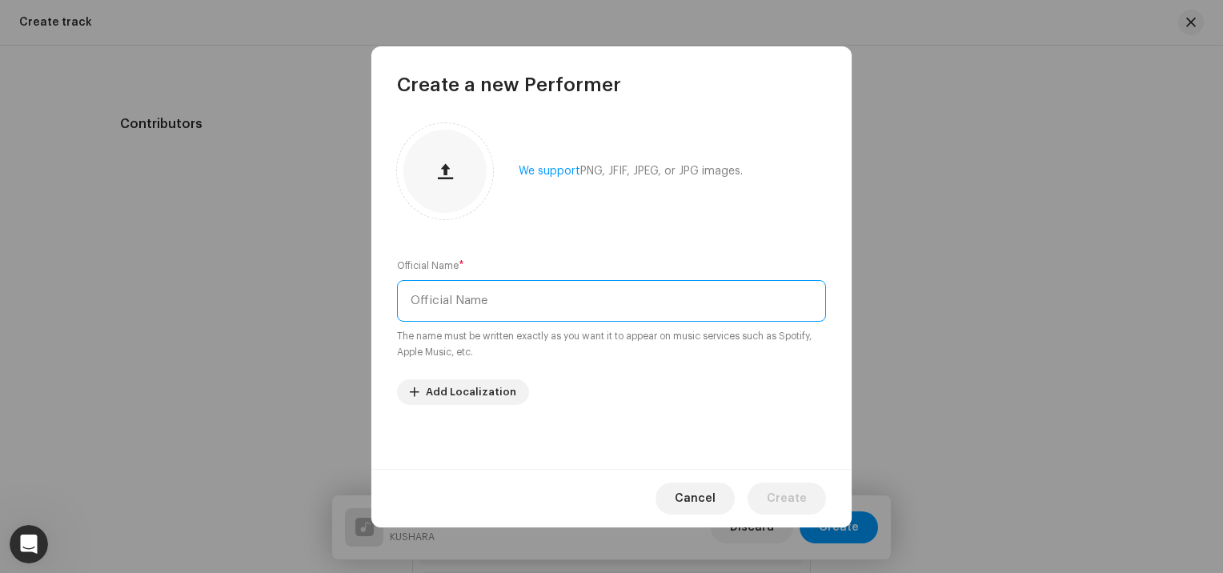
click at [520, 296] on input "text" at bounding box center [611, 301] width 429 height 42
type input "[PERSON_NAME]"
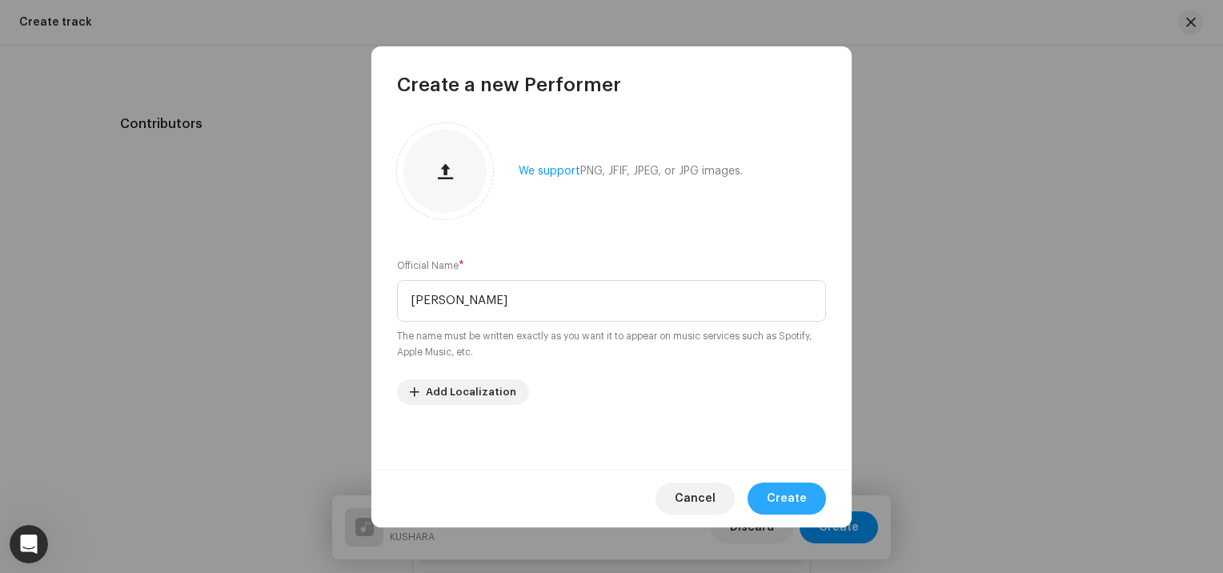
click at [791, 499] on span "Create" at bounding box center [787, 499] width 40 height 32
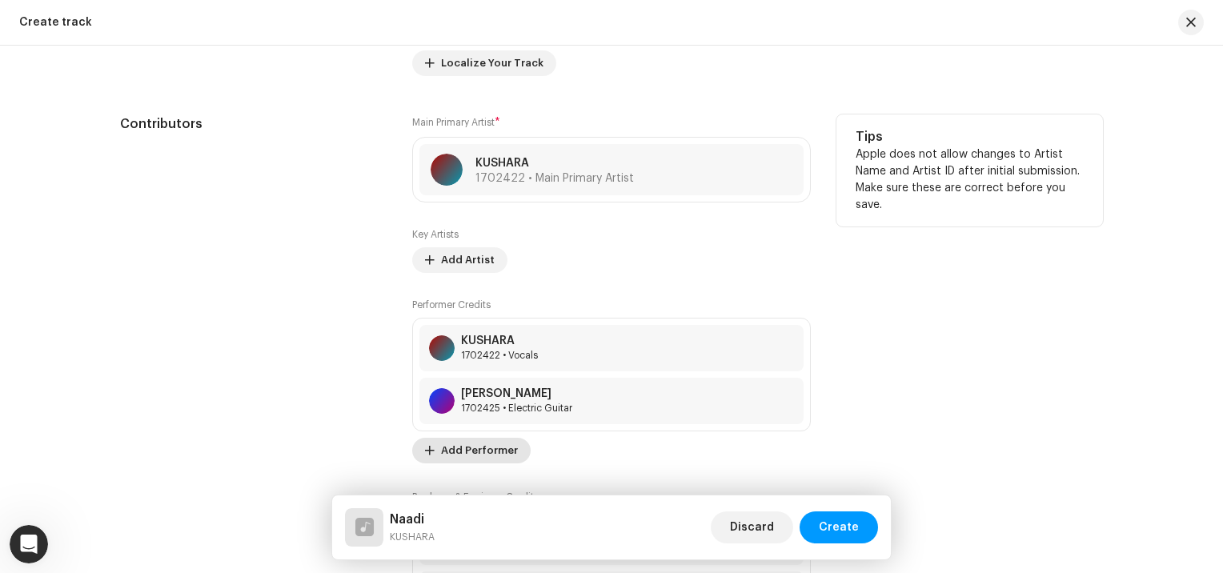
click at [452, 450] on span "Add Performer" at bounding box center [479, 451] width 77 height 32
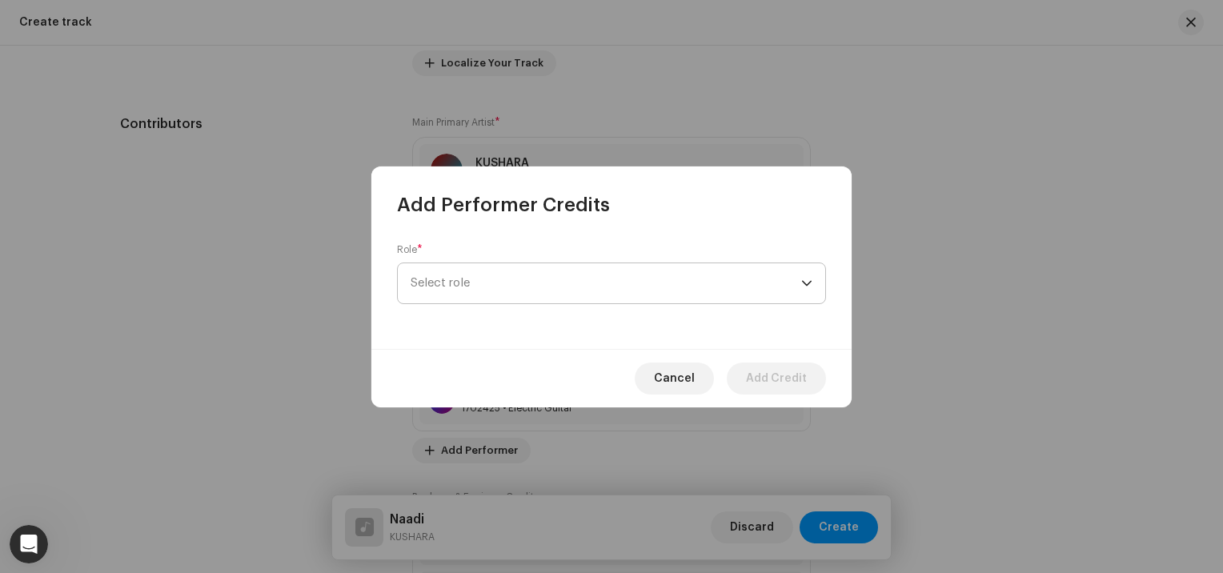
click at [462, 286] on span "Select role" at bounding box center [606, 283] width 391 height 40
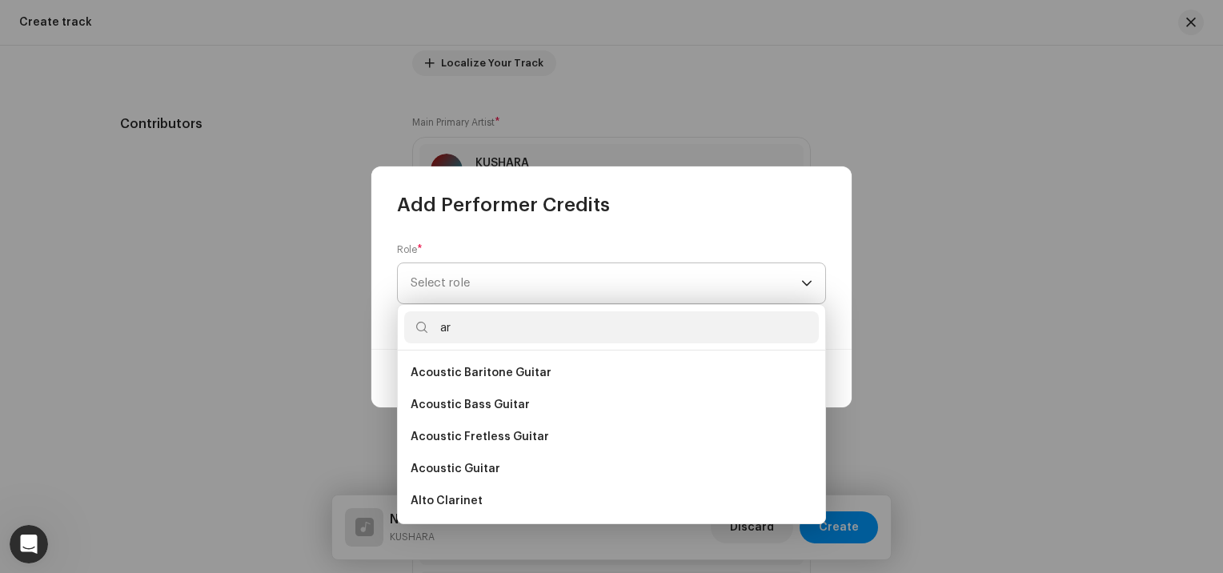
type input "a"
type input "t"
type input "a"
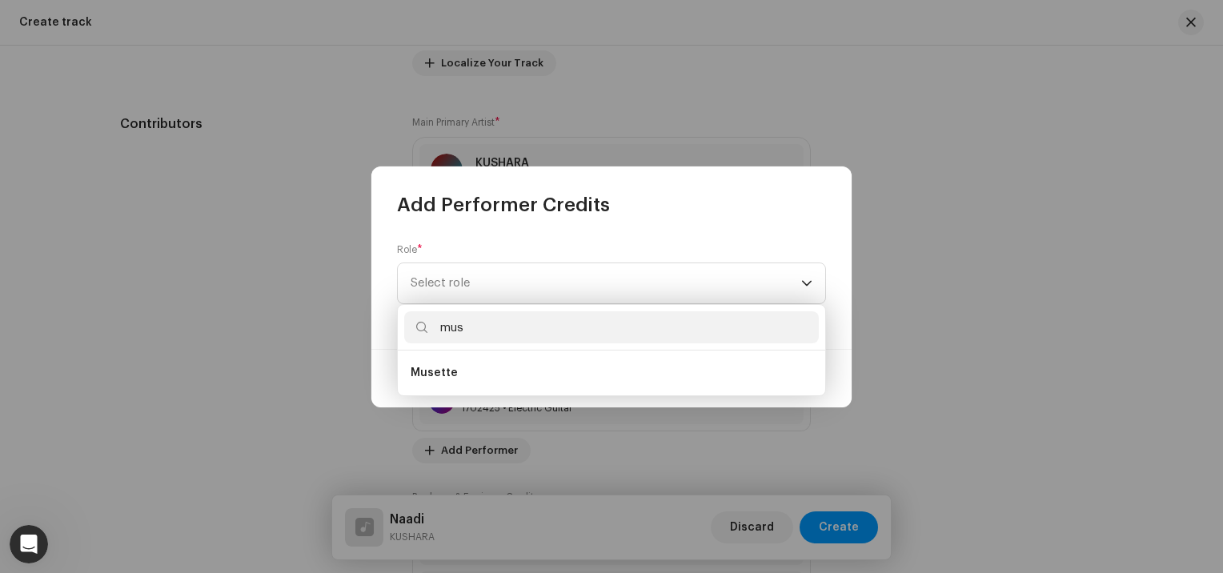
type input "musi"
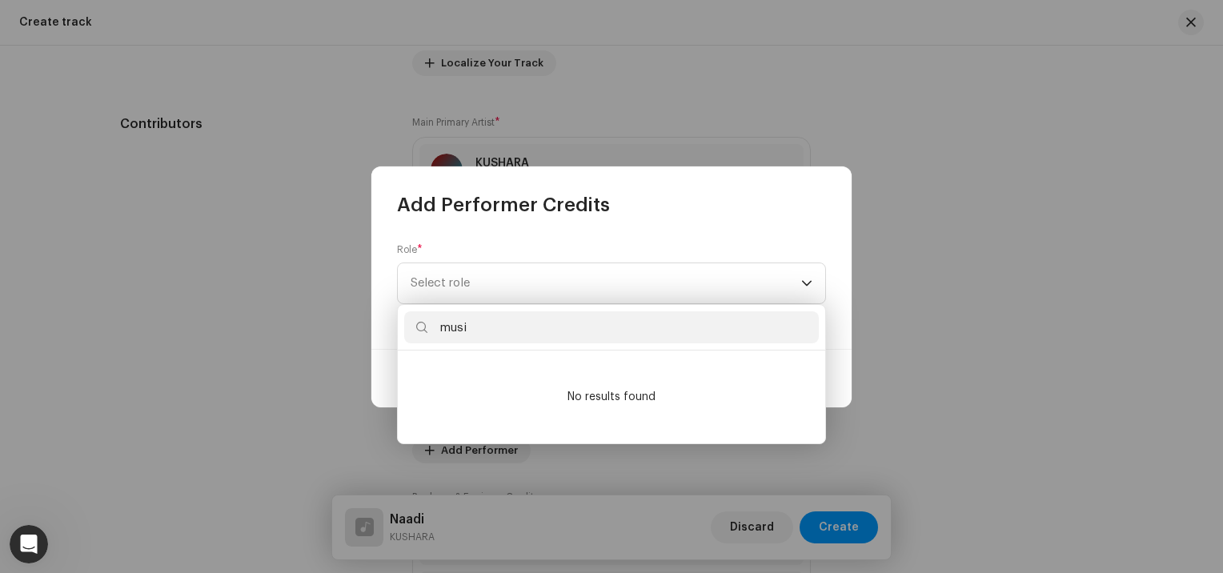
click at [299, 356] on div "Add Performer Credits Role * Select role Cancel Add Credit" at bounding box center [611, 286] width 1223 height 573
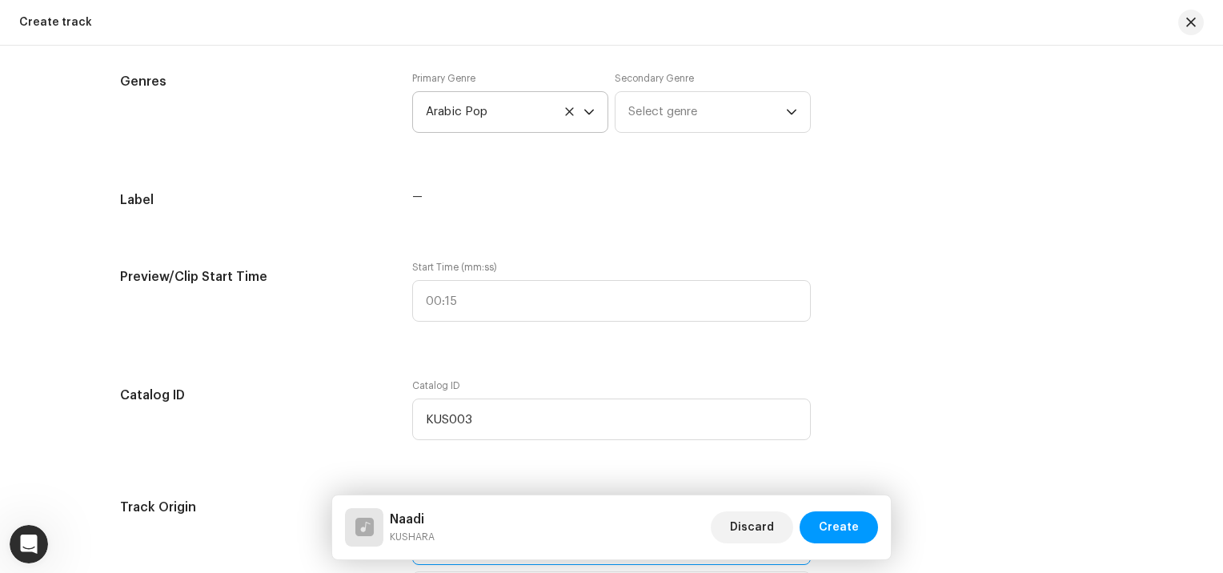
scroll to position [1516, 0]
click at [878, 258] on div "Track details Complete the following to finalize your track. 1 of 3 Add Audio F…" at bounding box center [611, 309] width 1035 height 3483
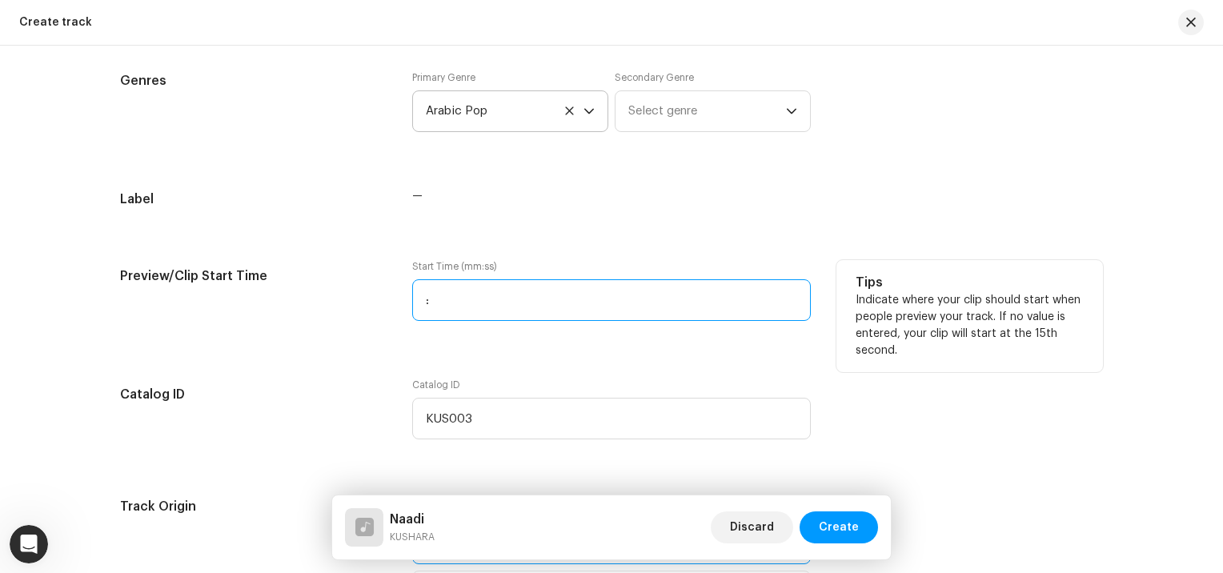
drag, startPoint x: 441, startPoint y: 299, endPoint x: 472, endPoint y: 301, distance: 31.3
click at [472, 301] on input ":" at bounding box center [611, 300] width 399 height 42
click at [424, 303] on input ":" at bounding box center [611, 300] width 399 height 42
drag, startPoint x: 437, startPoint y: 300, endPoint x: 459, endPoint y: 300, distance: 21.6
click at [459, 300] on input "0:04" at bounding box center [611, 300] width 399 height 42
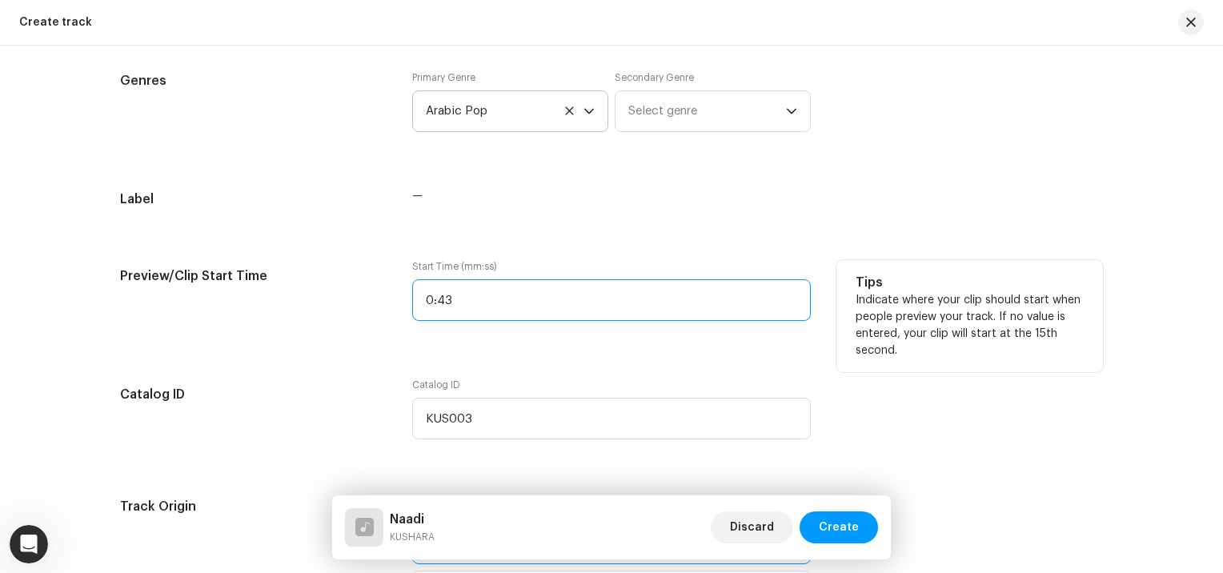
click at [424, 298] on input "0:43" at bounding box center [611, 300] width 399 height 42
type input "0:43"
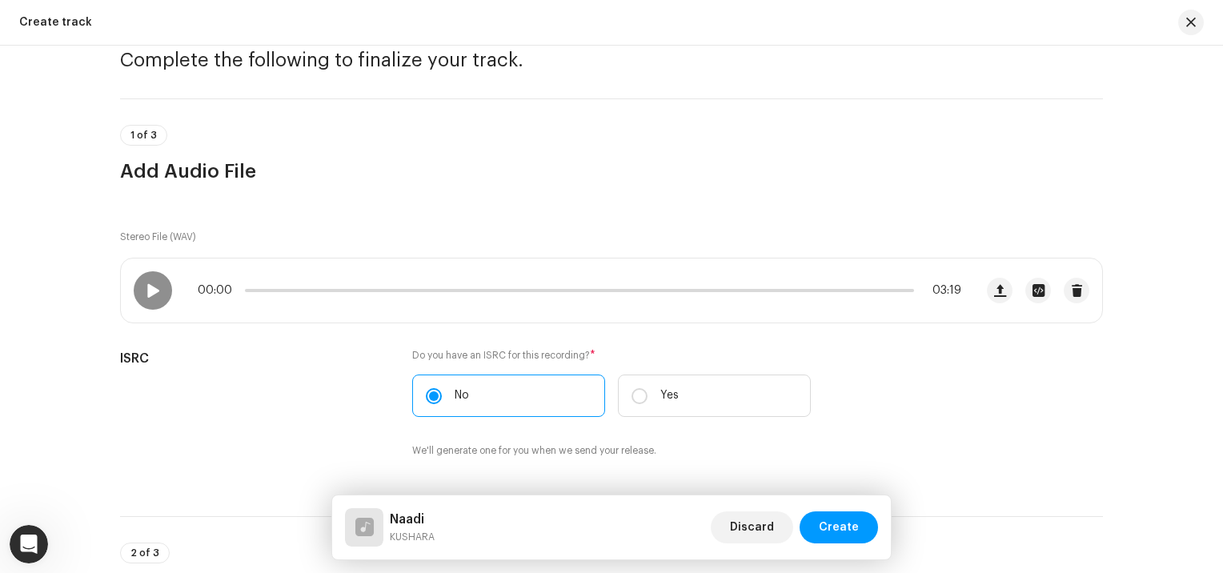
scroll to position [62, 0]
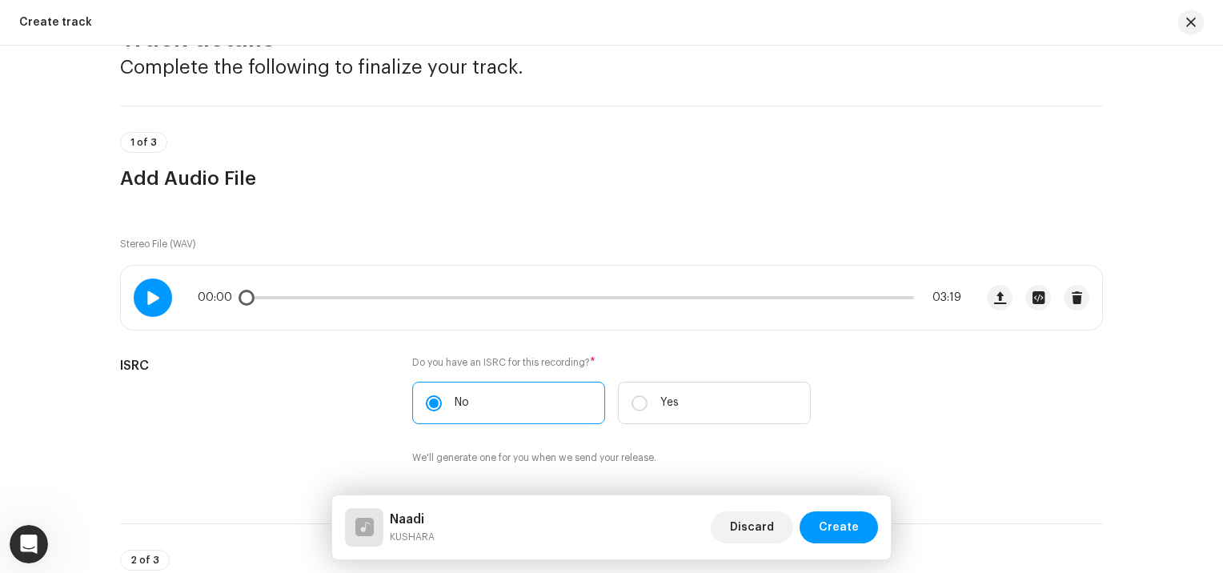
click at [161, 301] on div at bounding box center [153, 298] width 38 height 38
click at [846, 532] on span "Create" at bounding box center [839, 528] width 40 height 32
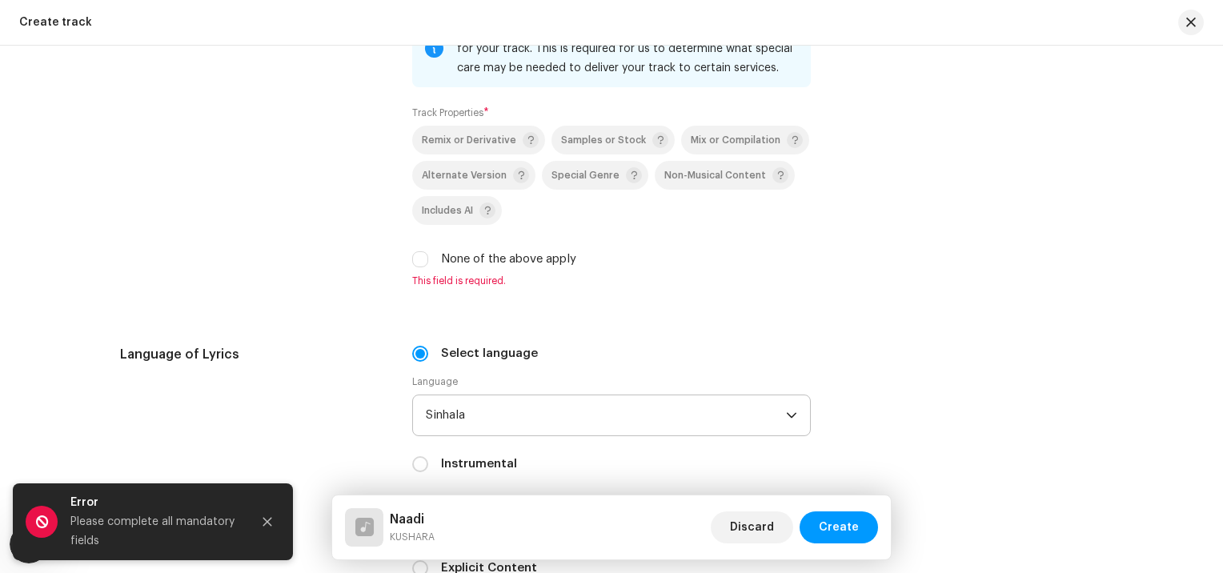
scroll to position [2354, 0]
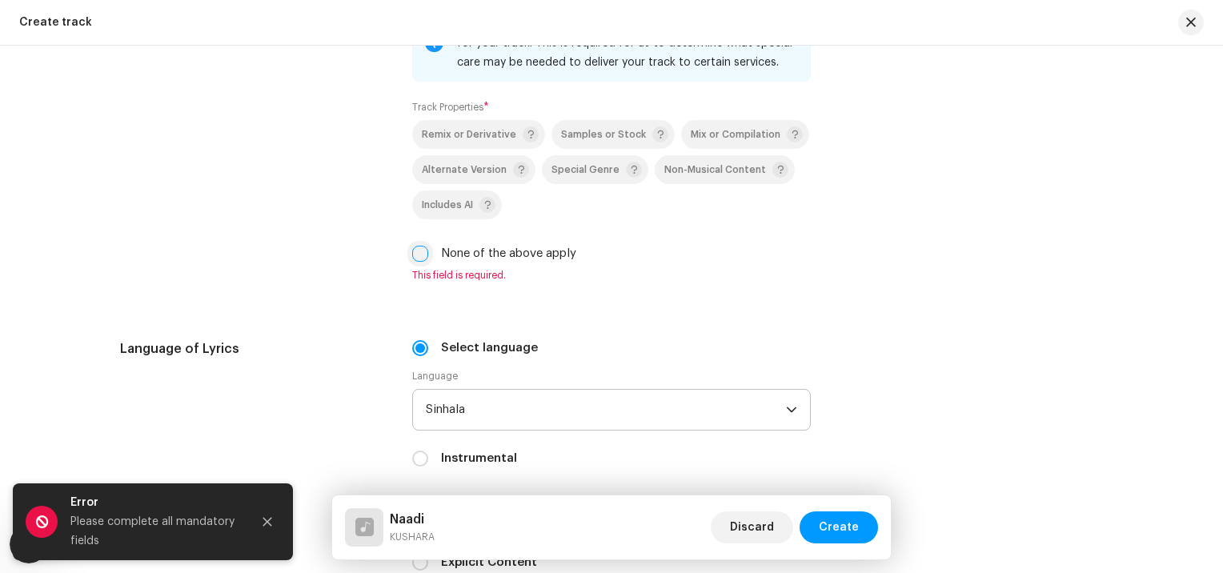
click at [416, 259] on input "None of the above apply" at bounding box center [420, 254] width 16 height 16
checkbox input "true"
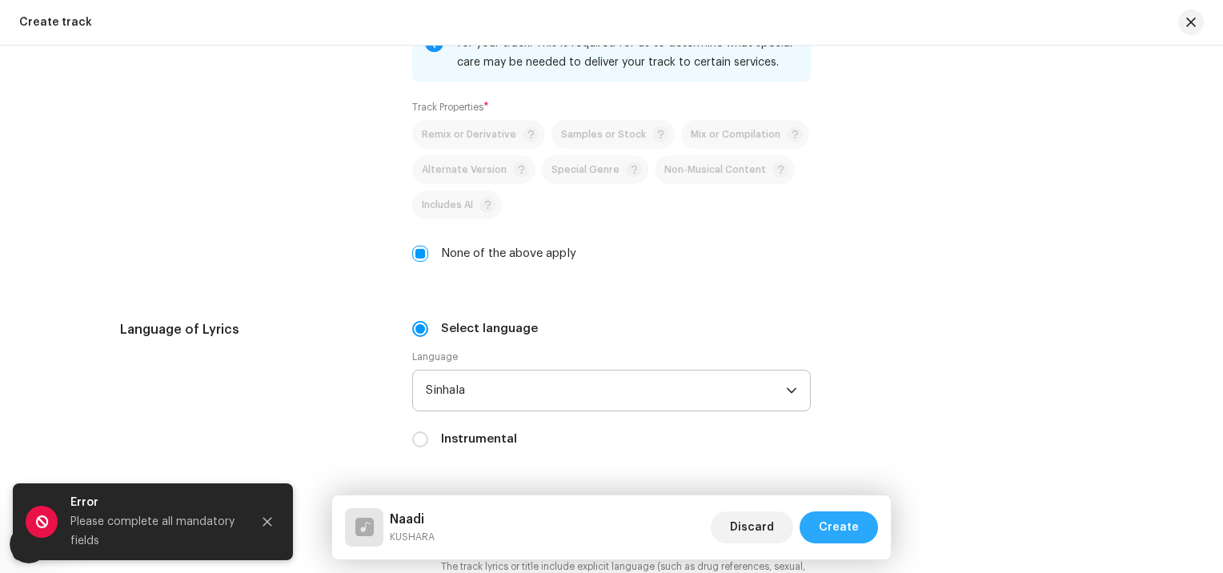
click at [839, 523] on span "Create" at bounding box center [839, 528] width 40 height 32
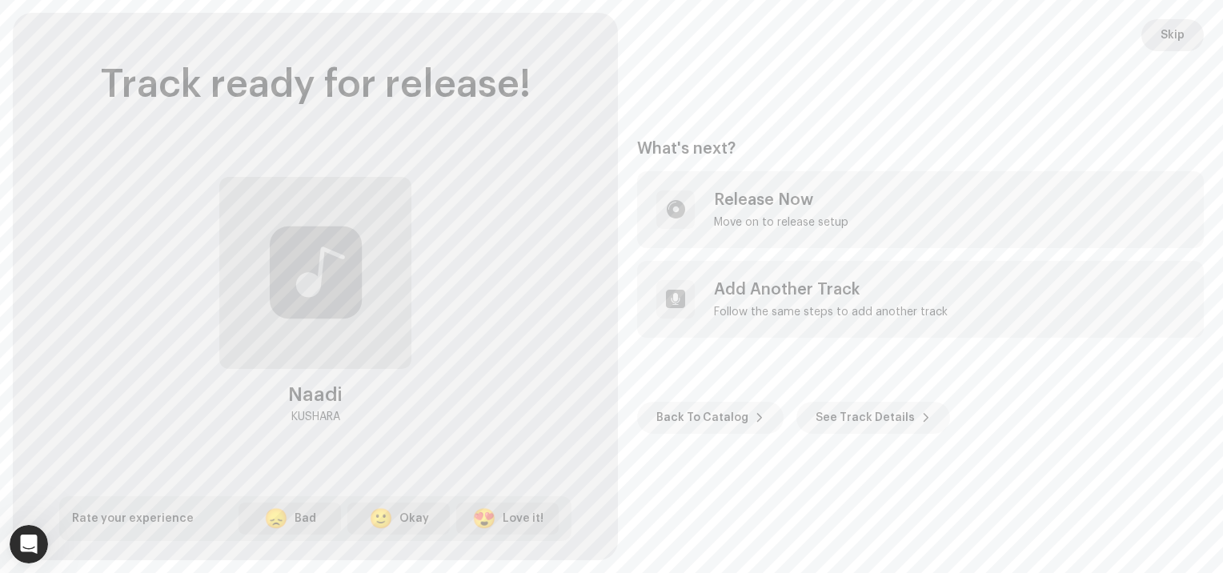
click at [1177, 40] on span "Skip" at bounding box center [1173, 35] width 24 height 32
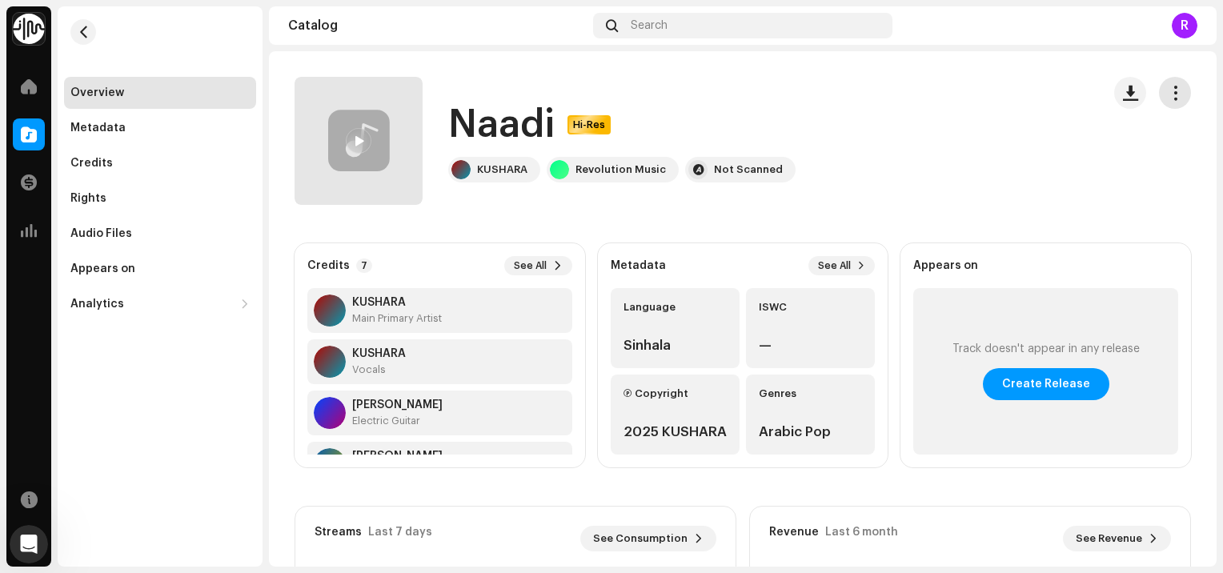
click at [1166, 101] on button "button" at bounding box center [1175, 93] width 32 height 32
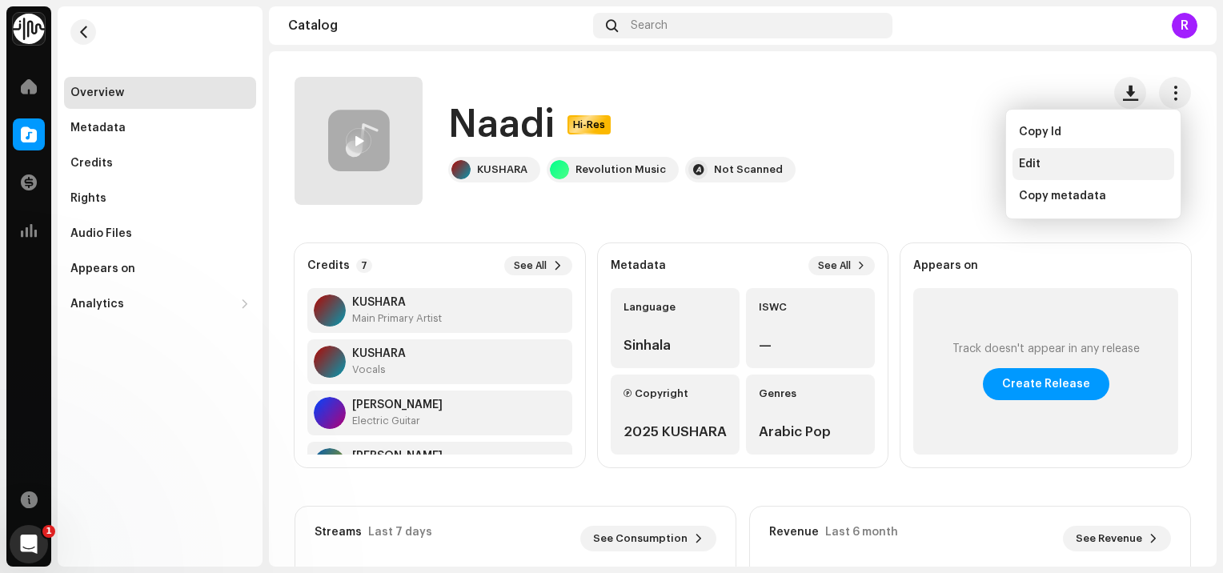
click at [1102, 161] on div "Edit" at bounding box center [1093, 164] width 149 height 13
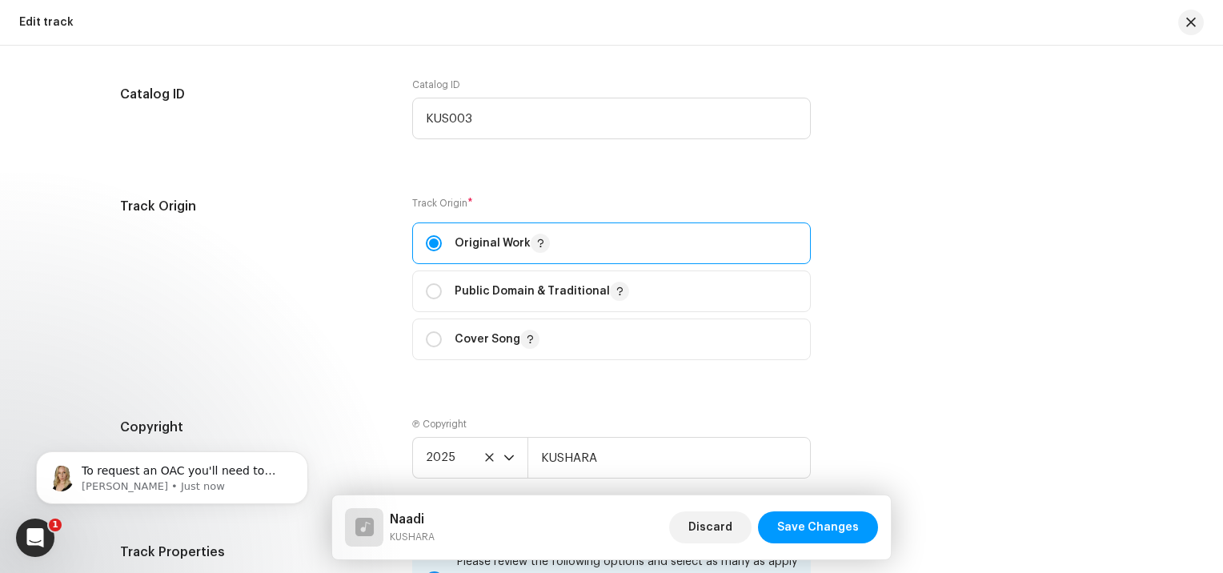
scroll to position [1973, 0]
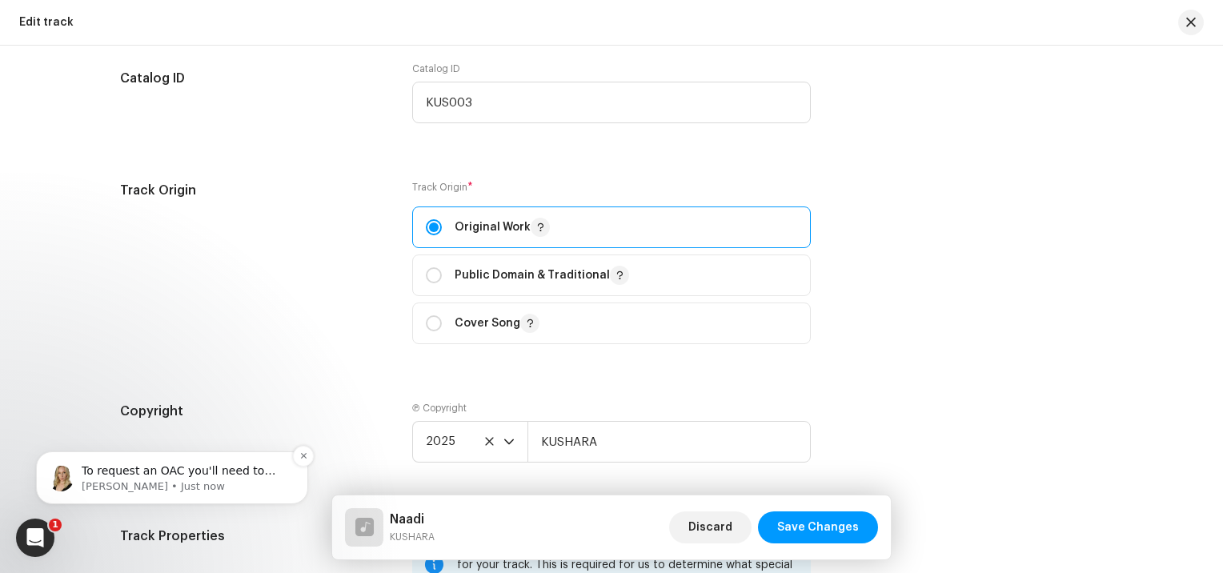
click at [218, 476] on span "To request an OAC you'll need to upload some long-form videos (not shorts) to y…" at bounding box center [184, 534] width 204 height 140
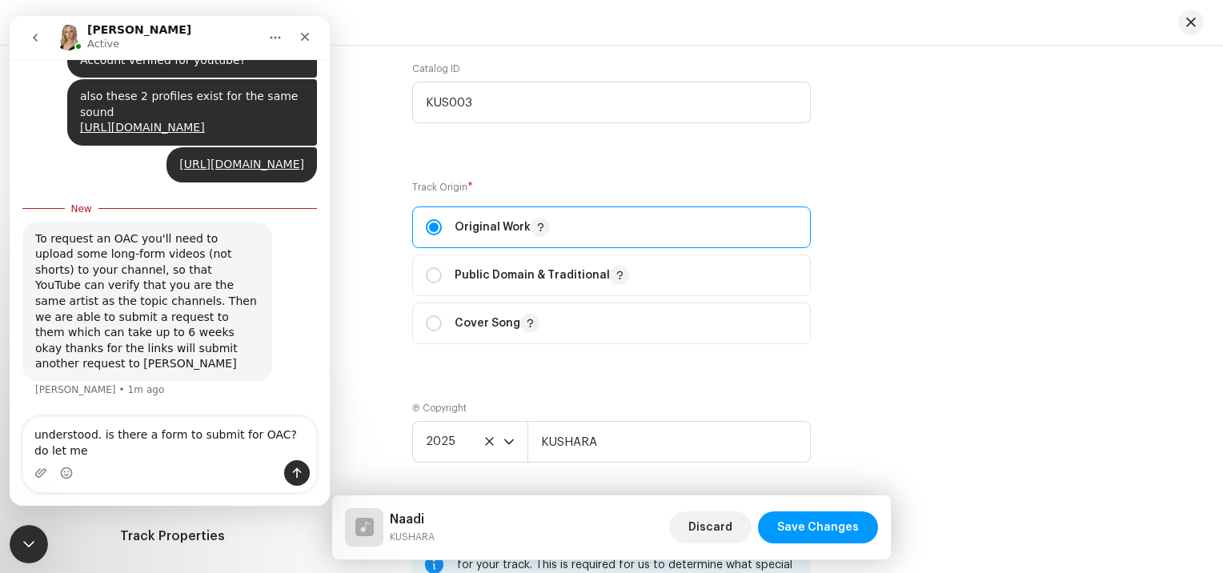
scroll to position [2194, 0]
type textarea "understood. is there a form to submit for OAC? do let me know"
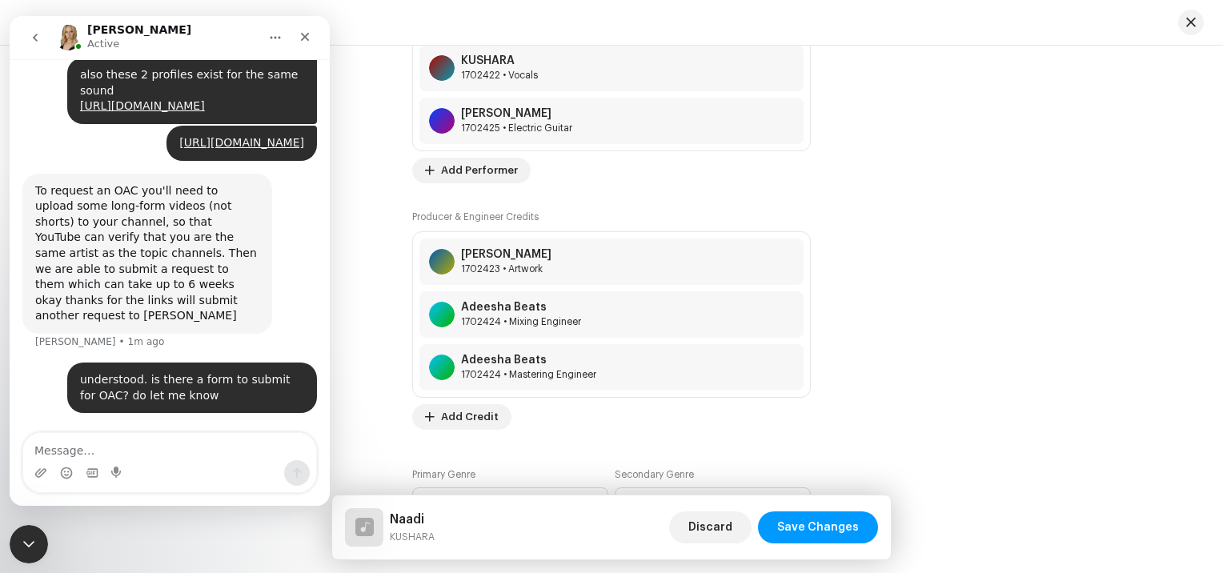
scroll to position [1103, 0]
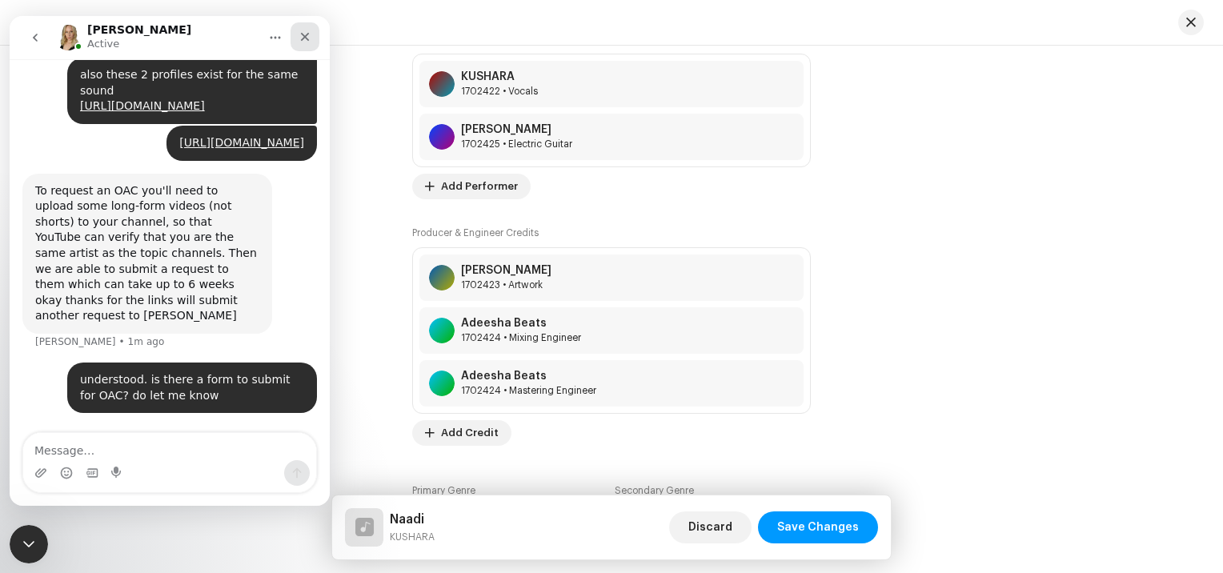
click at [305, 38] on icon "Close" at bounding box center [305, 36] width 13 height 13
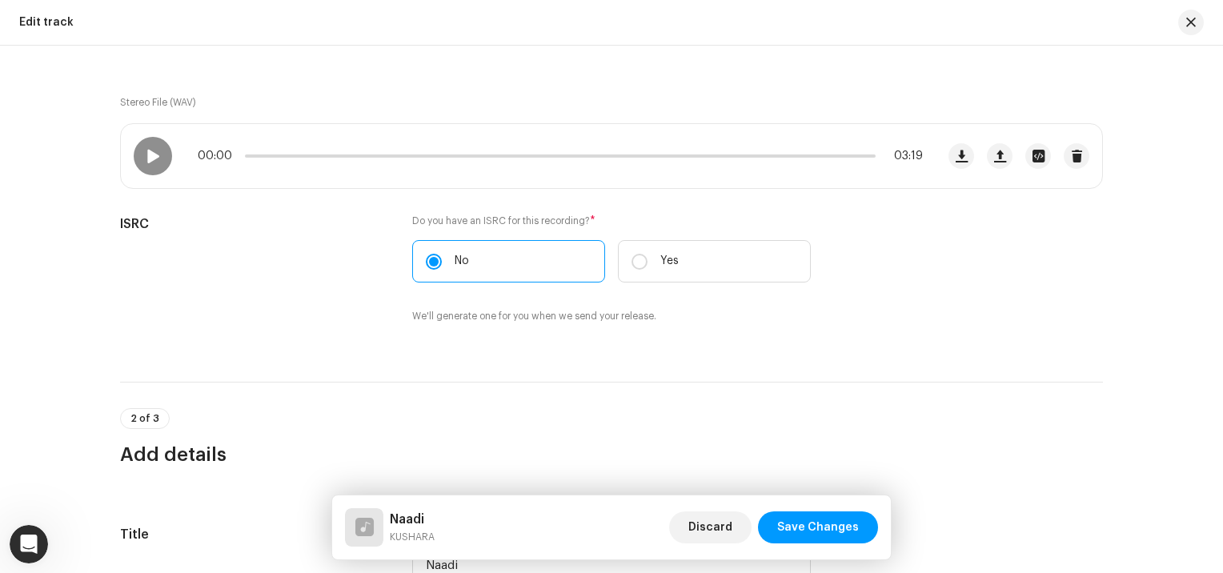
scroll to position [0, 0]
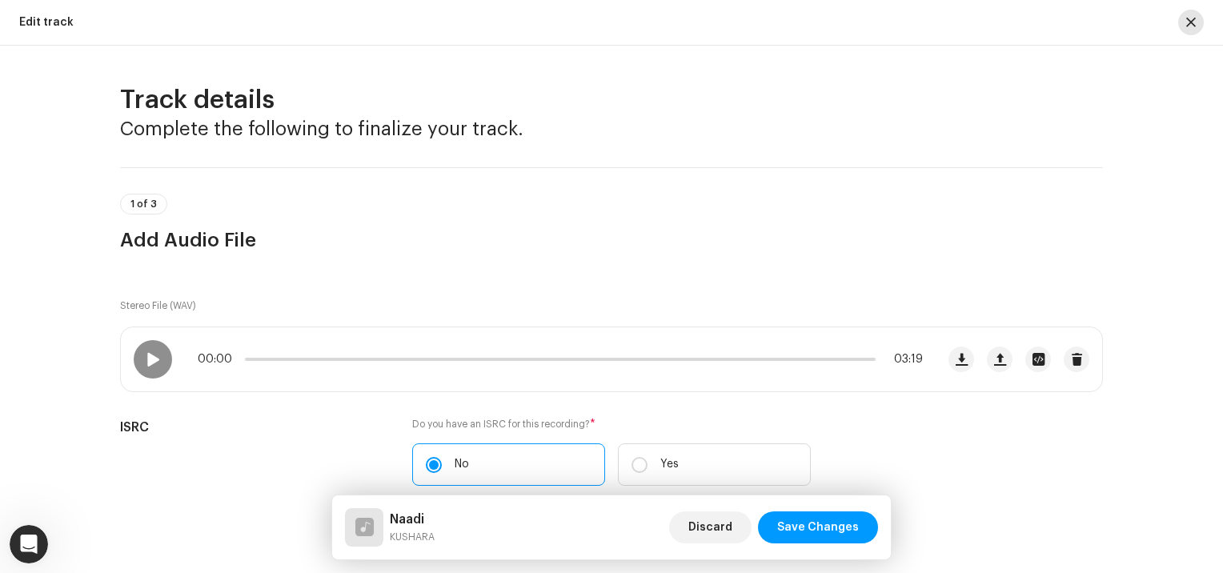
click at [1187, 25] on span "button" at bounding box center [1192, 22] width 10 height 13
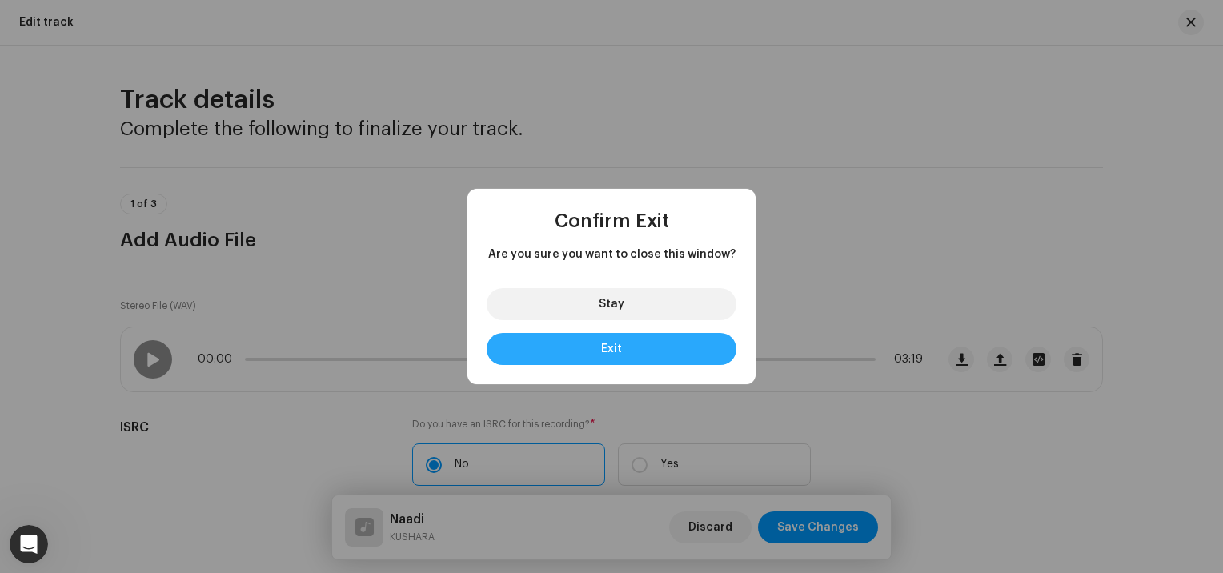
click at [665, 346] on button "Exit" at bounding box center [612, 349] width 250 height 32
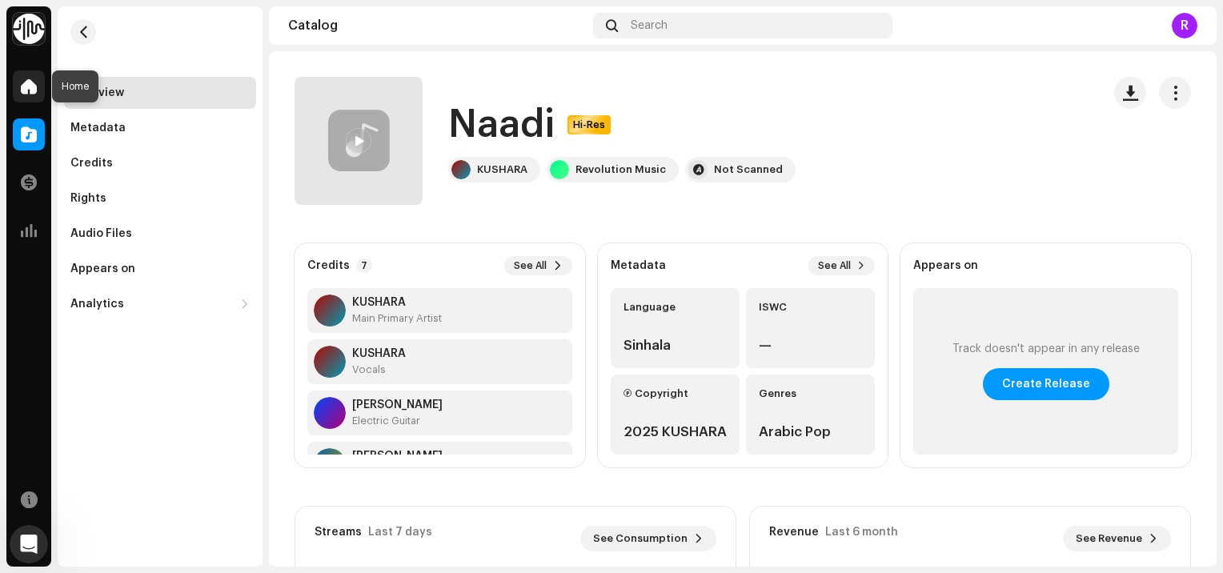
click at [28, 90] on span at bounding box center [29, 86] width 16 height 13
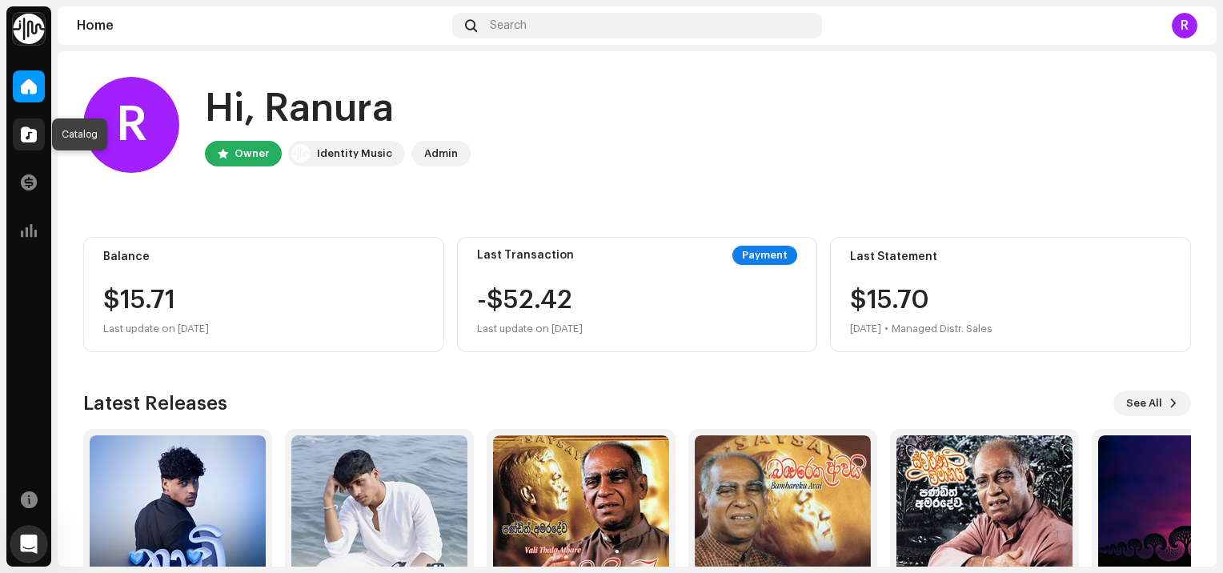
click at [38, 142] on div at bounding box center [29, 135] width 32 height 32
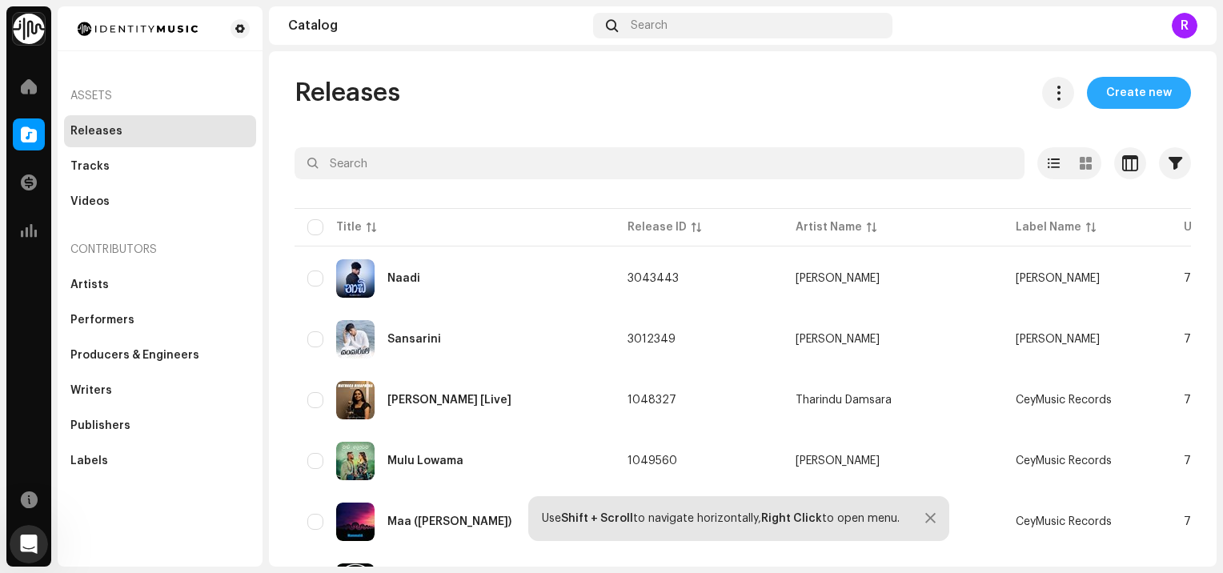
click at [1114, 99] on span "Create new" at bounding box center [1140, 93] width 66 height 32
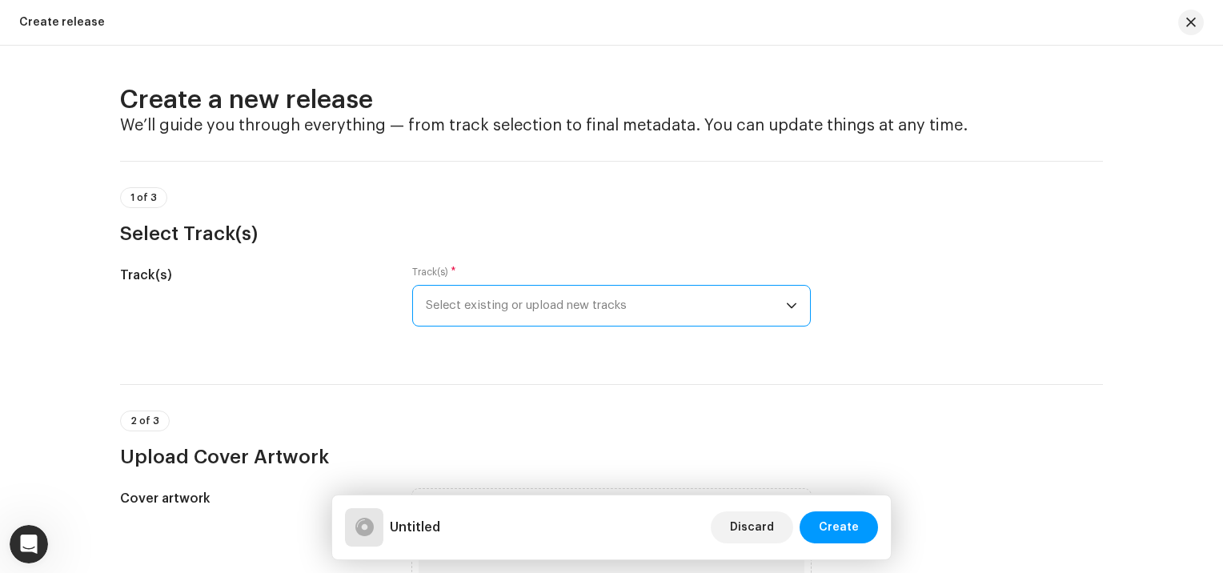
click at [610, 298] on span "Select existing or upload new tracks" at bounding box center [606, 306] width 360 height 40
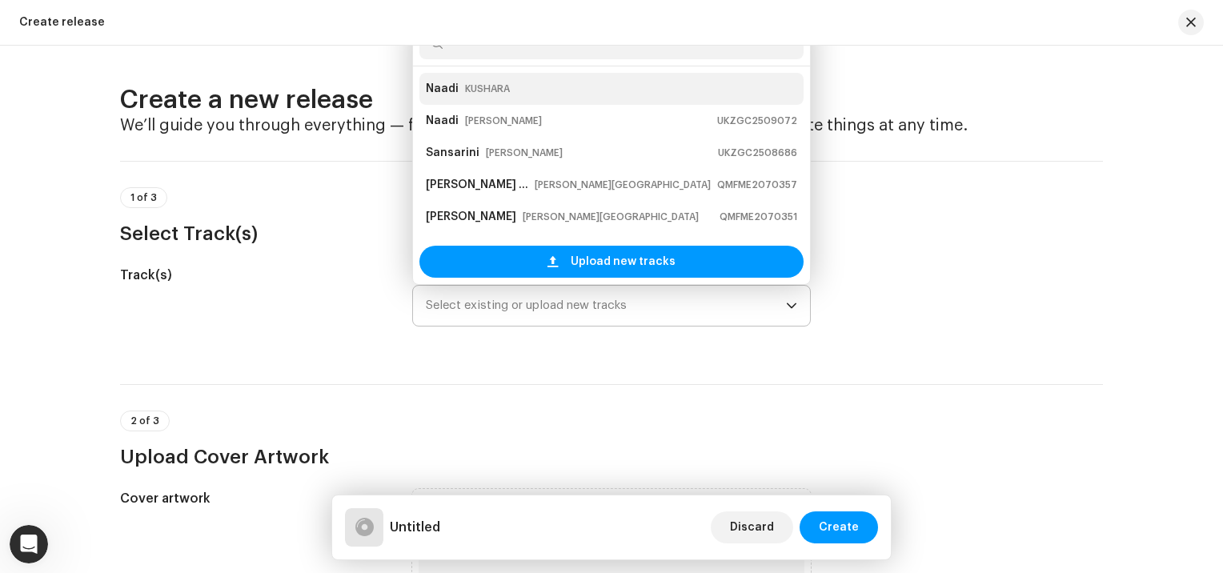
click at [568, 88] on div "[PERSON_NAME]" at bounding box center [612, 89] width 372 height 26
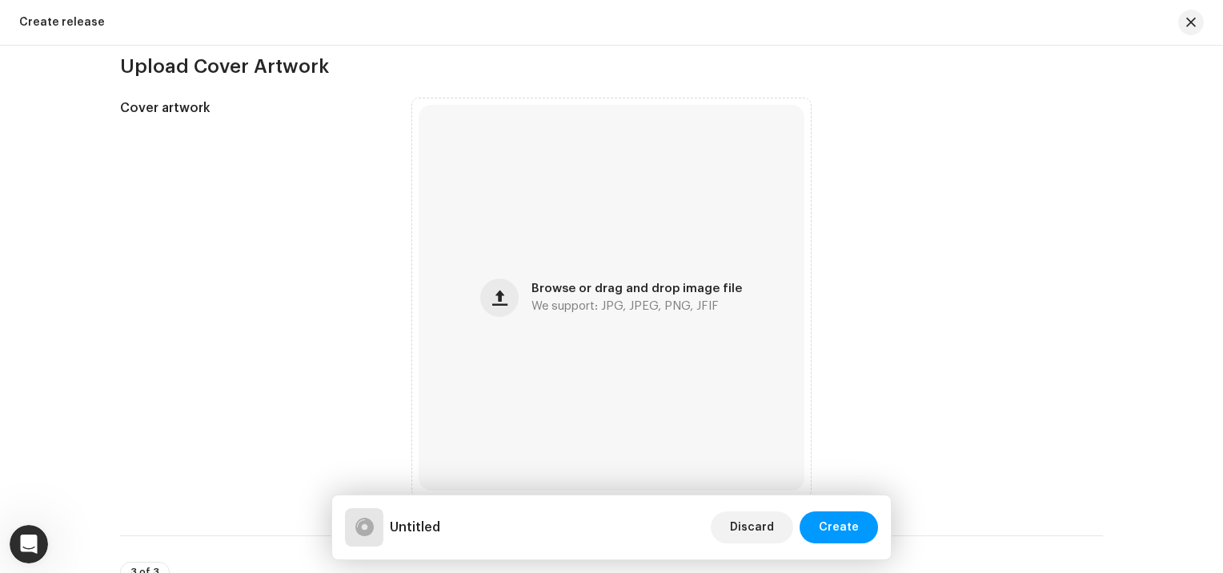
scroll to position [594, 0]
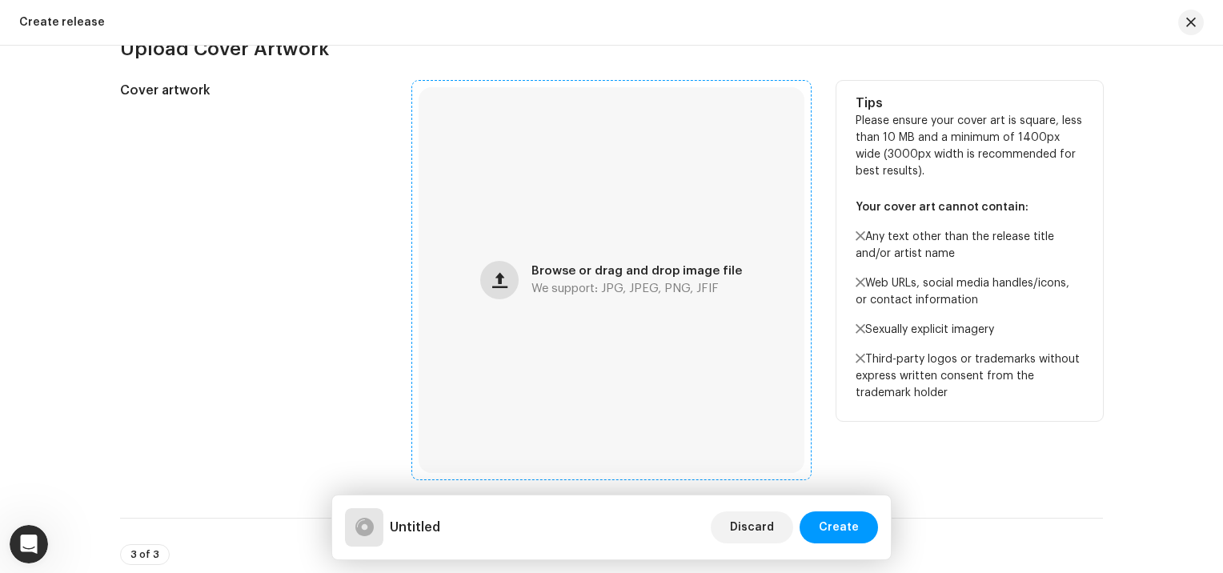
click at [512, 275] on button "button" at bounding box center [499, 280] width 38 height 38
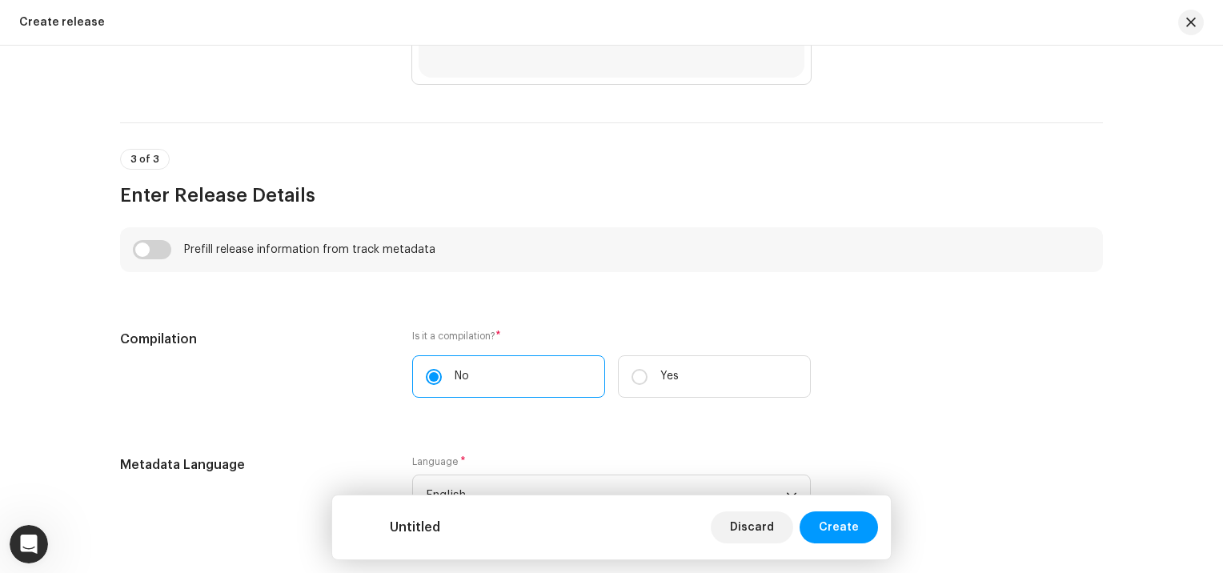
scroll to position [993, 0]
click at [151, 247] on input "checkbox" at bounding box center [152, 246] width 38 height 19
checkbox input "true"
type input "Naadi"
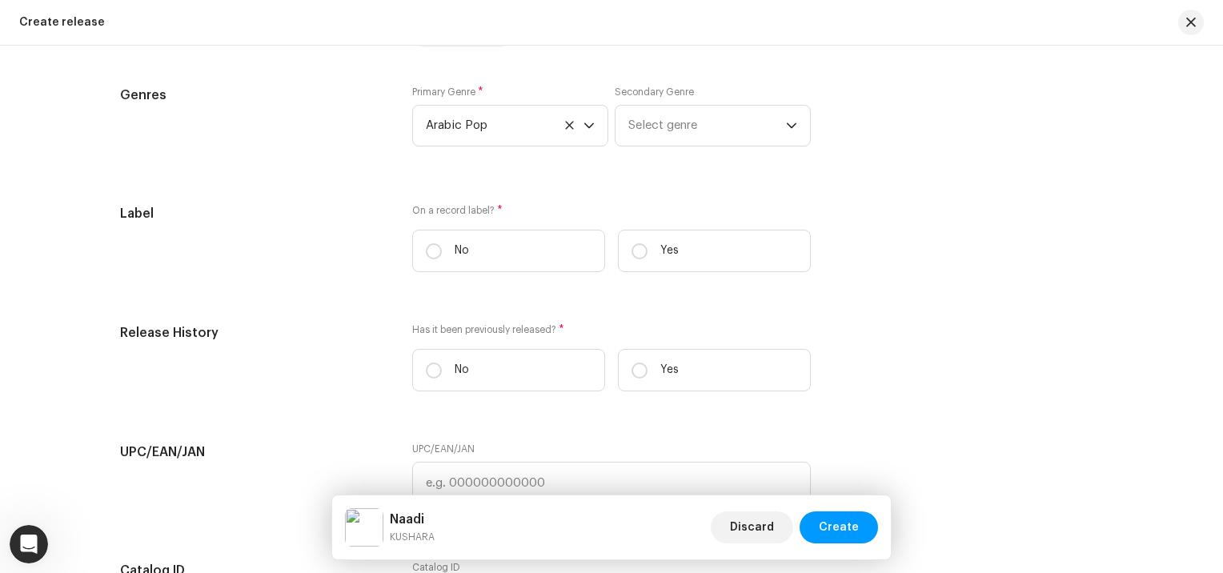
scroll to position [2482, 0]
click at [636, 257] on input "Yes" at bounding box center [640, 251] width 16 height 16
radio input "true"
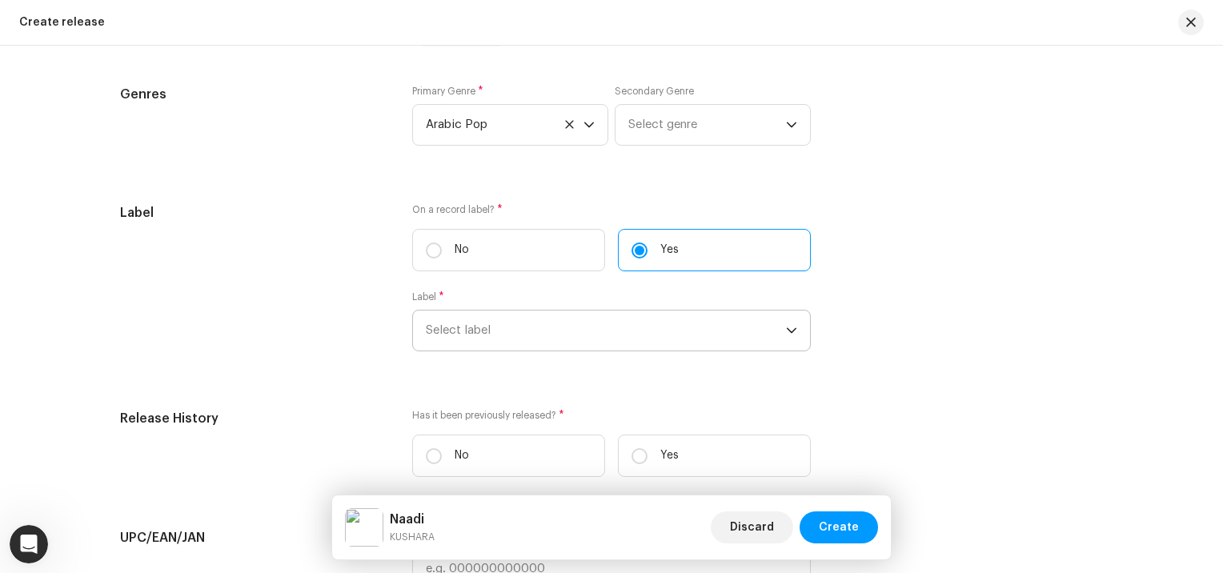
click at [492, 333] on span "Select label" at bounding box center [606, 331] width 360 height 40
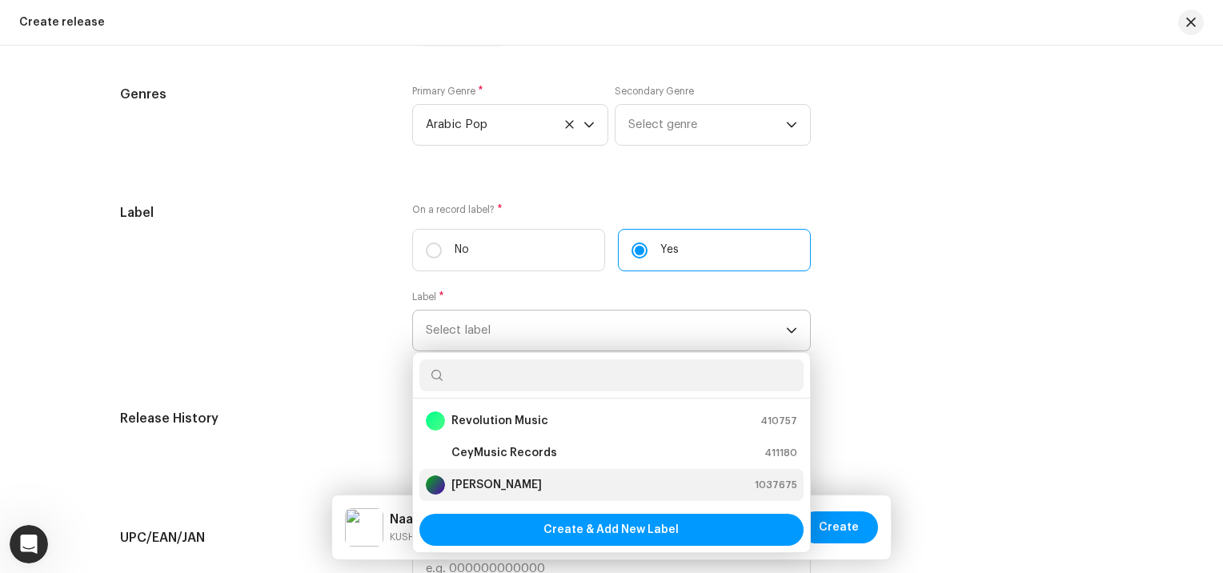
click at [493, 482] on strong "[PERSON_NAME]" at bounding box center [497, 485] width 90 height 16
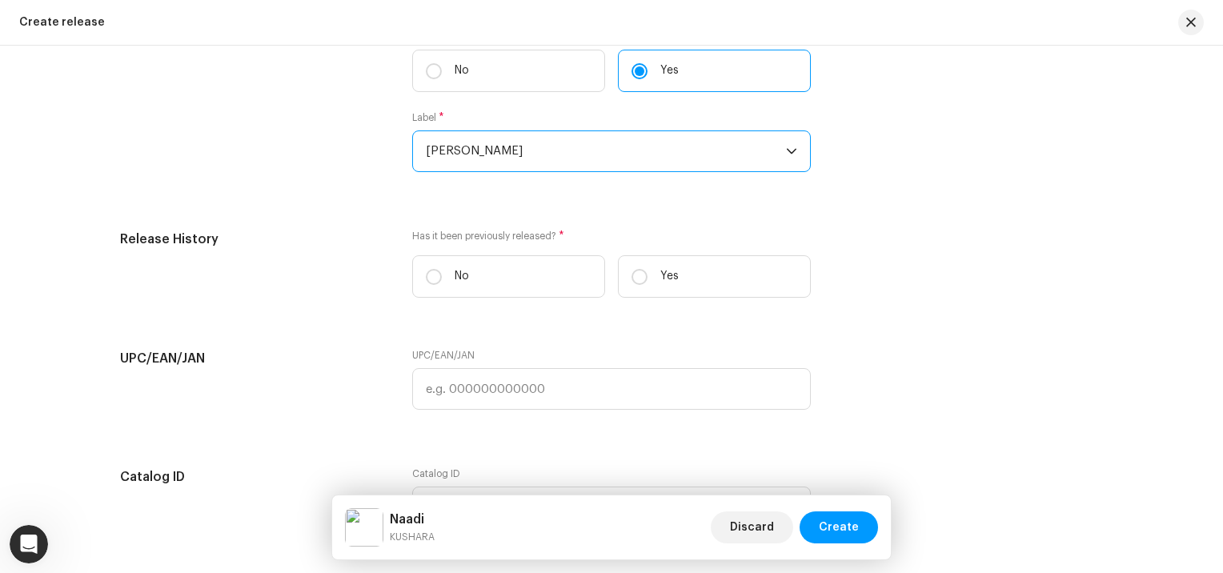
scroll to position [2663, 0]
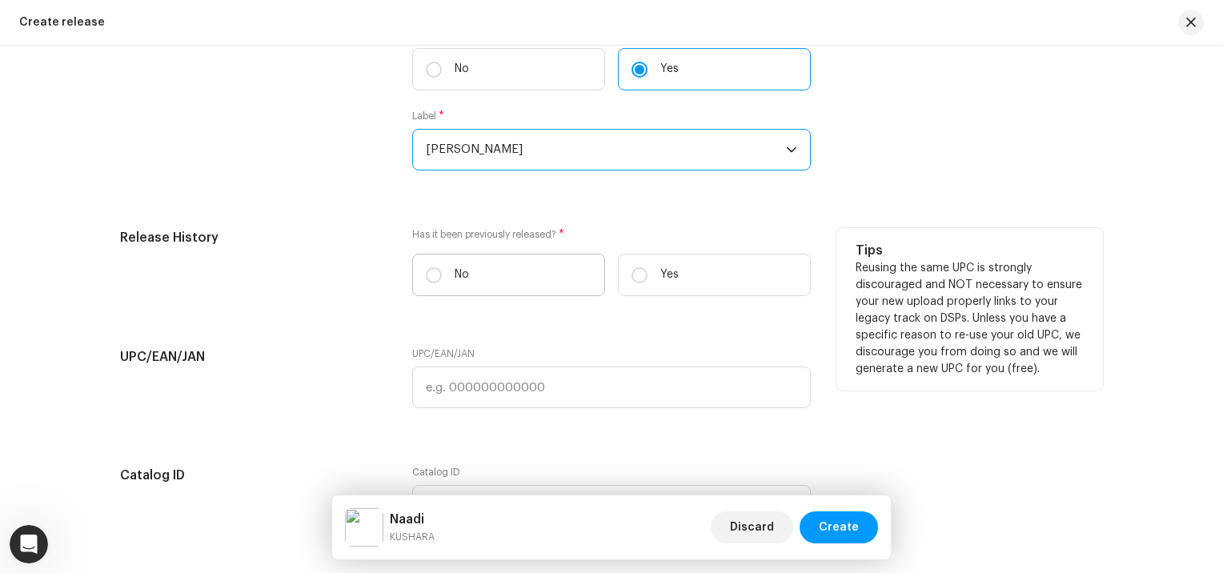
click at [420, 283] on label "No" at bounding box center [508, 275] width 193 height 42
click at [426, 283] on input "No" at bounding box center [434, 275] width 16 height 16
radio input "true"
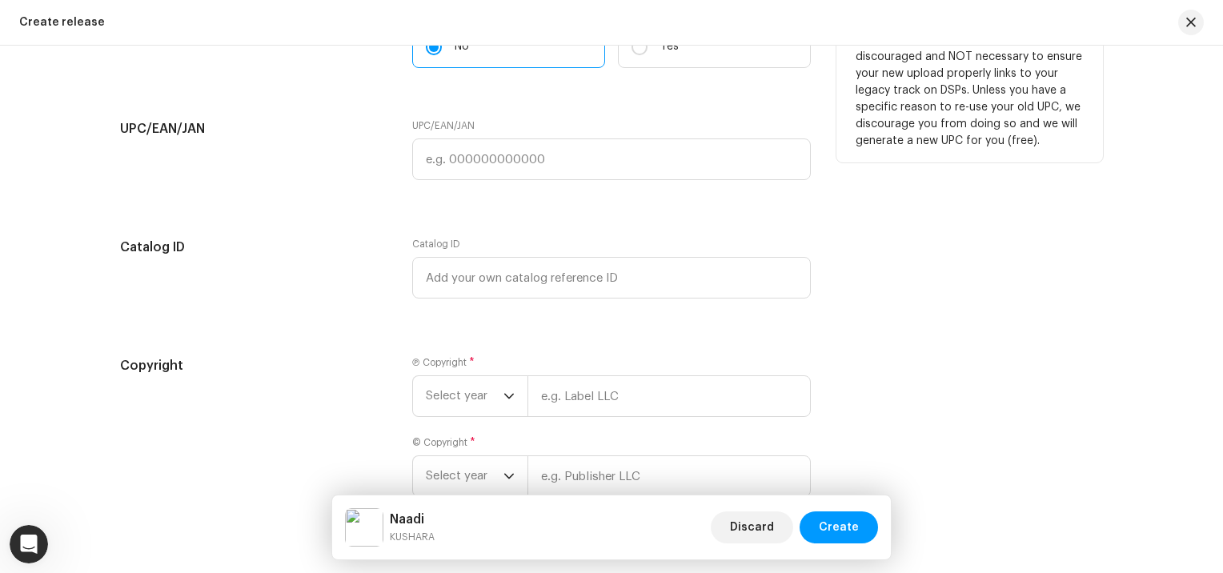
scroll to position [2899, 0]
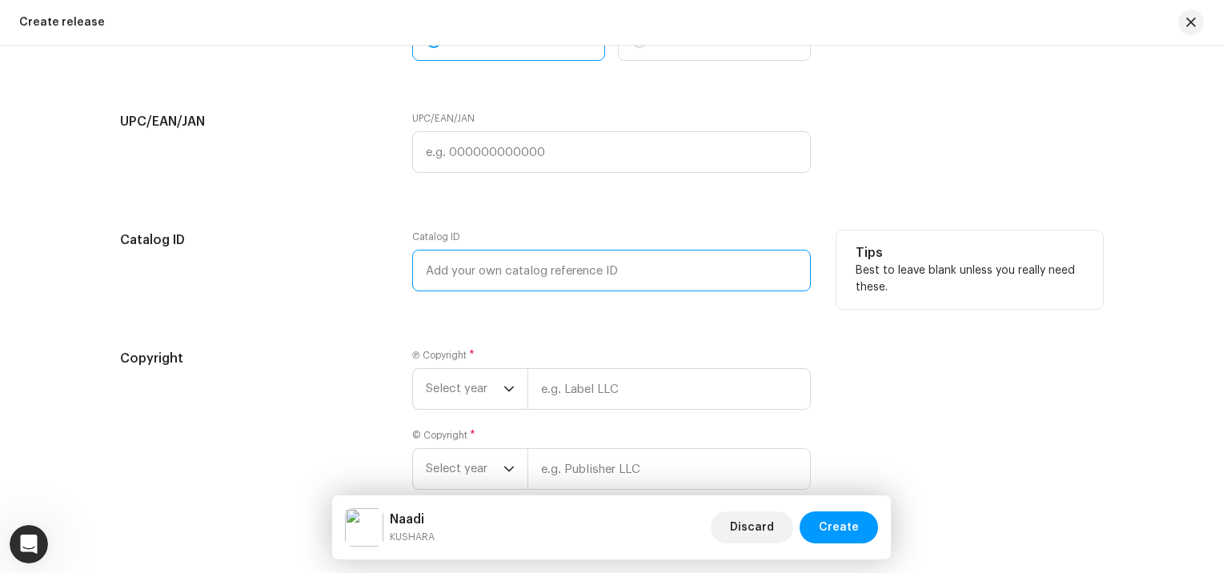
click at [451, 282] on input "text" at bounding box center [611, 271] width 399 height 42
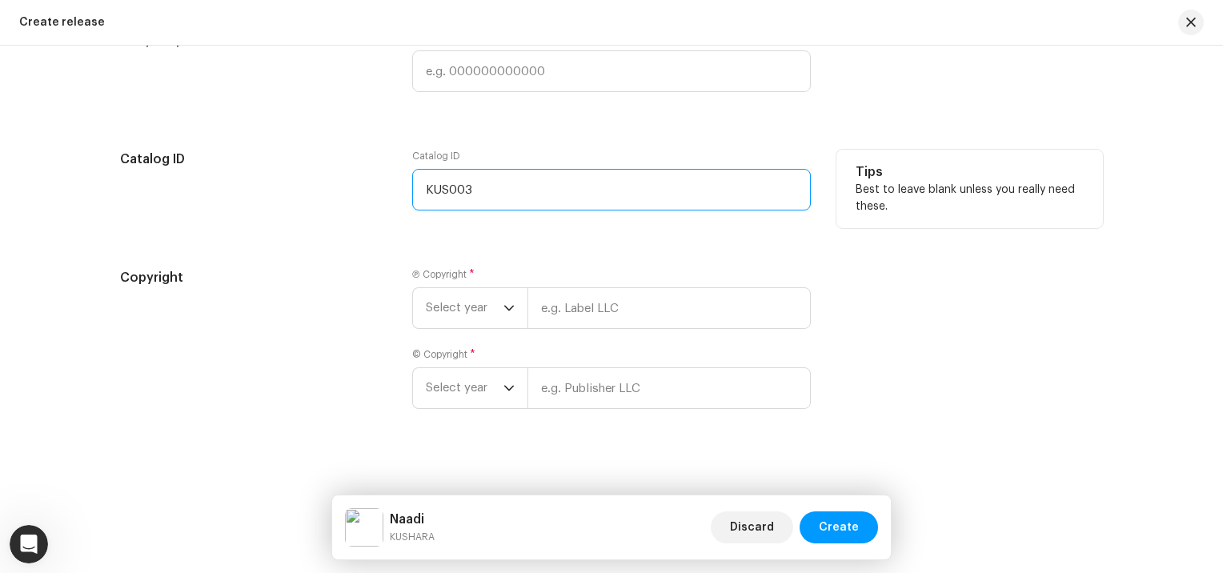
scroll to position [2995, 0]
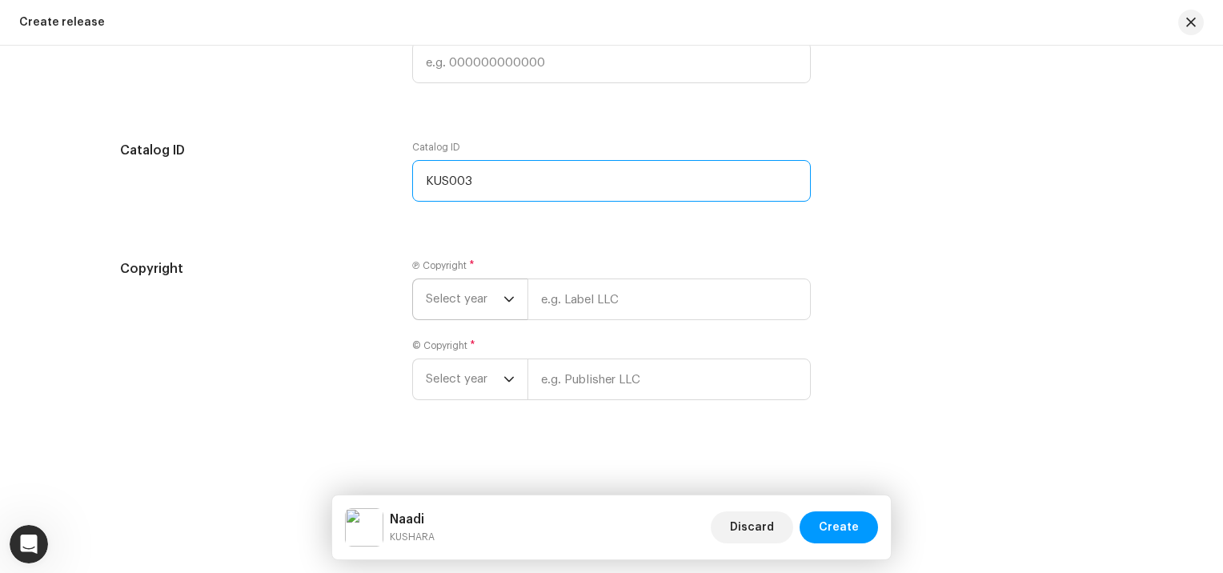
type input "KUS003"
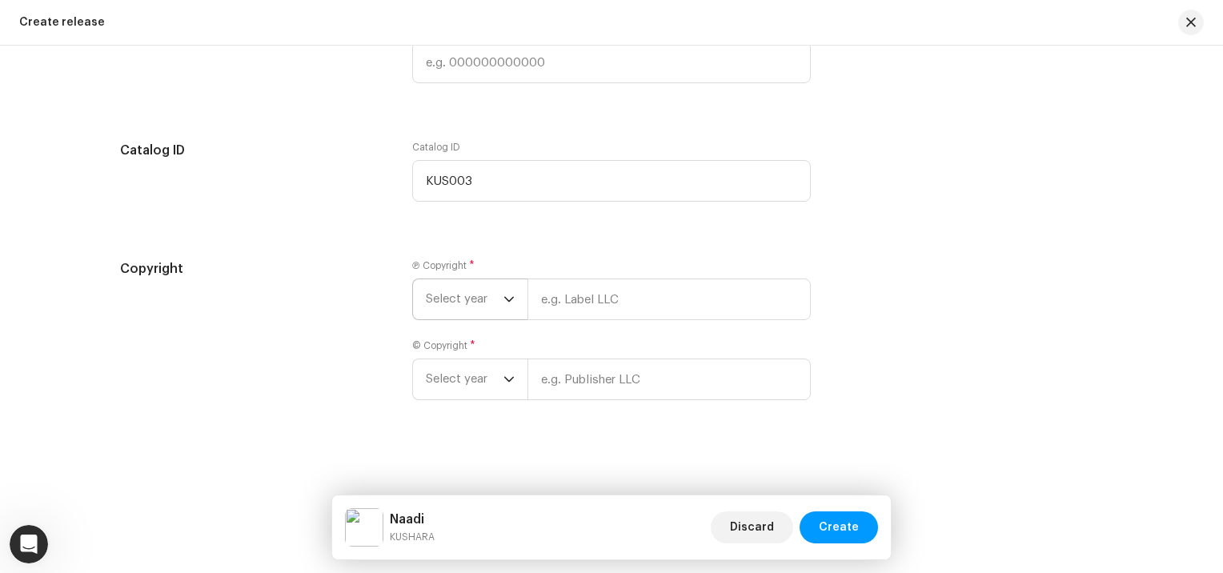
click at [473, 307] on span "Select year" at bounding box center [465, 299] width 78 height 40
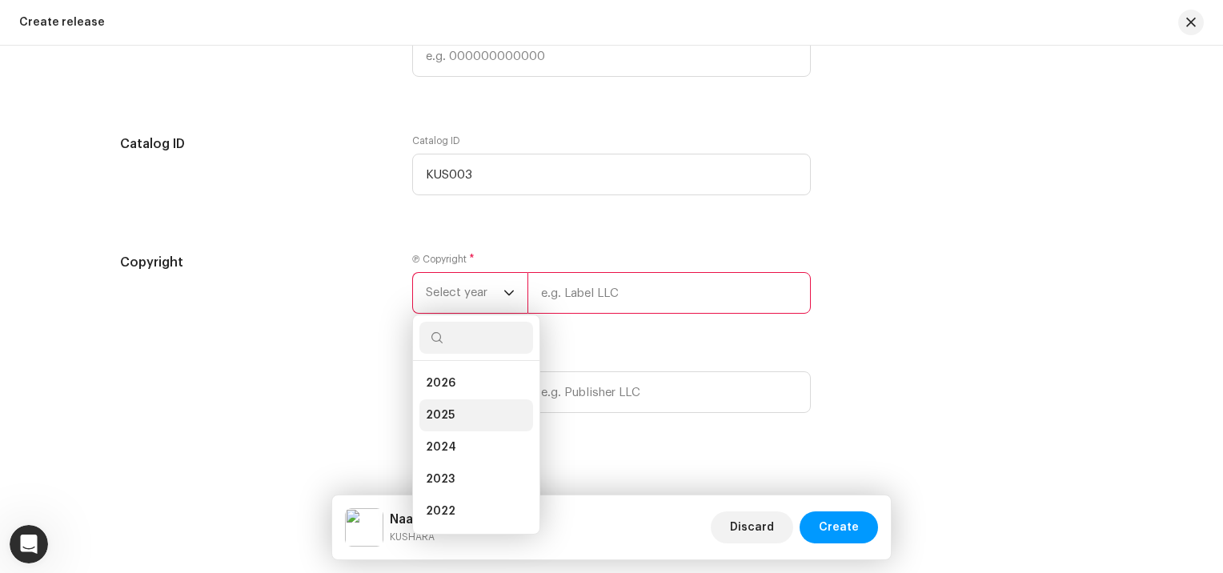
click at [461, 411] on li "2025" at bounding box center [477, 416] width 114 height 32
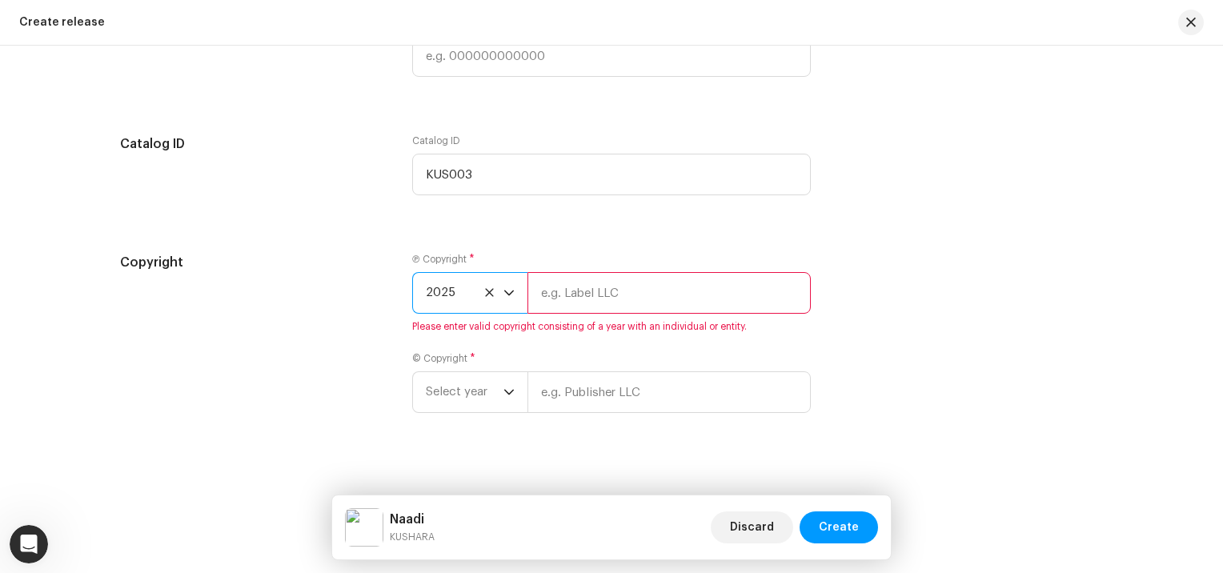
click at [572, 299] on input "text" at bounding box center [669, 293] width 283 height 42
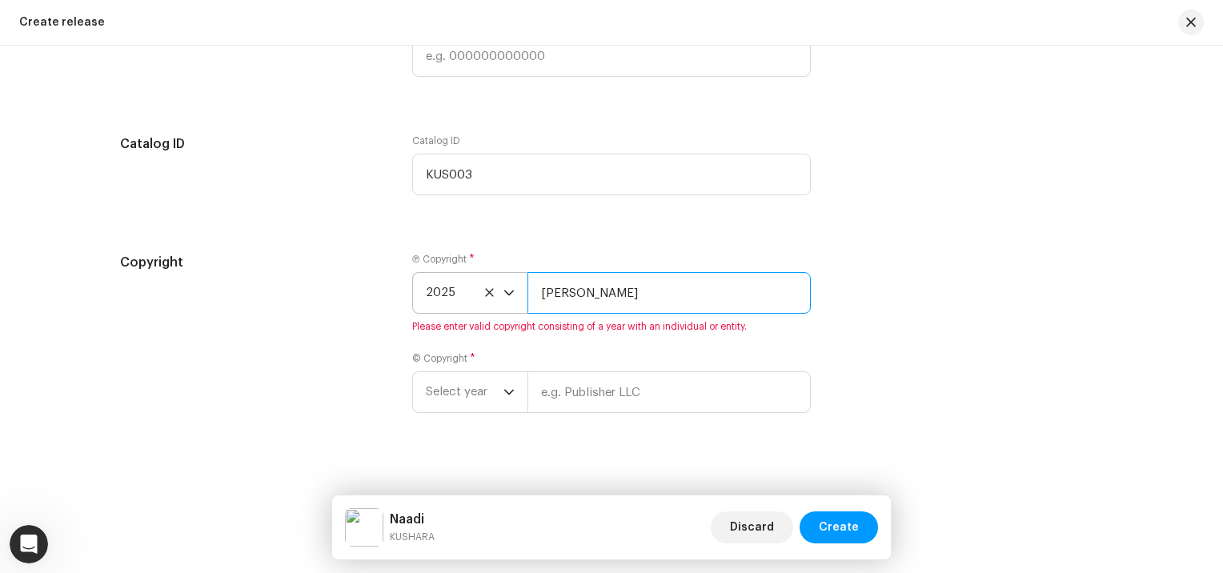
scroll to position [3014, 0]
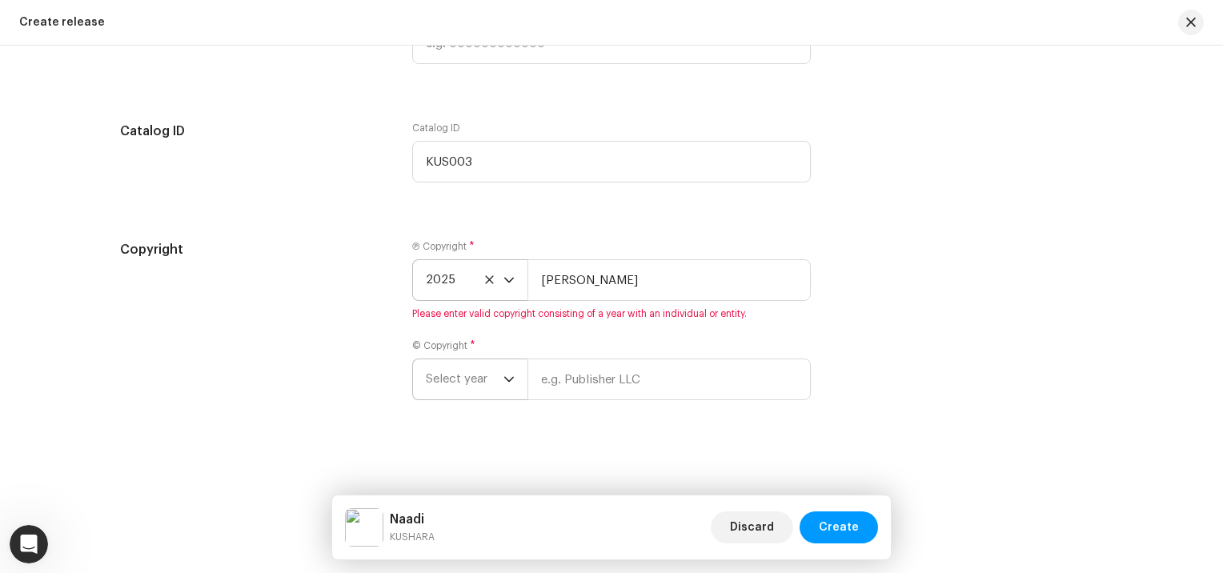
click at [432, 395] on span "Select year" at bounding box center [465, 380] width 78 height 40
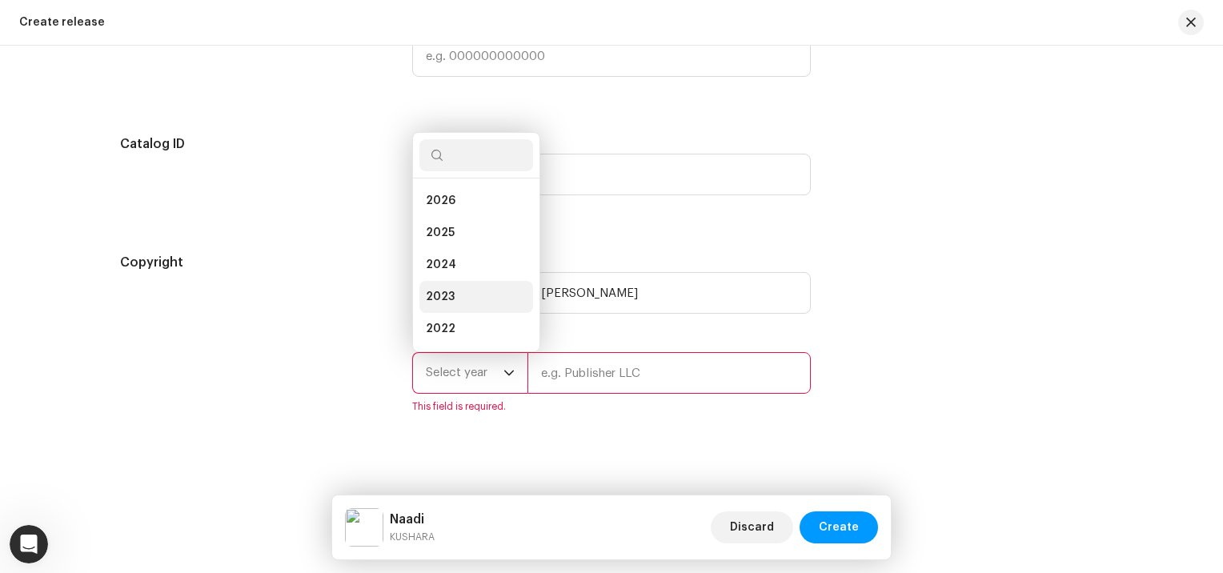
scroll to position [26, 0]
click at [437, 215] on span "2025" at bounding box center [440, 207] width 29 height 16
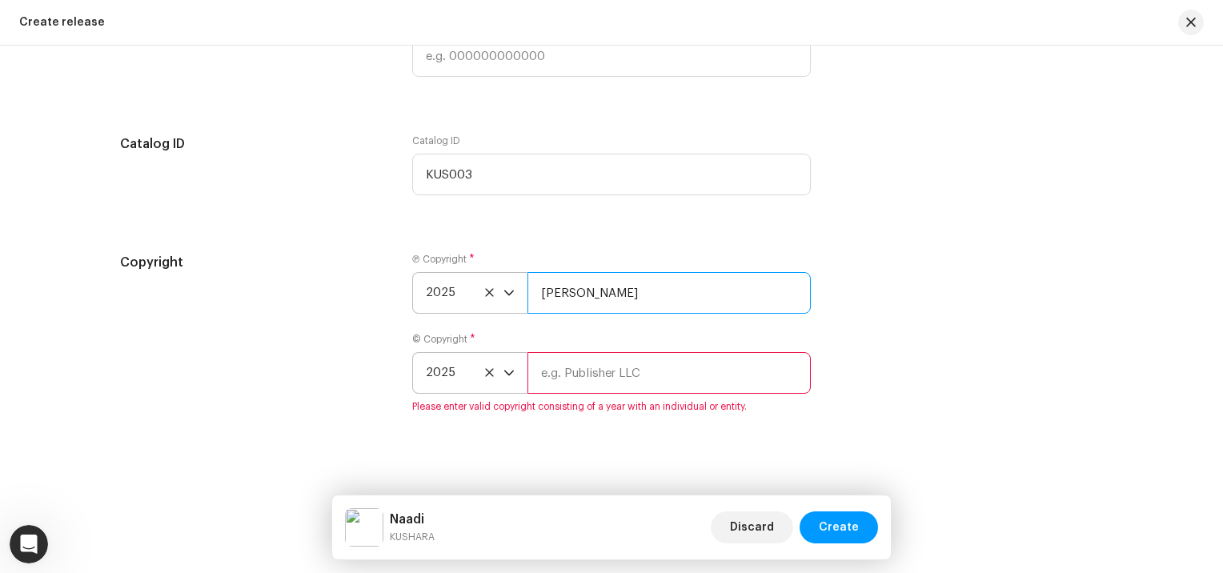
drag, startPoint x: 540, startPoint y: 299, endPoint x: 685, endPoint y: 304, distance: 145.8
click at [685, 304] on input "[PERSON_NAME]" at bounding box center [669, 293] width 283 height 42
type input "Sankha B"
click at [552, 378] on input "text" at bounding box center [669, 373] width 283 height 42
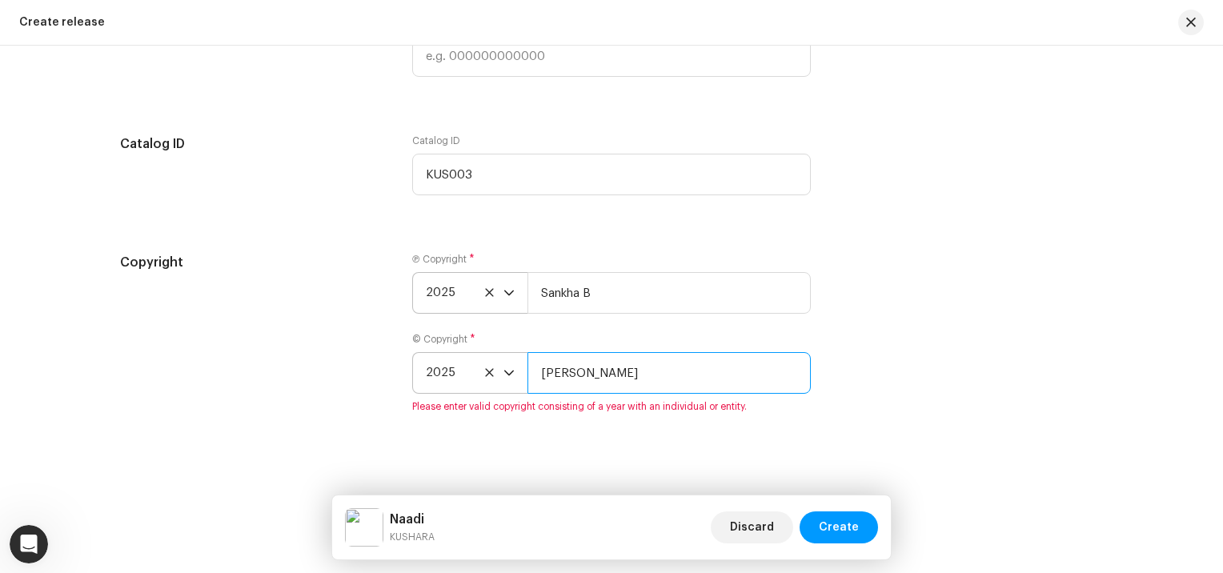
scroll to position [3014, 0]
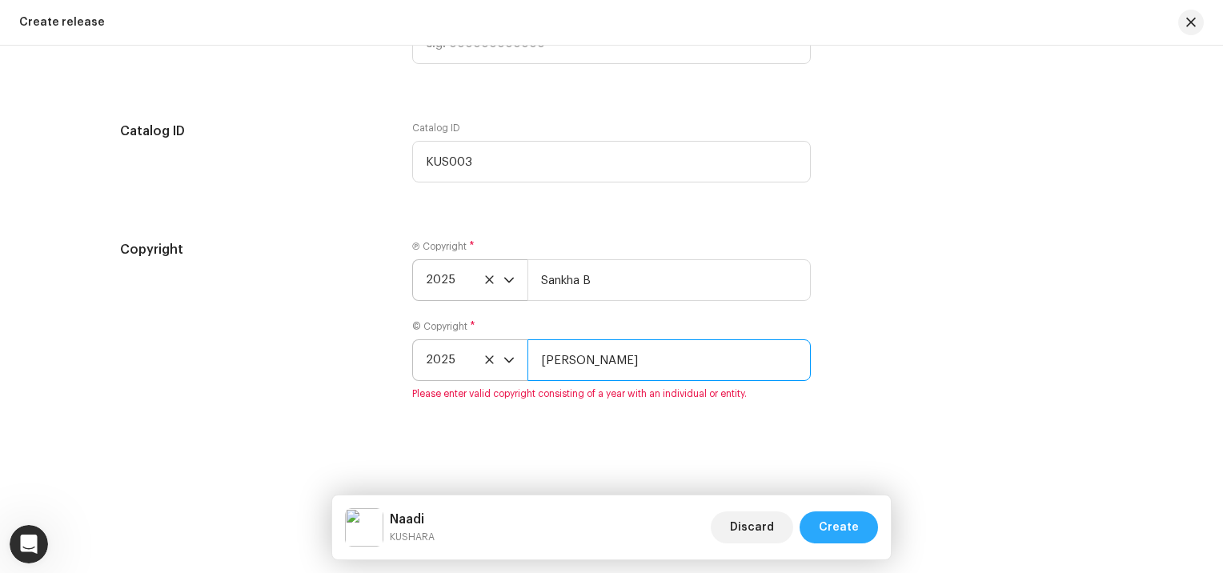
type input "[PERSON_NAME]"
click at [826, 527] on span "Create" at bounding box center [839, 528] width 40 height 32
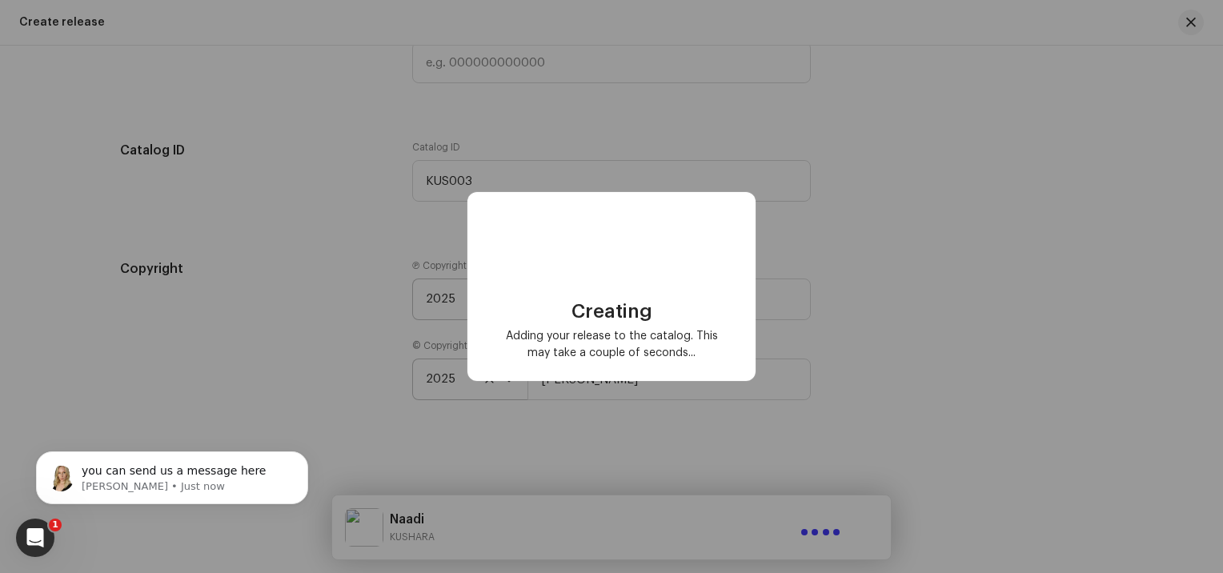
scroll to position [2263, 0]
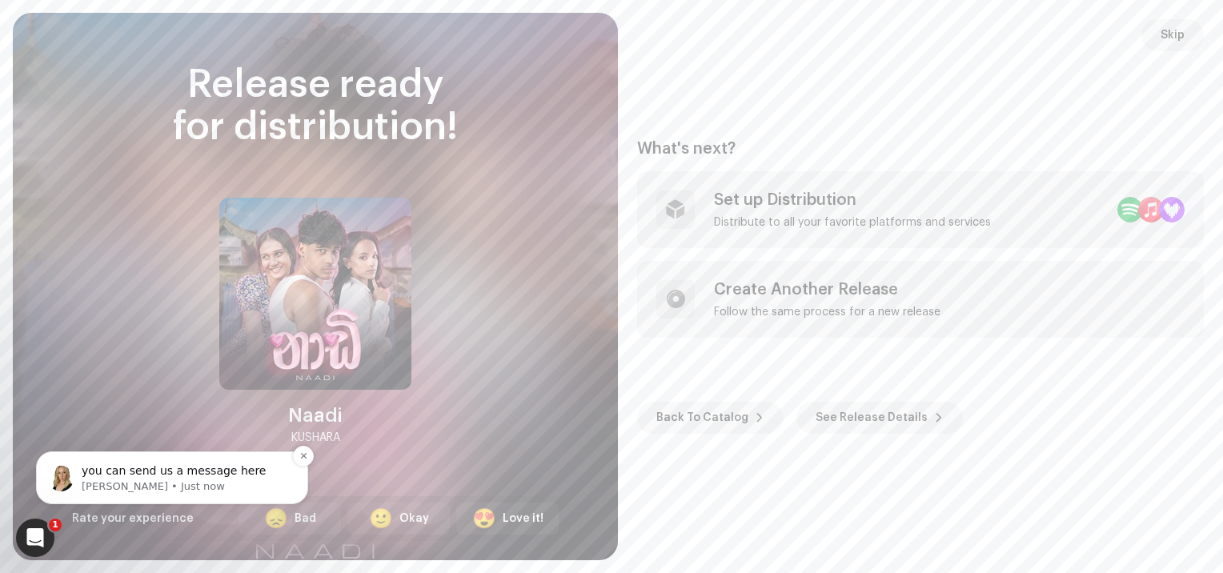
click at [173, 472] on span "you can send us a message here" at bounding box center [174, 470] width 184 height 13
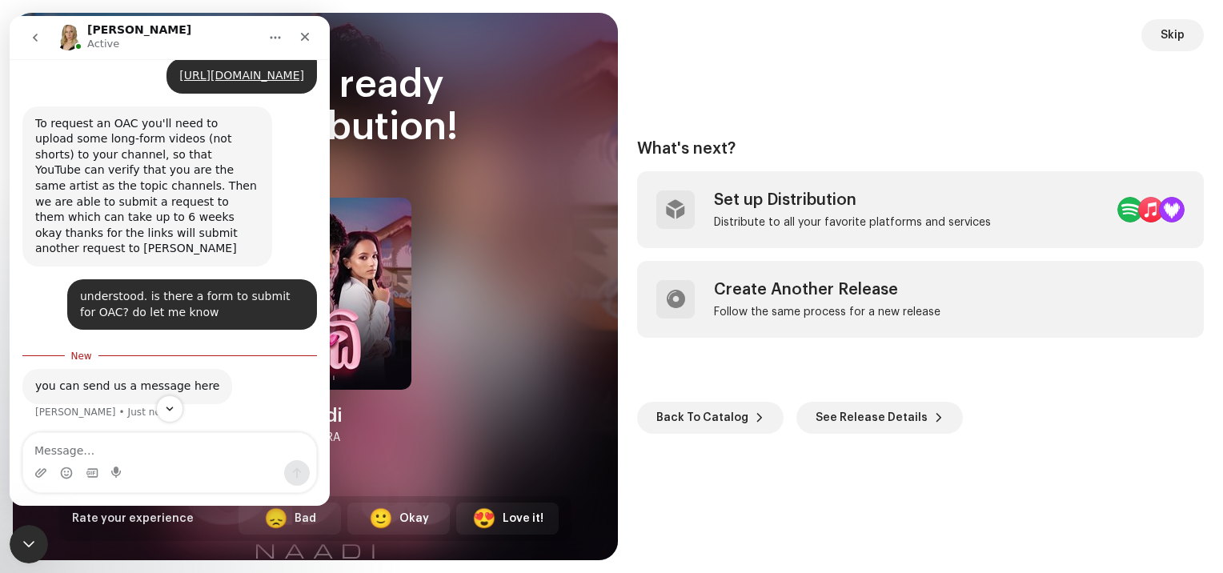
scroll to position [2289, 0]
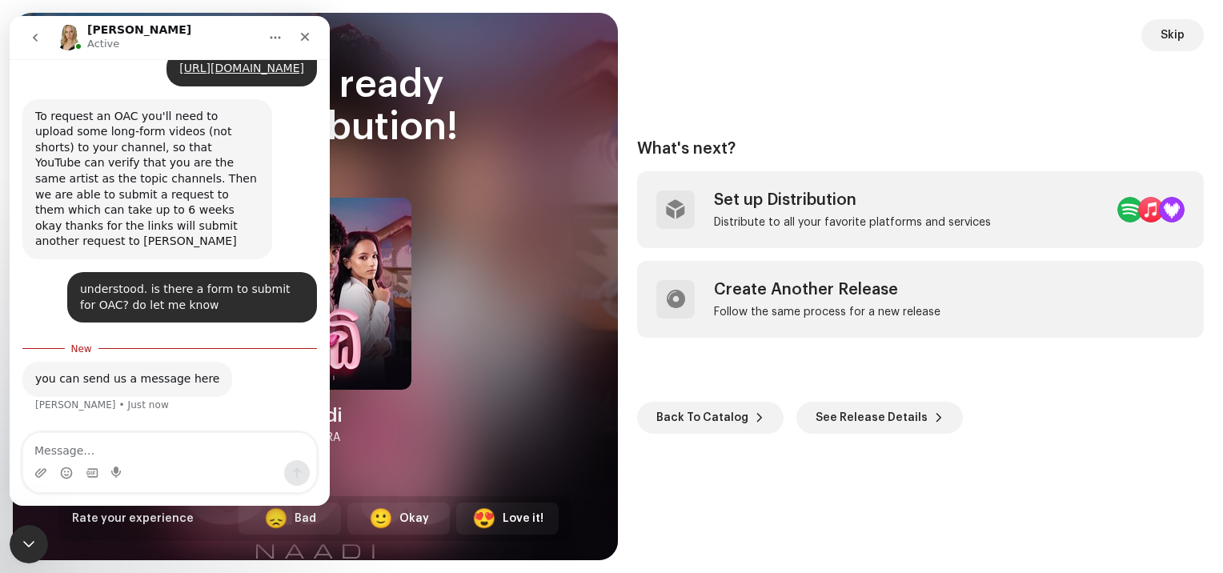
click at [452, 307] on div "Release ready for distribution! [PERSON_NAME] Rate your experience 😞 Bad 🙂 Okay…" at bounding box center [315, 302] width 512 height 477
click at [303, 38] on icon "Close" at bounding box center [305, 36] width 13 height 13
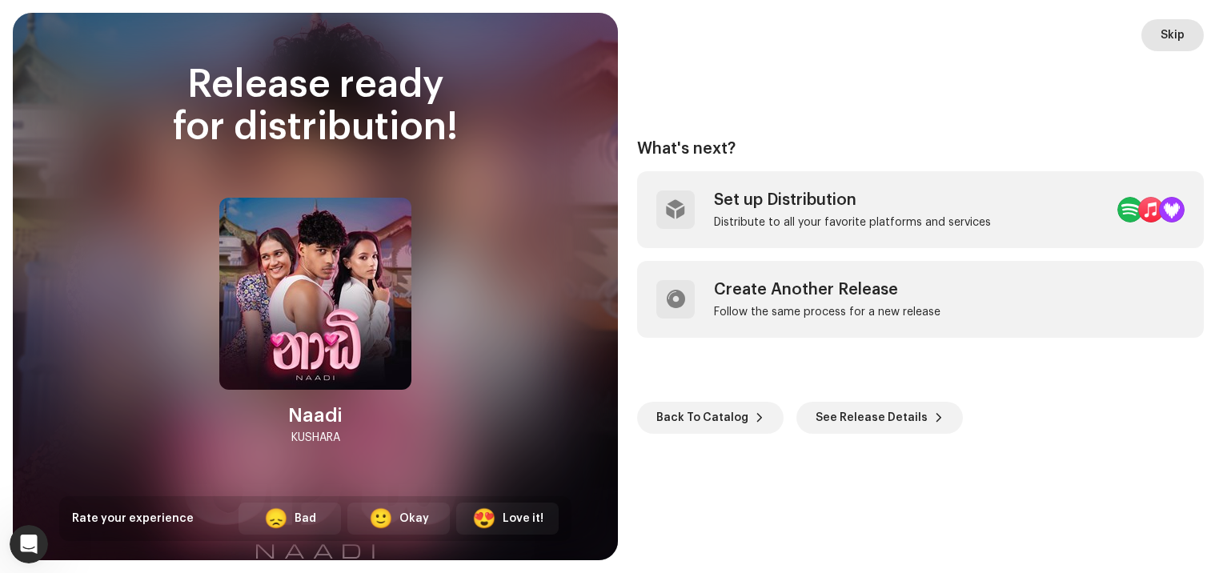
click at [1175, 45] on span "Skip" at bounding box center [1173, 35] width 24 height 32
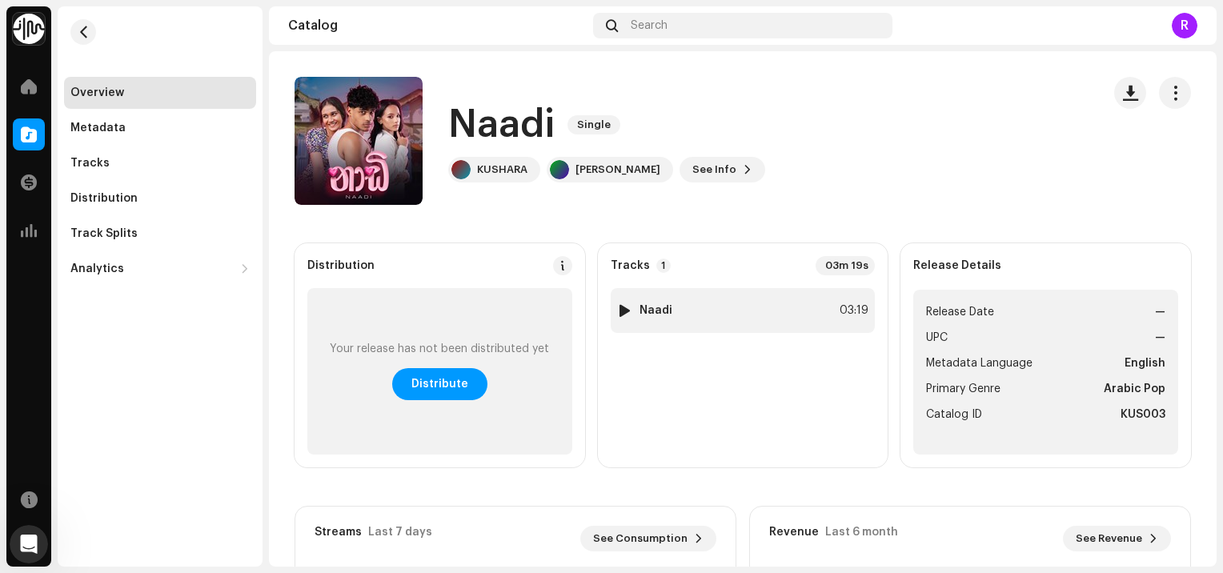
click at [622, 312] on div at bounding box center [625, 310] width 12 height 13
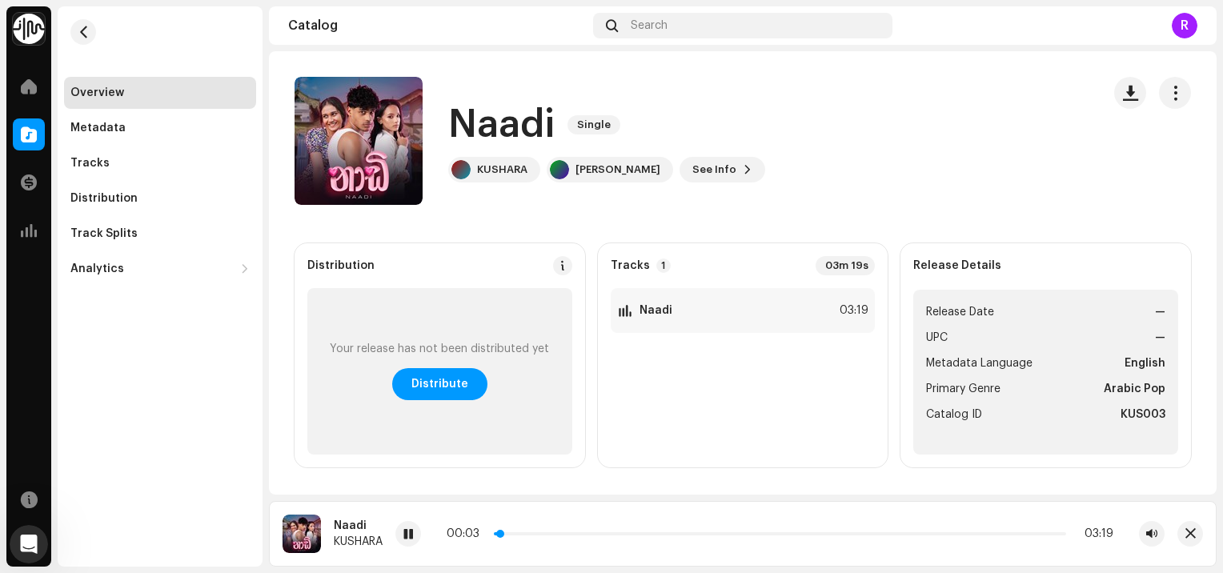
click at [545, 535] on p-slider at bounding box center [780, 533] width 572 height 3
click at [413, 532] on span at bounding box center [409, 534] width 10 height 13
click at [456, 379] on span "Distribute" at bounding box center [440, 384] width 57 height 32
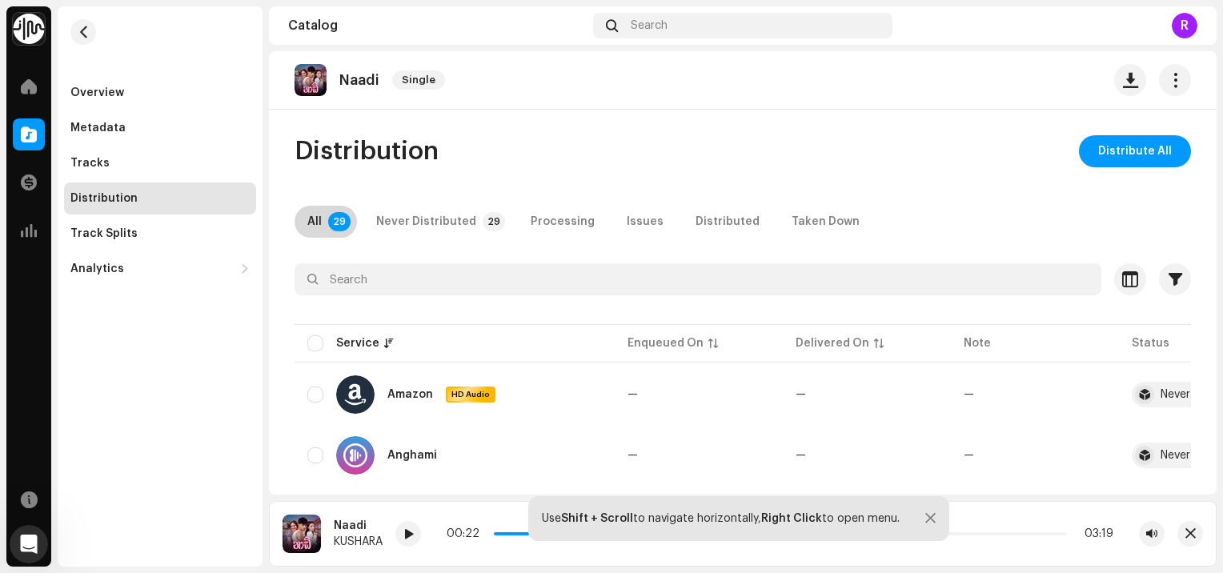
click at [326, 221] on p-tab "All 29" at bounding box center [326, 222] width 62 height 32
click at [320, 342] on input "checkbox" at bounding box center [315, 343] width 16 height 16
checkbox input "true"
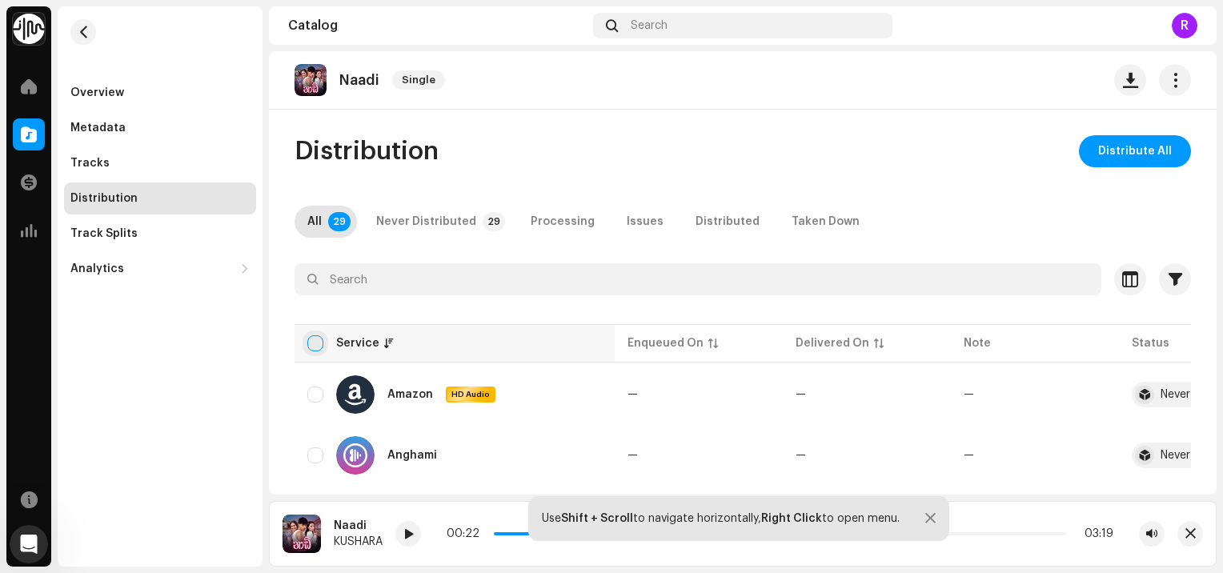
checkbox input "true"
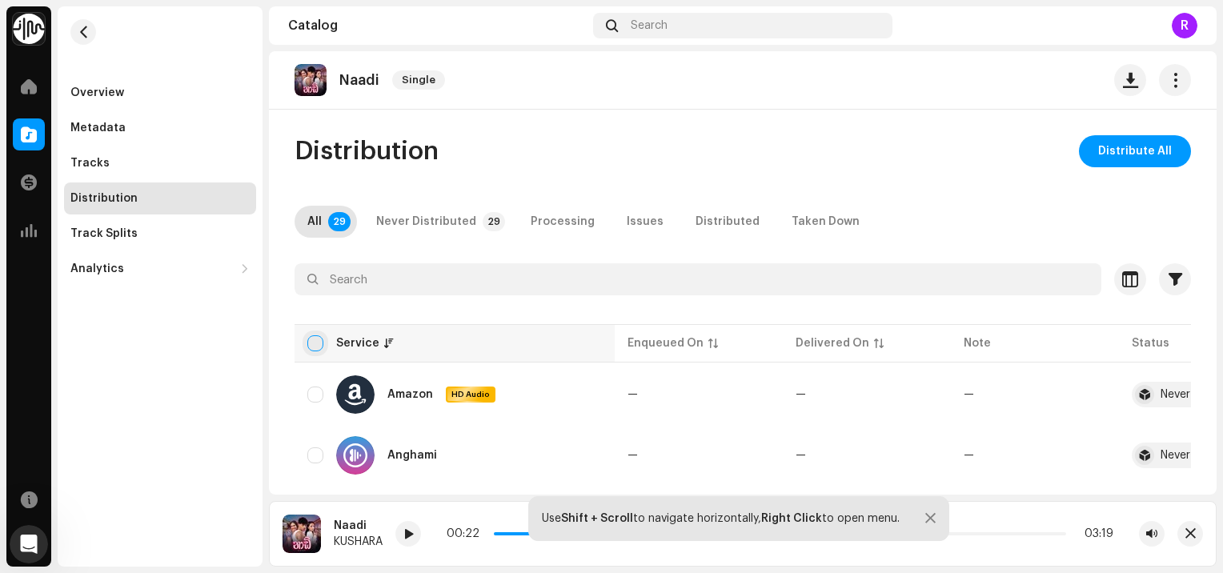
checkbox input "true"
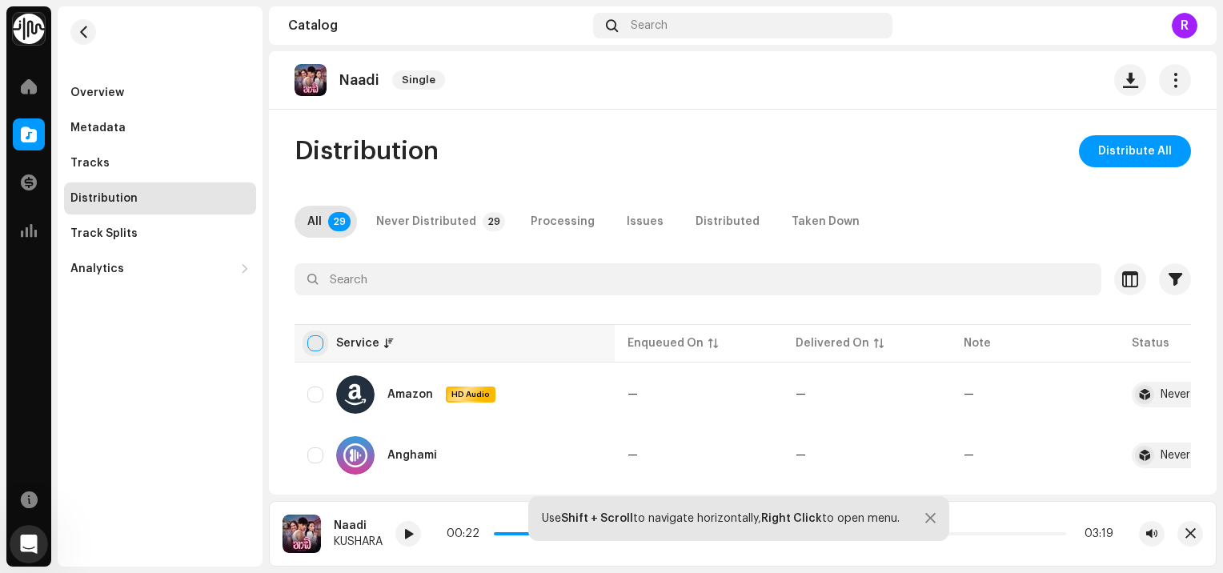
checkbox input "true"
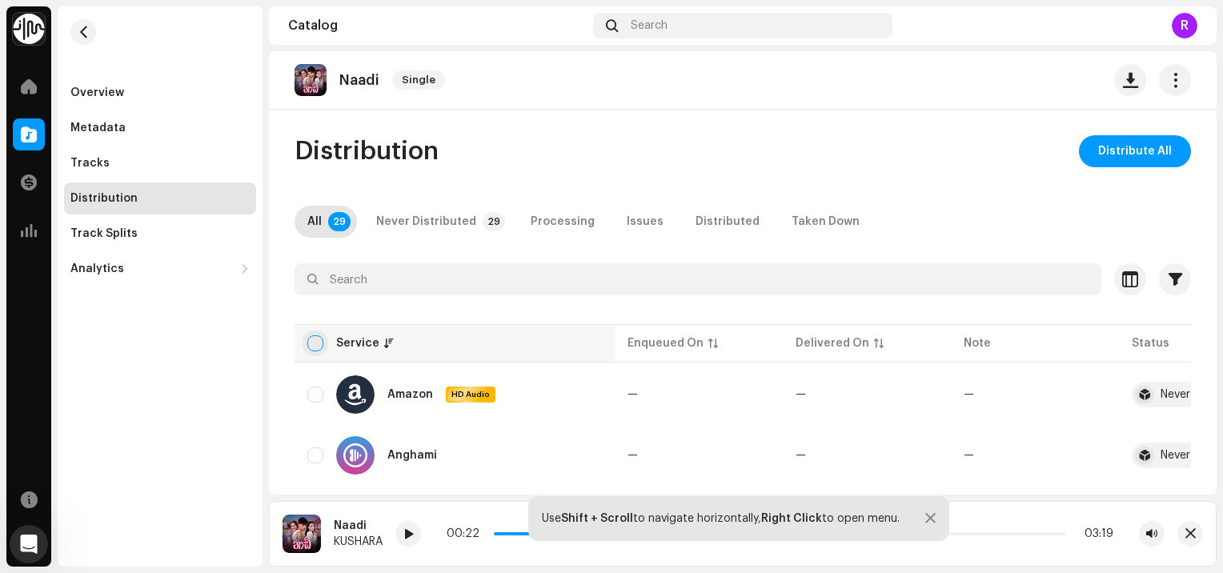
checkbox input "true"
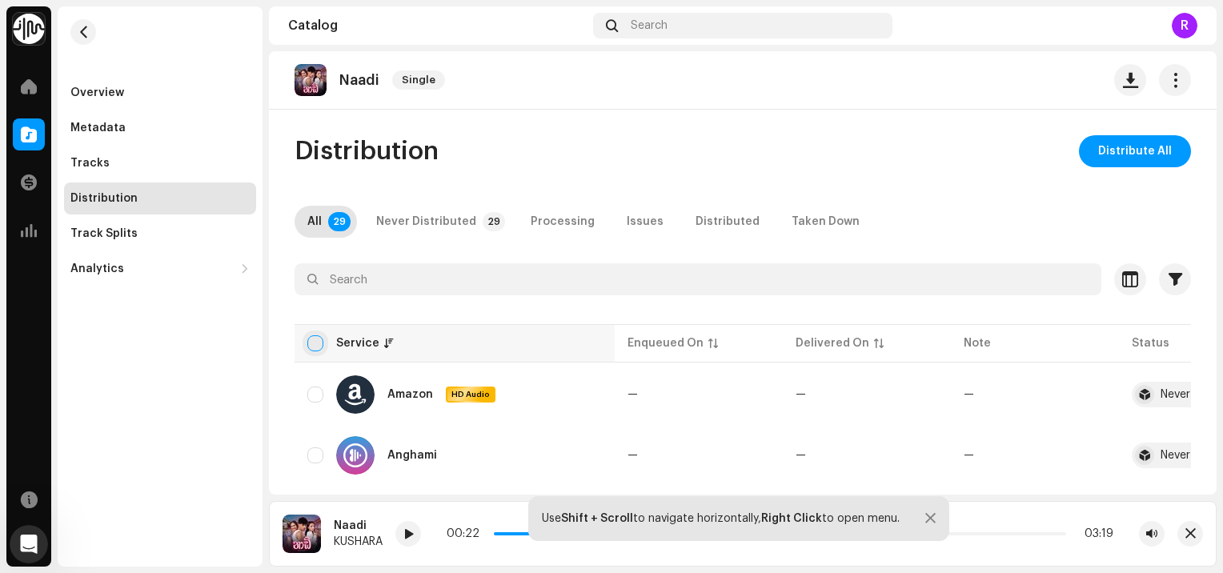
checkbox input "true"
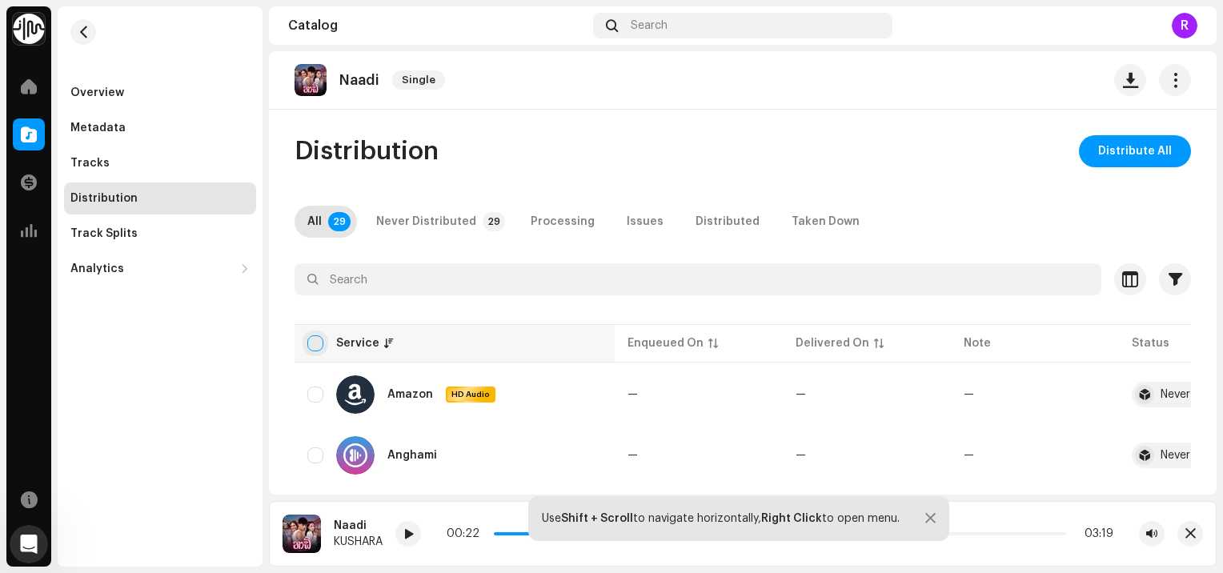
checkbox input "true"
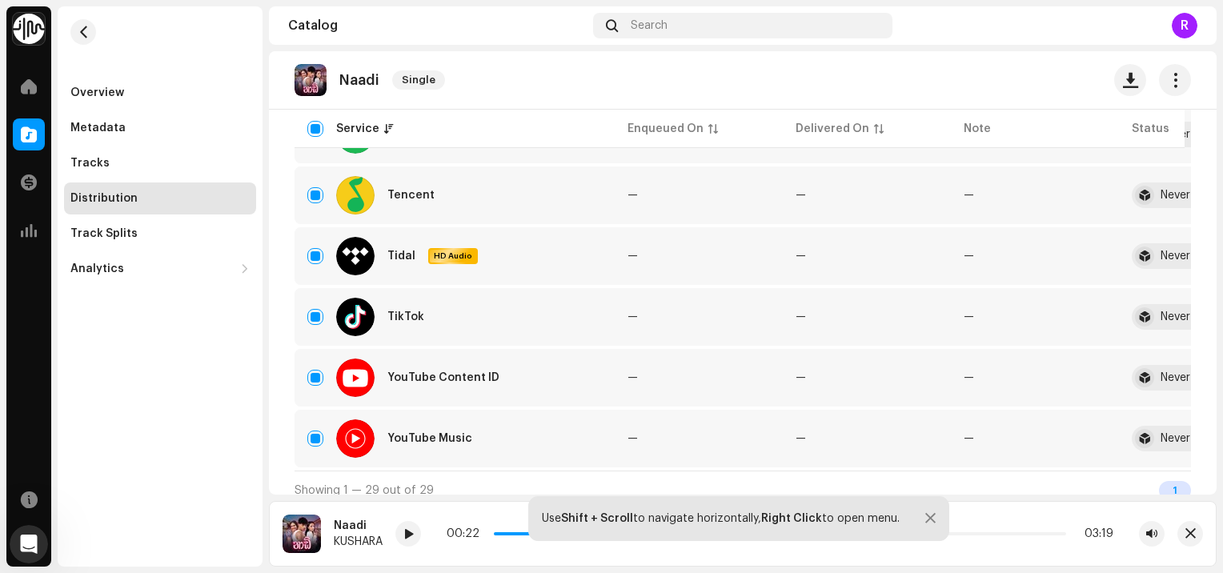
scroll to position [1668, 0]
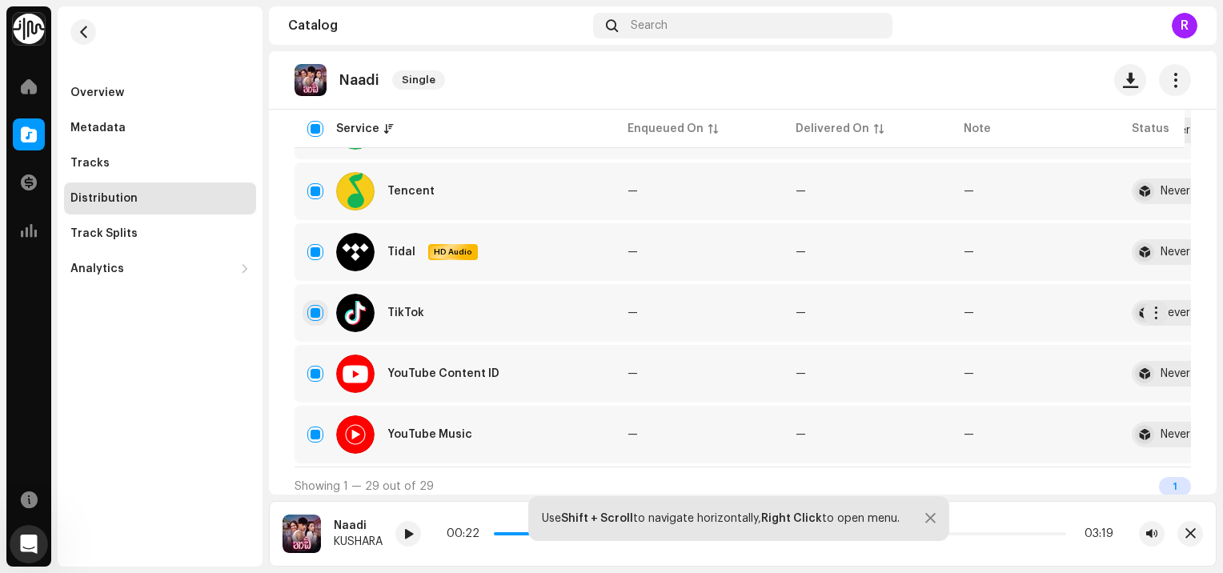
click at [319, 315] on input "Row Selected" at bounding box center [315, 313] width 16 height 16
checkbox input "false"
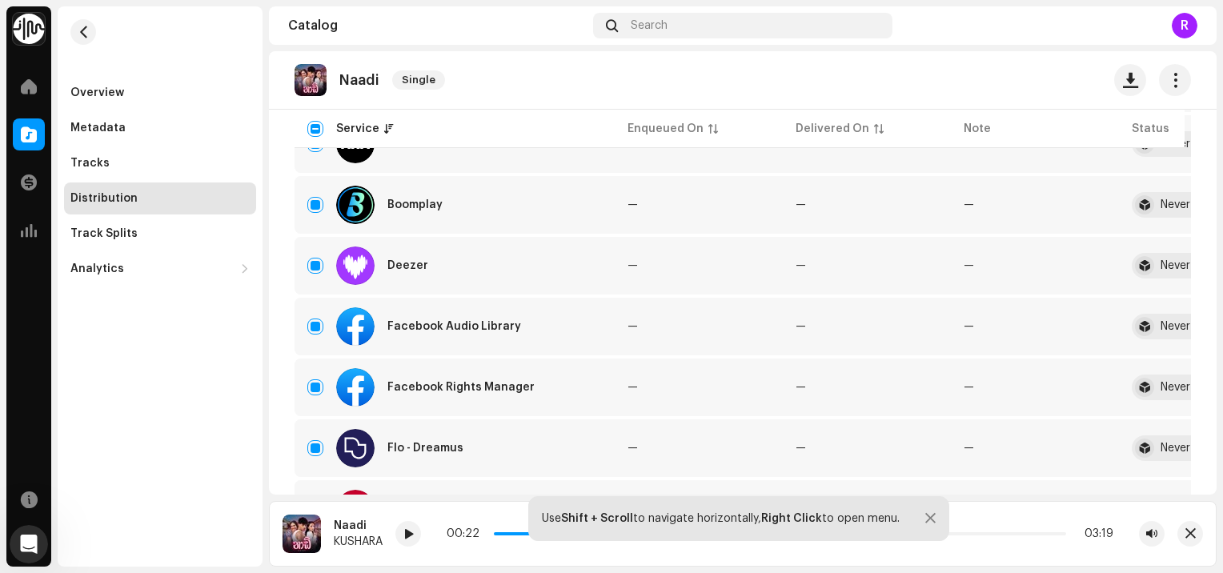
scroll to position [470, 0]
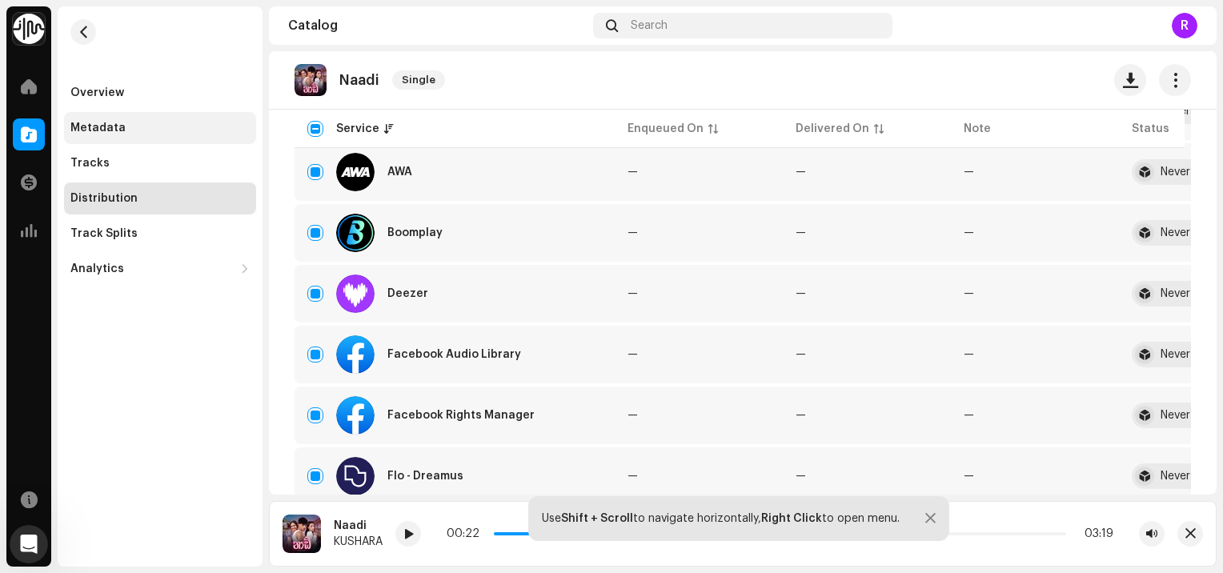
click at [117, 128] on div "Metadata" at bounding box center [97, 128] width 55 height 13
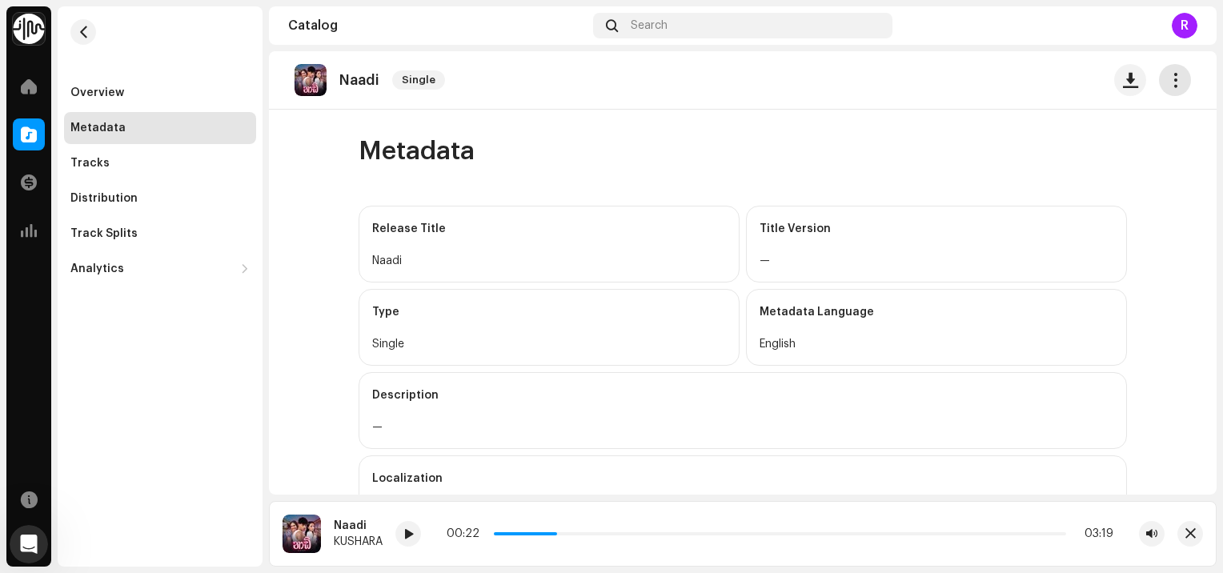
click at [1171, 80] on span "button" at bounding box center [1175, 80] width 15 height 13
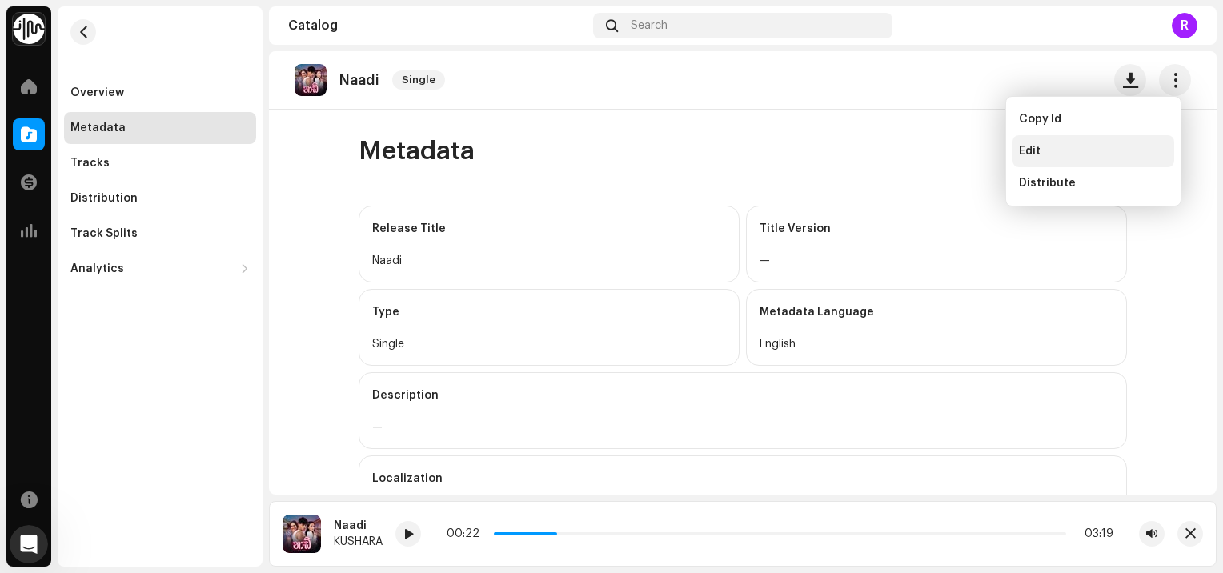
click at [1051, 143] on div "Edit" at bounding box center [1094, 151] width 162 height 32
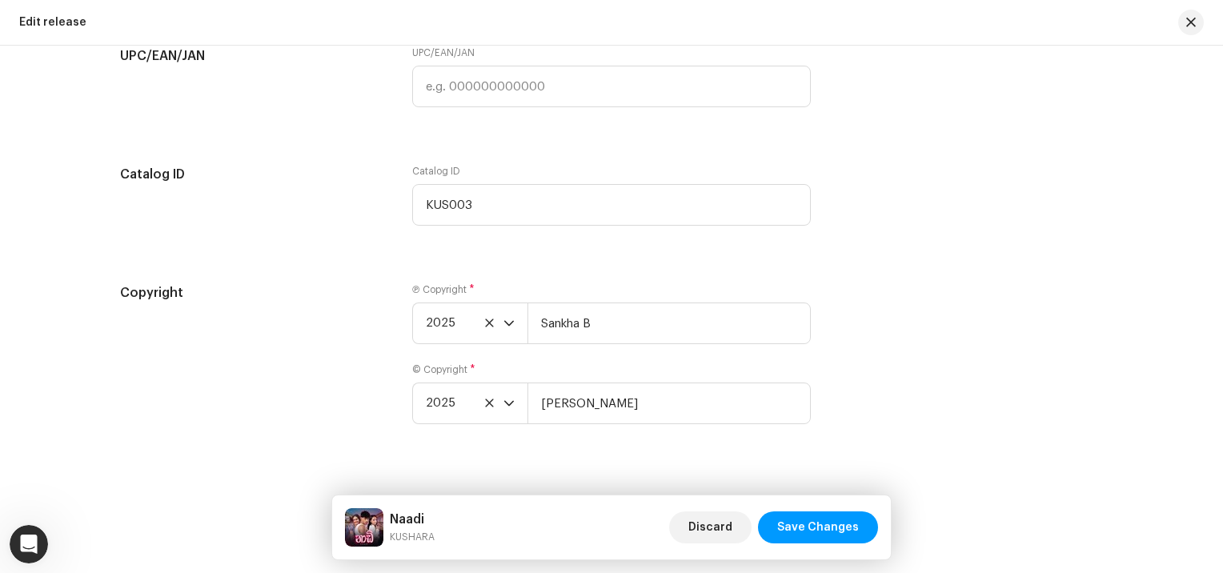
scroll to position [2914, 0]
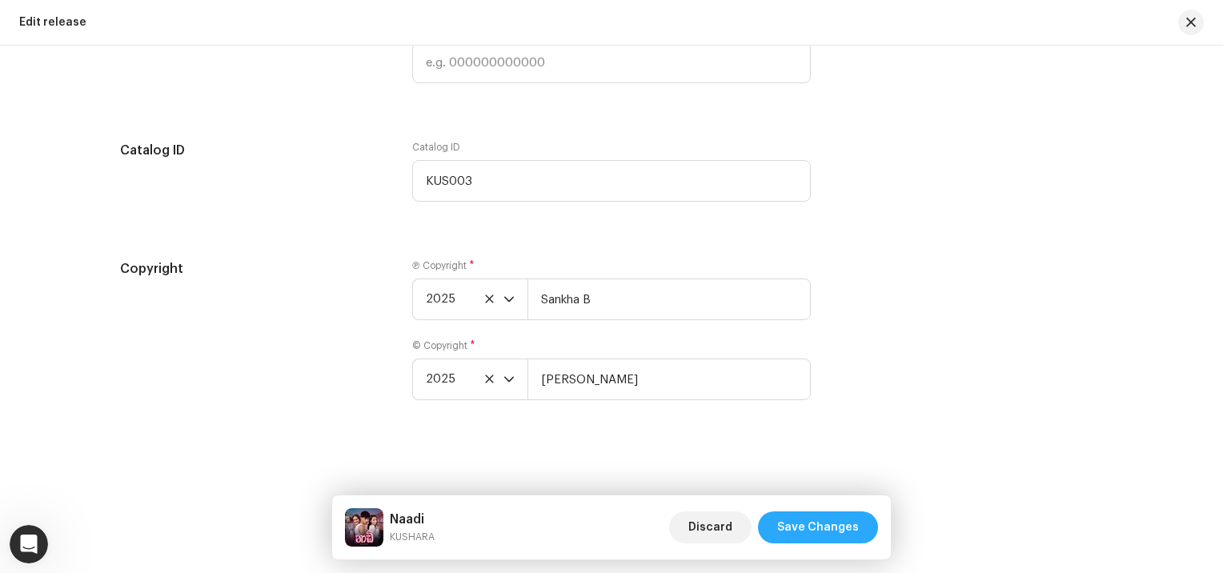
click at [806, 522] on span "Save Changes" at bounding box center [818, 528] width 82 height 32
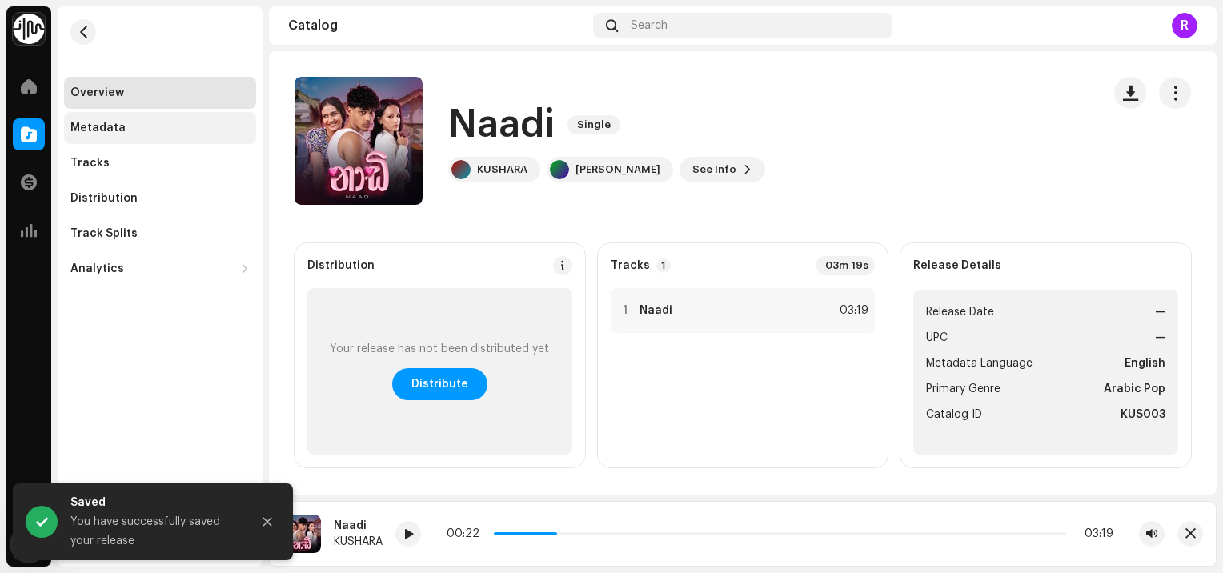
click at [157, 128] on div "Metadata" at bounding box center [159, 128] width 179 height 13
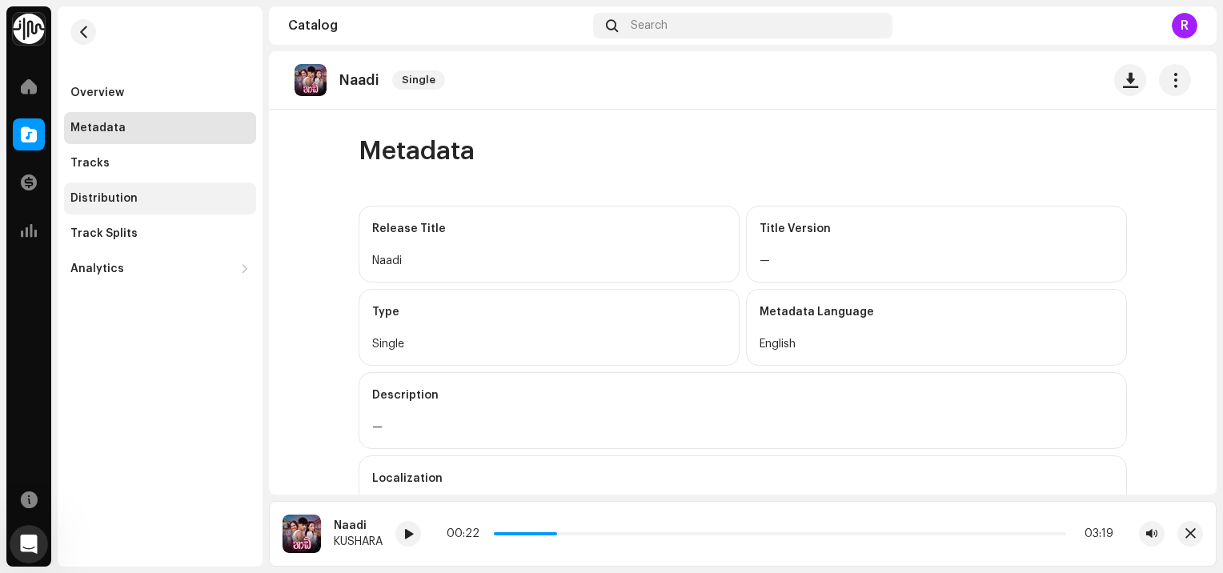
click at [182, 196] on div "Distribution" at bounding box center [159, 198] width 179 height 13
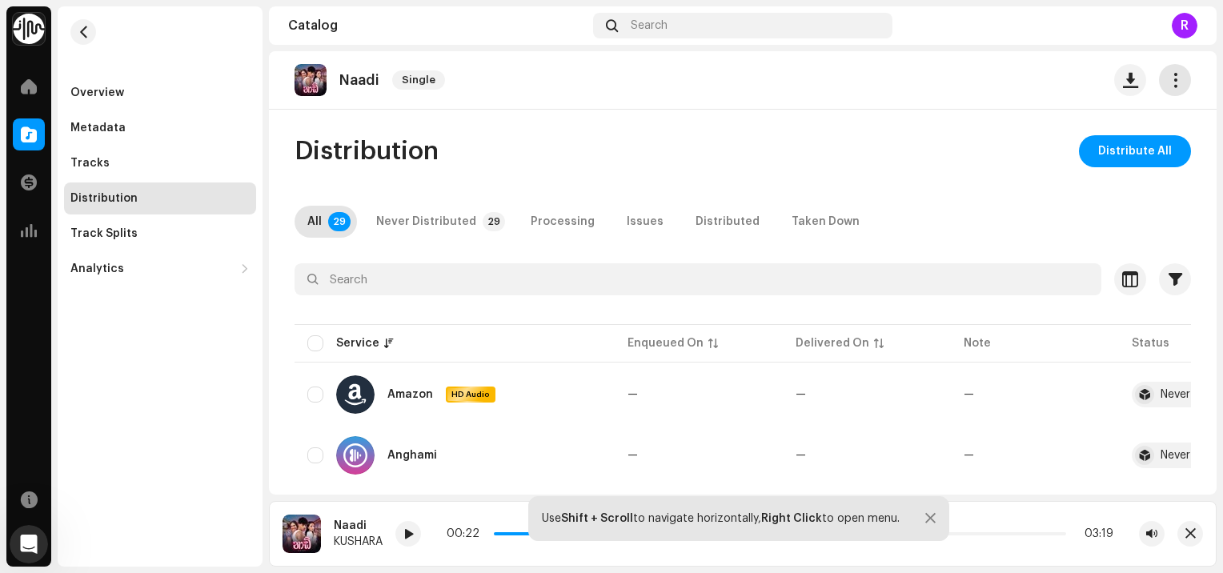
click at [1168, 77] on span "button" at bounding box center [1175, 80] width 15 height 13
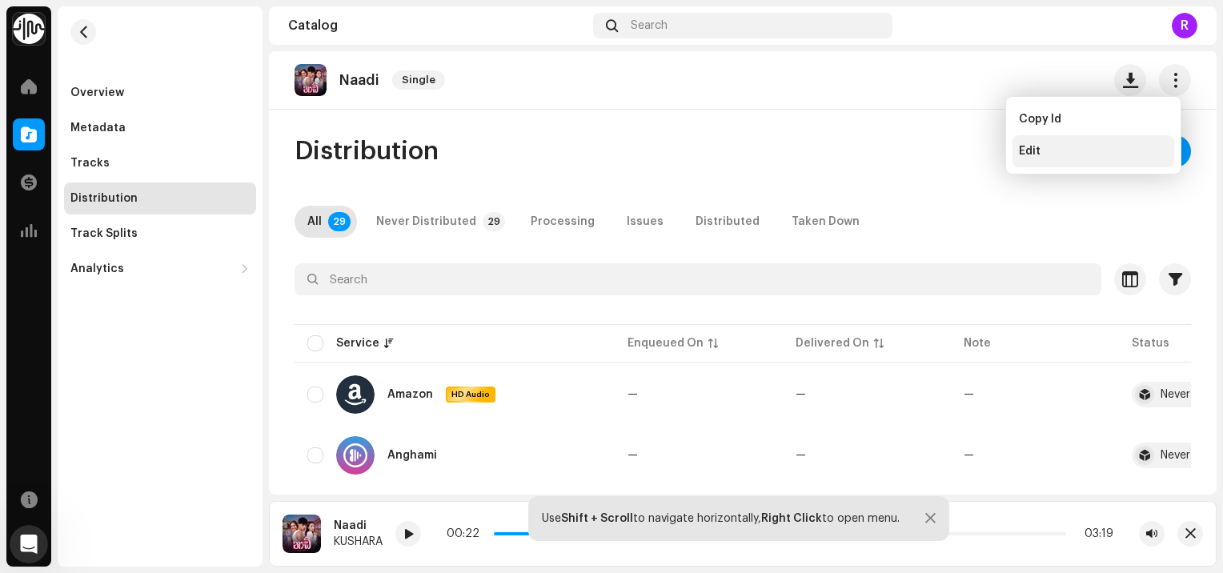
click at [1051, 151] on div "Edit" at bounding box center [1093, 151] width 149 height 13
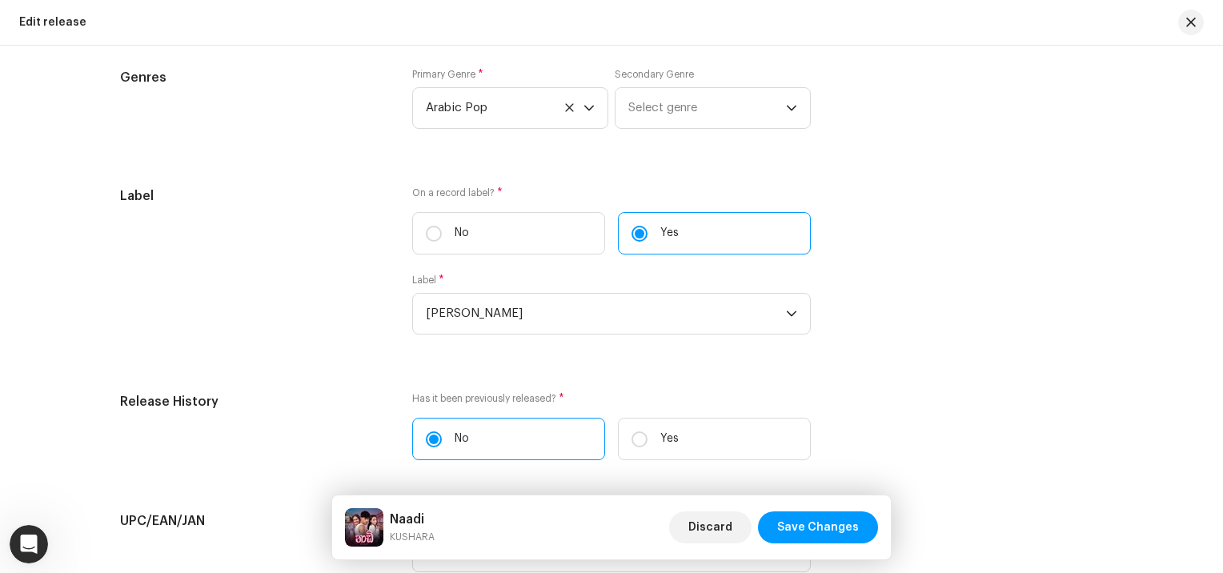
scroll to position [2427, 0]
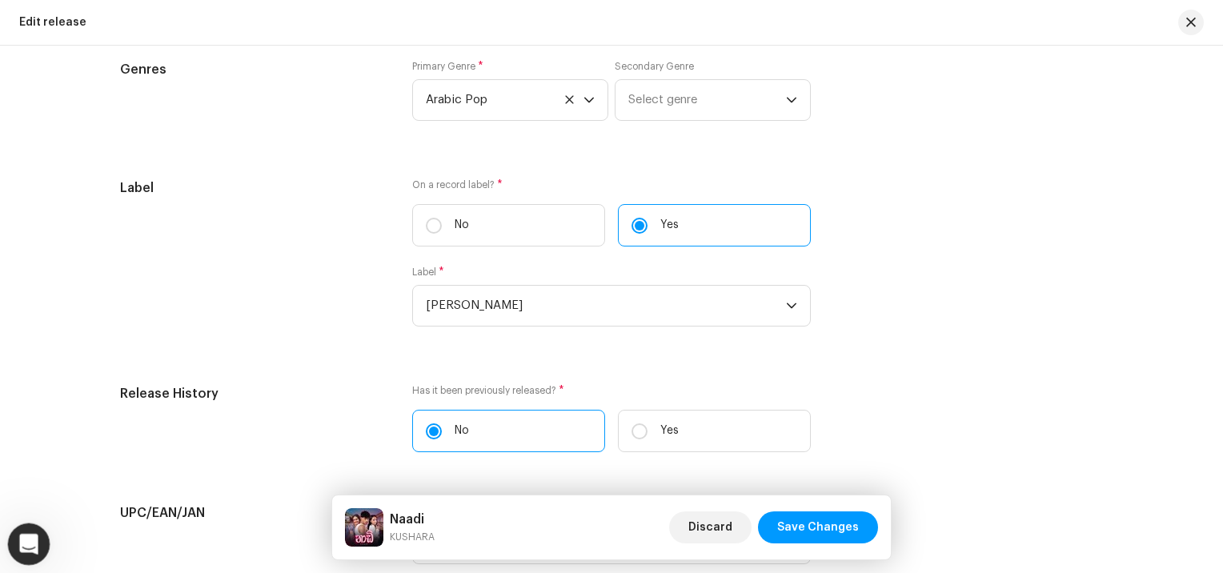
click at [29, 540] on icon "Open Intercom Messenger" at bounding box center [27, 542] width 26 height 26
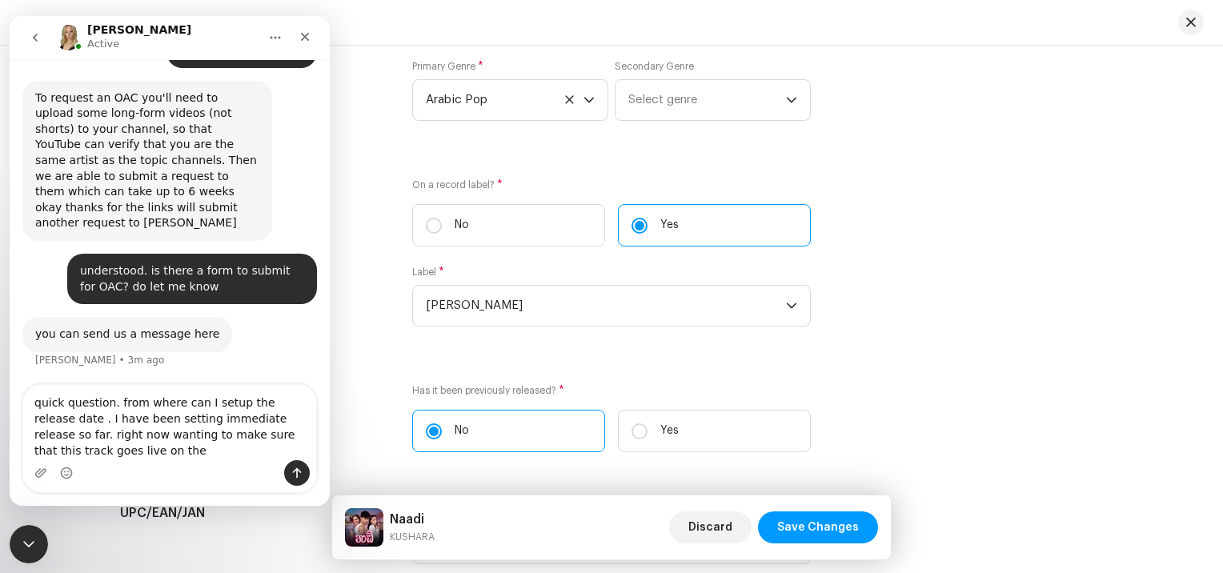
scroll to position [2311, 0]
type textarea "quick question. from where can I setup the release date . I have been setting i…"
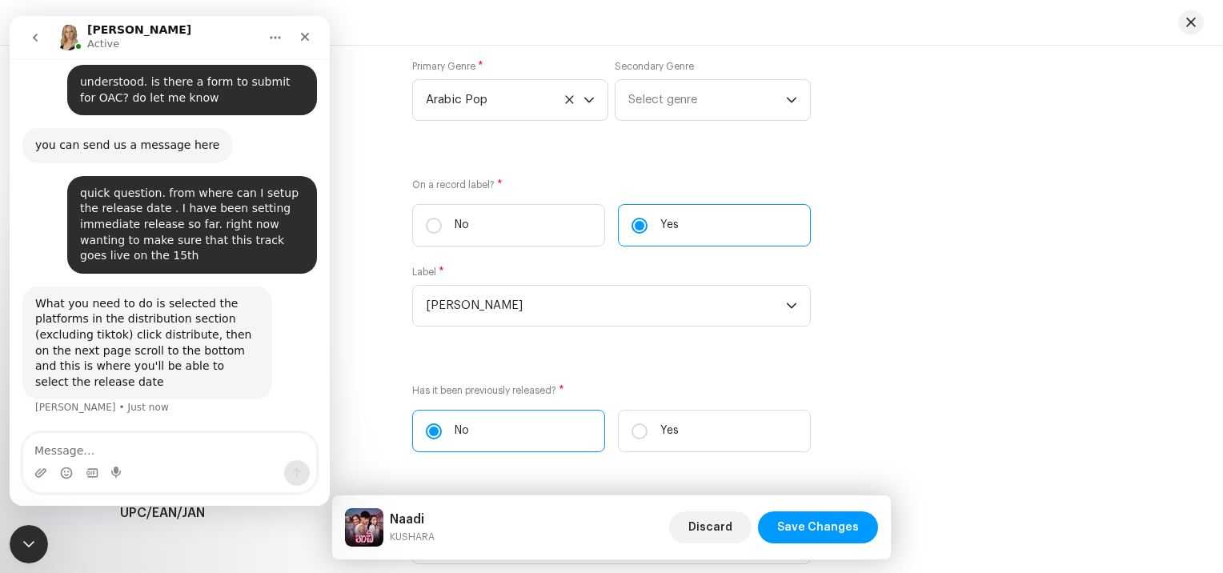
scroll to position [2484, 0]
click at [307, 39] on icon "Close" at bounding box center [305, 37] width 9 height 9
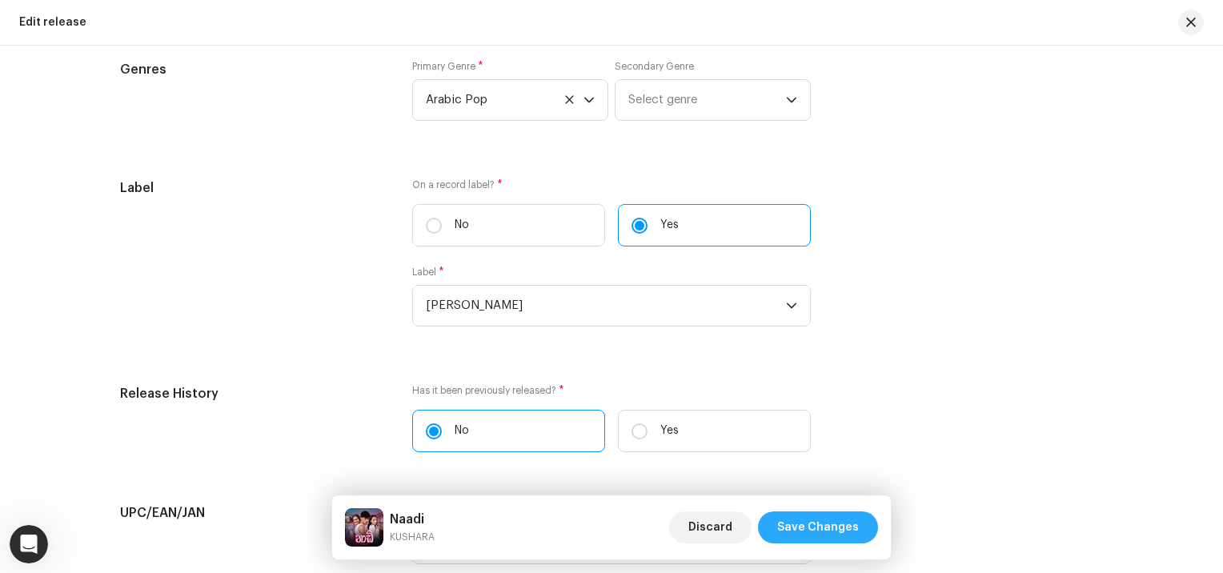
click at [826, 534] on span "Save Changes" at bounding box center [818, 528] width 82 height 32
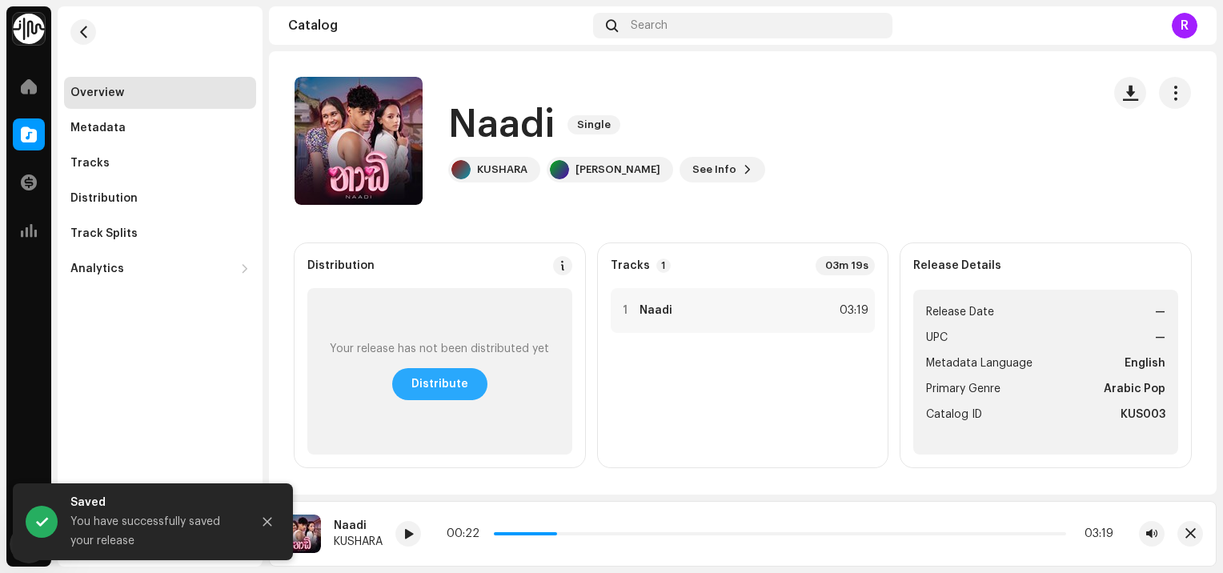
click at [442, 388] on span "Distribute" at bounding box center [440, 384] width 57 height 32
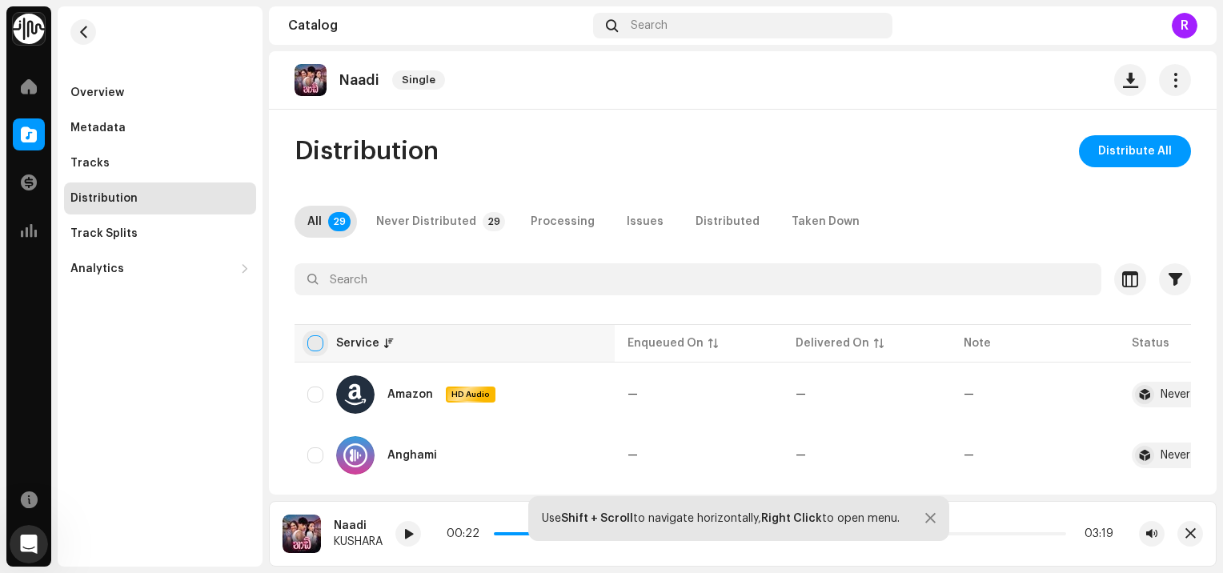
click at [315, 340] on input "checkbox" at bounding box center [315, 343] width 16 height 16
checkbox input "true"
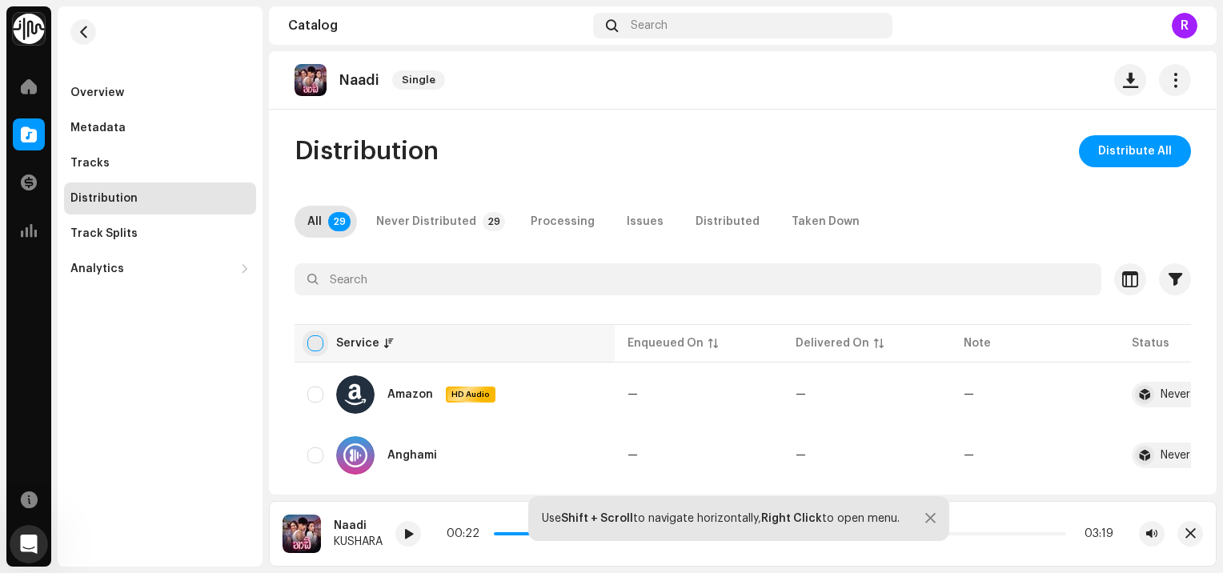
checkbox input "true"
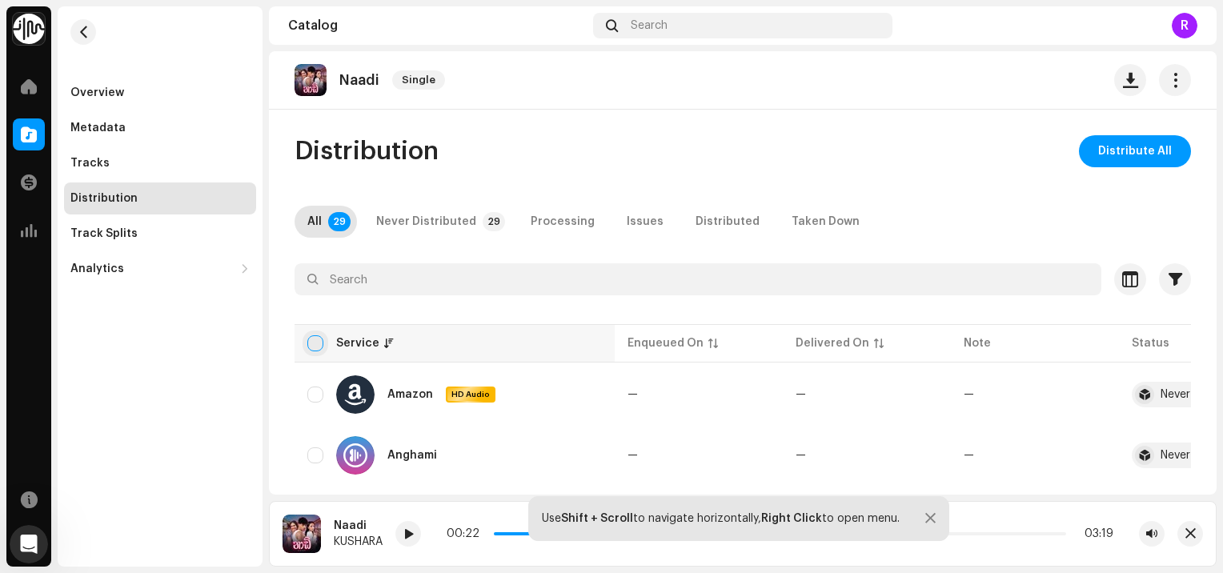
checkbox input "true"
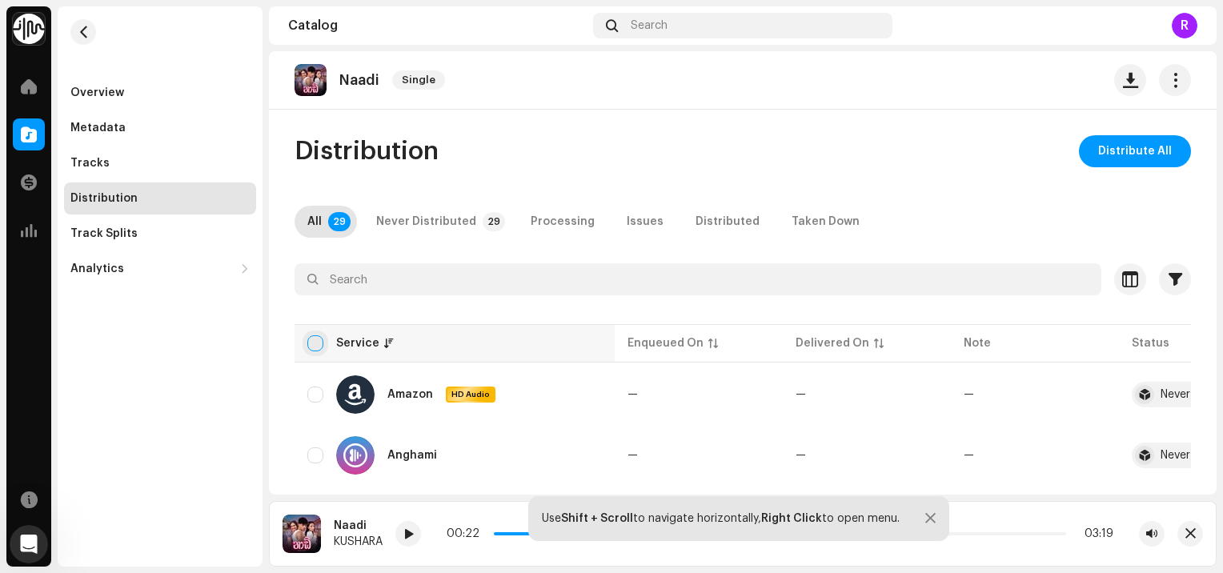
checkbox input "true"
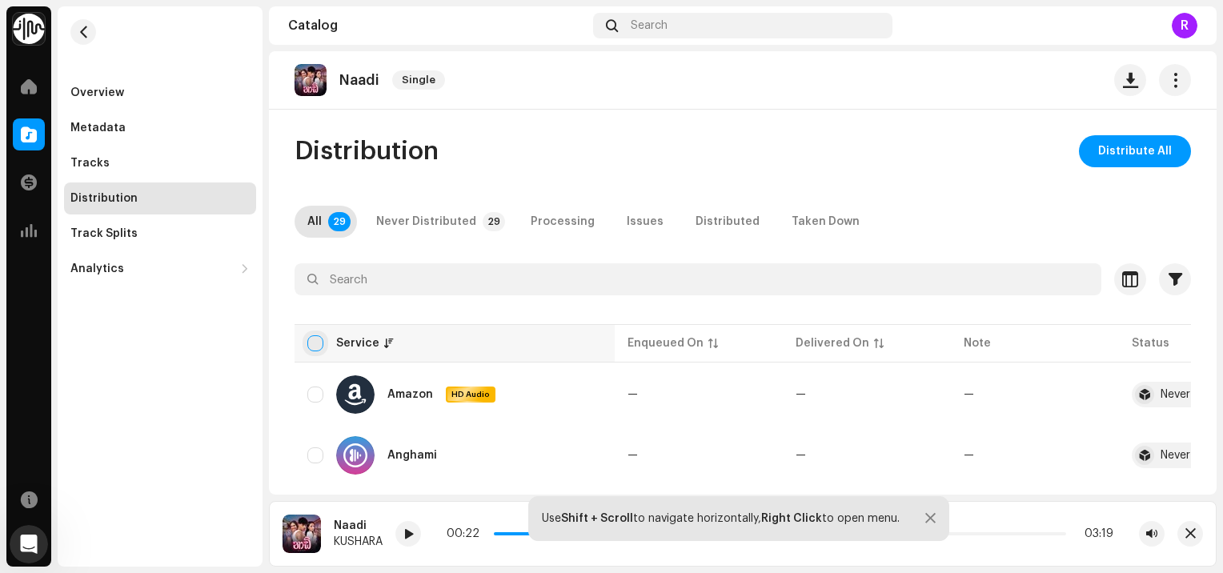
checkbox input "true"
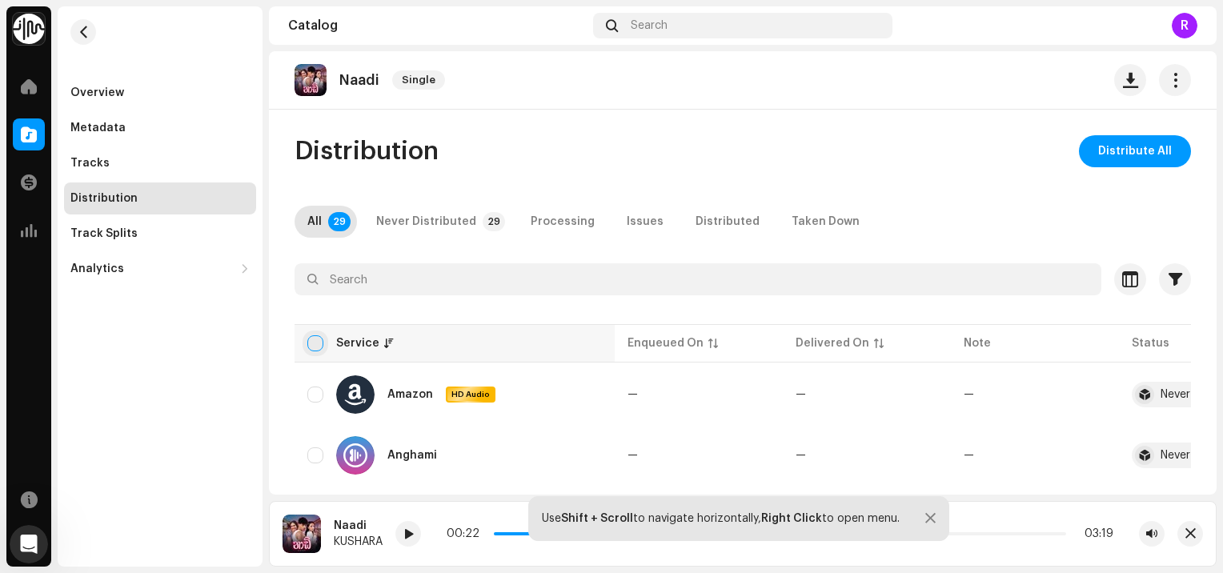
checkbox input "true"
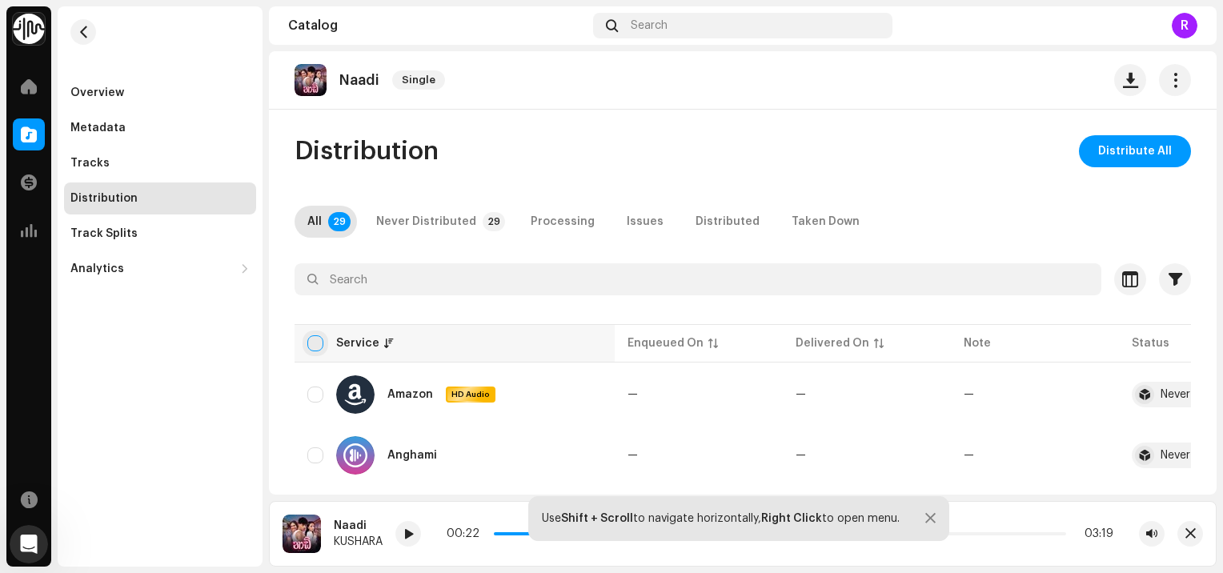
checkbox input "true"
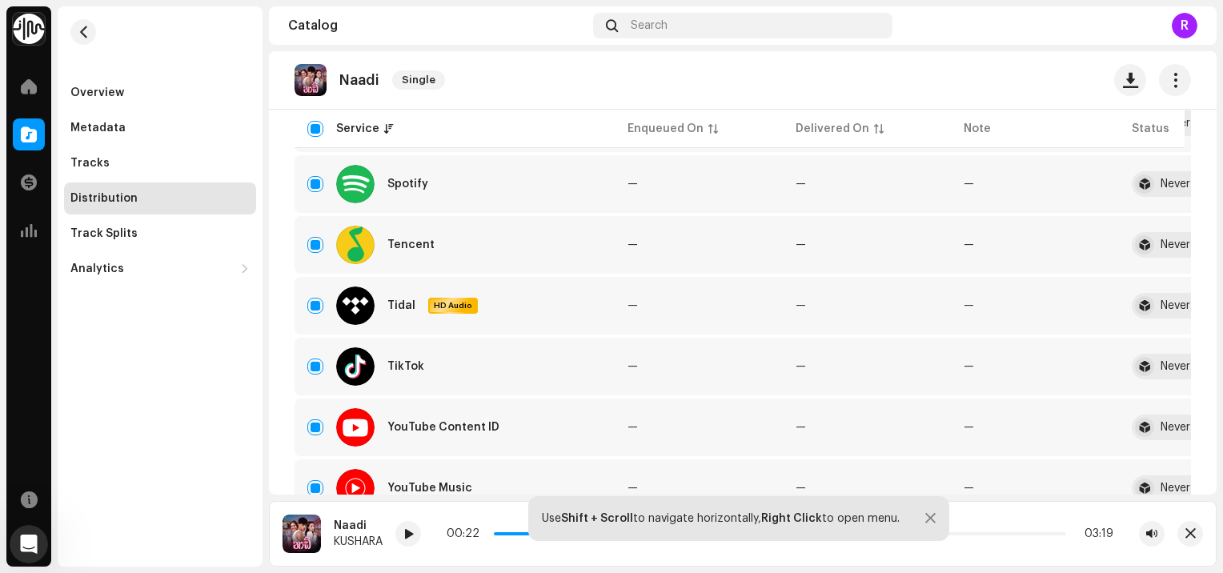
scroll to position [1684, 0]
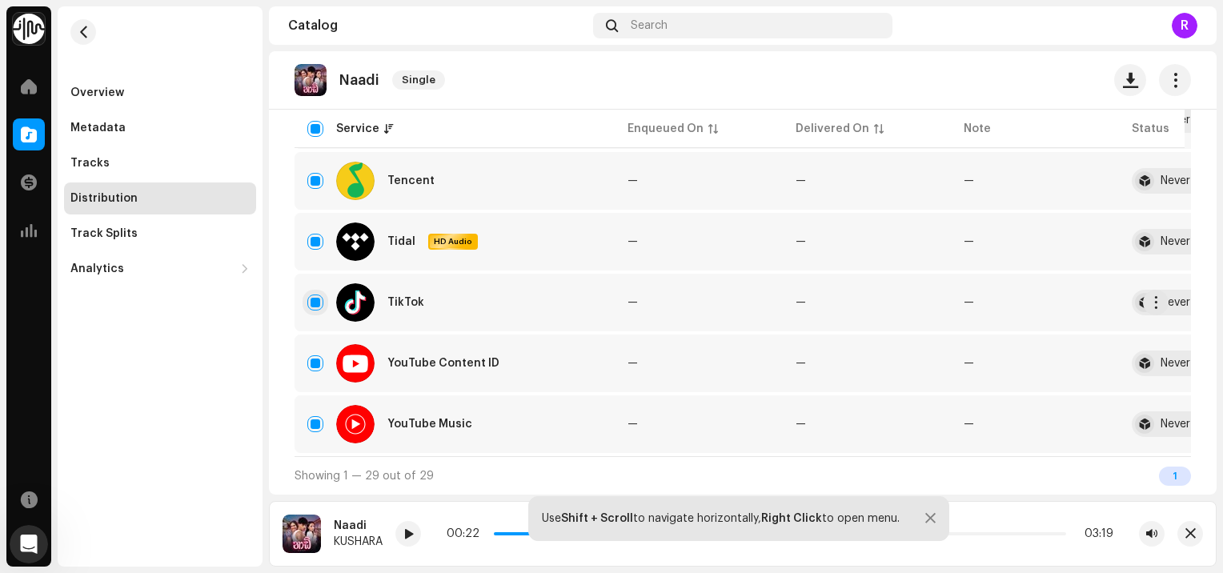
click at [313, 296] on input "Row Selected" at bounding box center [315, 303] width 16 height 16
checkbox input "false"
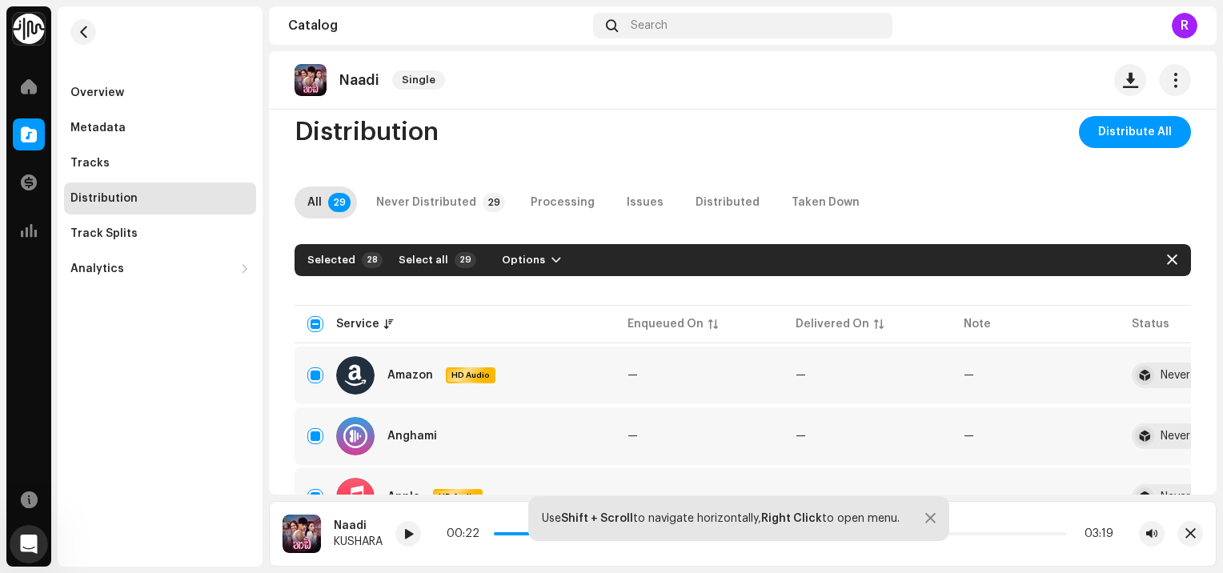
scroll to position [0, 0]
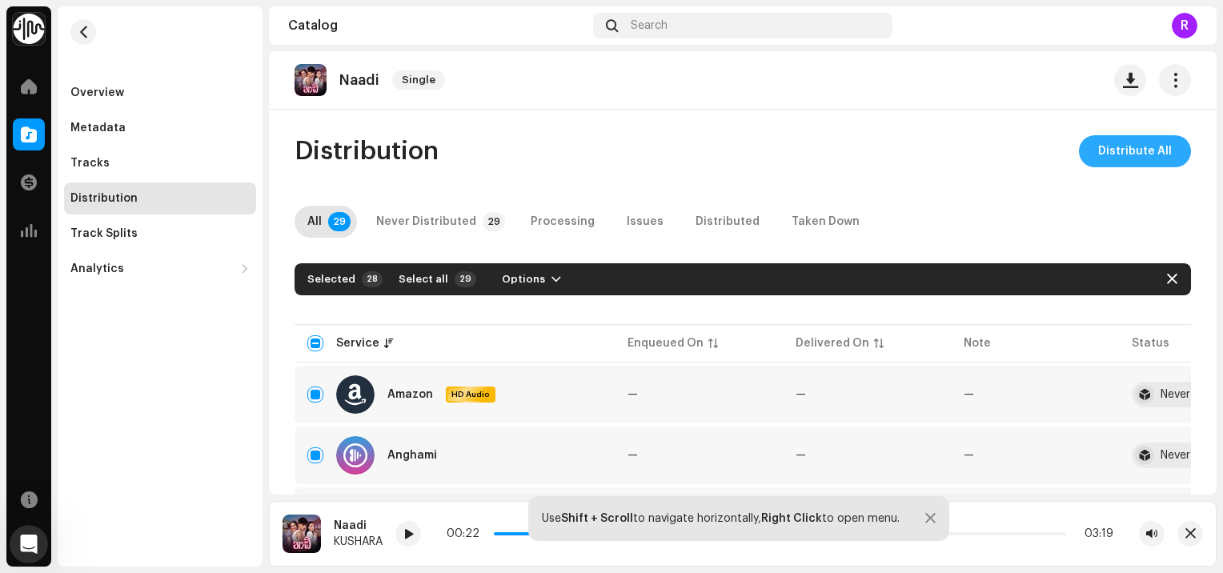
click at [1099, 155] on span "Distribute All" at bounding box center [1136, 151] width 74 height 32
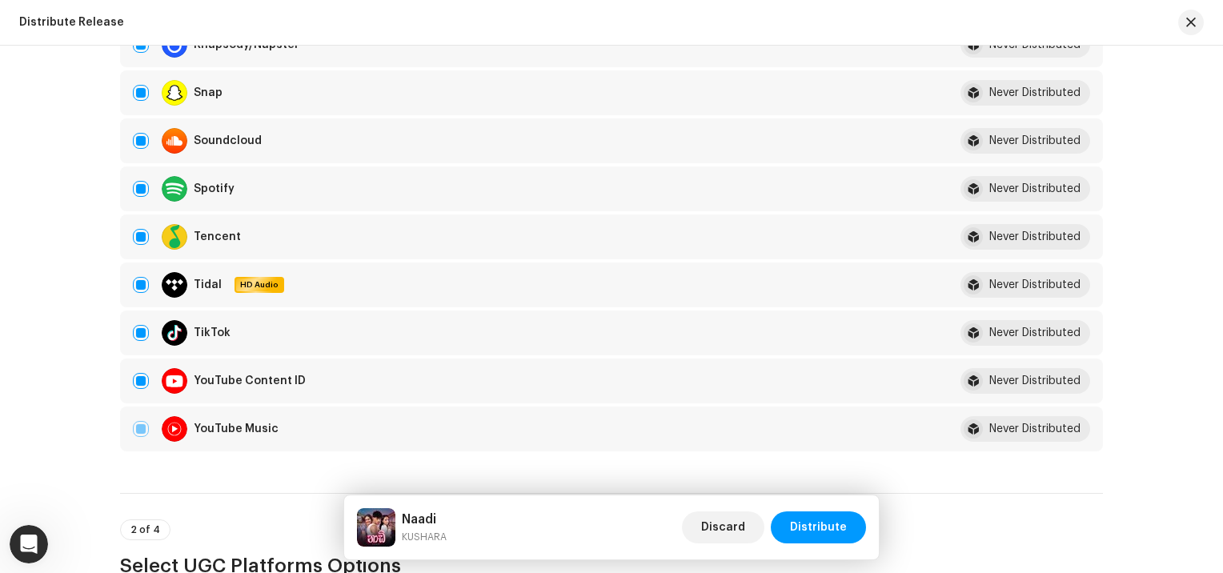
scroll to position [1292, 0]
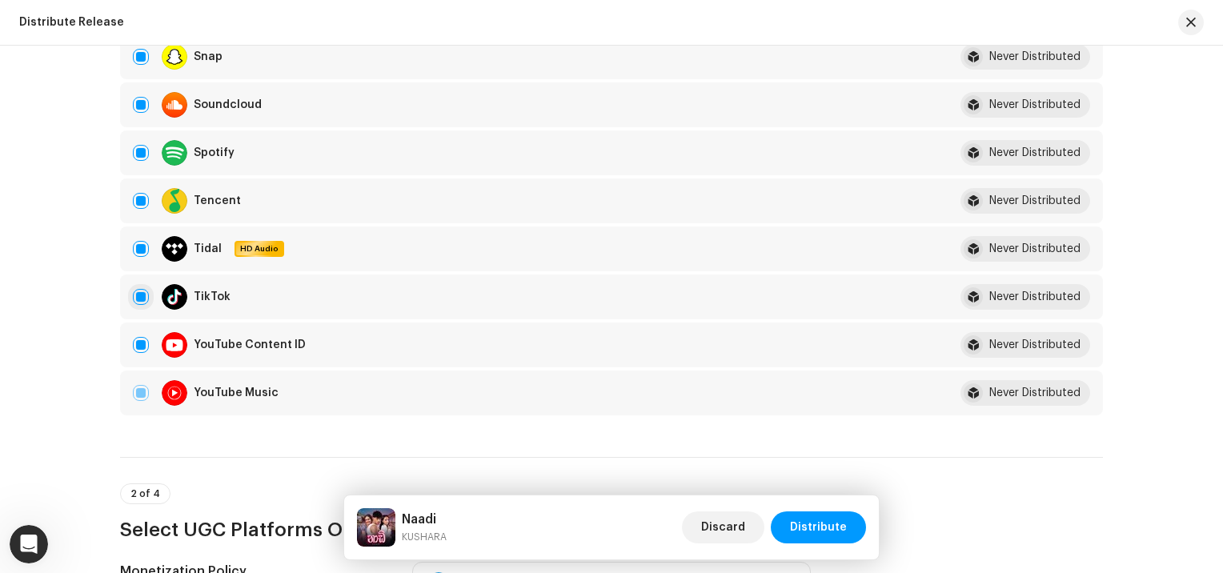
click at [137, 297] on input "checkbox" at bounding box center [141, 297] width 16 height 16
checkbox input "false"
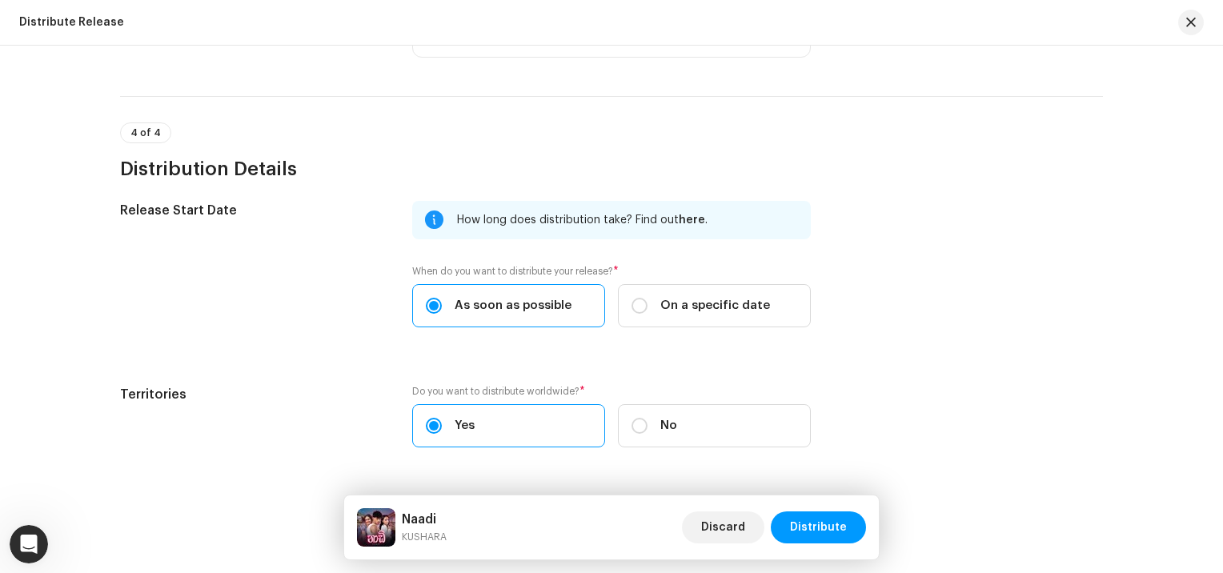
scroll to position [2313, 0]
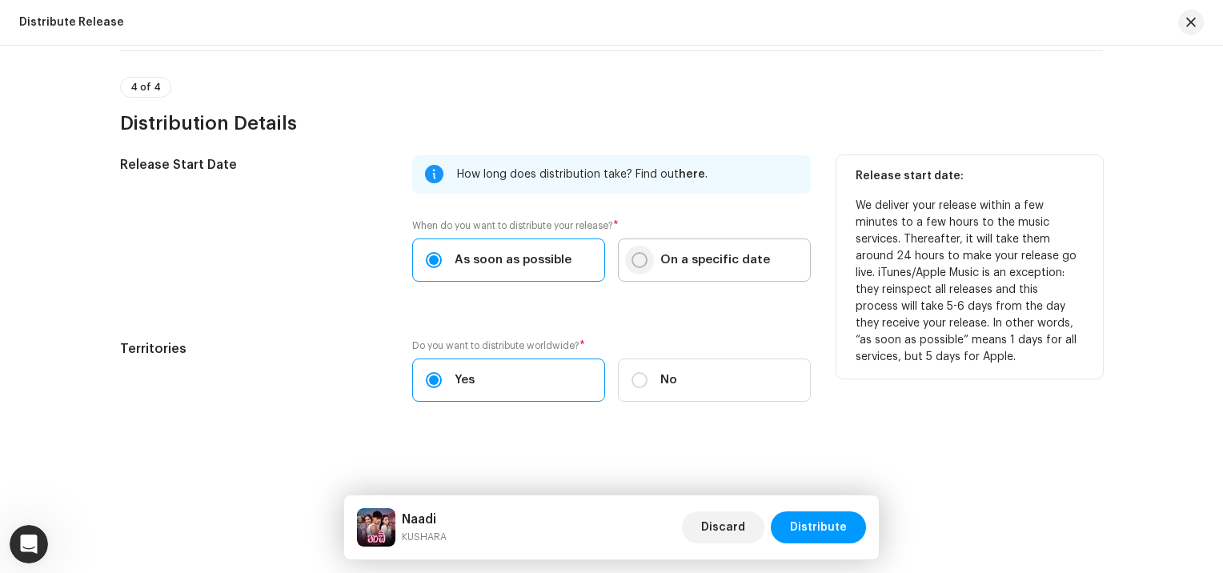
click at [637, 260] on input "On a specific date" at bounding box center [640, 260] width 16 height 16
radio input "true"
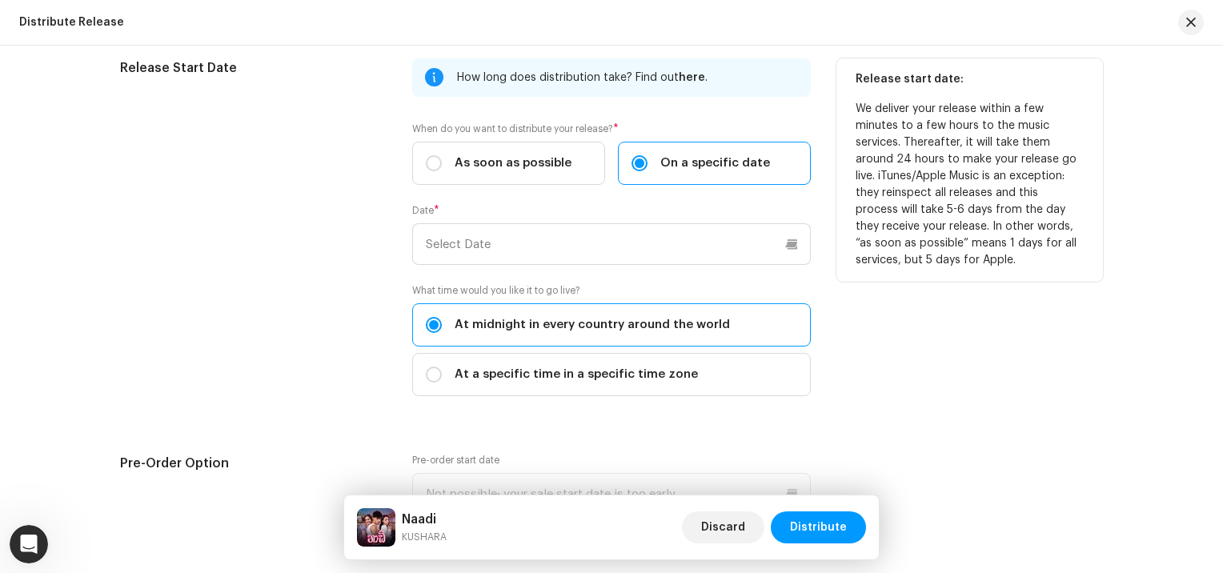
scroll to position [2411, 0]
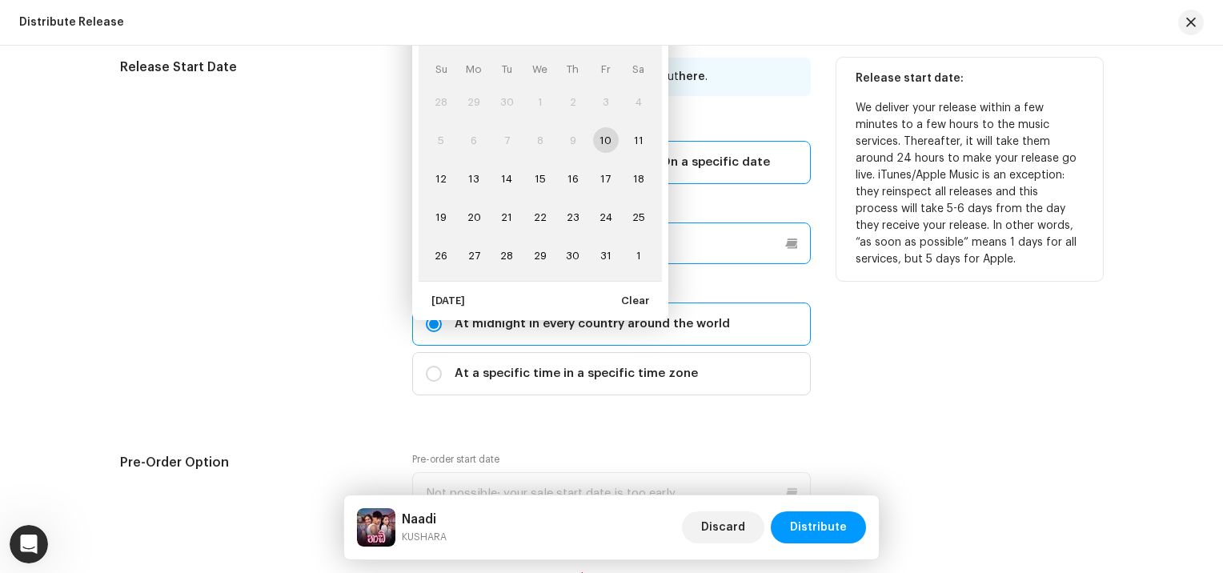
click at [544, 247] on p-datepicker "[DATE] Su Mo Tu We Th Fr Sa 28 29 30 1 2 3 4 5 6 7 8 9 10 11 12 13 14 15 16 17 …" at bounding box center [611, 244] width 399 height 42
click at [534, 179] on span "15" at bounding box center [541, 179] width 26 height 26
type input "[DATE]"
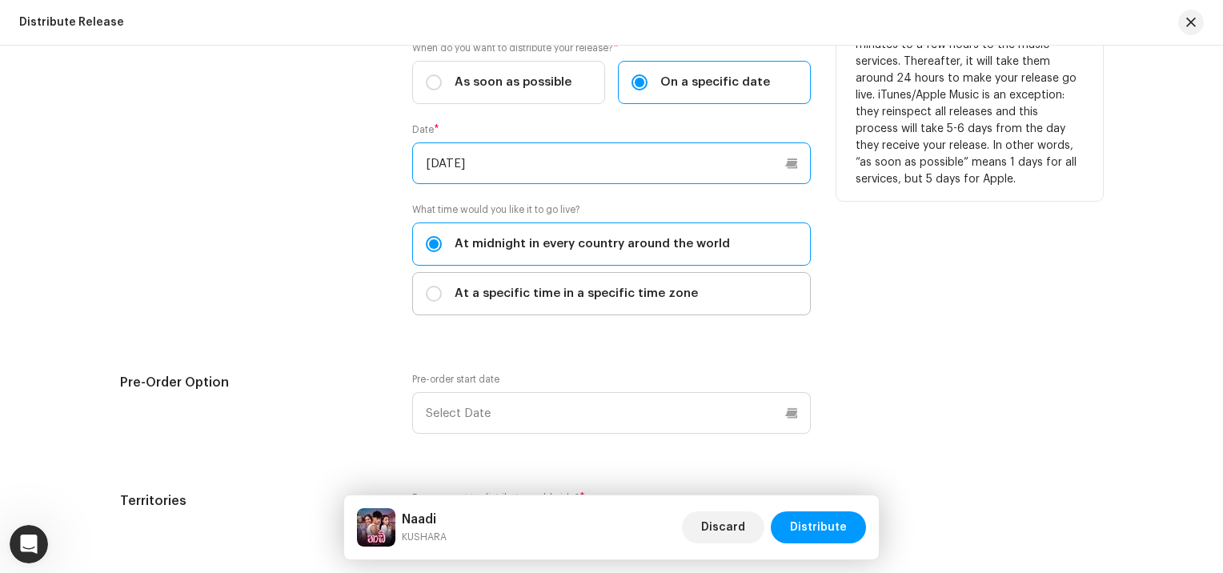
scroll to position [2495, 0]
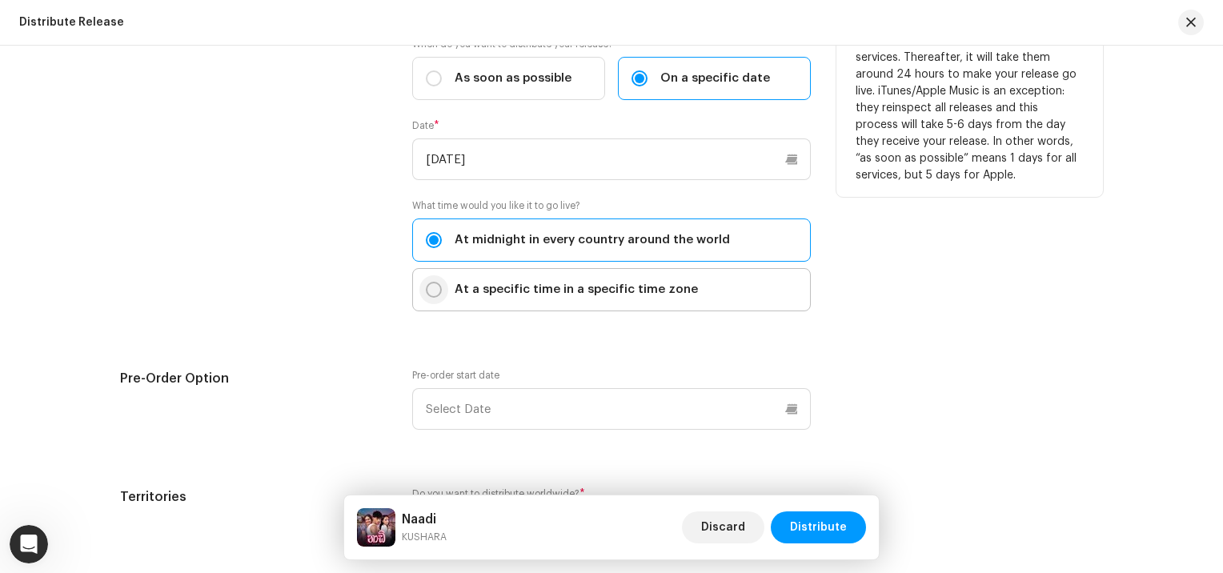
click at [432, 289] on input "At a specific time in a specific time zone" at bounding box center [434, 290] width 16 height 16
radio input "true"
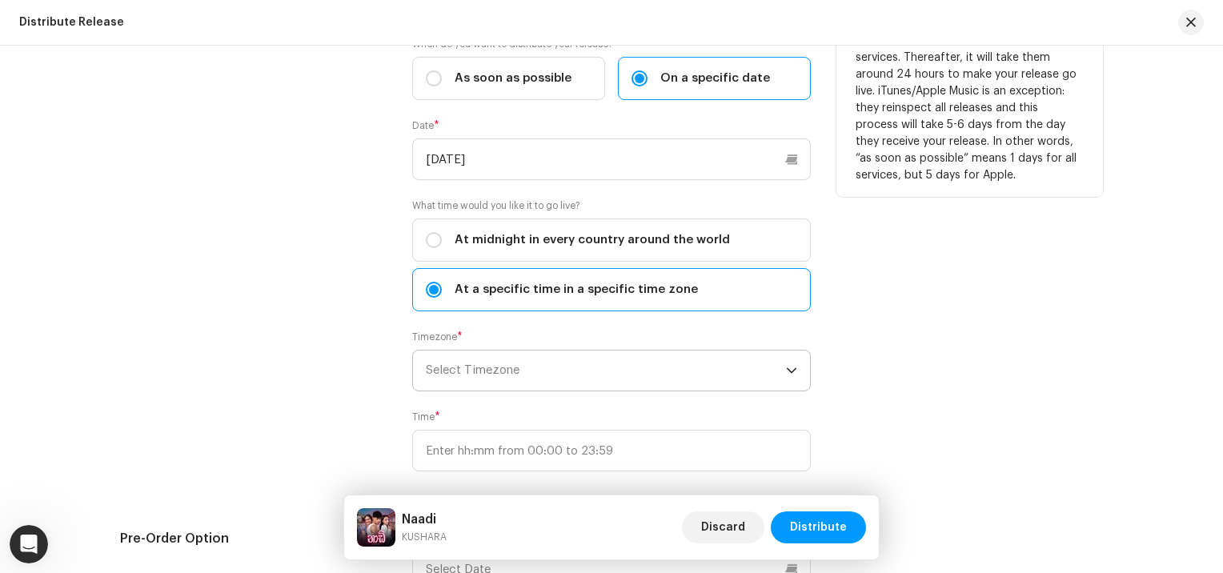
click at [476, 375] on span "Select Timezone" at bounding box center [606, 371] width 360 height 40
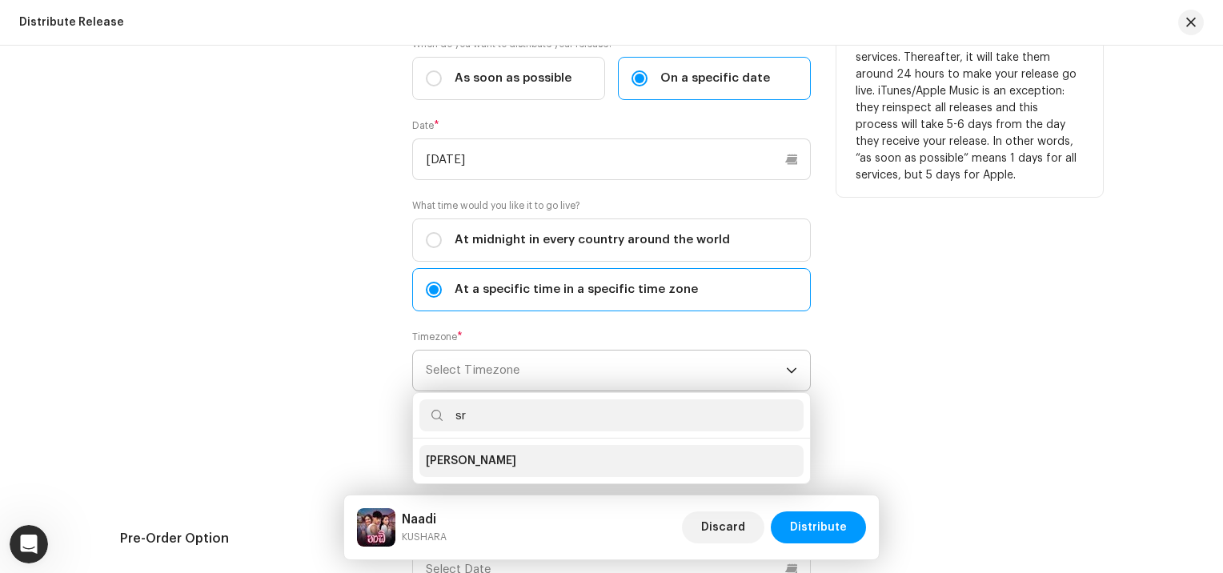
type input "sr"
click at [483, 453] on span "[PERSON_NAME]" at bounding box center [471, 461] width 90 height 16
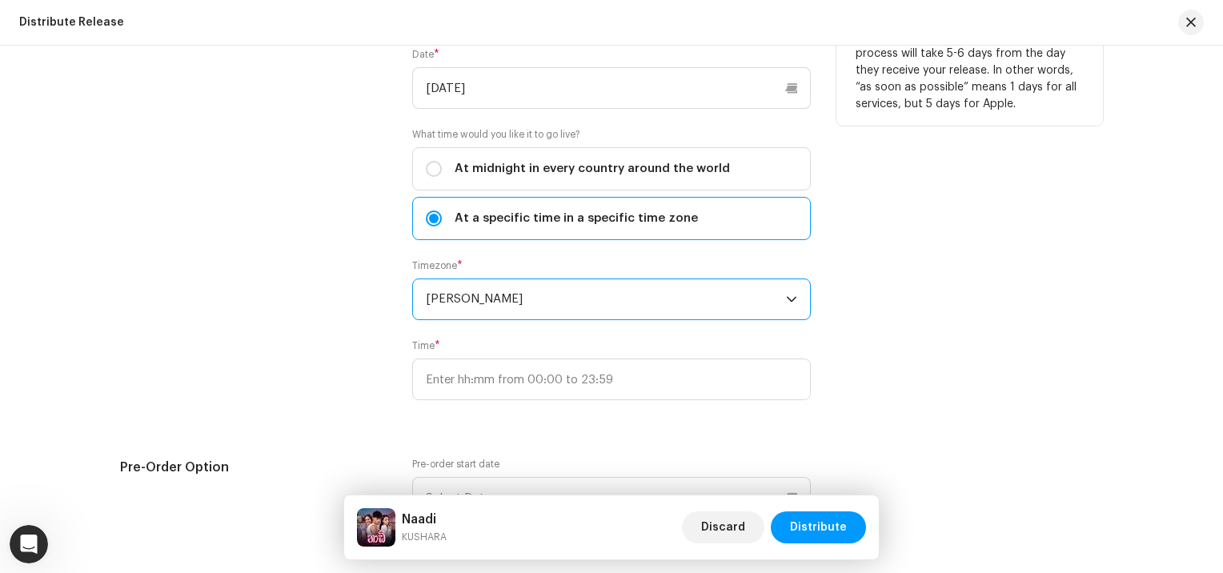
scroll to position [2570, 0]
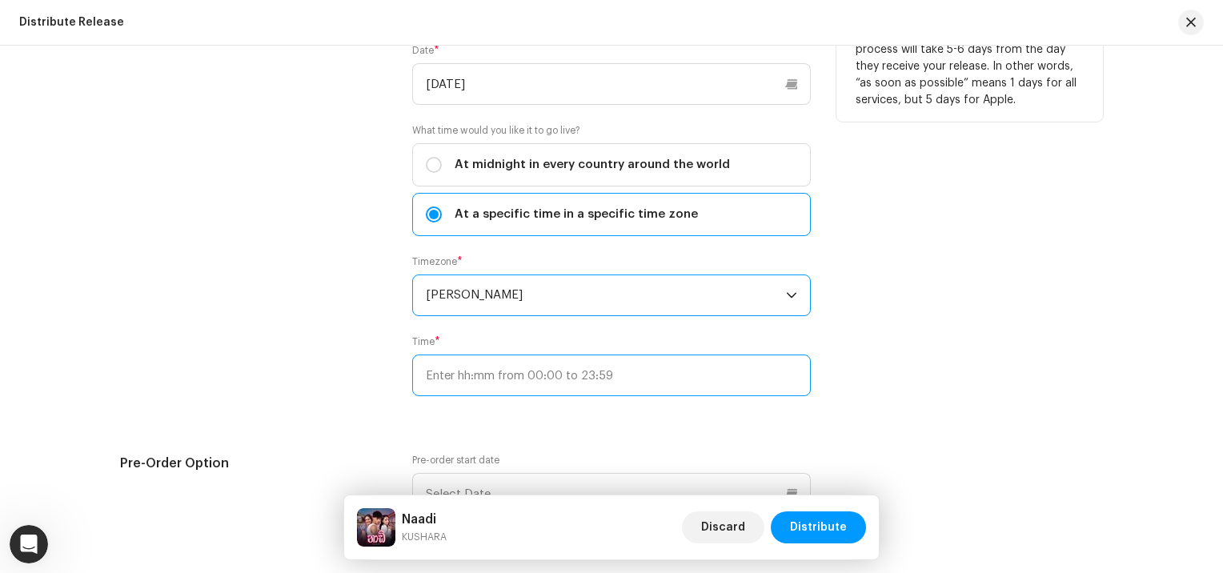
click at [478, 373] on input "text" at bounding box center [611, 376] width 399 height 42
type input "14:00"
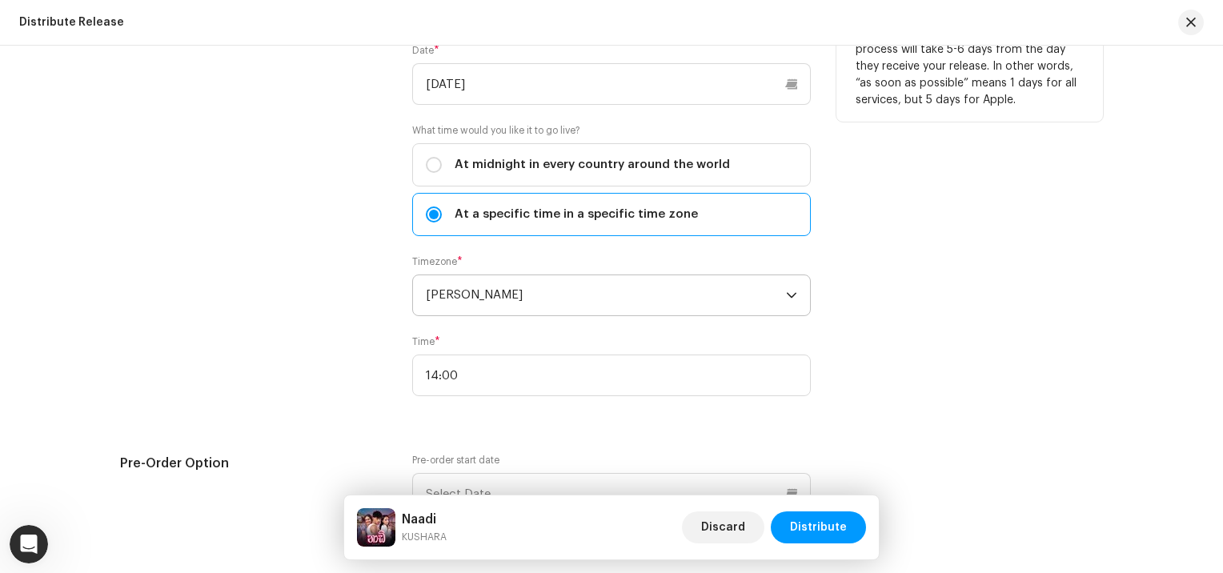
click at [339, 368] on div "Release Start Date" at bounding box center [253, 156] width 267 height 517
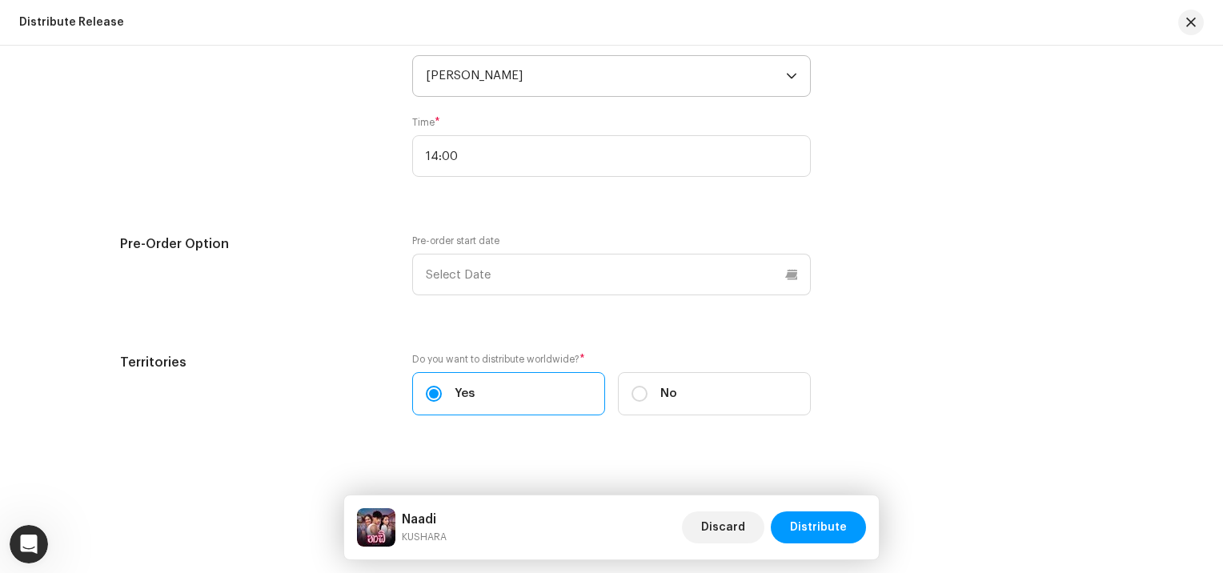
scroll to position [2806, 0]
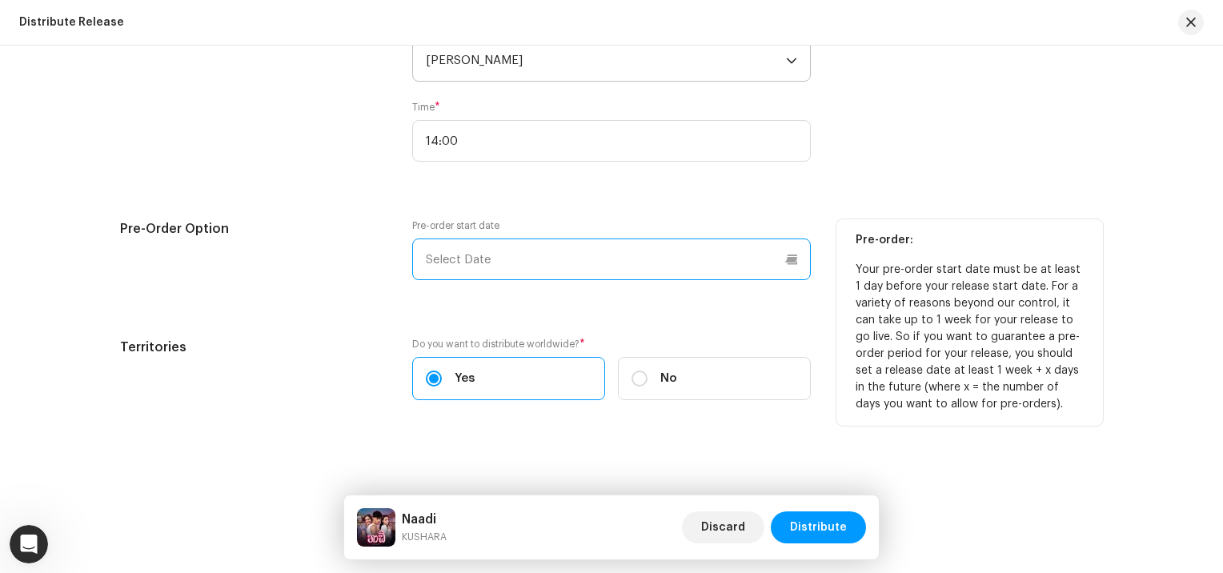
click at [460, 270] on p-datepicker at bounding box center [611, 260] width 399 height 42
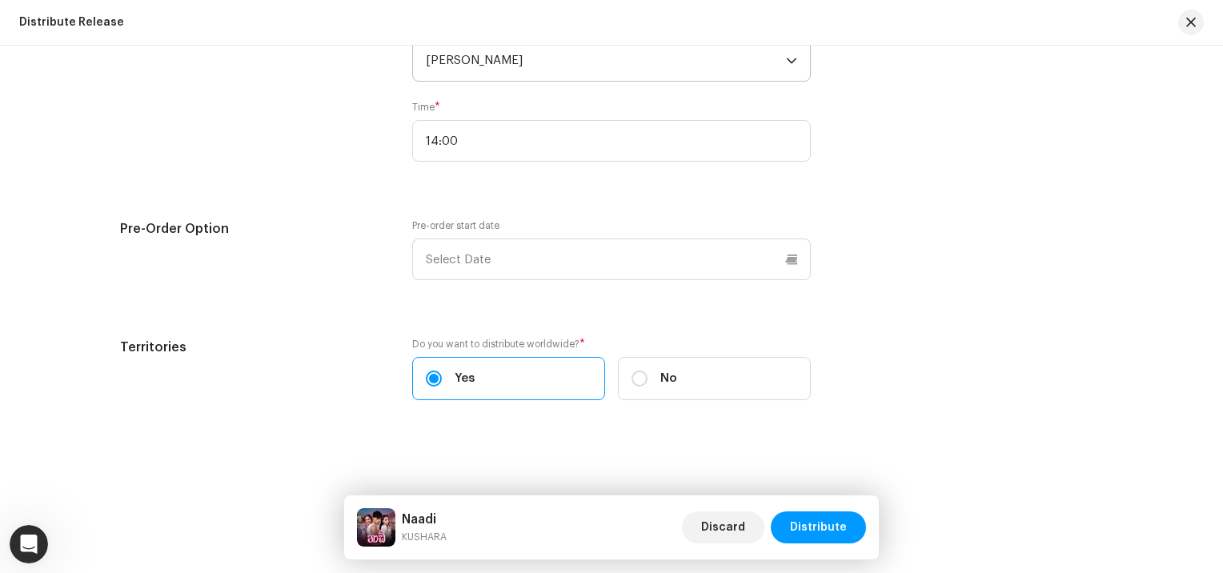
click at [384, 184] on div "Release Start Date How long does distribution take? Find out here . When do you…" at bounding box center [611, 42] width 983 height 756
click at [797, 518] on span "Distribute" at bounding box center [818, 528] width 57 height 32
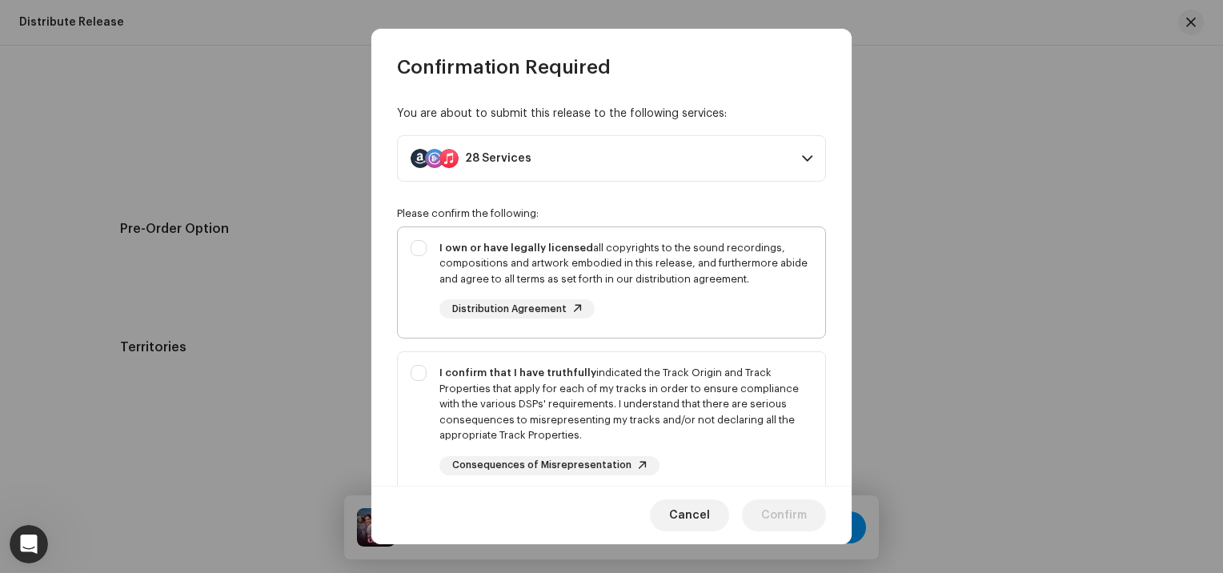
click at [426, 248] on div "I own or have legally licensed all copyrights to the sound recordings, composit…" at bounding box center [612, 279] width 428 height 105
checkbox input "true"
click at [421, 372] on div "I confirm that I have truthfully indicated the Track Origin and Track Propertie…" at bounding box center [612, 420] width 428 height 136
checkbox input "true"
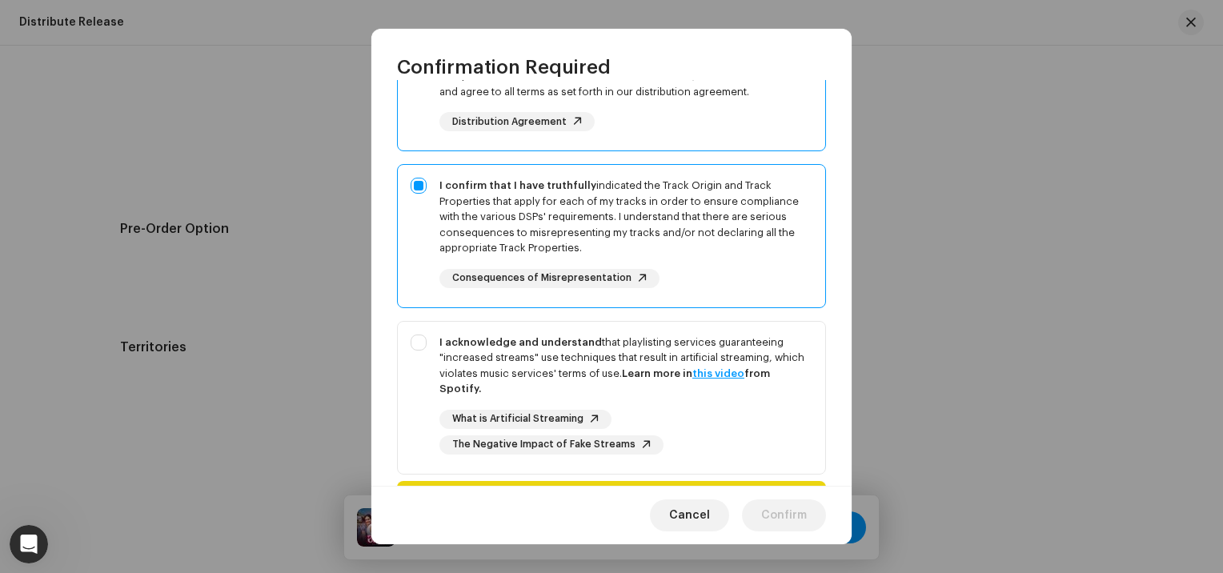
scroll to position [283, 0]
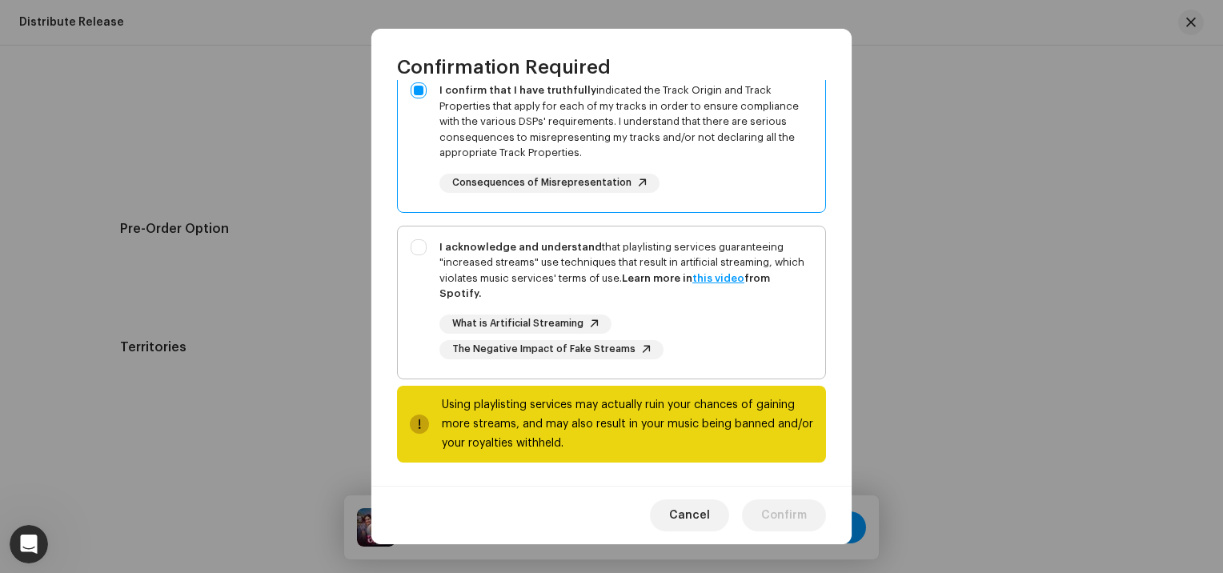
click at [420, 241] on div "I acknowledge and understand that playlisting services guaranteeing "increased …" at bounding box center [612, 300] width 428 height 146
checkbox input "true"
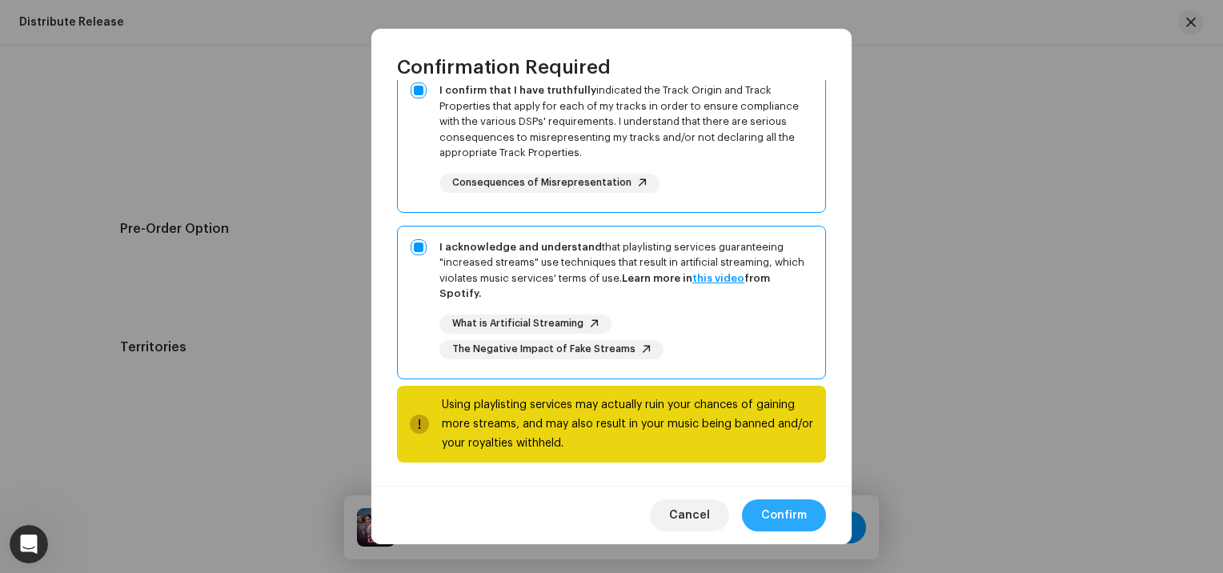
click at [791, 515] on span "Confirm" at bounding box center [784, 516] width 46 height 32
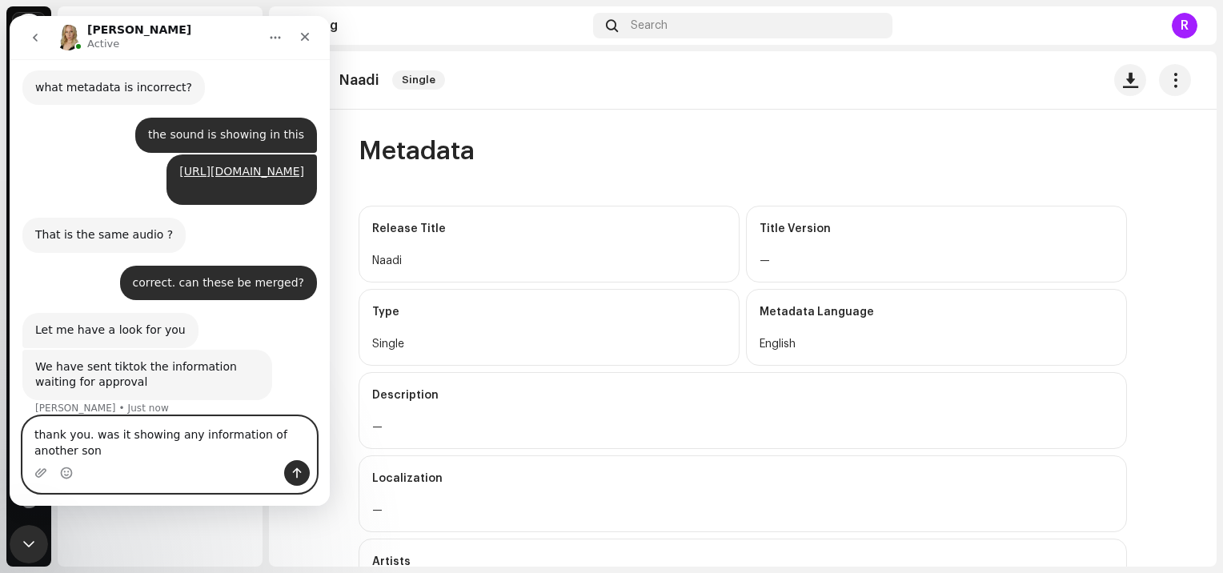
scroll to position [788, 0]
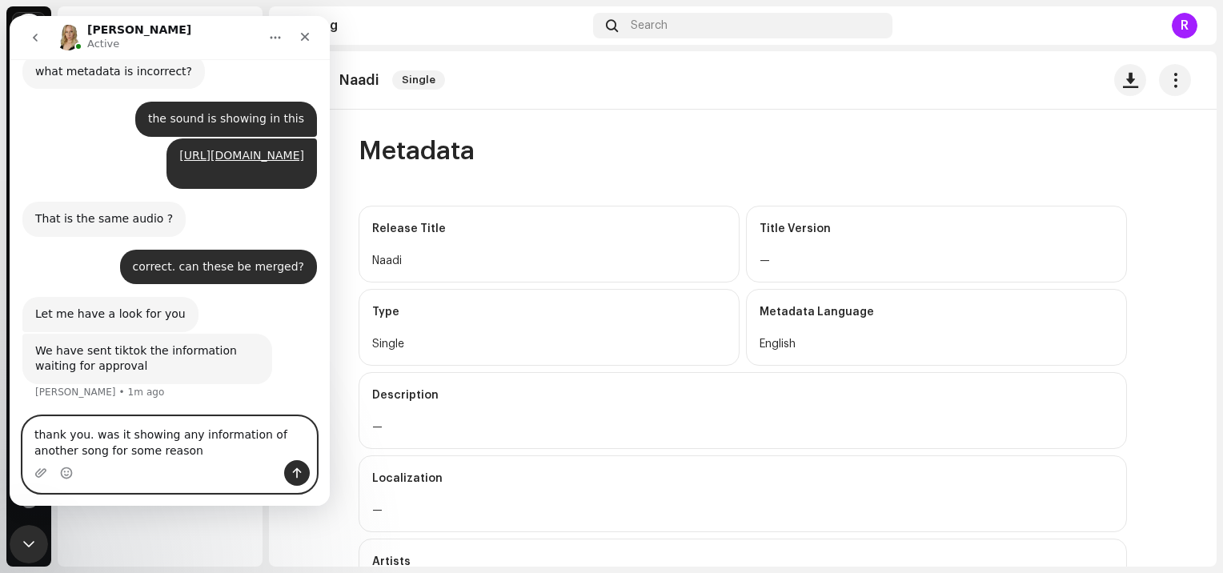
type textarea "thank you. was it showing any information of another song for some reason?"
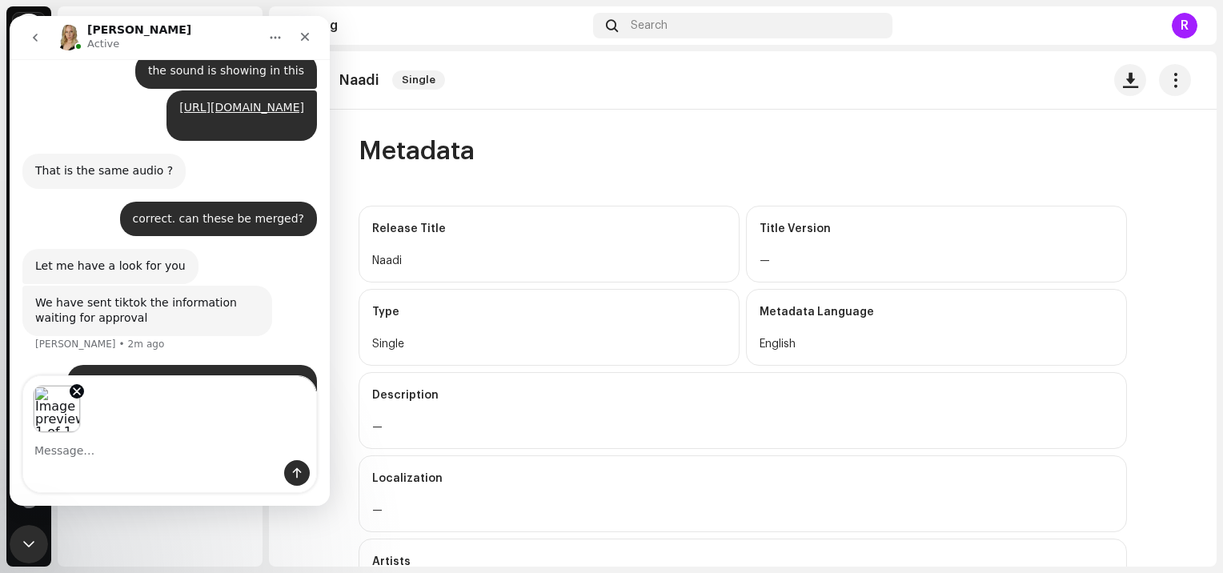
scroll to position [893, 0]
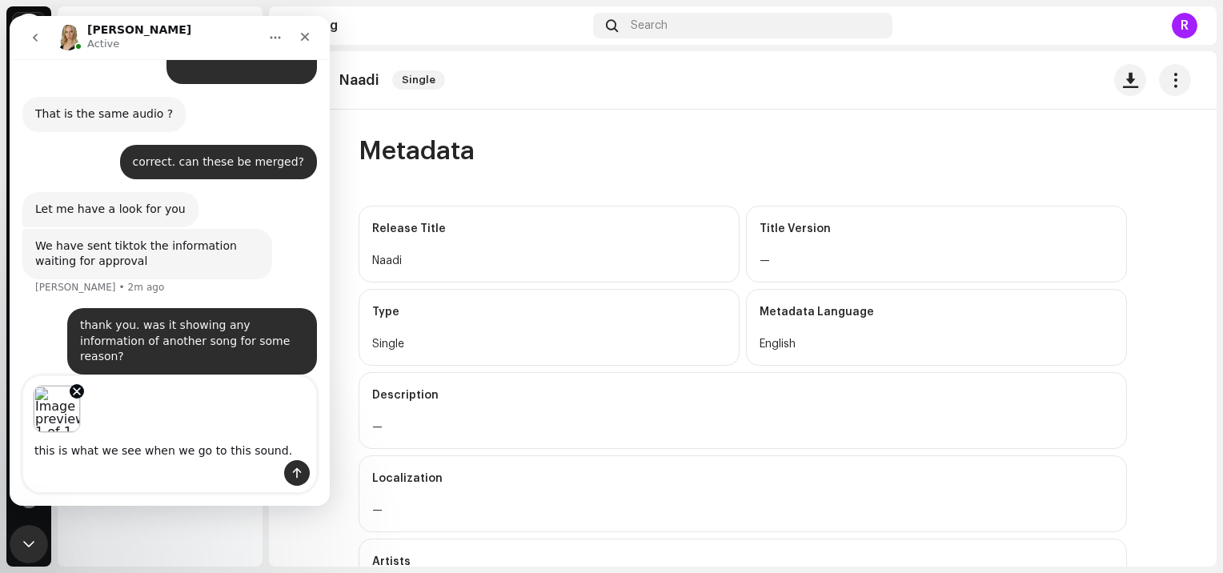
type textarea "this is what we see when we go to this sound."
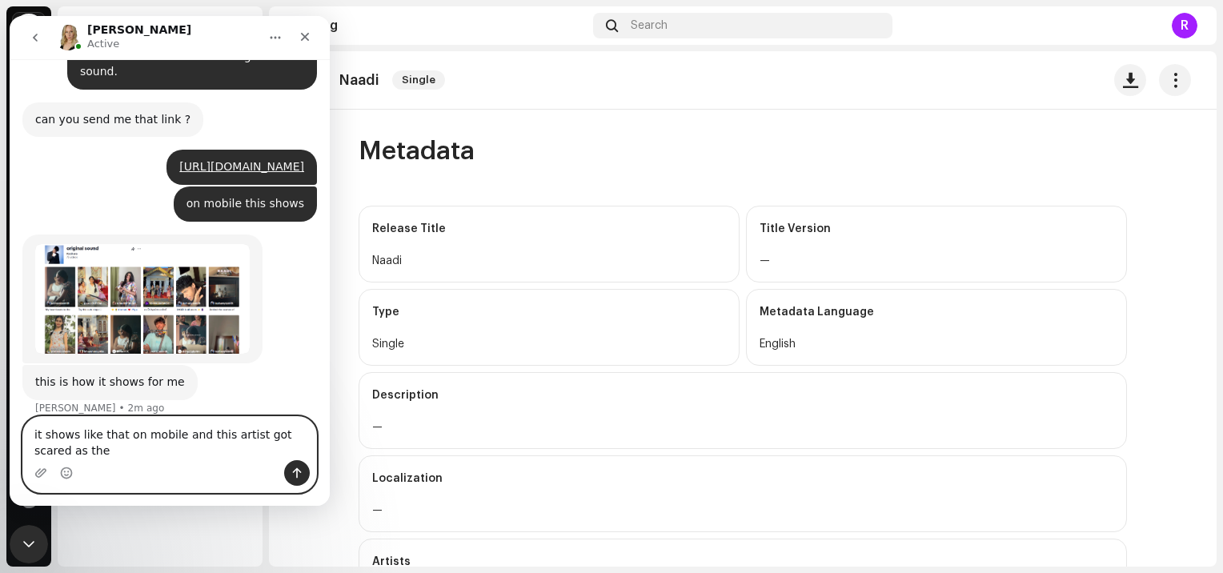
scroll to position [1452, 0]
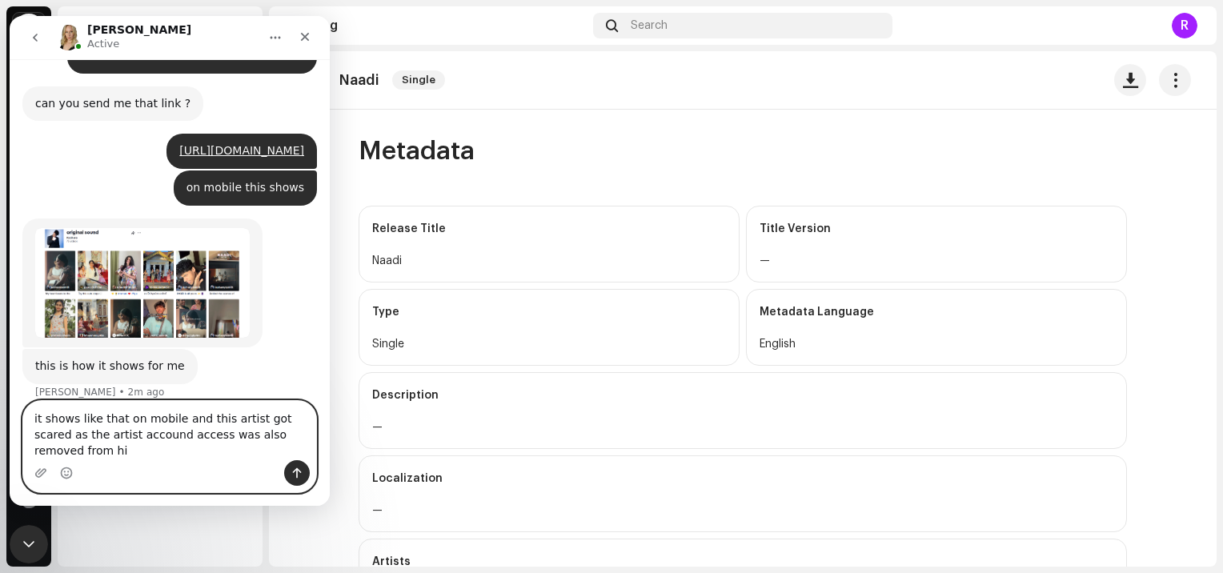
type textarea "it shows like that on mobile and this artist got scared as the artist accound a…"
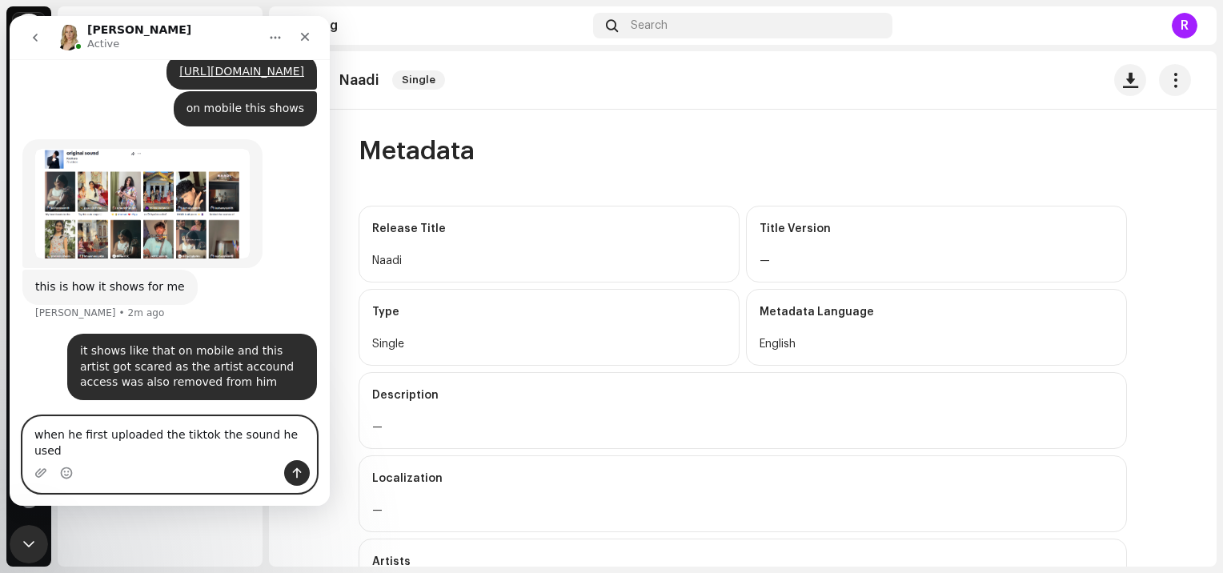
scroll to position [1516, 0]
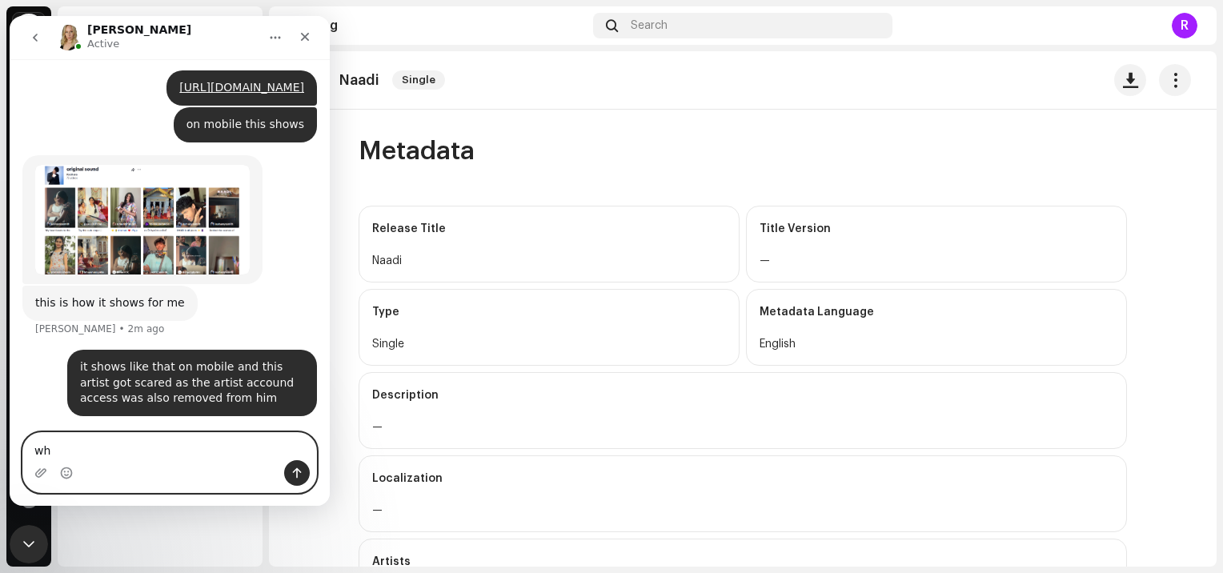
type textarea "w"
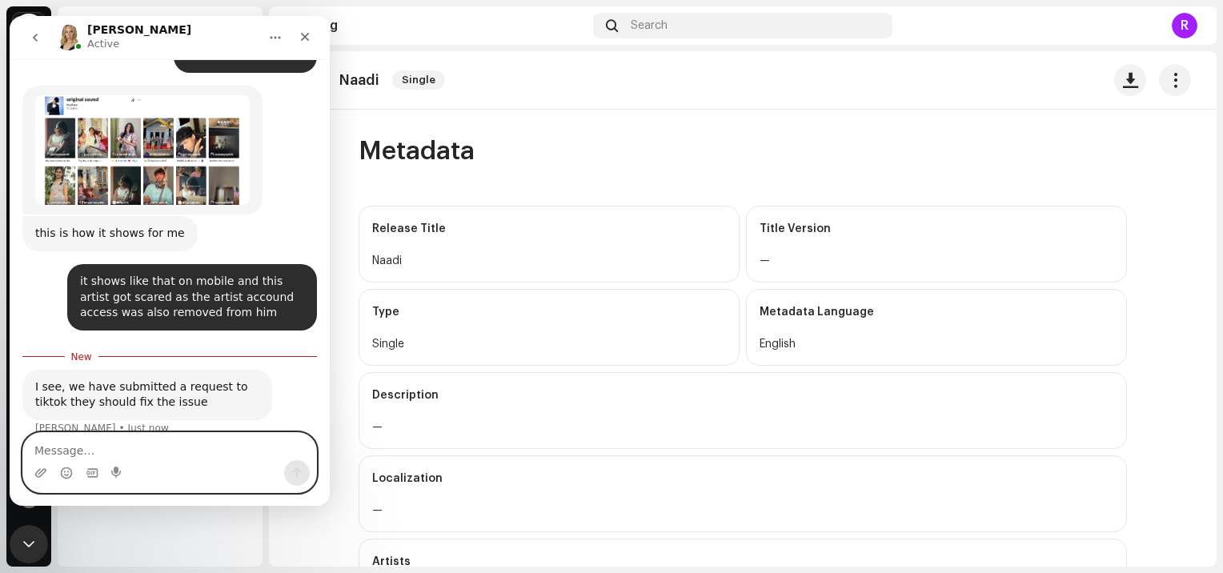
scroll to position [1605, 0]
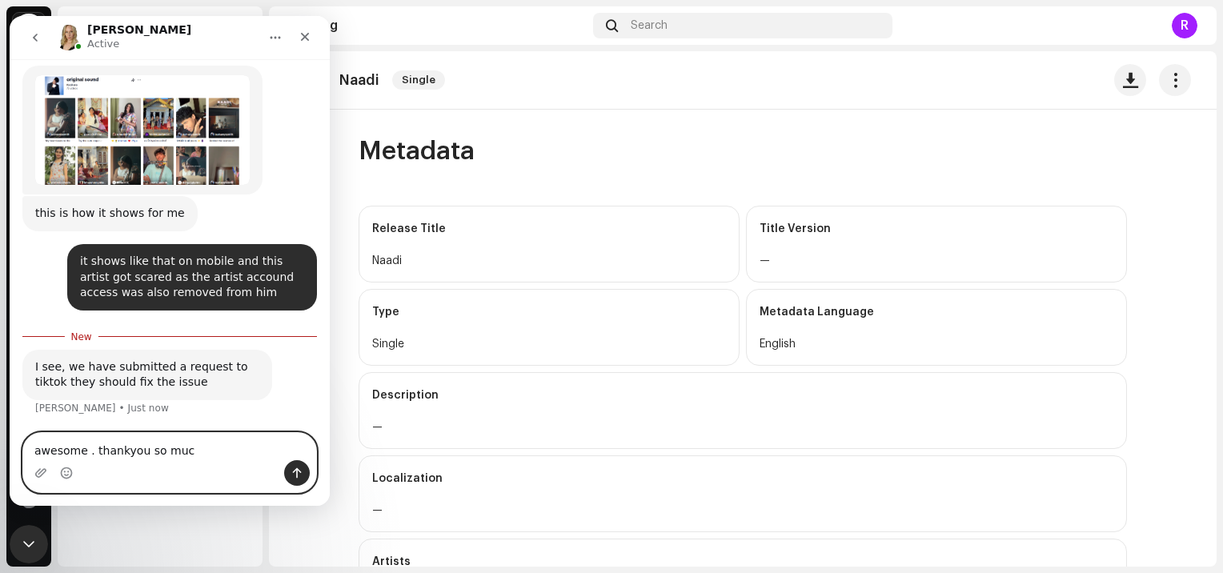
type textarea "awesome . thankyou so much"
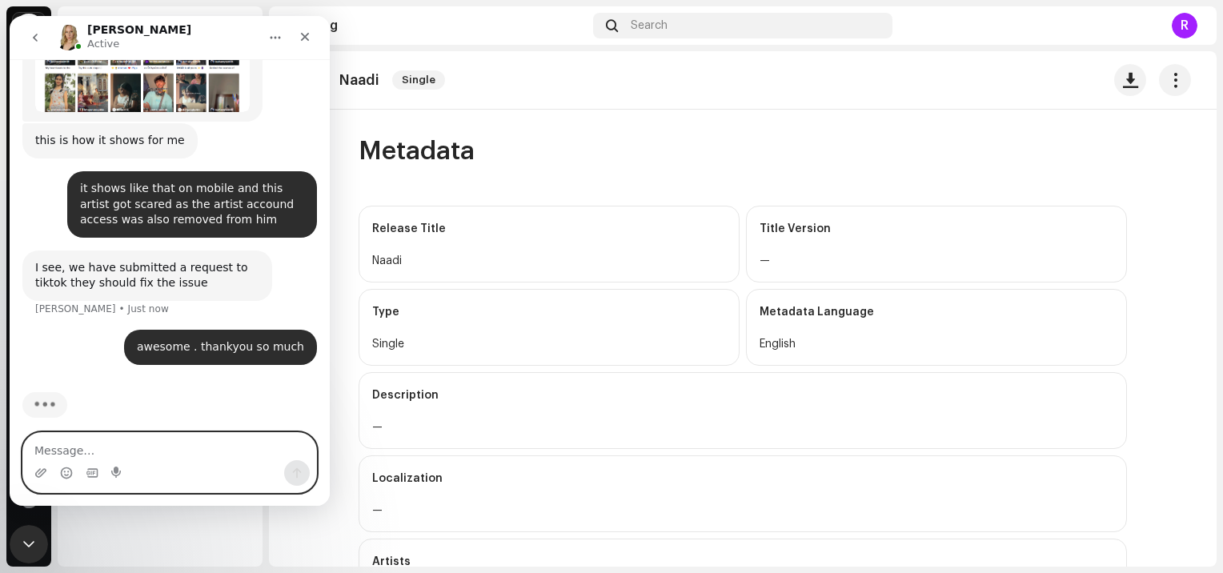
scroll to position [1689, 0]
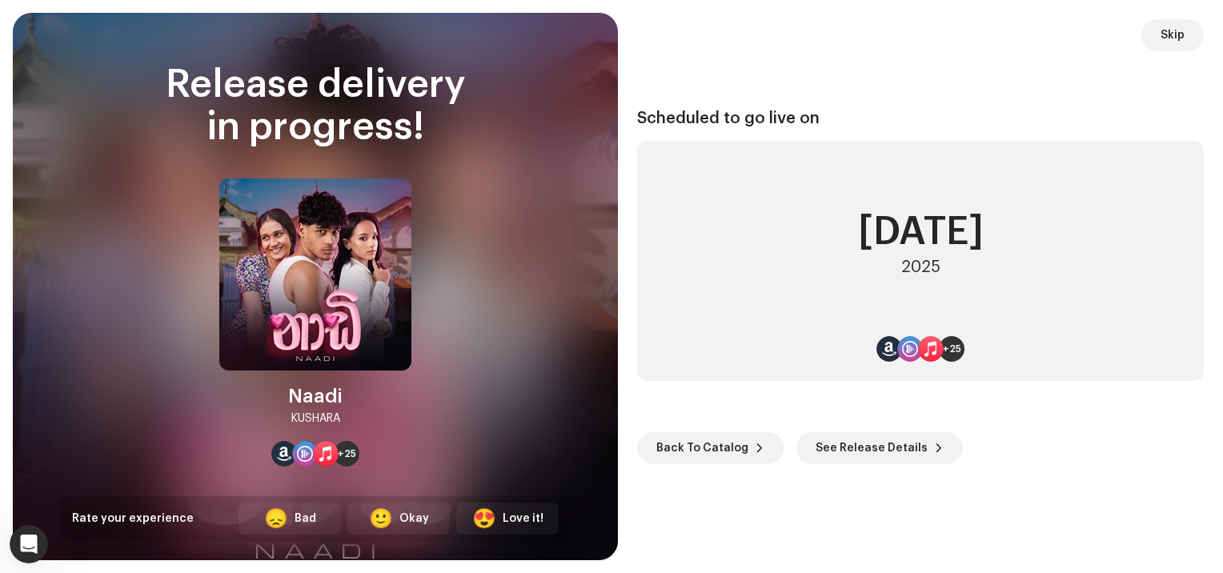
scroll to position [2484, 0]
